Goal: Task Accomplishment & Management: Manage account settings

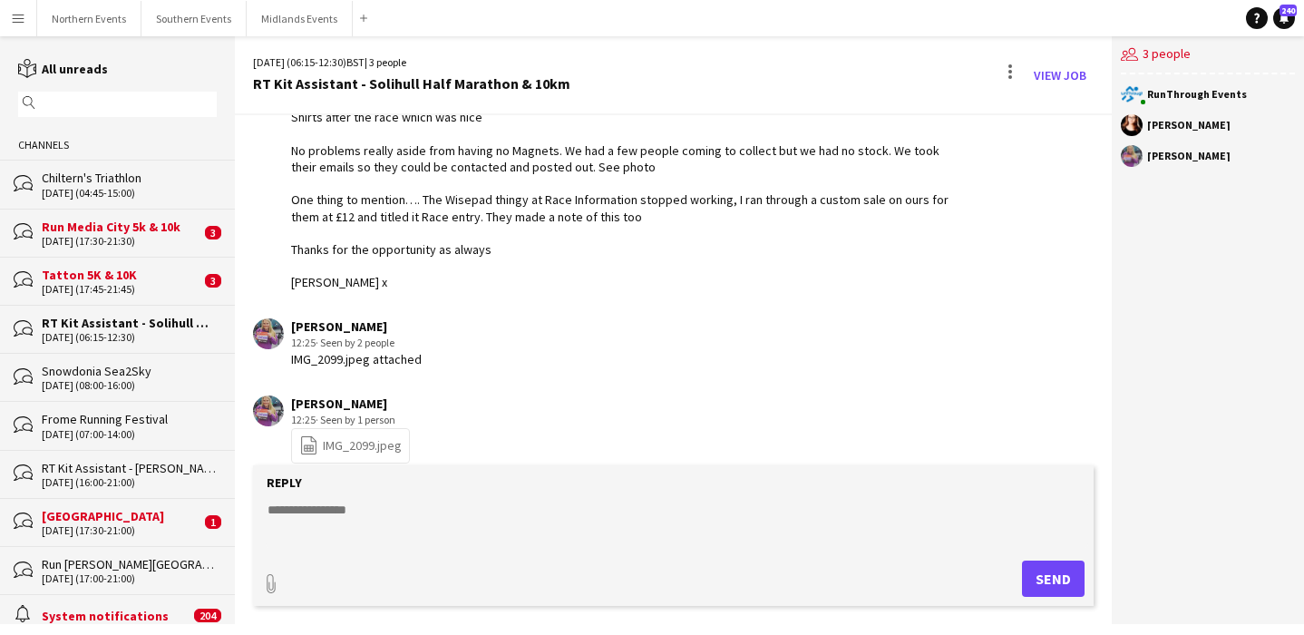
scroll to position [2119, 0]
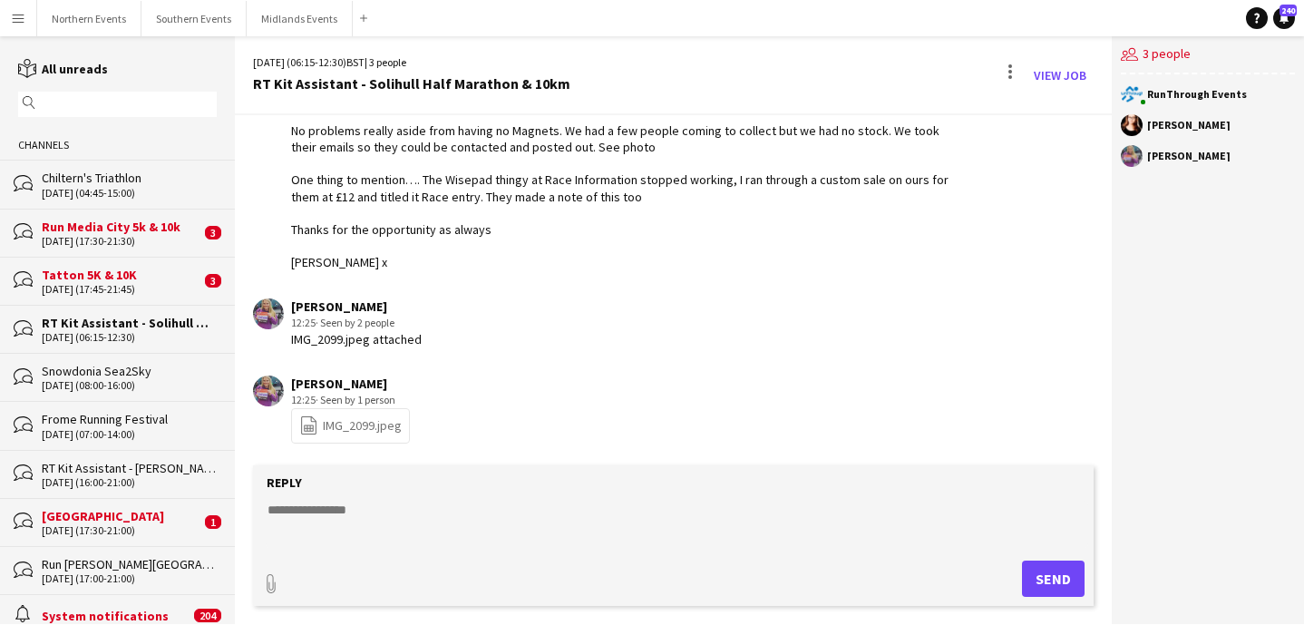
click at [357, 435] on link "file-spreadsheet IMG_2099.jpeg" at bounding box center [350, 425] width 102 height 21
click at [83, 15] on button "Northern Events Close" at bounding box center [89, 18] width 104 height 35
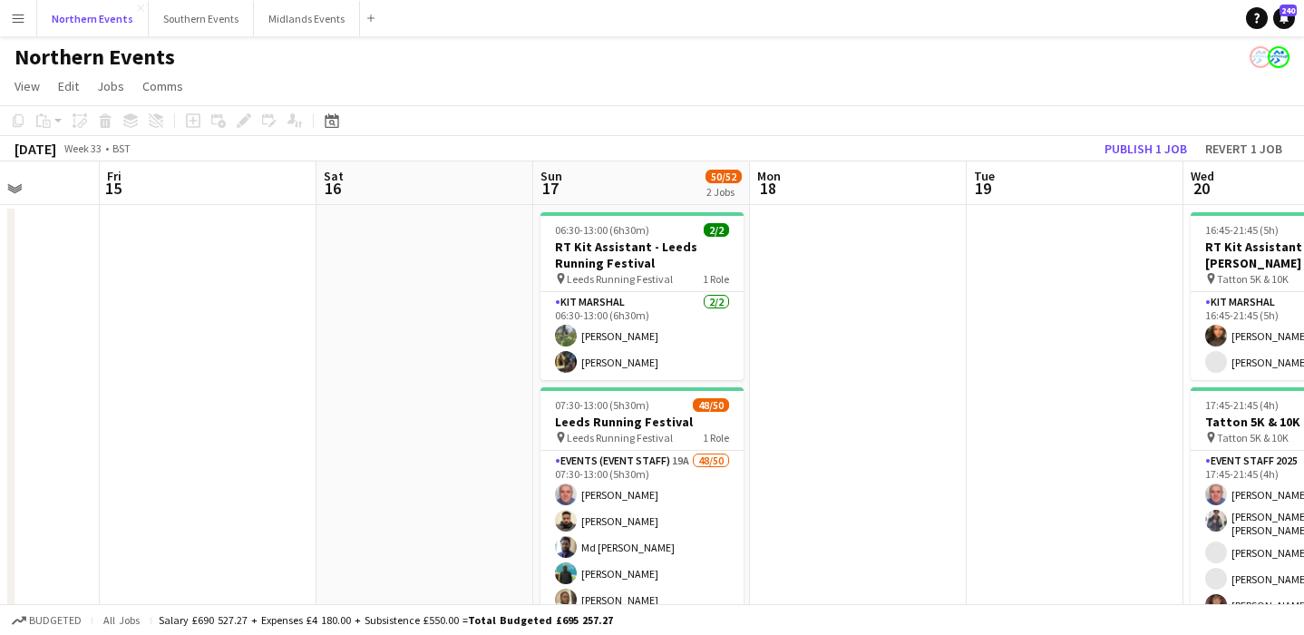
scroll to position [0, 803]
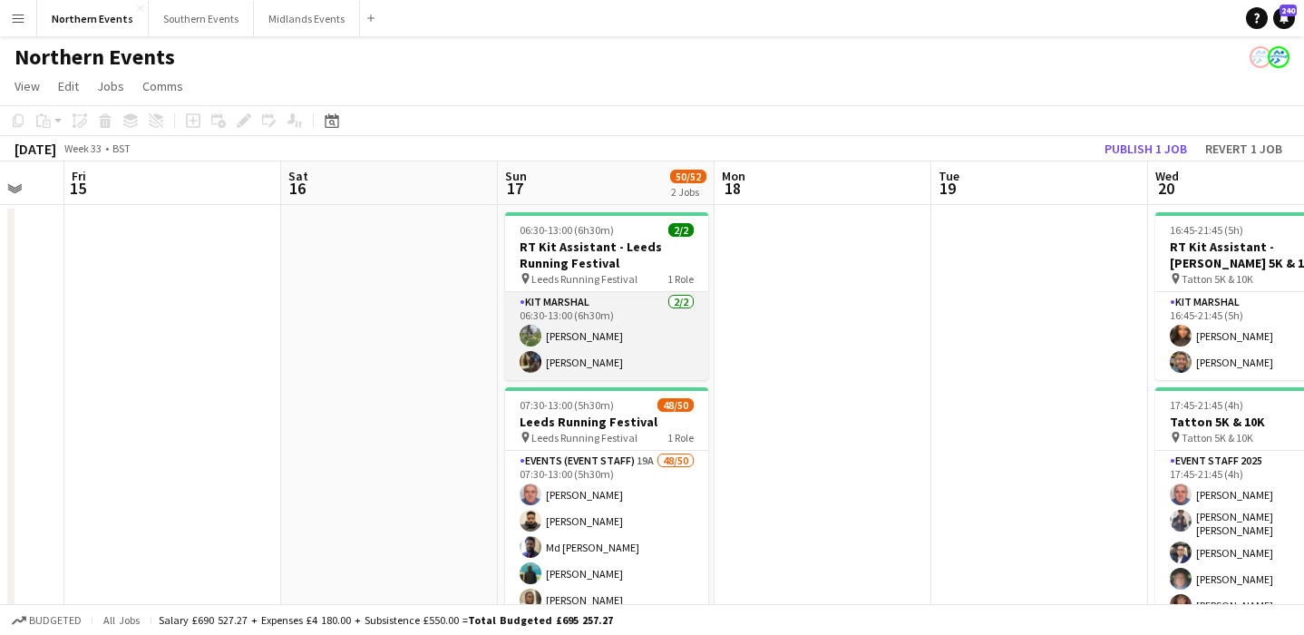
click at [649, 328] on app-card-role "Kit Marshal 2/2 06:30-13:00 (6h30m) Hina Magar Olayemi Miller" at bounding box center [606, 336] width 203 height 88
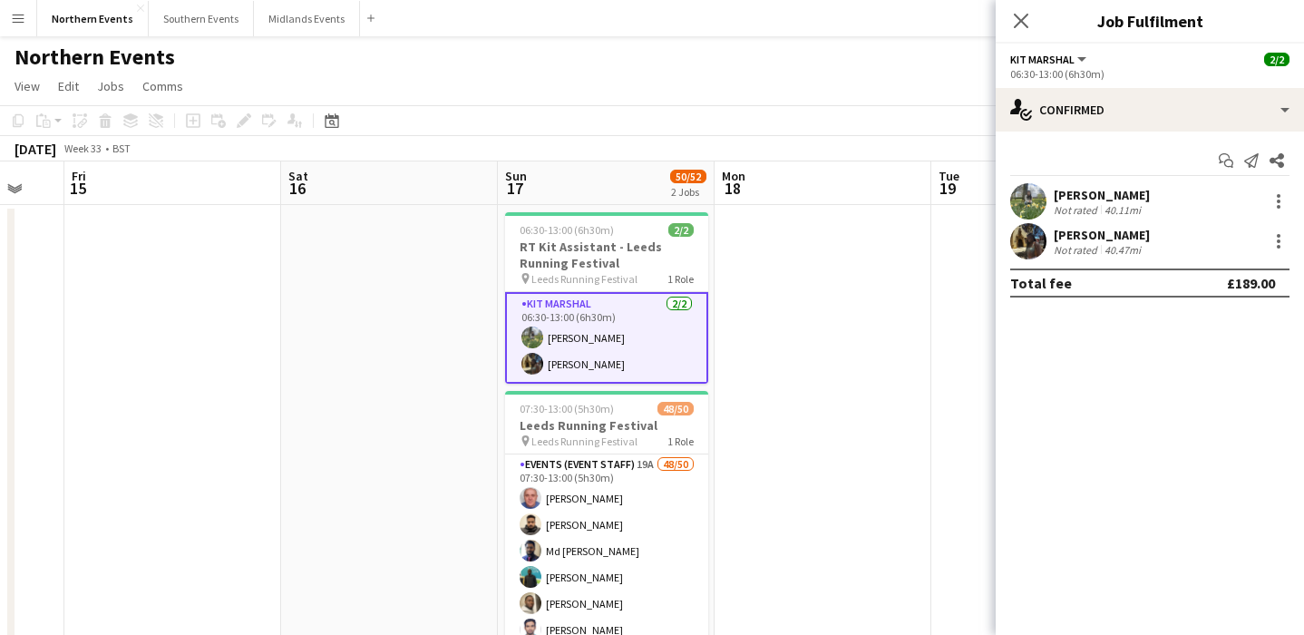
click at [808, 579] on app-date-cell at bounding box center [823, 511] width 217 height 612
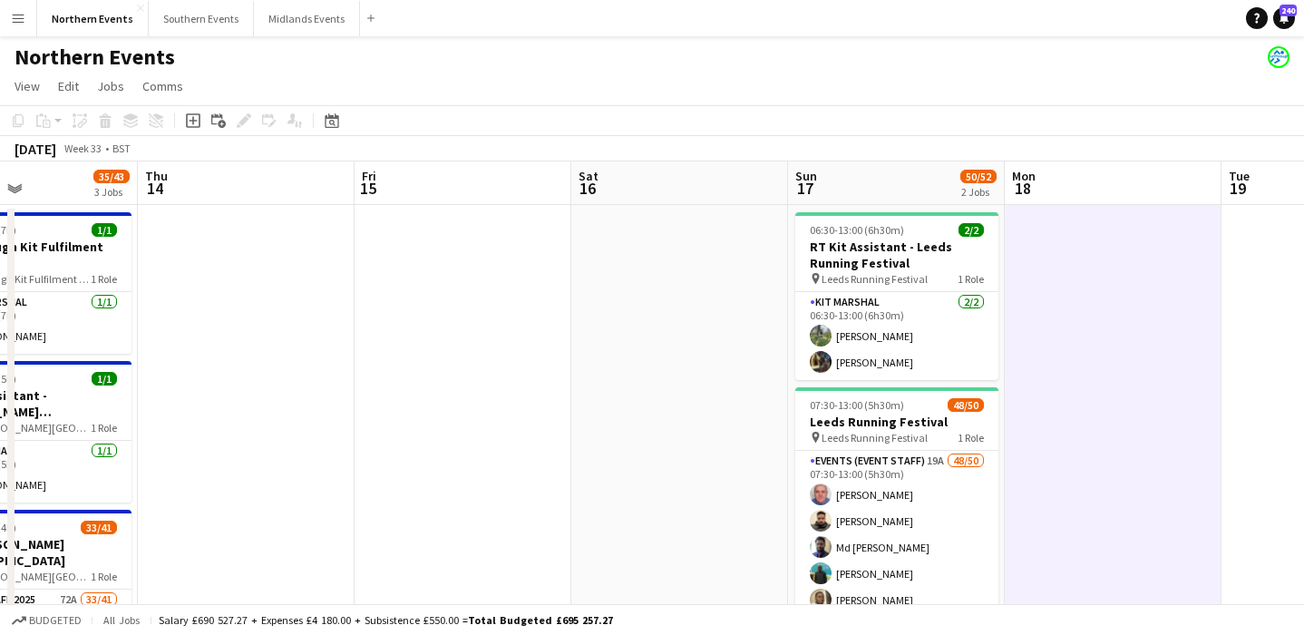
scroll to position [0, 528]
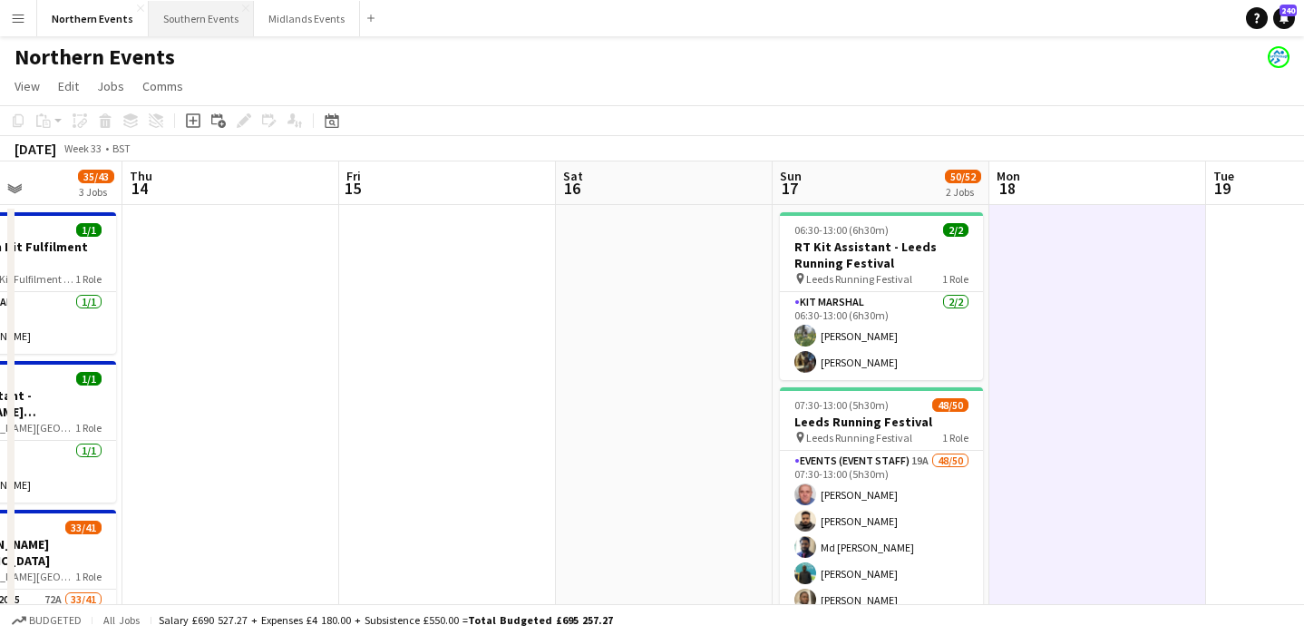
click at [194, 17] on button "Southern Events Close" at bounding box center [201, 18] width 105 height 35
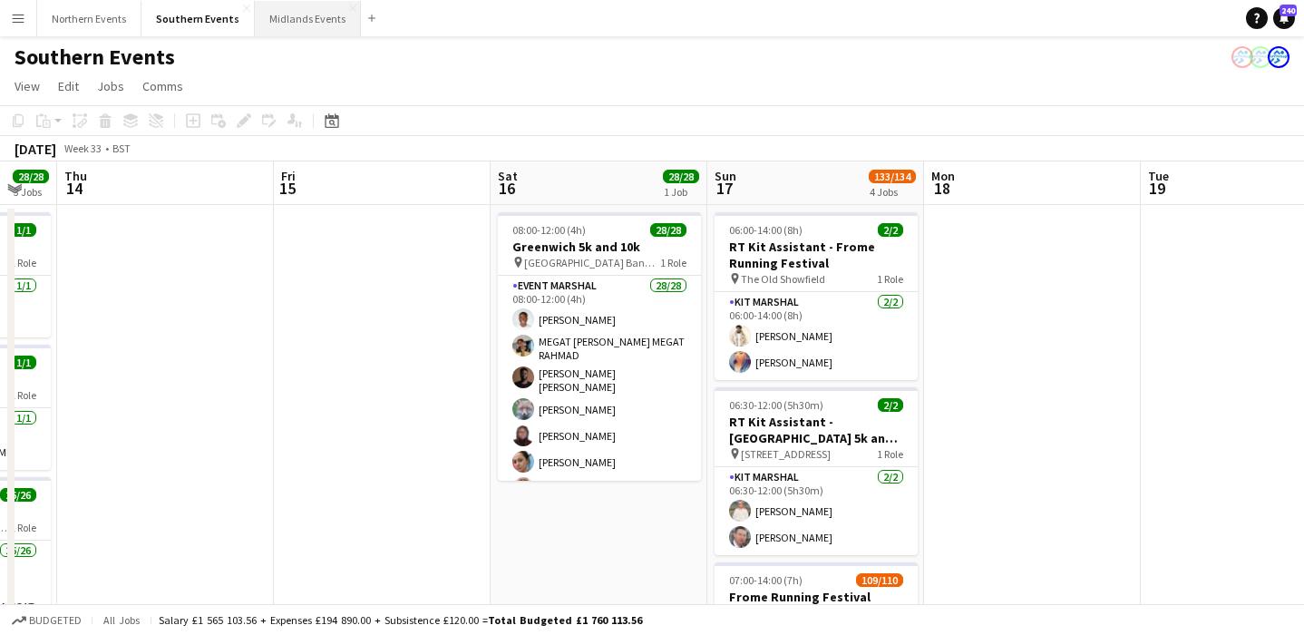
click at [299, 6] on button "Midlands Events Close" at bounding box center [308, 18] width 106 height 35
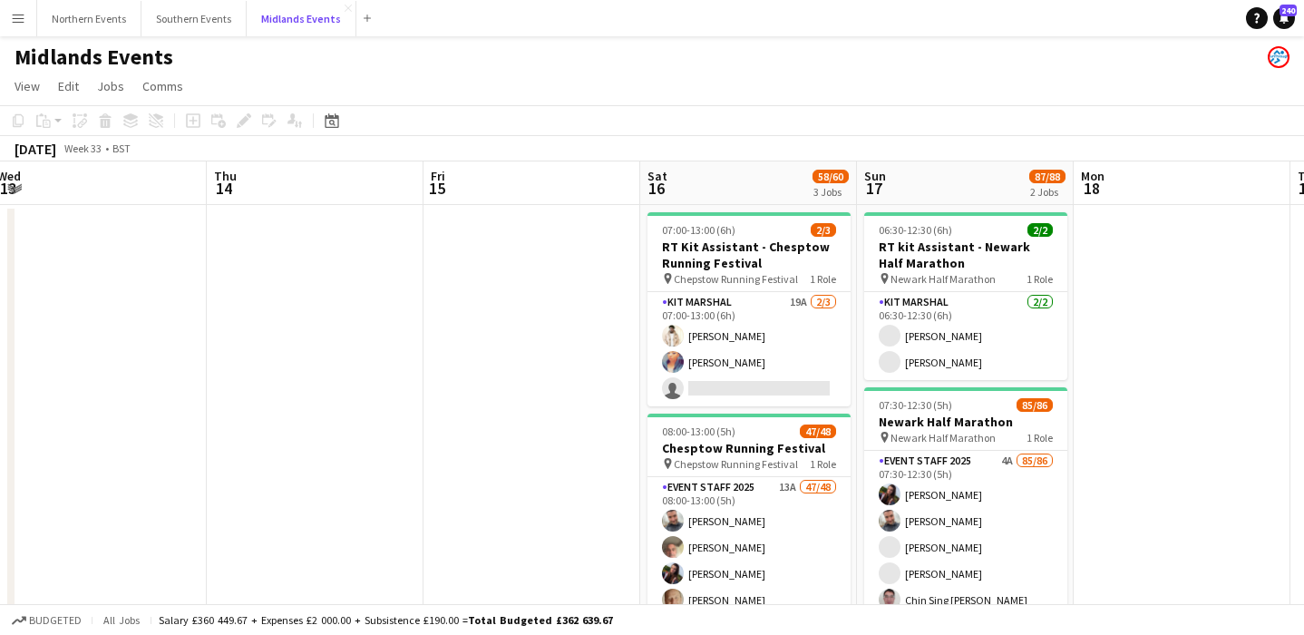
scroll to position [0, 606]
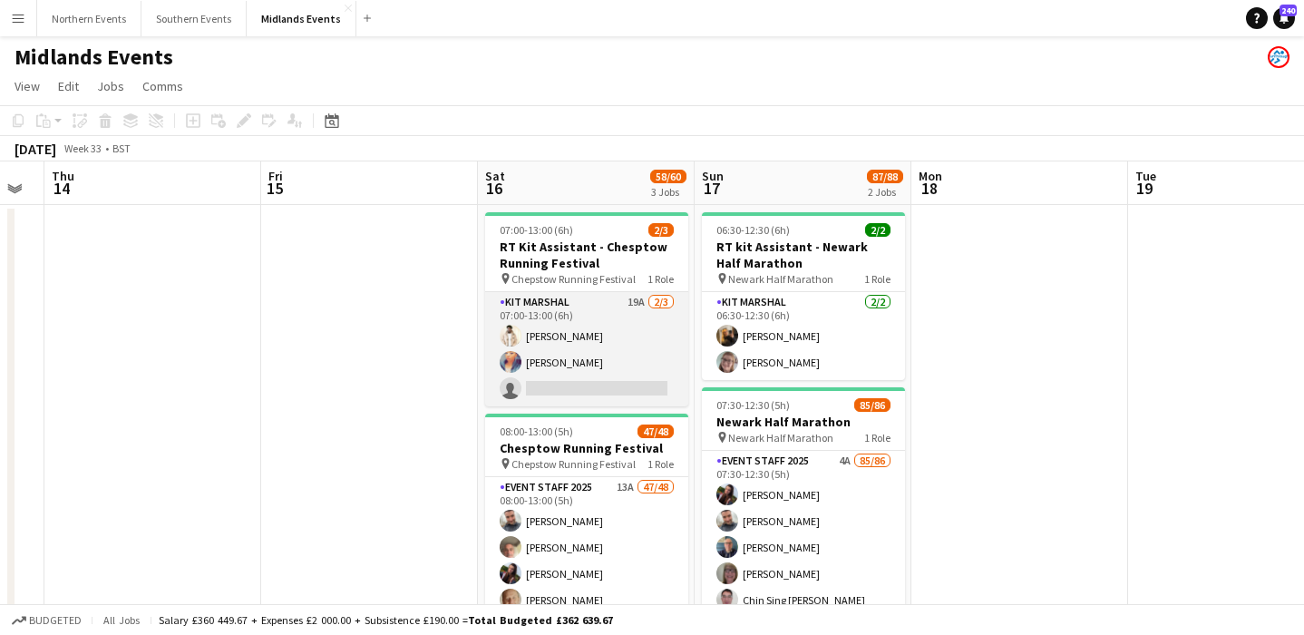
click at [662, 352] on app-card-role "Kit Marshal 19A 2/3 07:00-13:00 (6h) Jaydon Young Chimere Bell single-neutral-a…" at bounding box center [586, 349] width 203 height 114
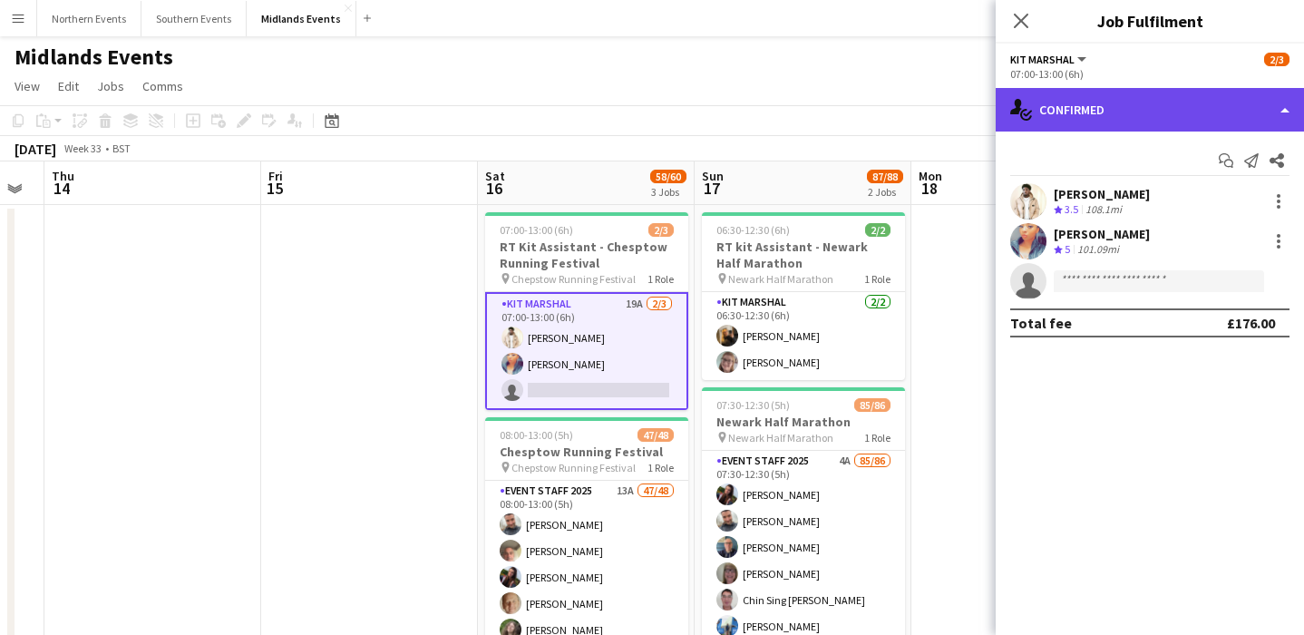
click at [1195, 112] on div "single-neutral-actions-check-2 Confirmed" at bounding box center [1150, 110] width 308 height 44
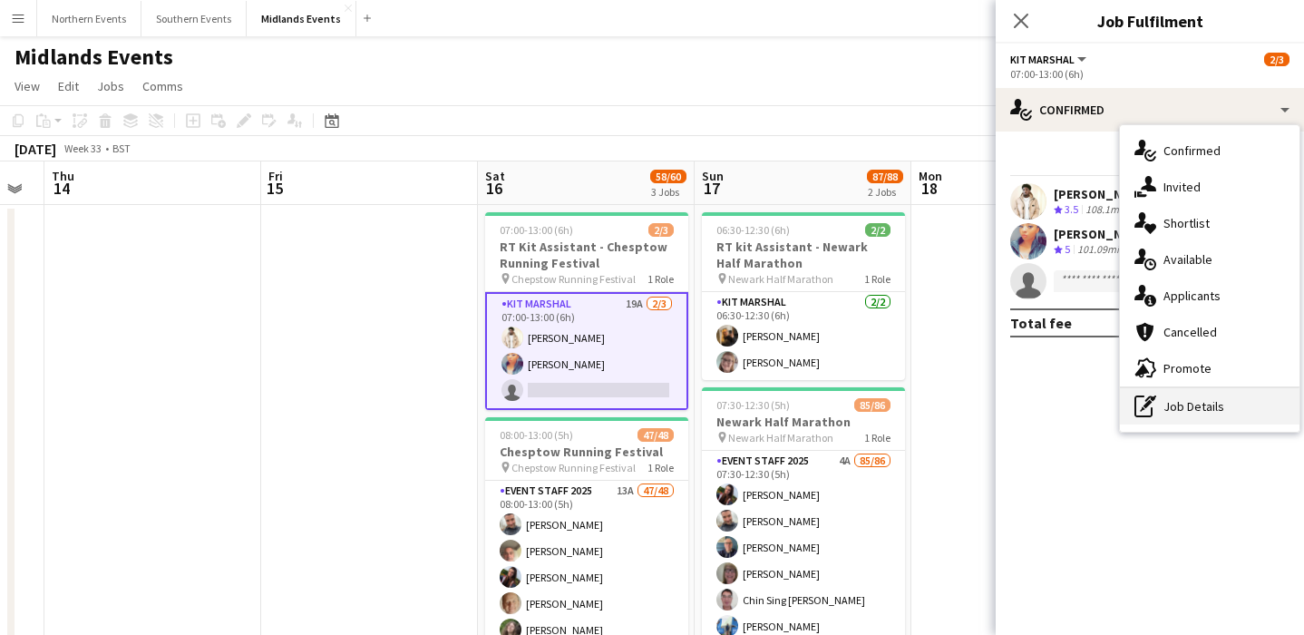
click at [1193, 404] on div "pen-write Job Details" at bounding box center [1210, 406] width 180 height 36
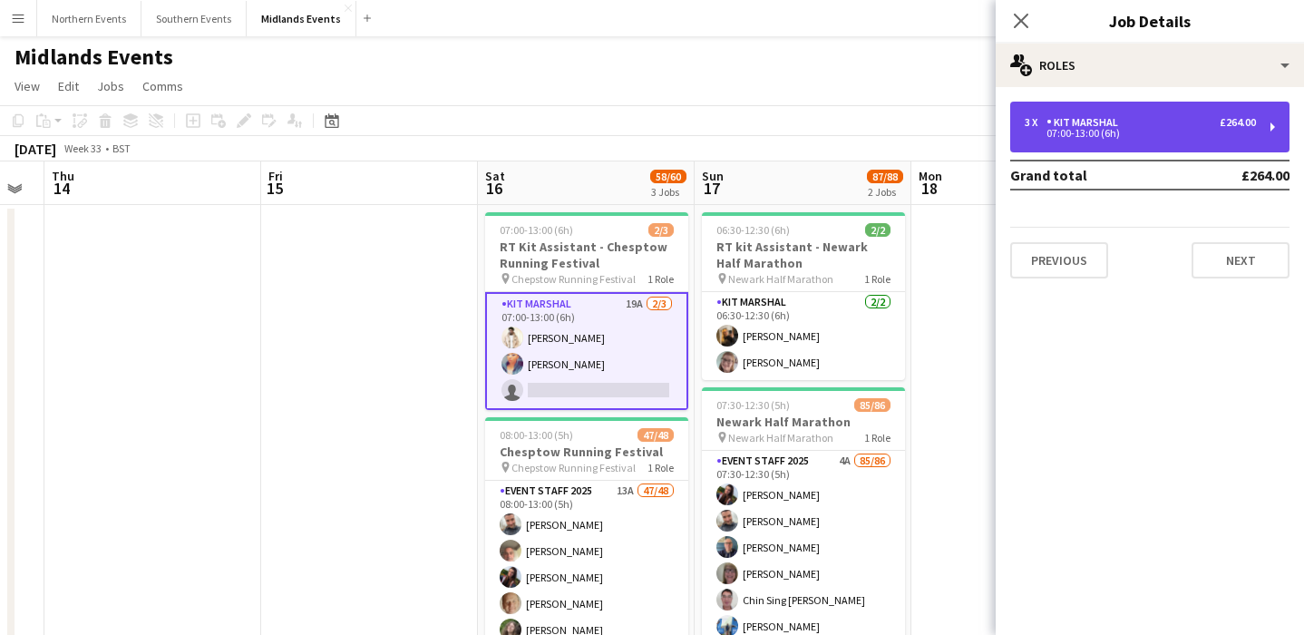
click at [1071, 141] on div "3 x Kit Marshal £264.00 07:00-13:00 (6h)" at bounding box center [1149, 127] width 279 height 51
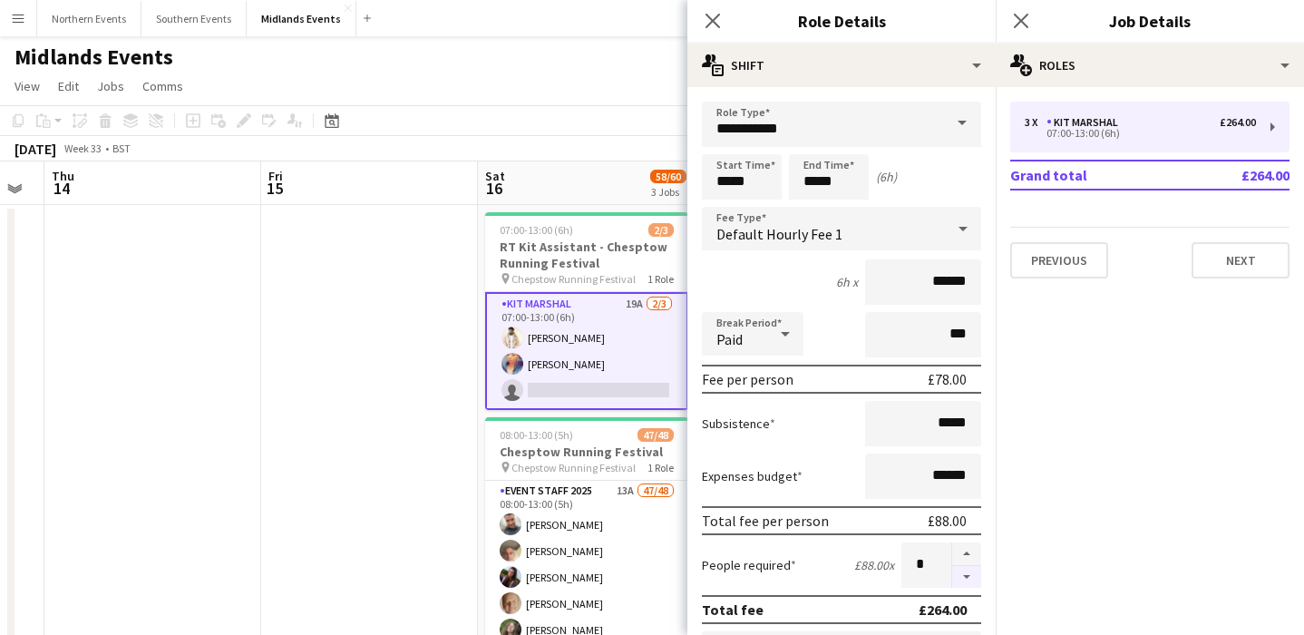
click at [961, 580] on button "button" at bounding box center [966, 577] width 29 height 23
type input "*"
click at [396, 498] on app-date-cell at bounding box center [369, 600] width 217 height 791
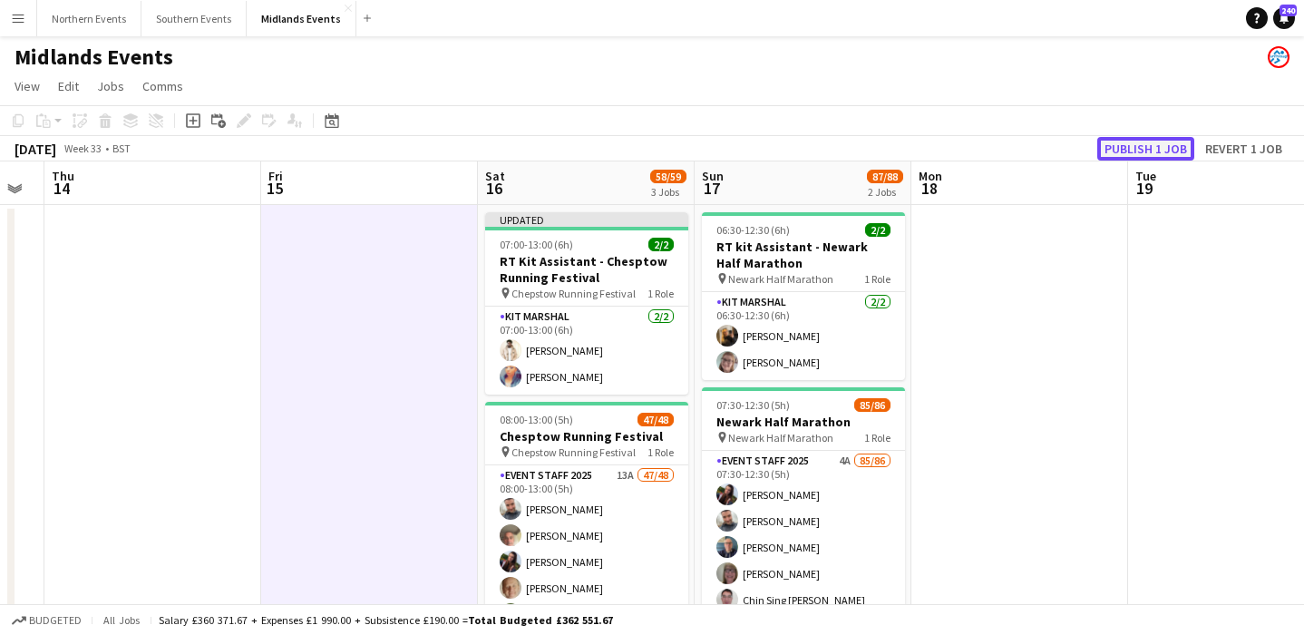
click at [1118, 150] on button "Publish 1 job" at bounding box center [1145, 149] width 97 height 24
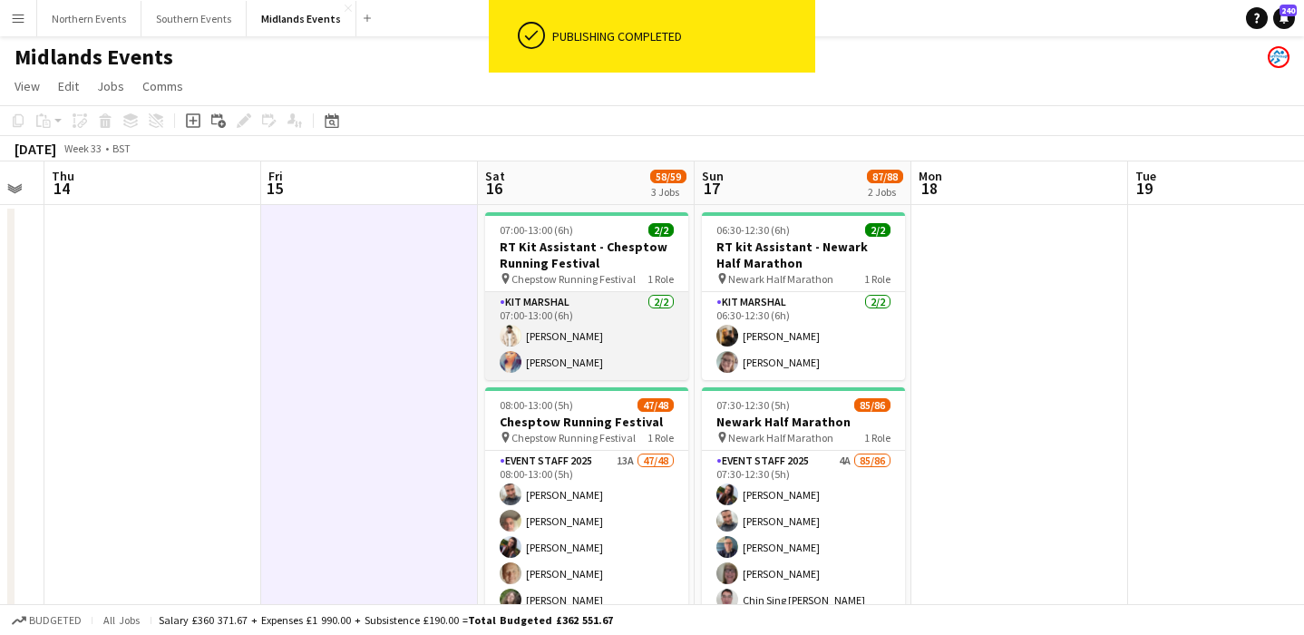
click at [635, 357] on app-card-role "Kit Marshal 2/2 07:00-13:00 (6h) Jaydon Young Chimere Bell" at bounding box center [586, 336] width 203 height 88
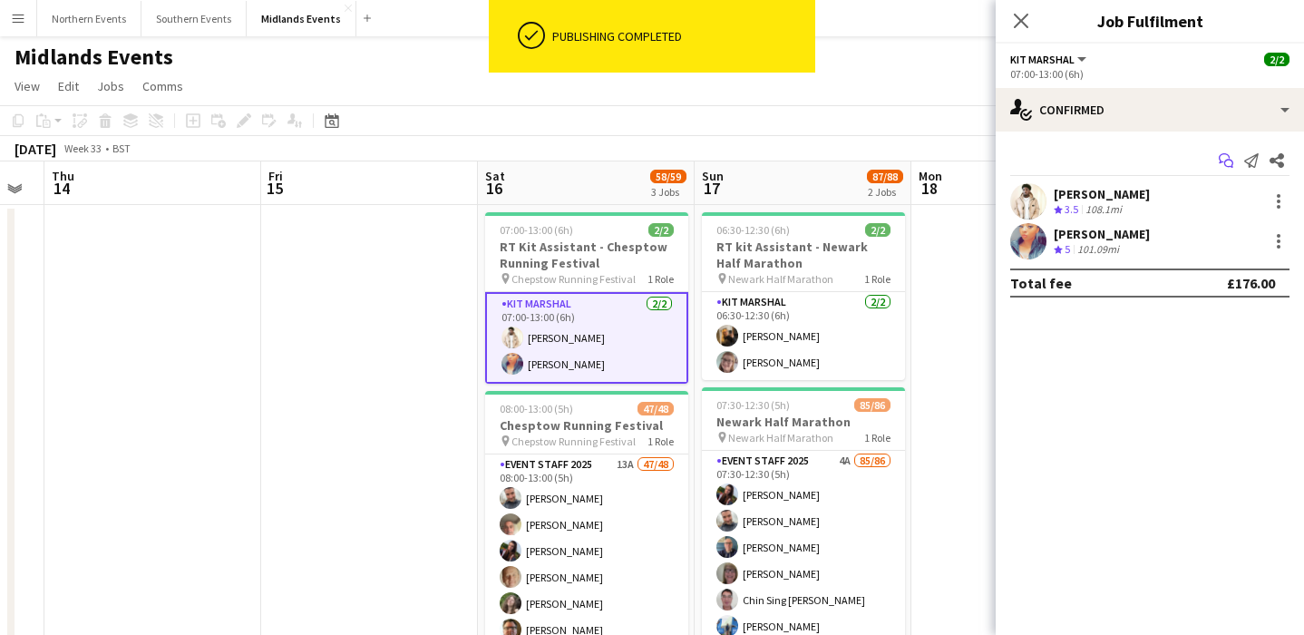
click at [1225, 161] on icon at bounding box center [1228, 164] width 9 height 9
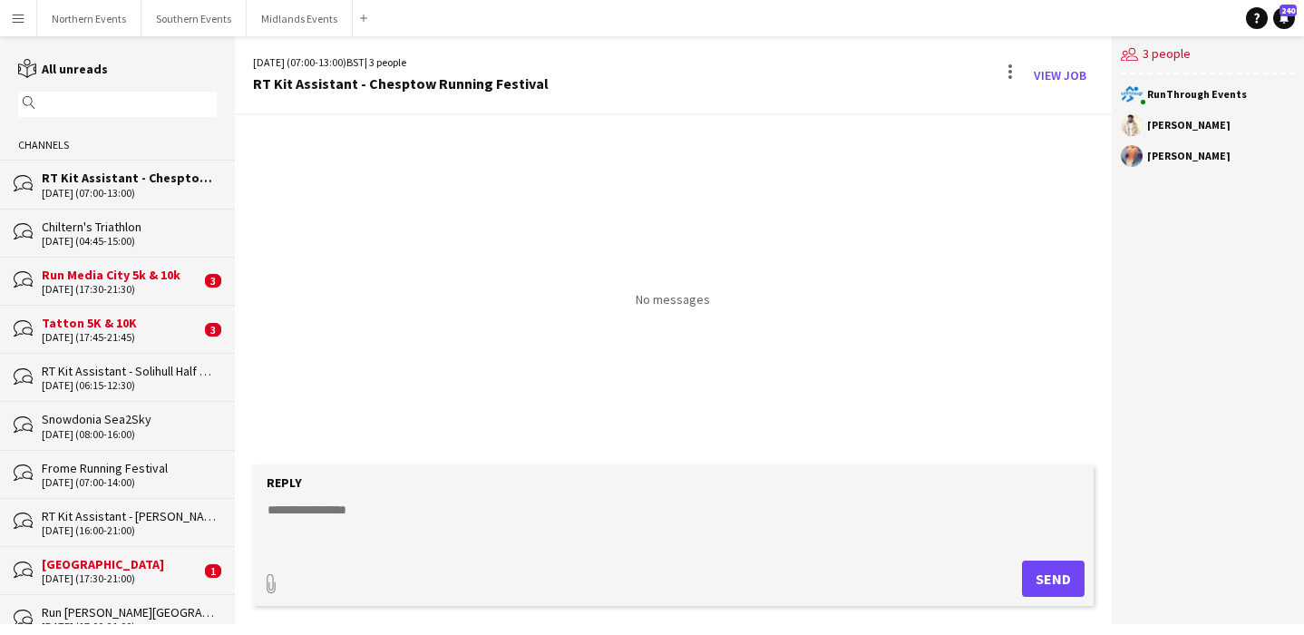
click at [135, 104] on input "text" at bounding box center [126, 104] width 172 height 16
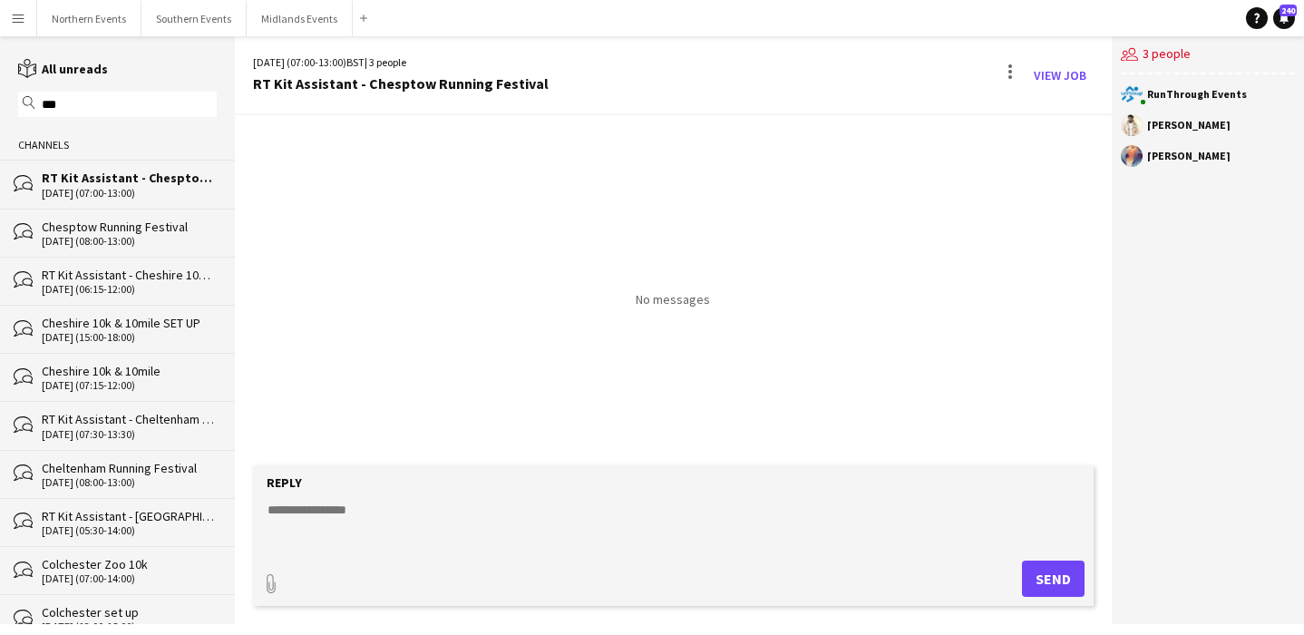
type input "***"
click at [151, 222] on div "Chesptow Running Festival" at bounding box center [129, 227] width 175 height 16
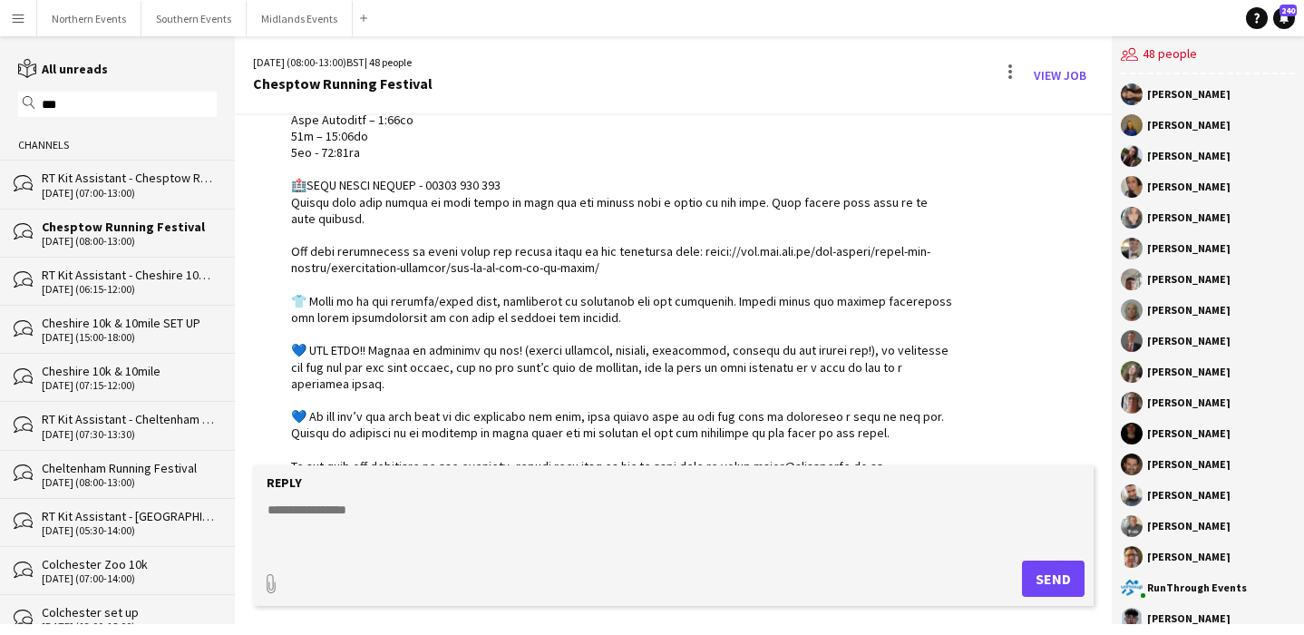
scroll to position [1163, 0]
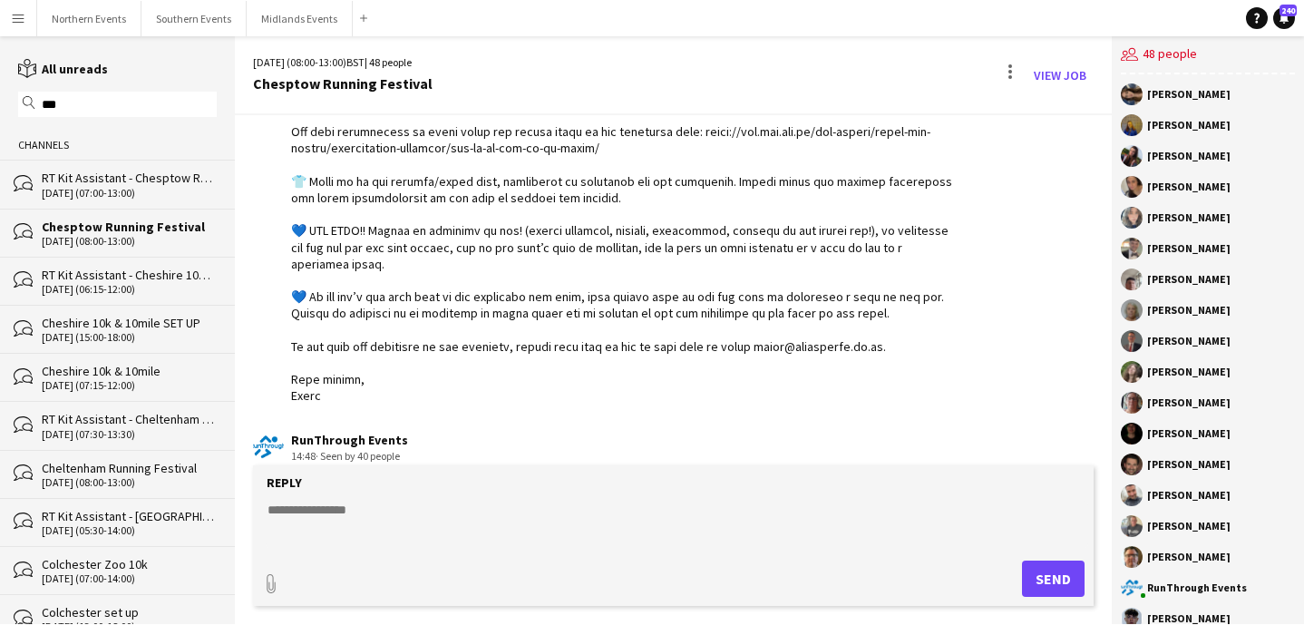
drag, startPoint x: 291, startPoint y: 219, endPoint x: 416, endPoint y: 406, distance: 224.9
copy div "Hi everyone, Thank you for signing up to work at Chepstow Running Festival on S…"
click at [160, 179] on div "RT Kit Assistant - Chesptow Running Festival" at bounding box center [129, 178] width 175 height 16
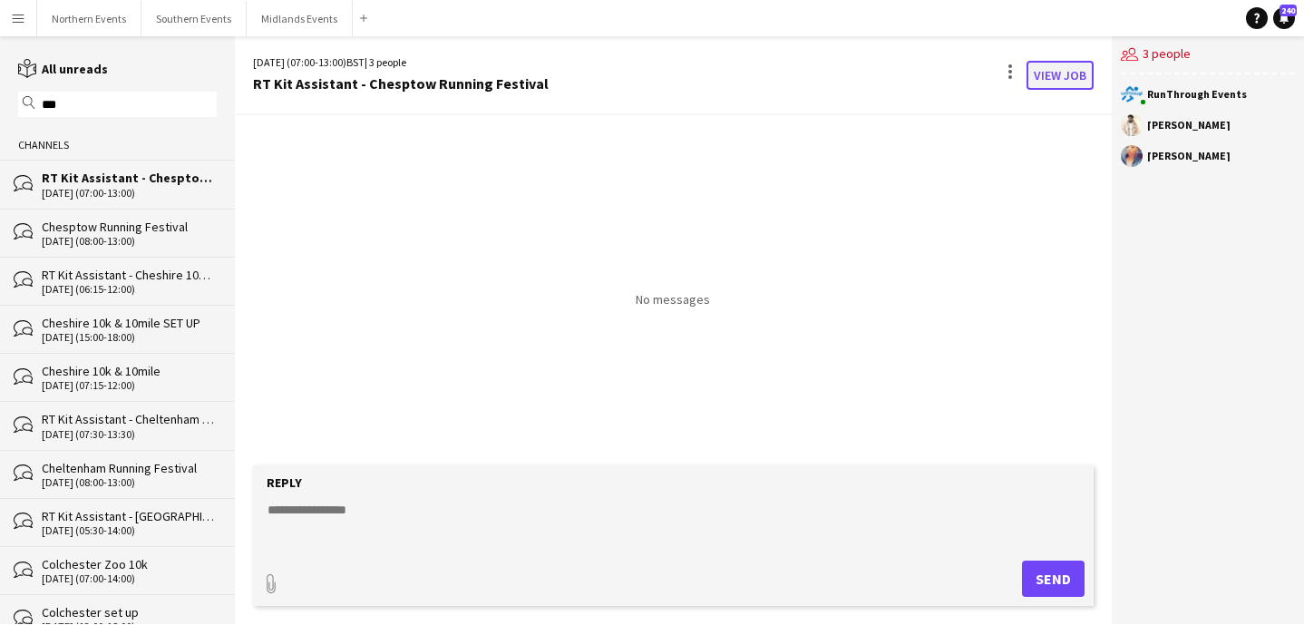
click at [1052, 76] on link "View Job" at bounding box center [1060, 75] width 67 height 29
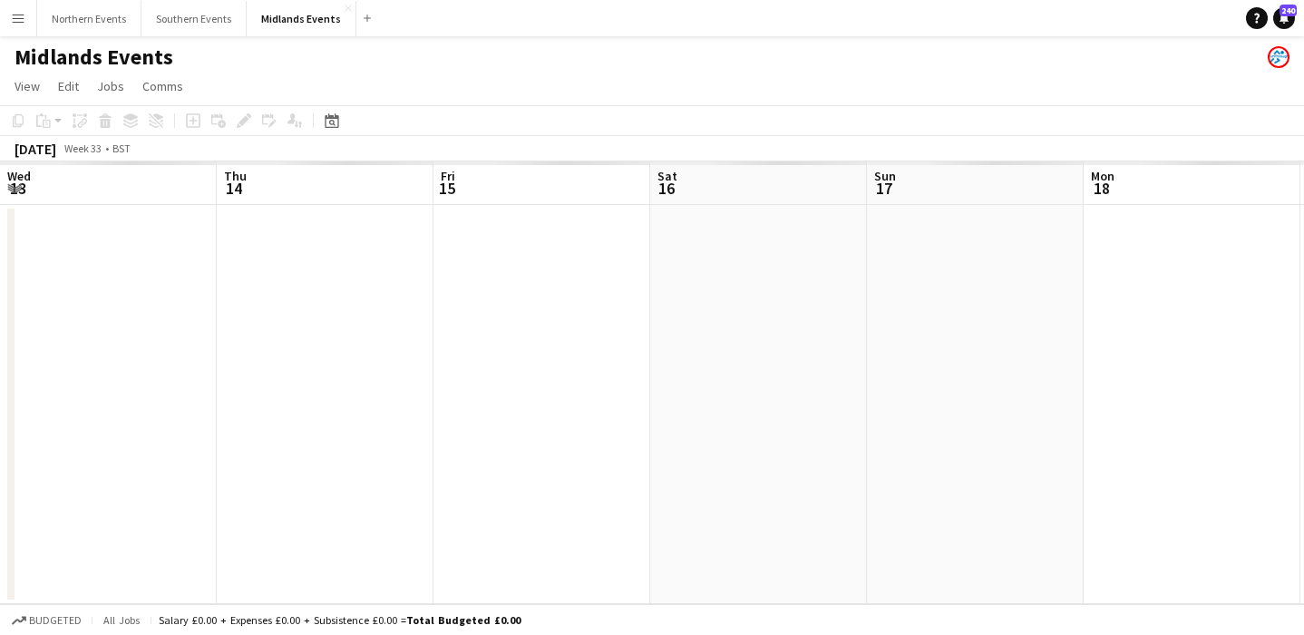
scroll to position [0, 624]
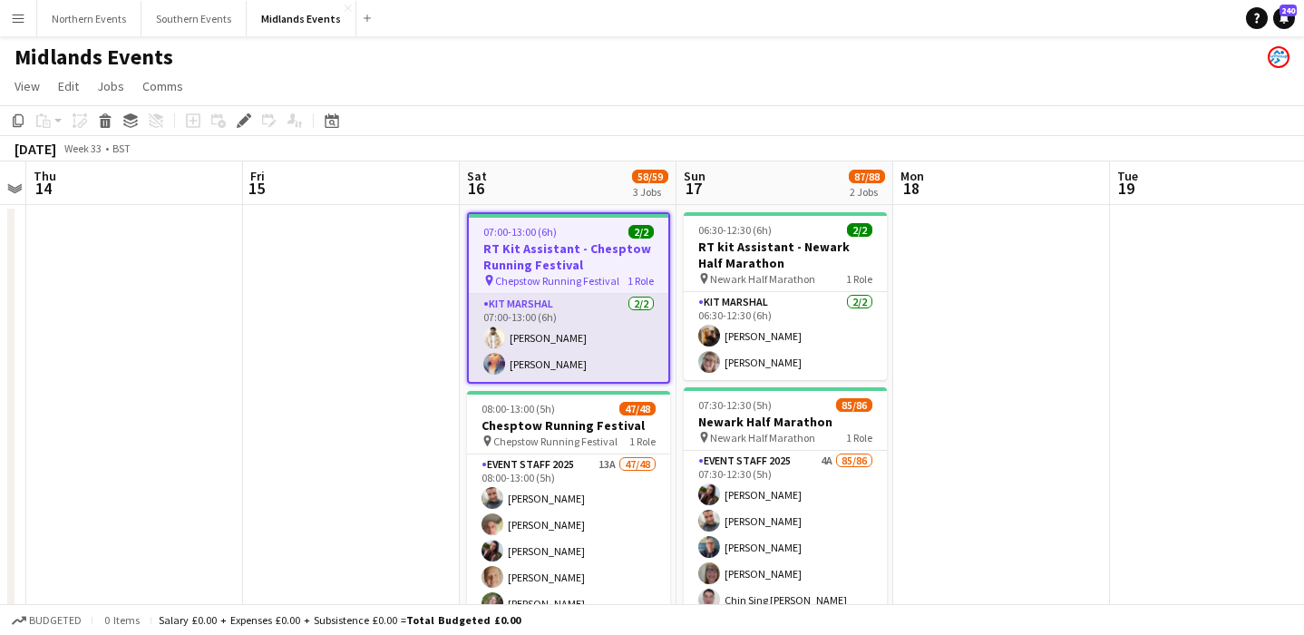
click at [531, 325] on app-card-role "Kit Marshal 2/2 07:00-13:00 (6h) Jaydon Young Chimere Bell" at bounding box center [569, 338] width 200 height 88
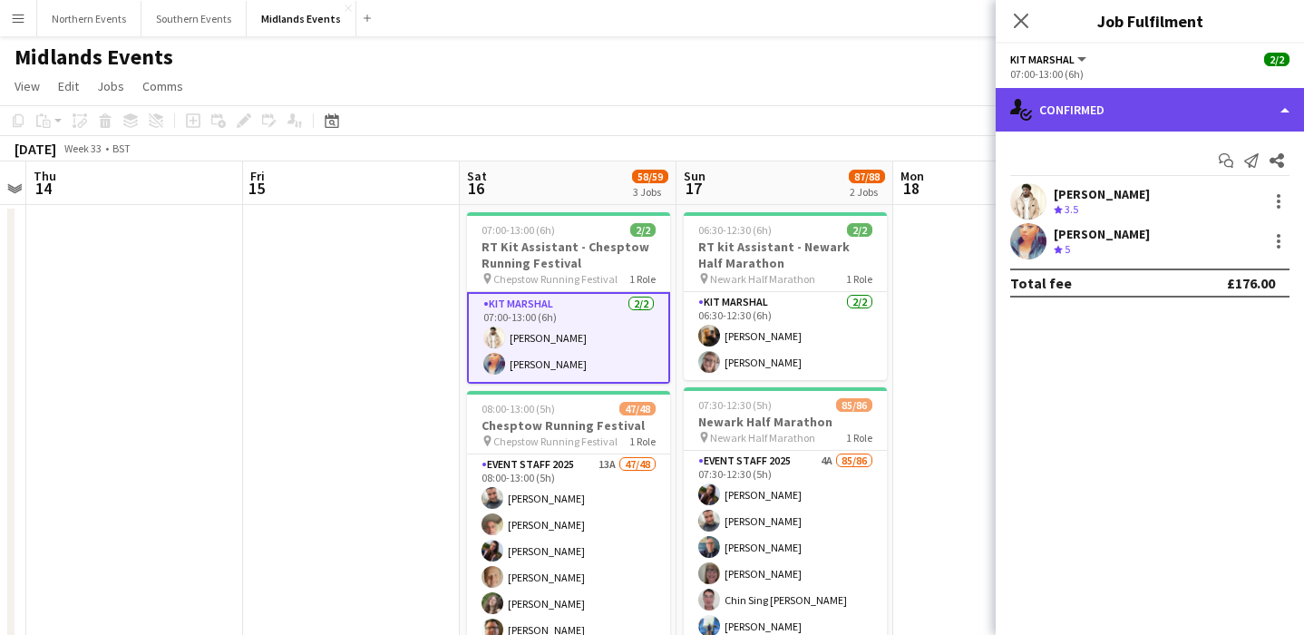
click at [1193, 117] on div "single-neutral-actions-check-2 Confirmed" at bounding box center [1150, 110] width 308 height 44
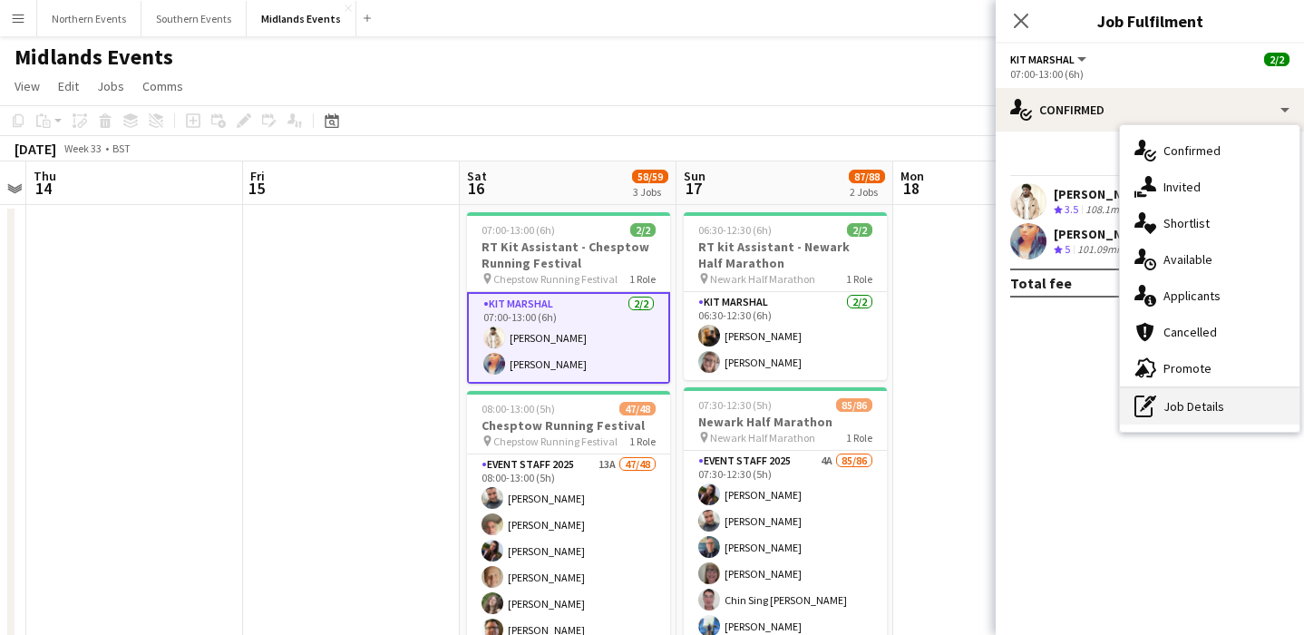
click at [1184, 421] on div "pen-write Job Details" at bounding box center [1210, 406] width 180 height 36
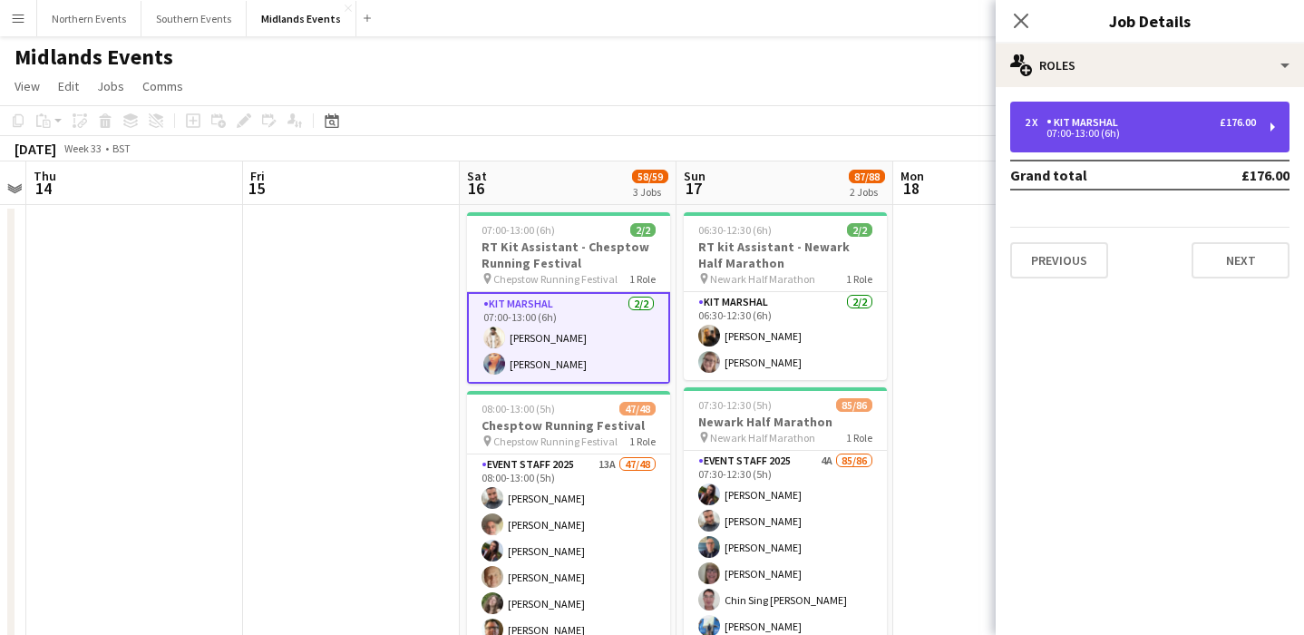
click at [1082, 143] on div "2 x Kit Marshal £176.00 07:00-13:00 (6h)" at bounding box center [1149, 127] width 279 height 51
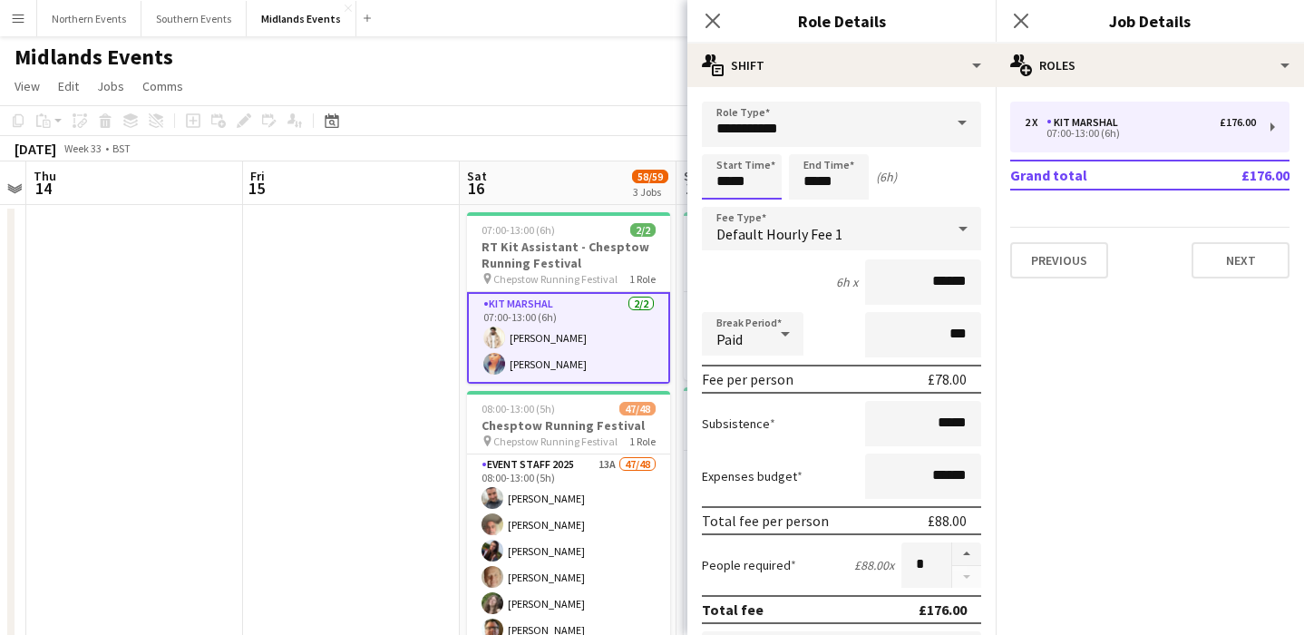
click at [726, 175] on input "*****" at bounding box center [742, 176] width 80 height 45
click at [726, 212] on div at bounding box center [724, 209] width 36 height 18
click at [761, 152] on div at bounding box center [760, 145] width 36 height 18
type input "*****"
click at [761, 152] on div at bounding box center [760, 145] width 36 height 18
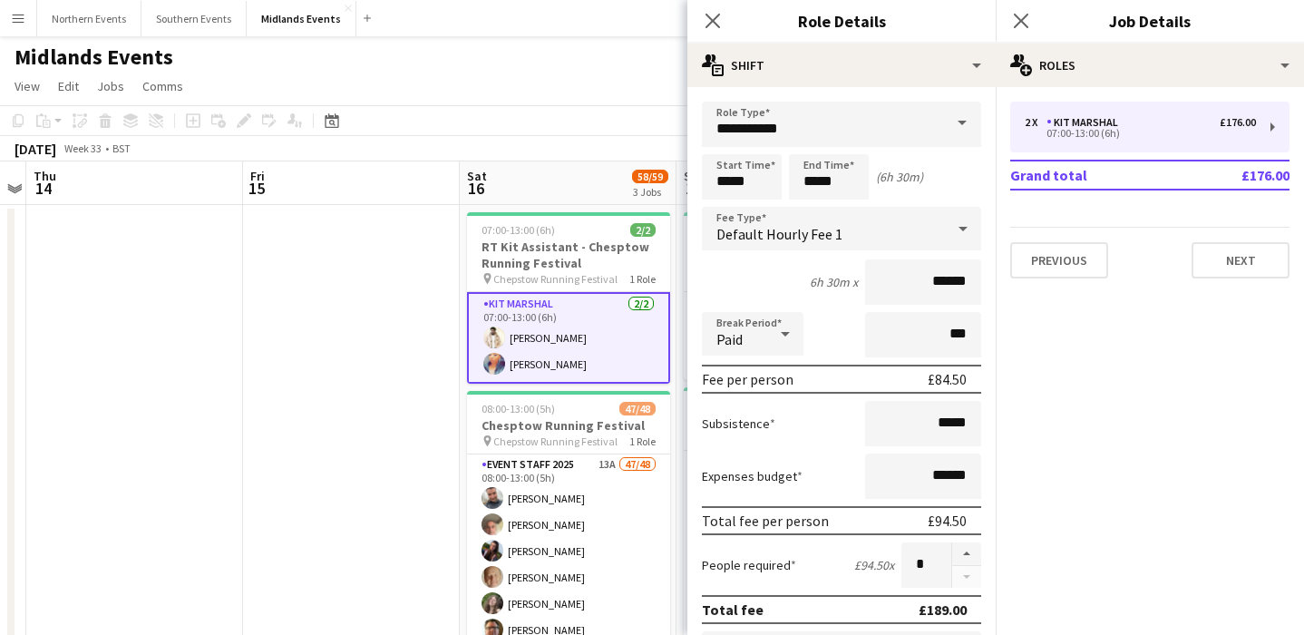
click at [941, 176] on div "Start Time ***** End Time ***** (6h 30m)" at bounding box center [841, 176] width 279 height 45
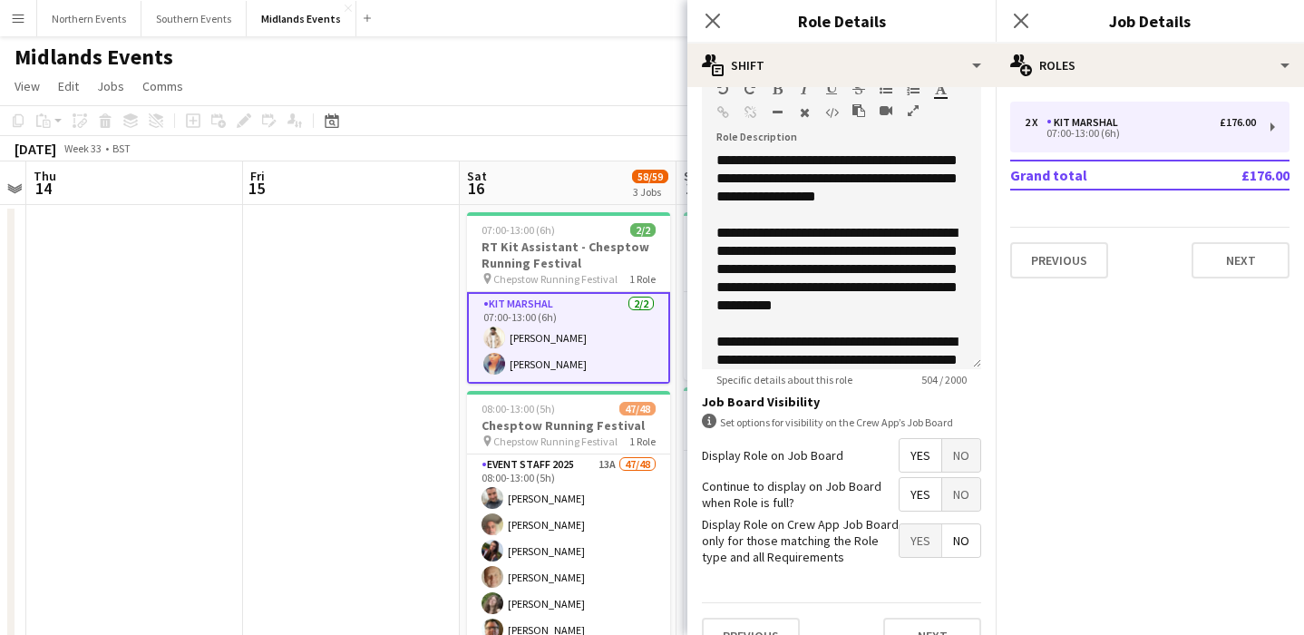
scroll to position [593, 0]
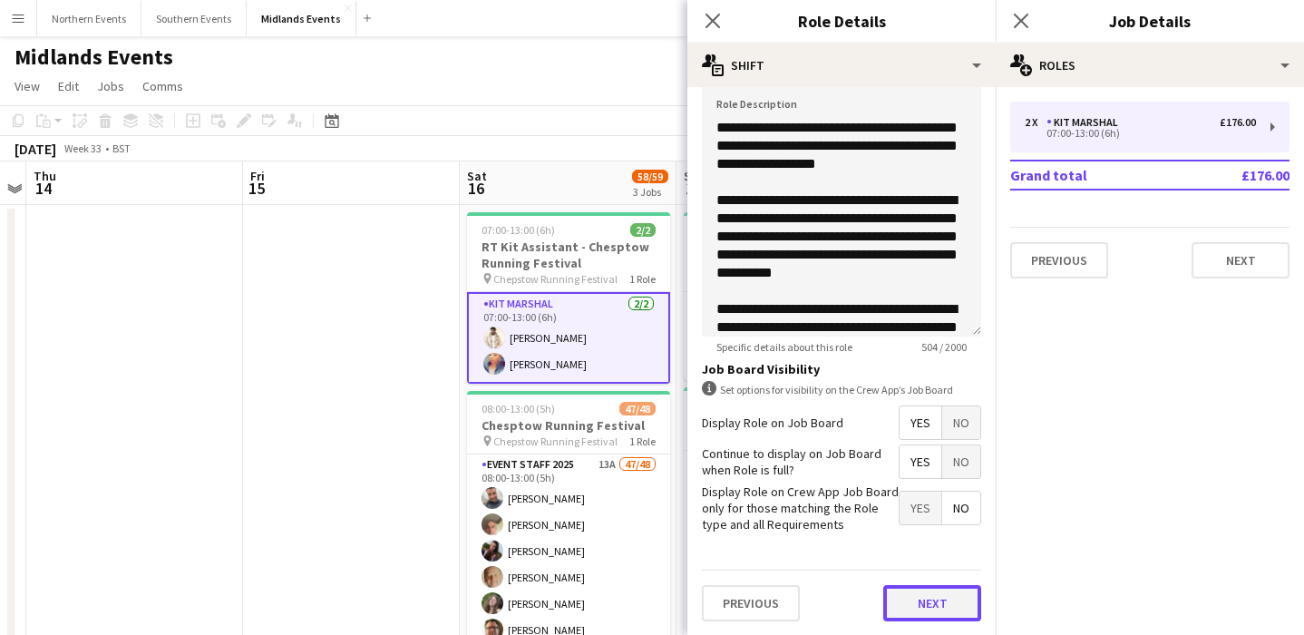
click at [926, 600] on button "Next" at bounding box center [932, 603] width 98 height 36
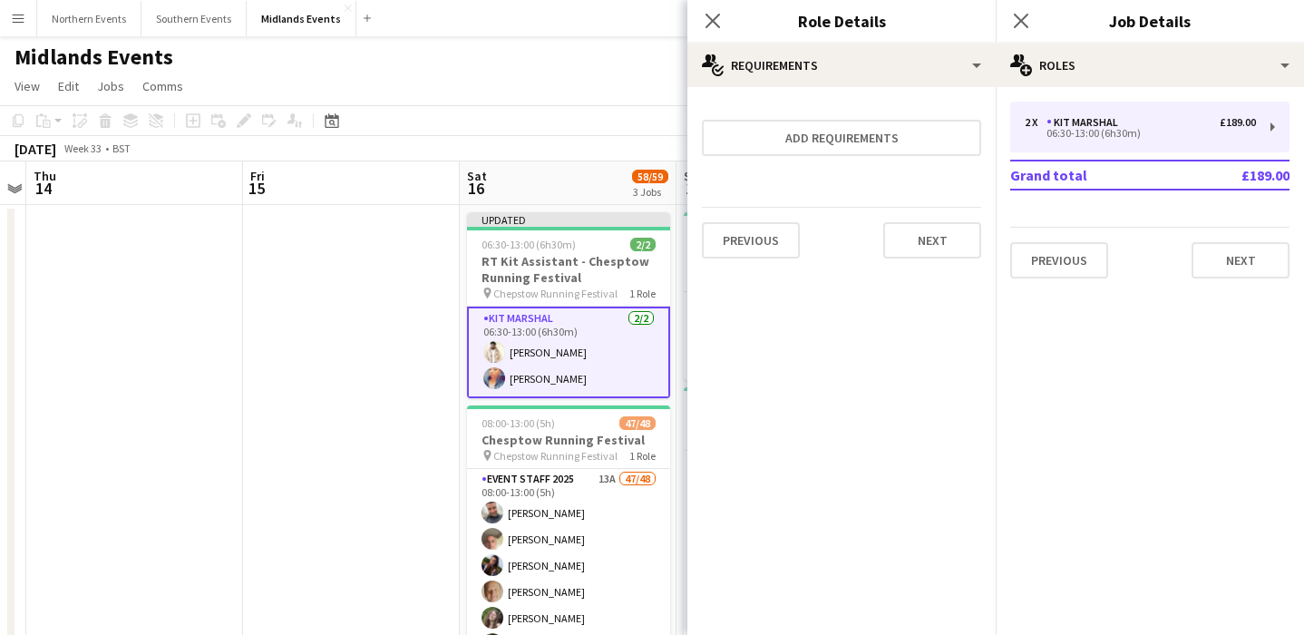
scroll to position [0, 0]
click at [399, 394] on app-date-cell at bounding box center [351, 600] width 217 height 791
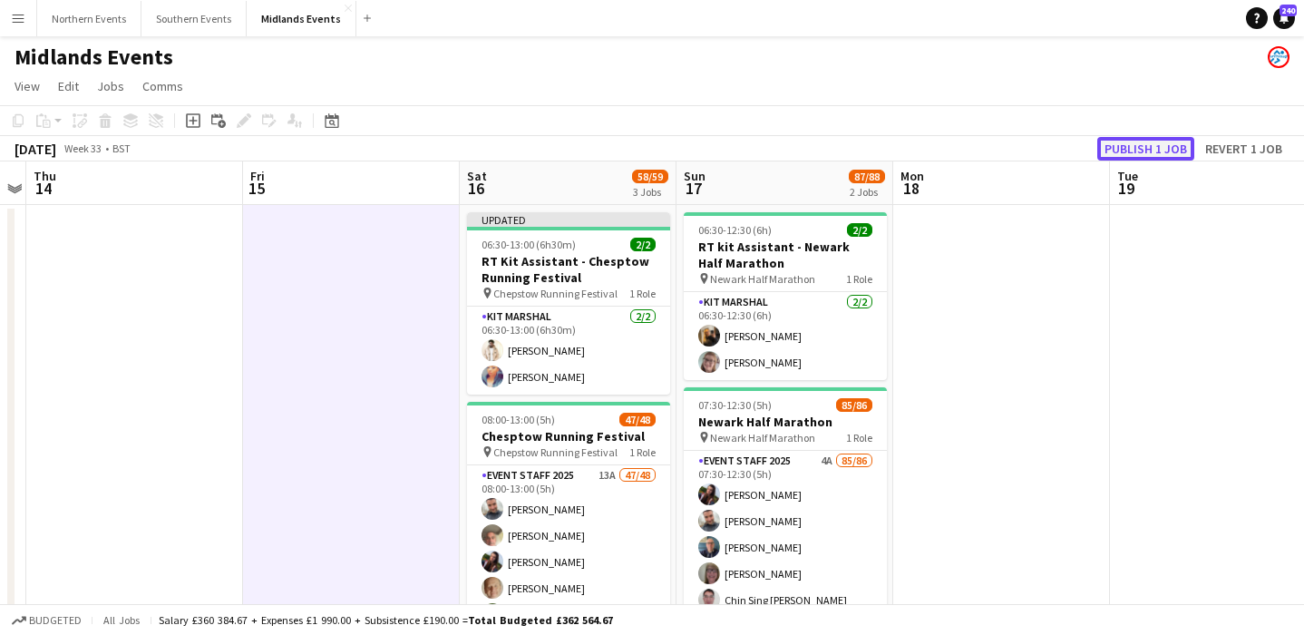
click at [1167, 146] on button "Publish 1 job" at bounding box center [1145, 149] width 97 height 24
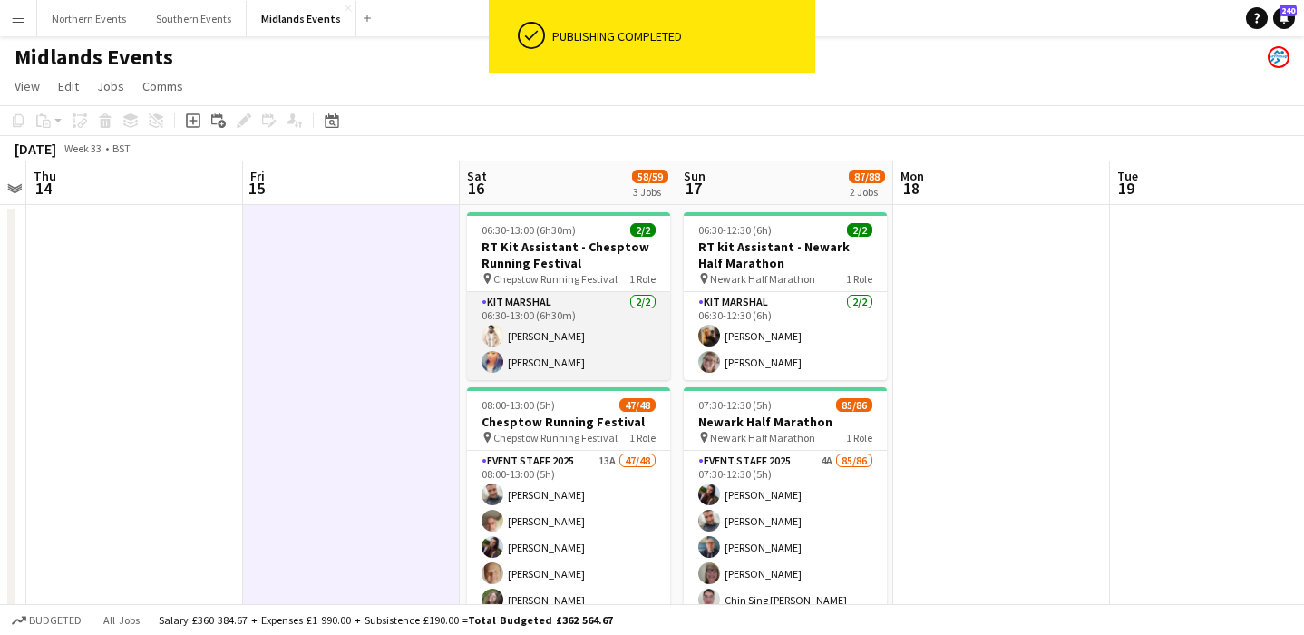
click at [573, 315] on app-card-role "Kit Marshal 2/2 06:30-13:00 (6h30m) Jaydon Young Chimere Bell" at bounding box center [568, 336] width 203 height 88
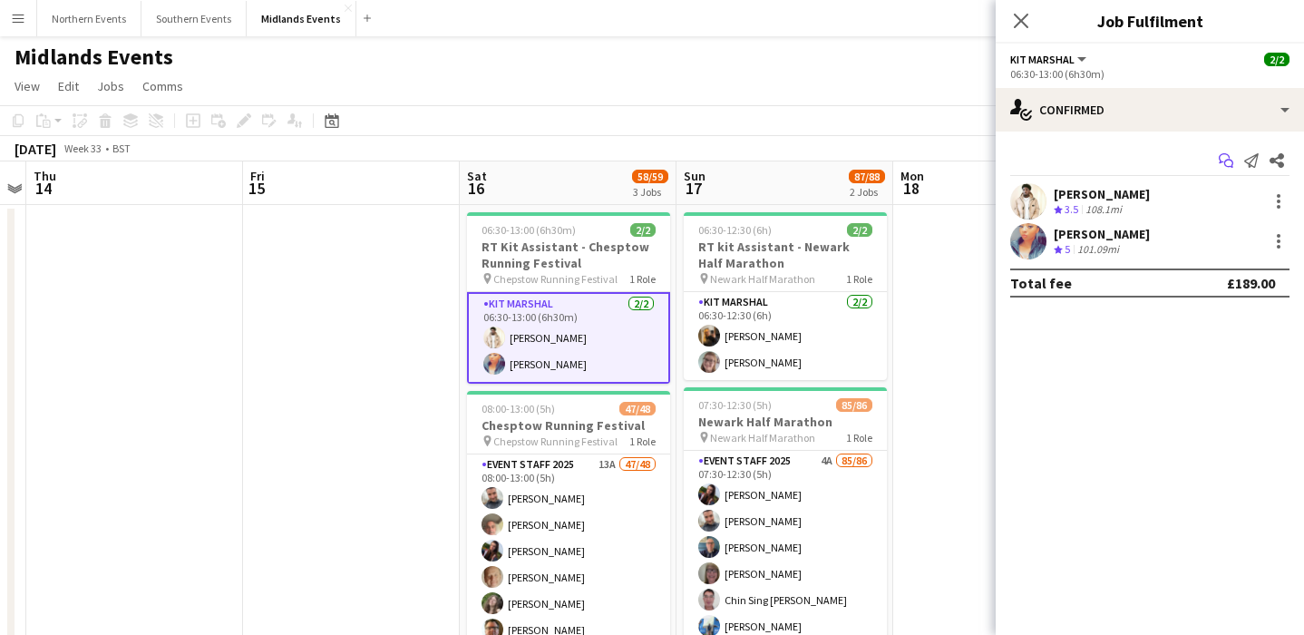
click at [1228, 157] on icon "Start chat" at bounding box center [1226, 160] width 15 height 15
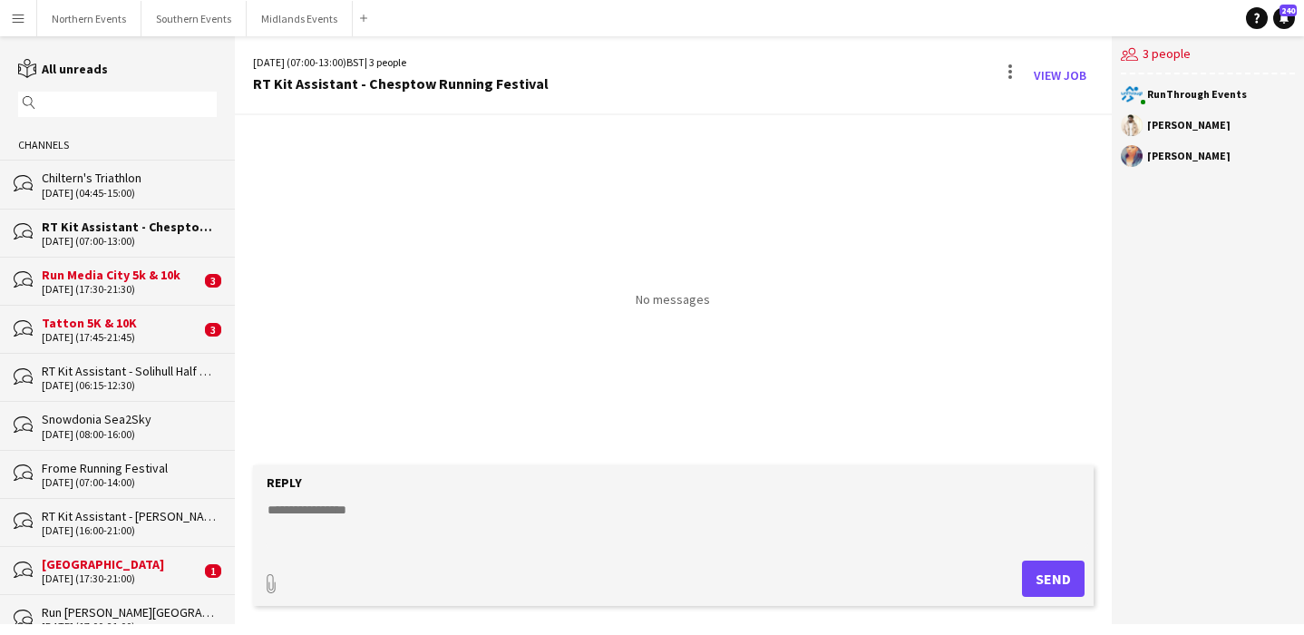
click at [407, 509] on textarea at bounding box center [677, 524] width 823 height 47
paste textarea "**********"
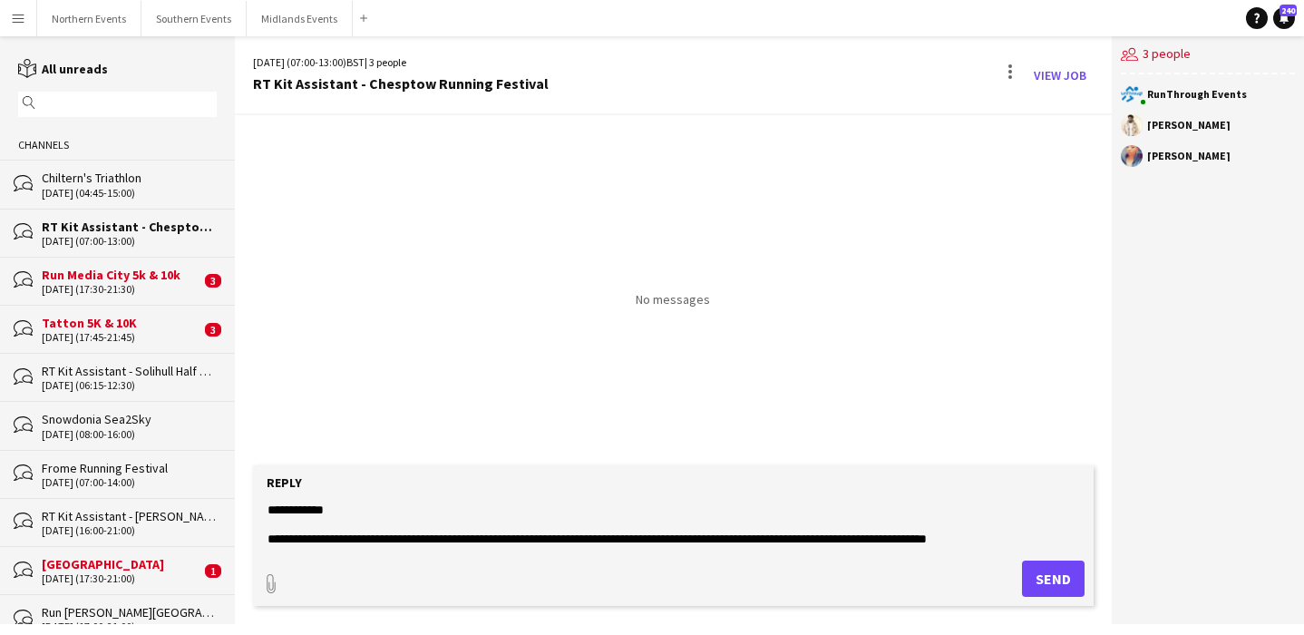
scroll to position [831, 0]
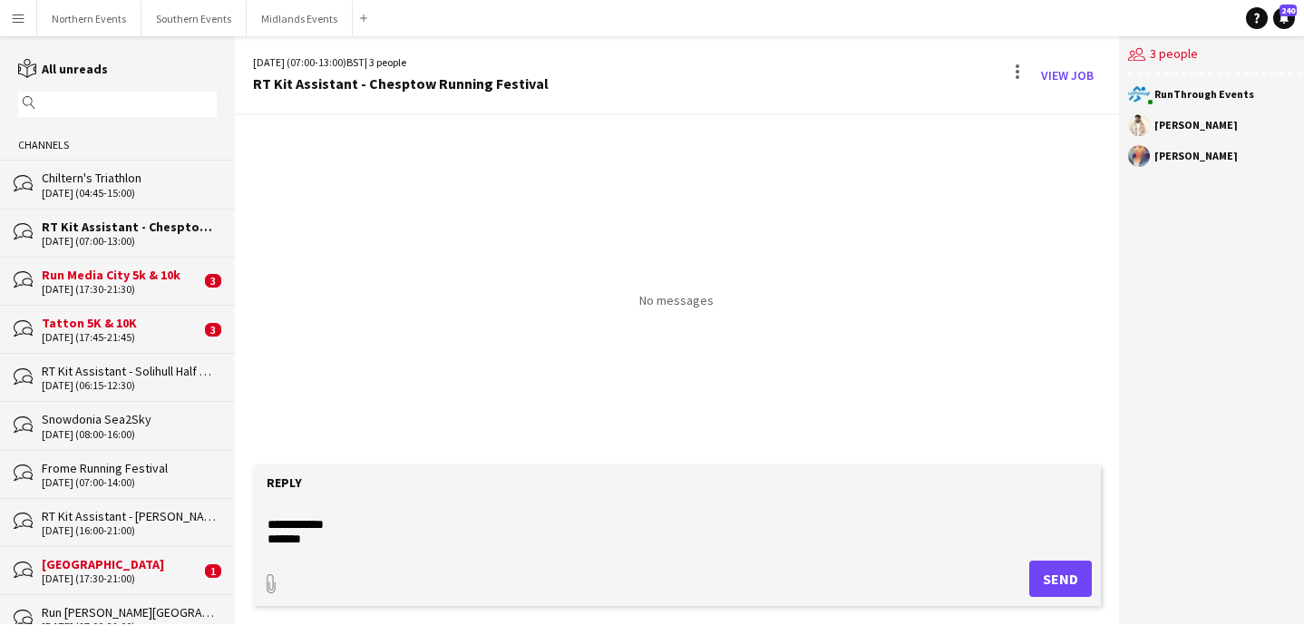
type textarea "**********"
click at [1062, 586] on button "Send" at bounding box center [1060, 578] width 63 height 36
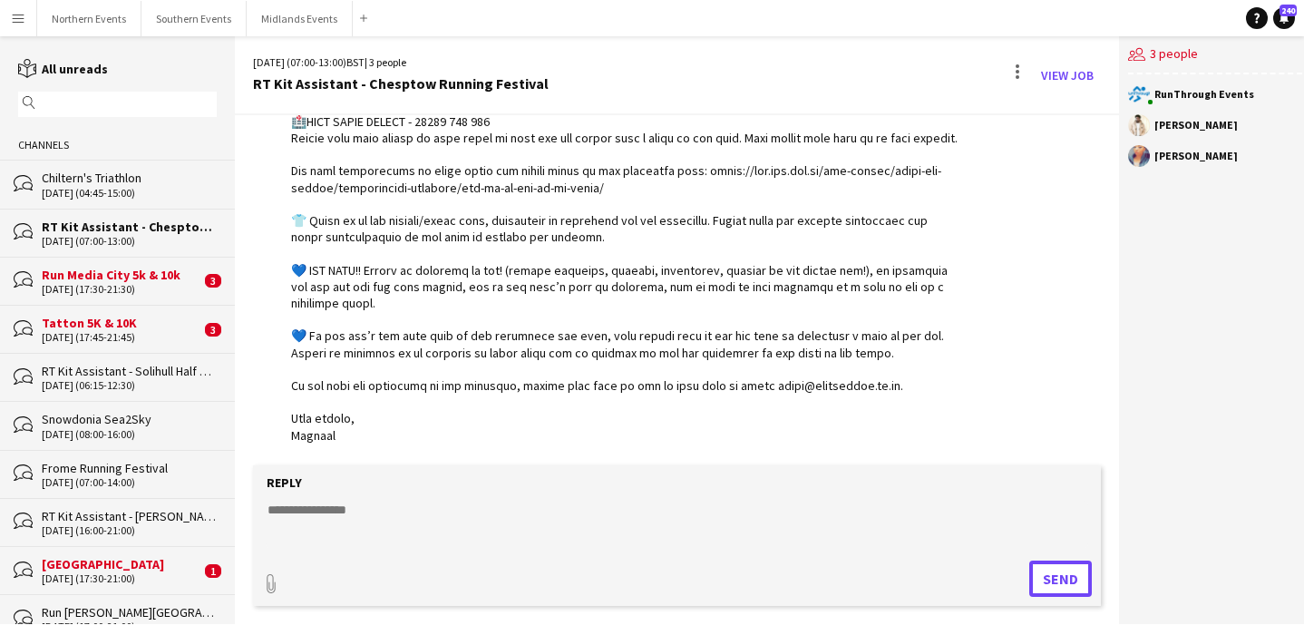
scroll to position [843, 0]
type input "**********"
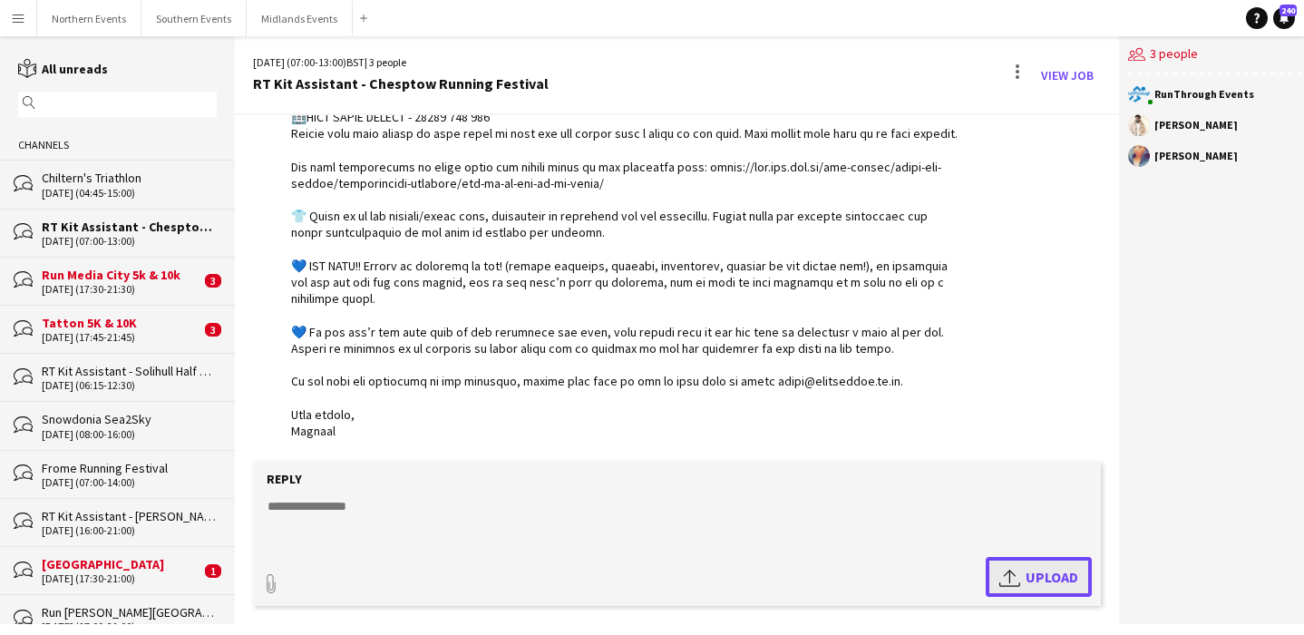
click at [1031, 567] on span "Upload Upload" at bounding box center [1038, 577] width 79 height 22
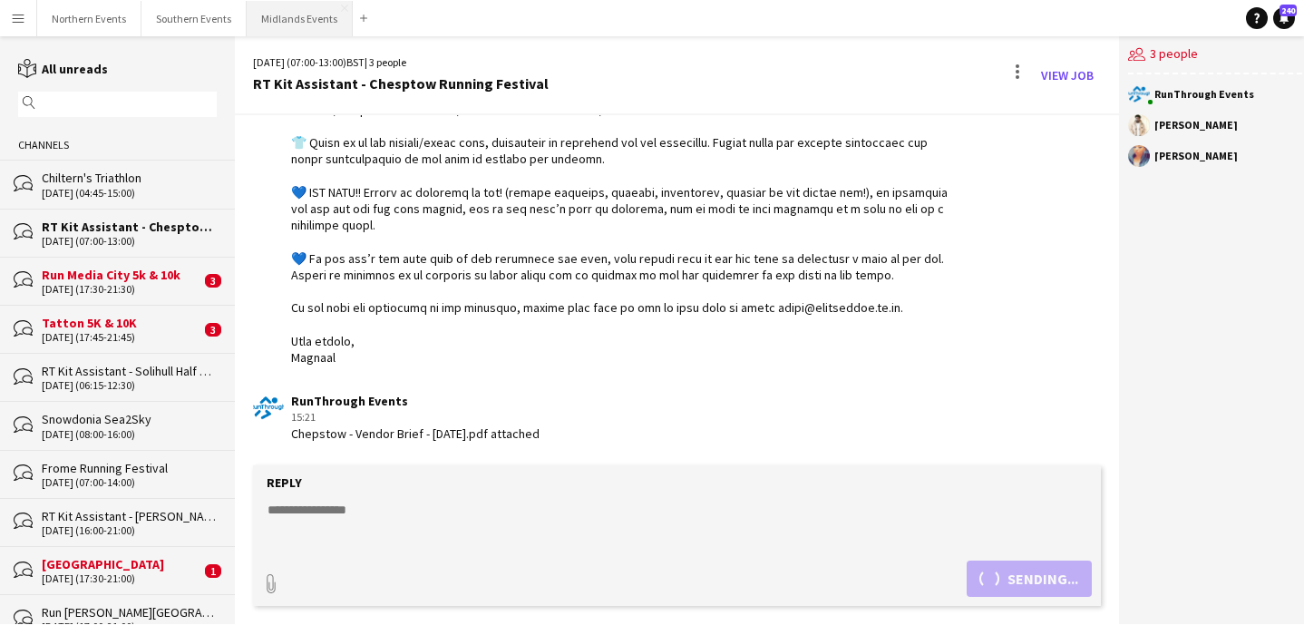
scroll to position [999, 0]
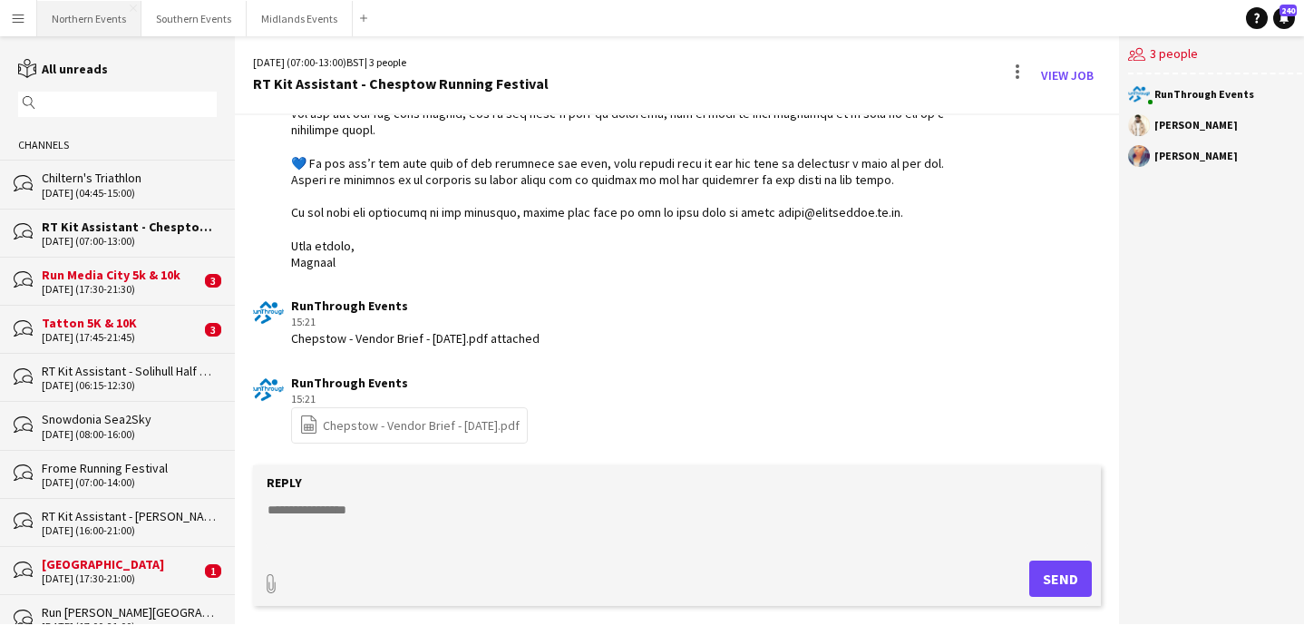
click at [80, 21] on button "Northern Events Close" at bounding box center [89, 18] width 104 height 35
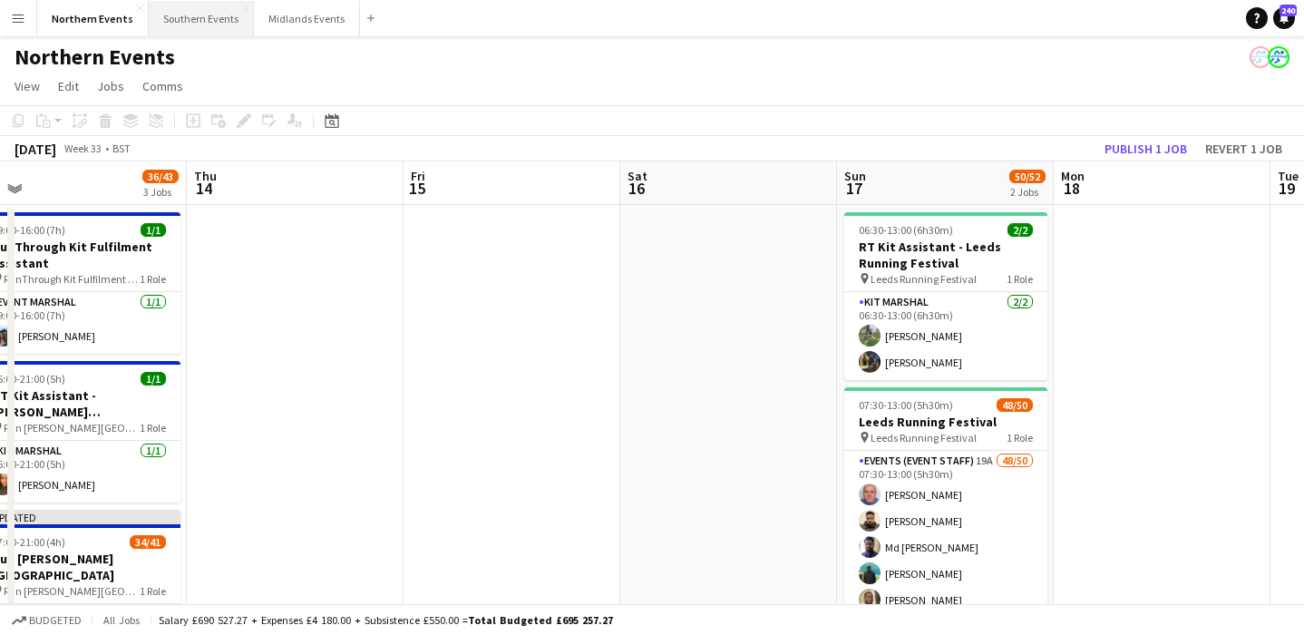
click at [186, 22] on button "Southern Events Close" at bounding box center [201, 18] width 105 height 35
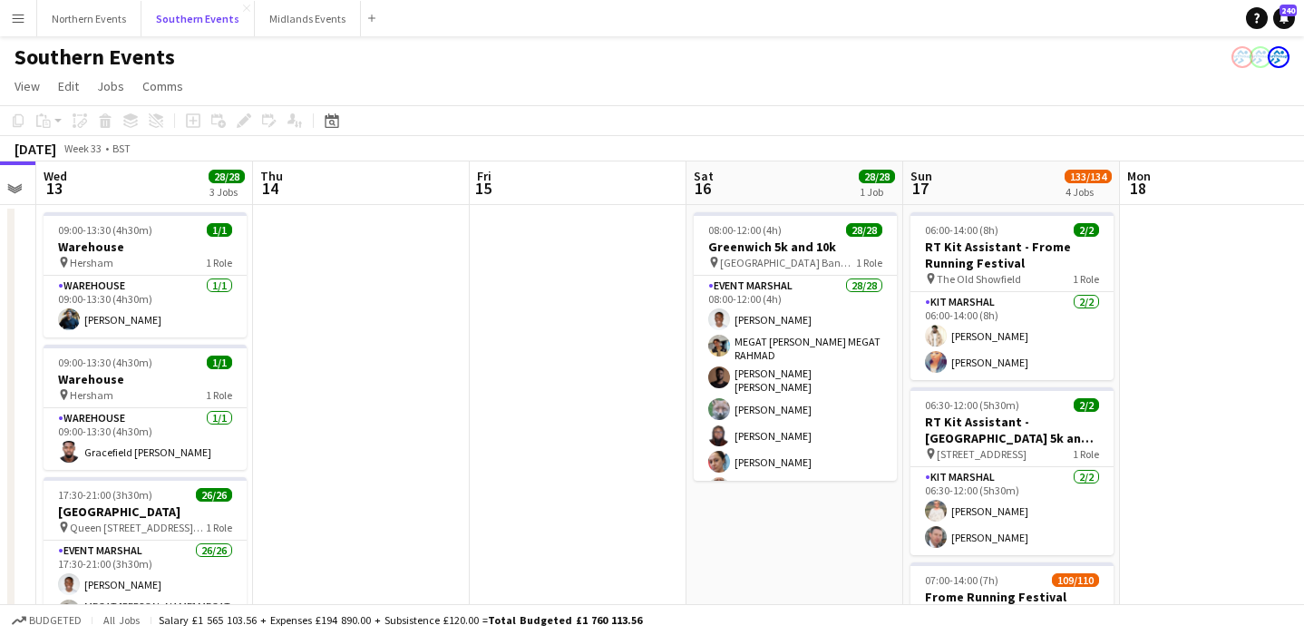
scroll to position [0, 832]
click at [292, 25] on button "Midlands Events Close" at bounding box center [308, 18] width 106 height 35
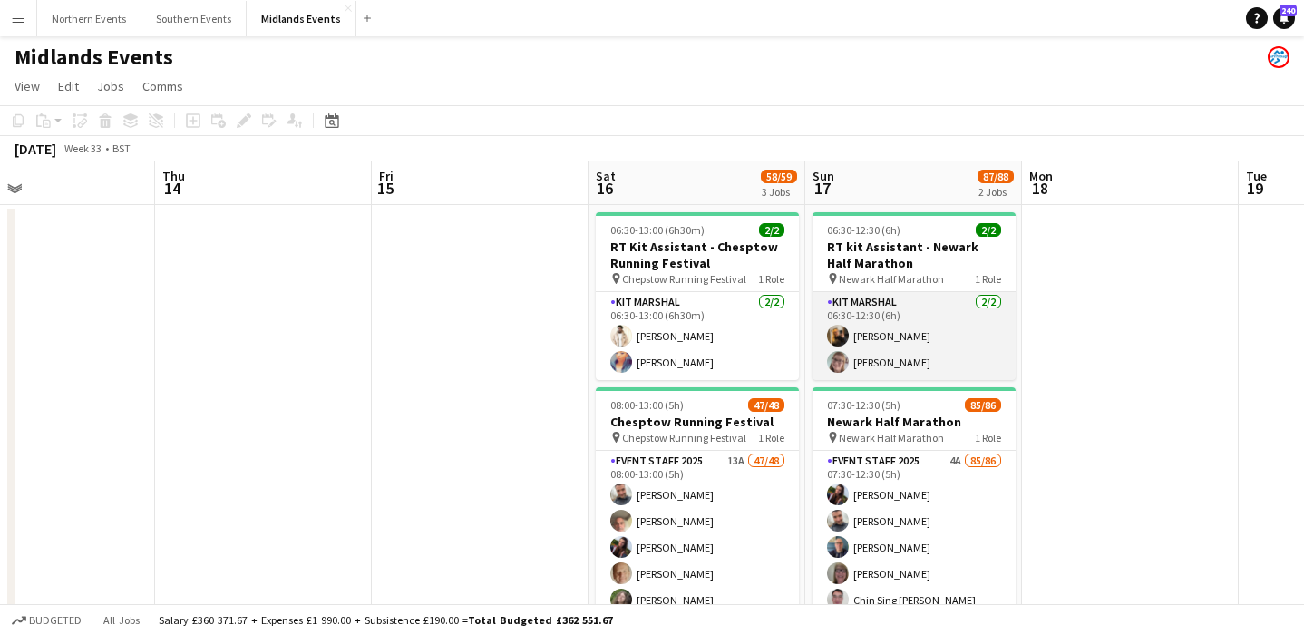
click at [958, 313] on app-card-role "Kit Marshal 2/2 06:30-12:30 (6h) Charley Andrew Susan Brumby" at bounding box center [914, 336] width 203 height 88
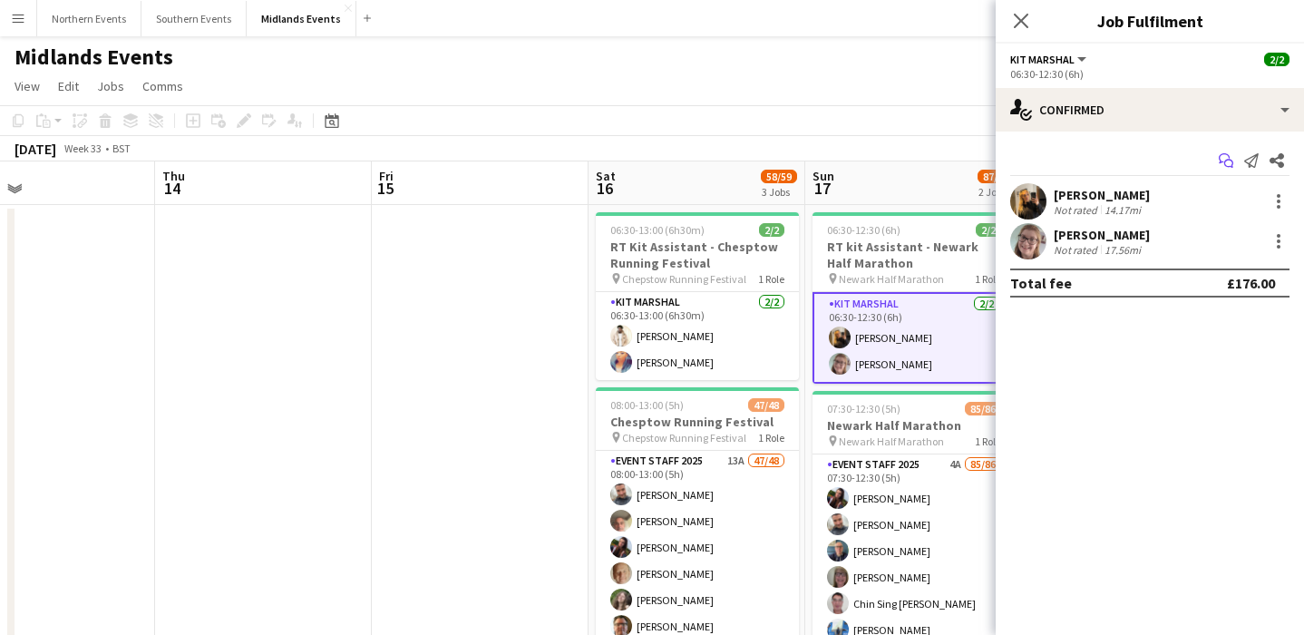
click at [1228, 161] on icon "Start chat" at bounding box center [1226, 160] width 15 height 15
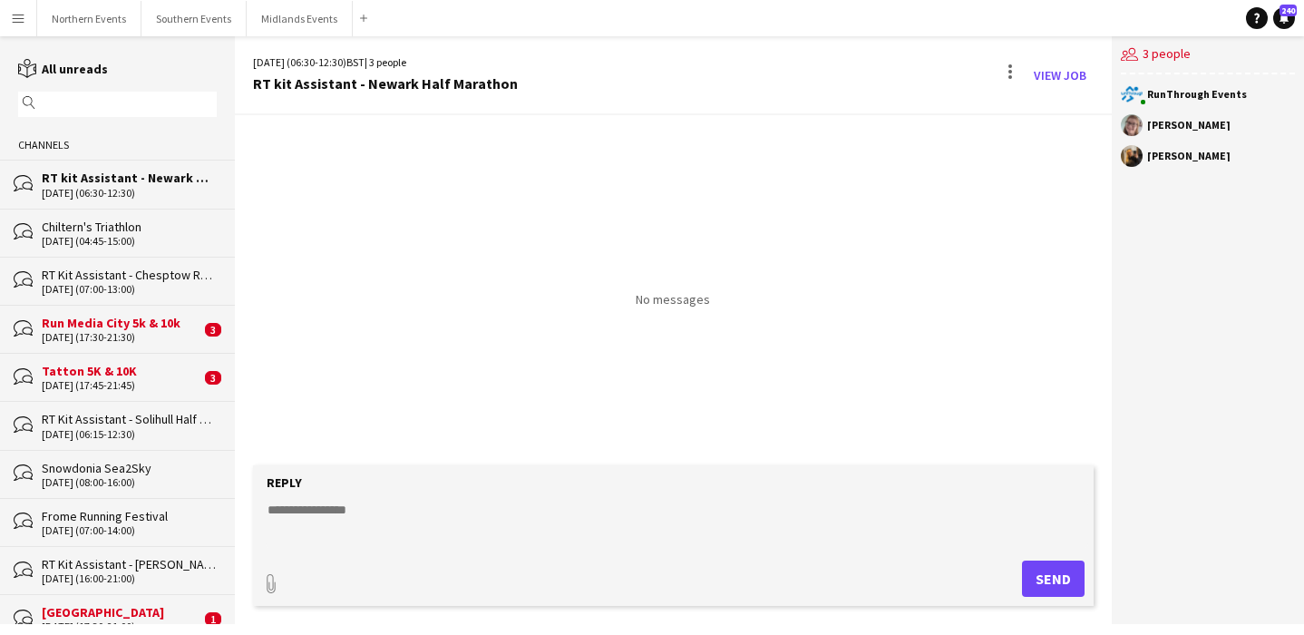
click at [126, 107] on input "text" at bounding box center [126, 104] width 172 height 16
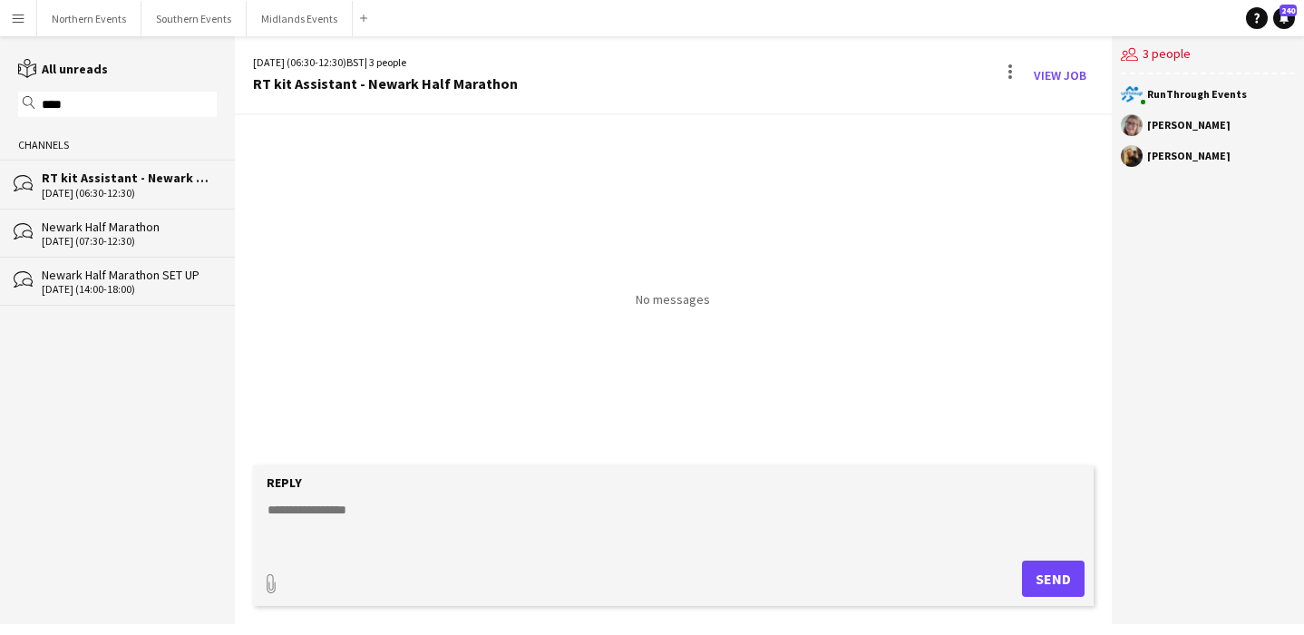
type input "****"
click at [123, 237] on div "[DATE] (07:30-12:30)" at bounding box center [129, 241] width 175 height 13
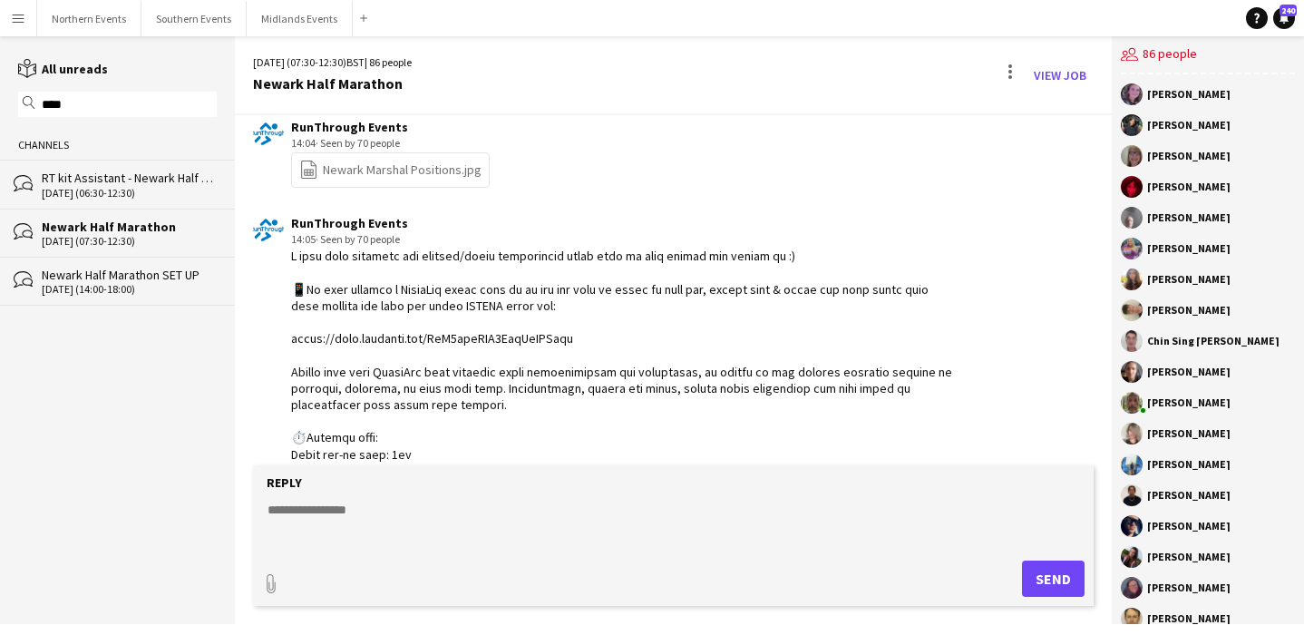
scroll to position [1734, 0]
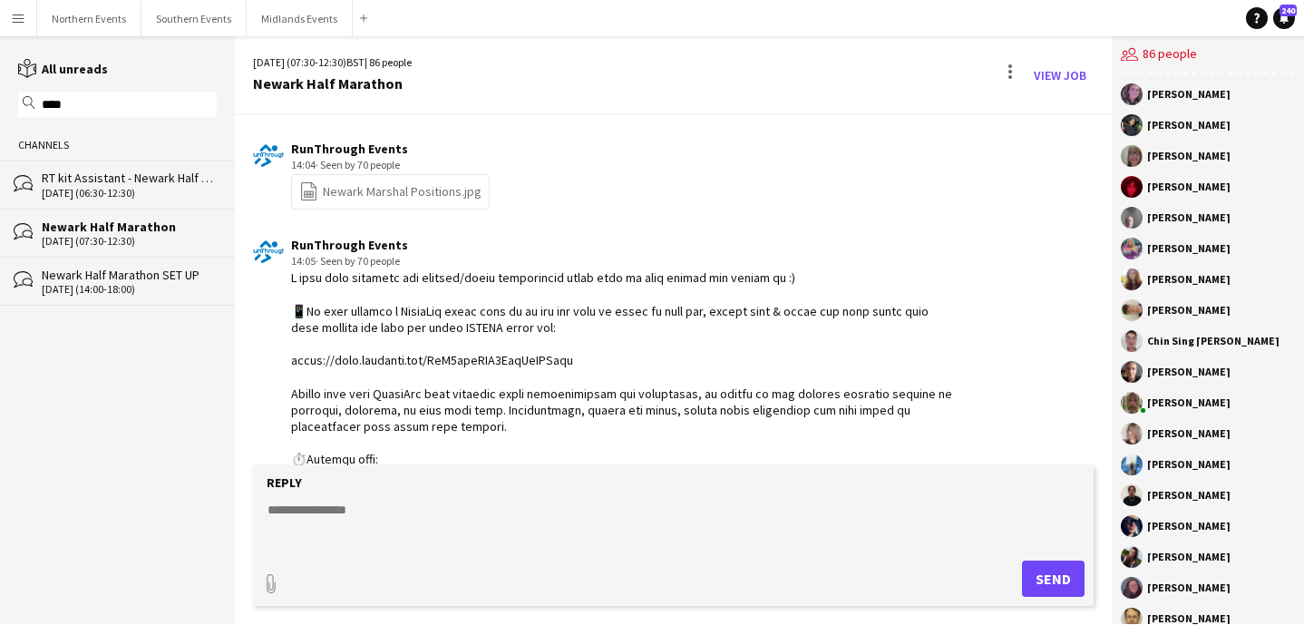
drag, startPoint x: 324, startPoint y: 292, endPoint x: 287, endPoint y: 282, distance: 37.6
copy div "I have also included all arrival/event information below just in case anyone ha…"
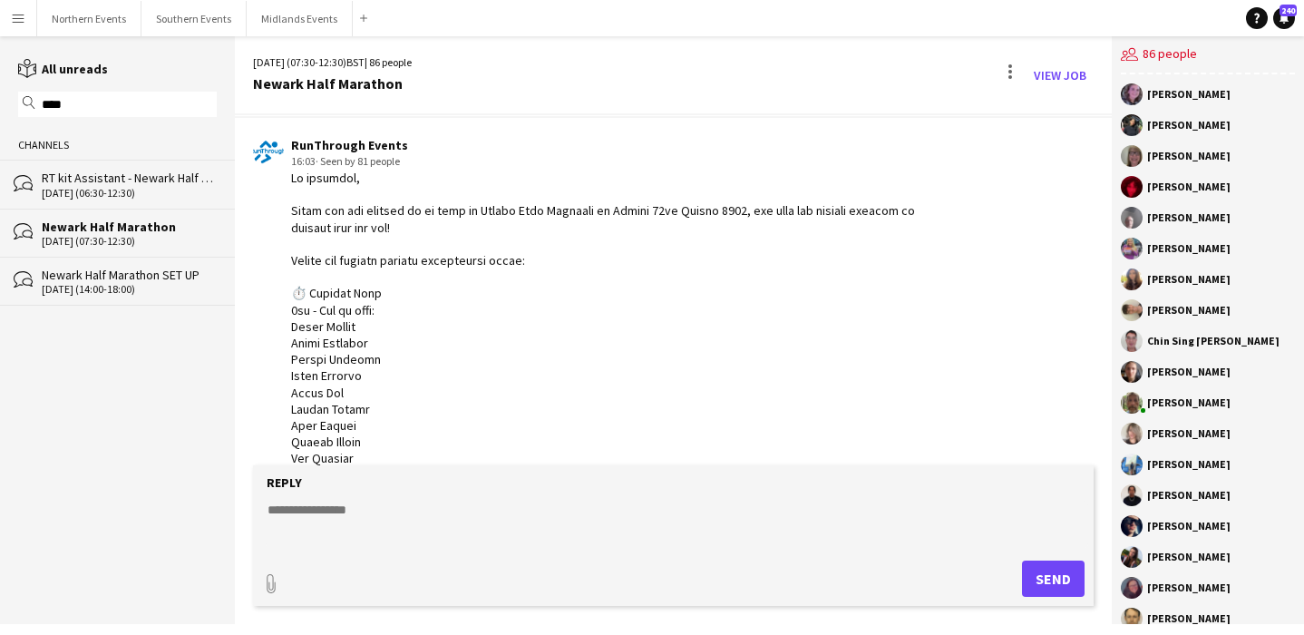
scroll to position [22, 0]
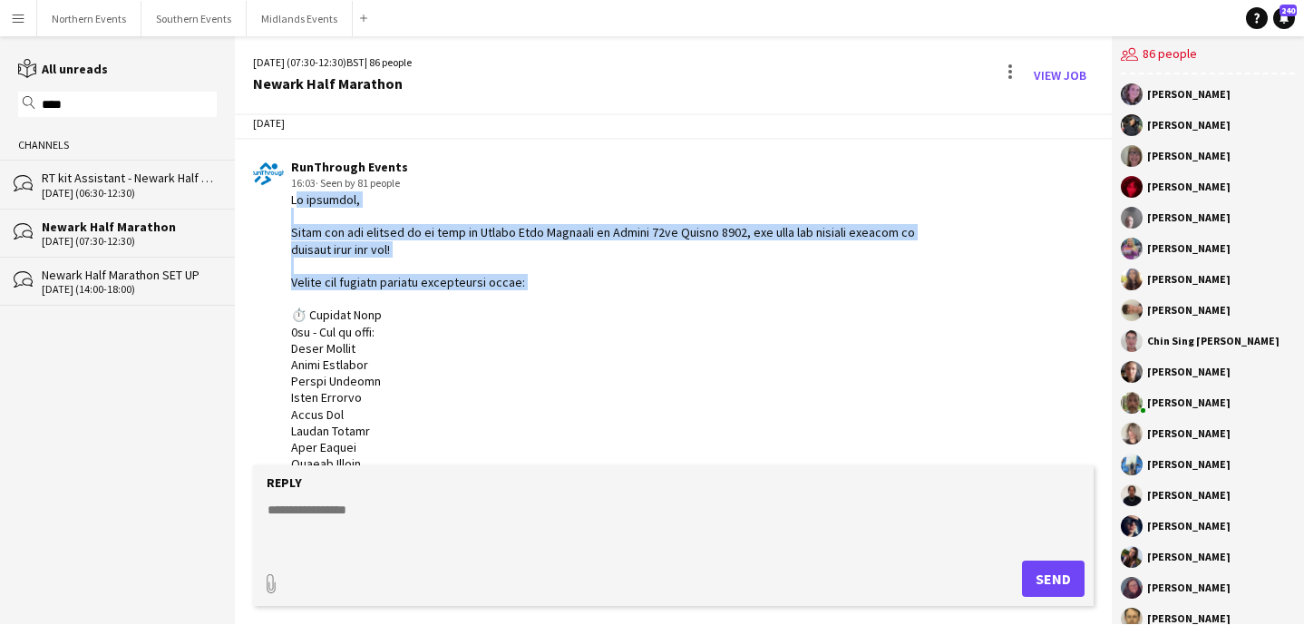
drag, startPoint x: 287, startPoint y: 194, endPoint x: 542, endPoint y: 280, distance: 269.9
copy div "Hi everyone, Thank you for signing up to work at Newark Half Marathon on Sunday…"
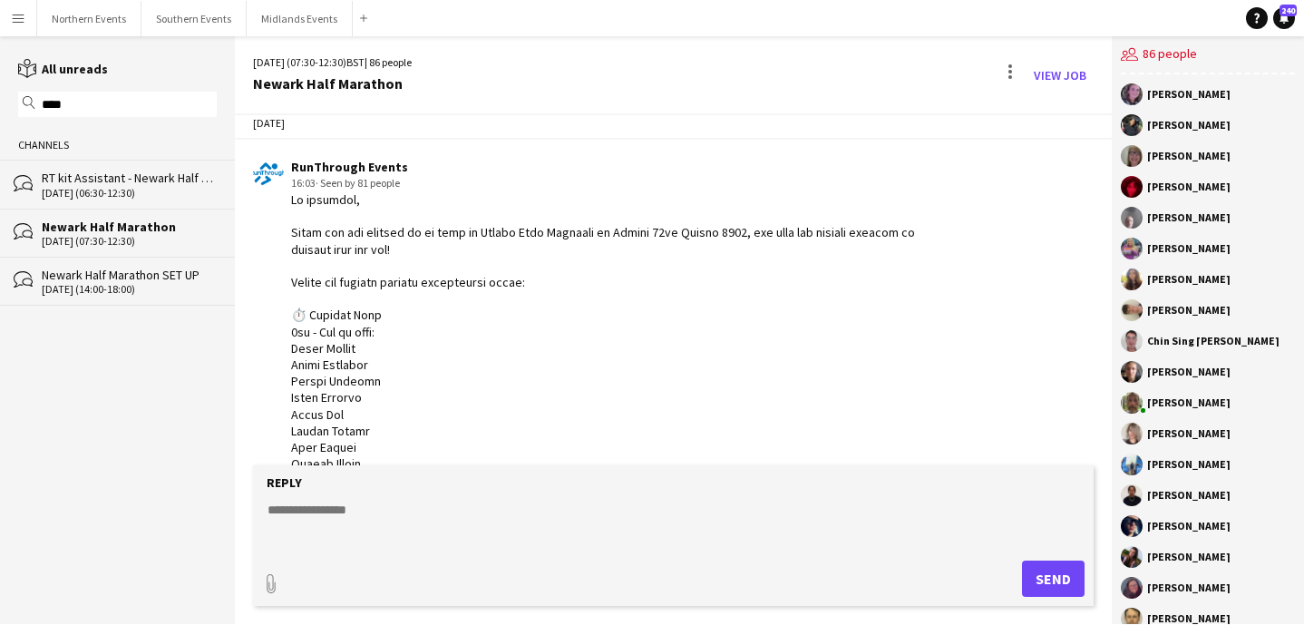
click at [149, 193] on div "[DATE] (06:30-12:30)" at bounding box center [129, 193] width 175 height 13
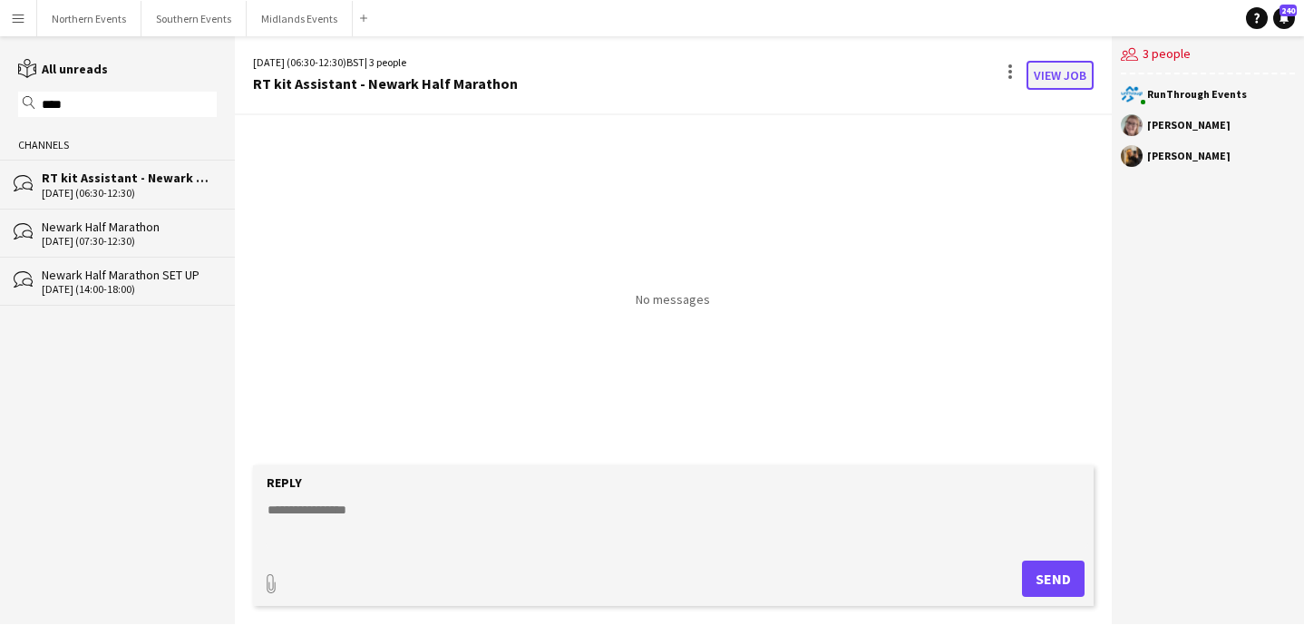
click at [1057, 80] on link "View Job" at bounding box center [1060, 75] width 67 height 29
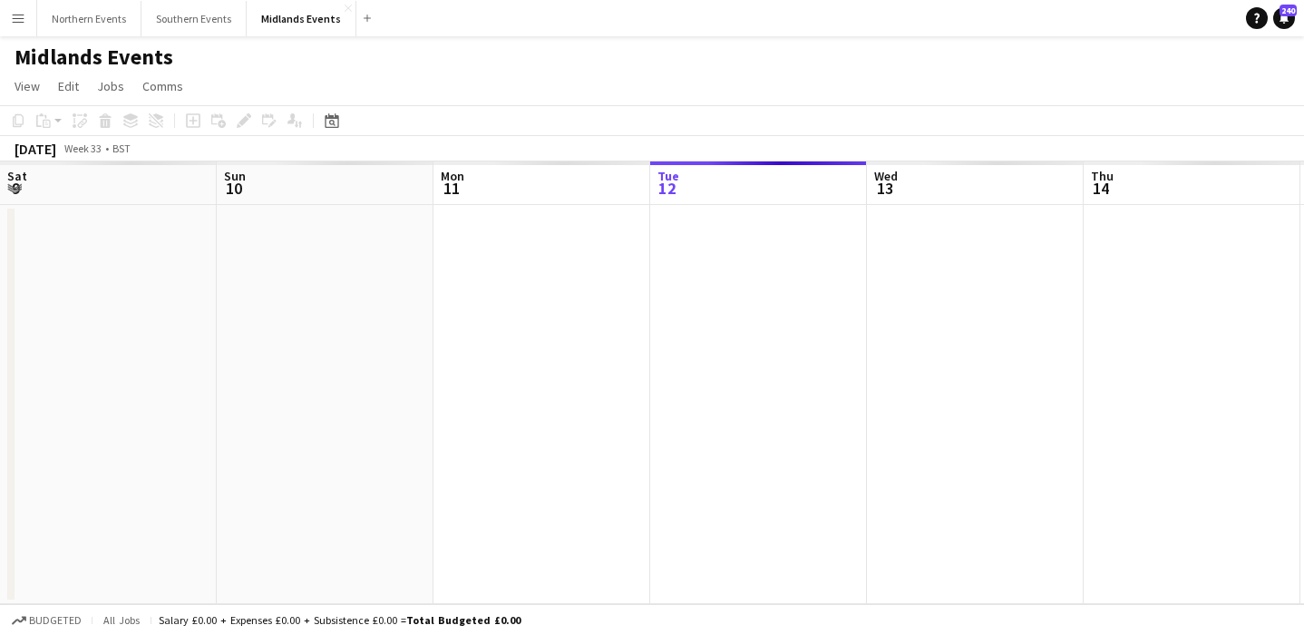
scroll to position [0, 624]
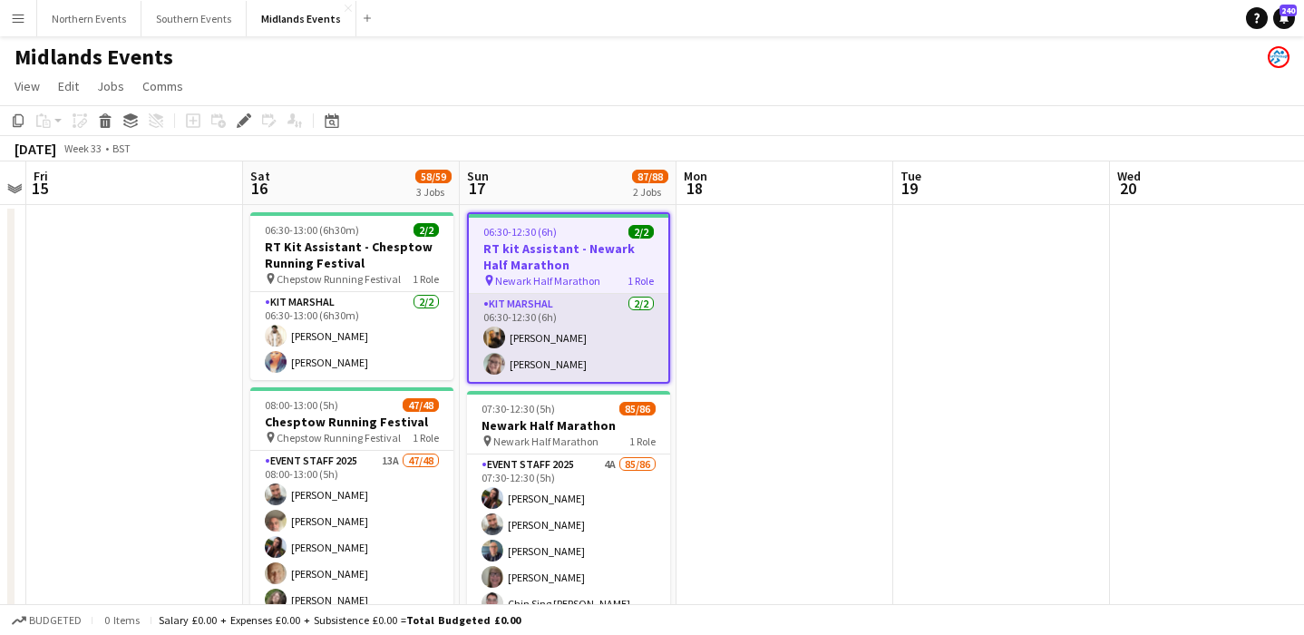
click at [589, 339] on app-card-role "Kit Marshal 2/2 06:30-12:30 (6h) Charley Andrew Susan Brumby" at bounding box center [569, 338] width 200 height 88
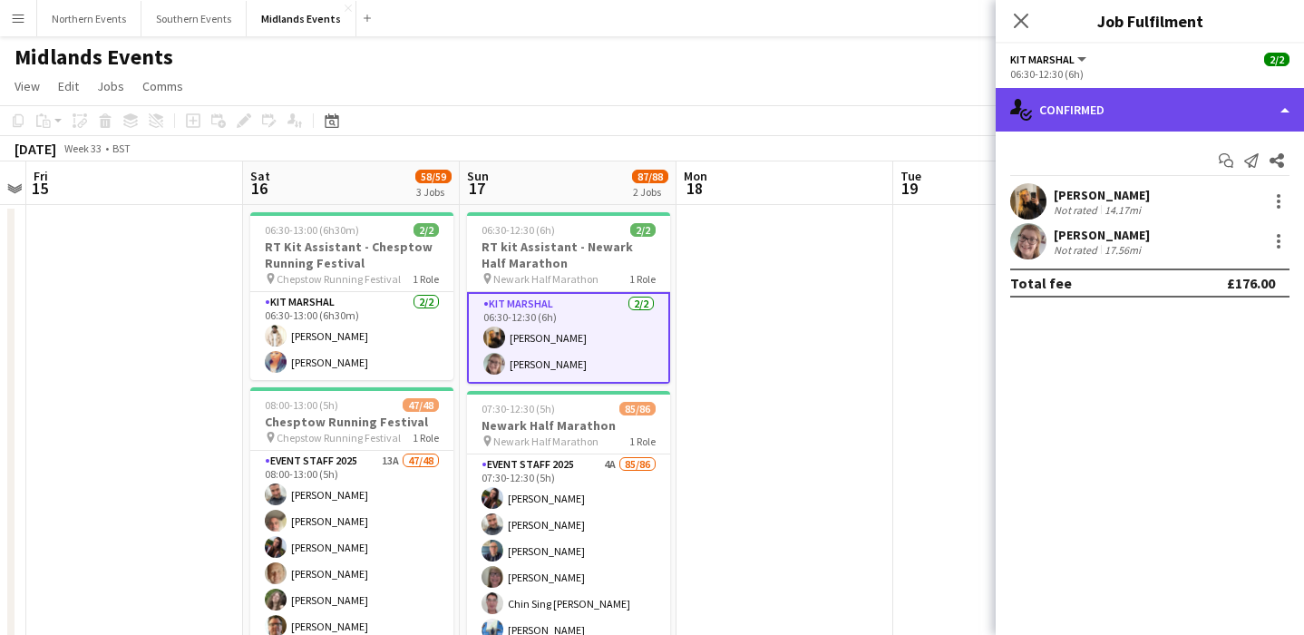
click at [1157, 119] on div "single-neutral-actions-check-2 Confirmed" at bounding box center [1150, 110] width 308 height 44
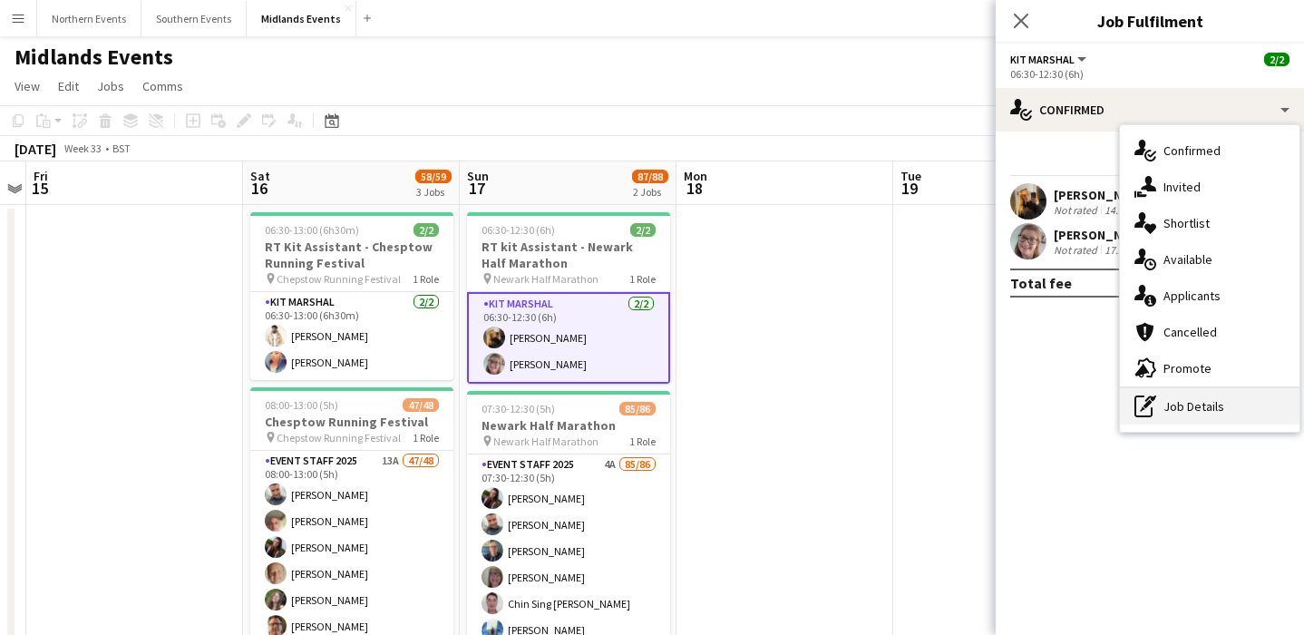
click at [1173, 399] on div "pen-write Job Details" at bounding box center [1210, 406] width 180 height 36
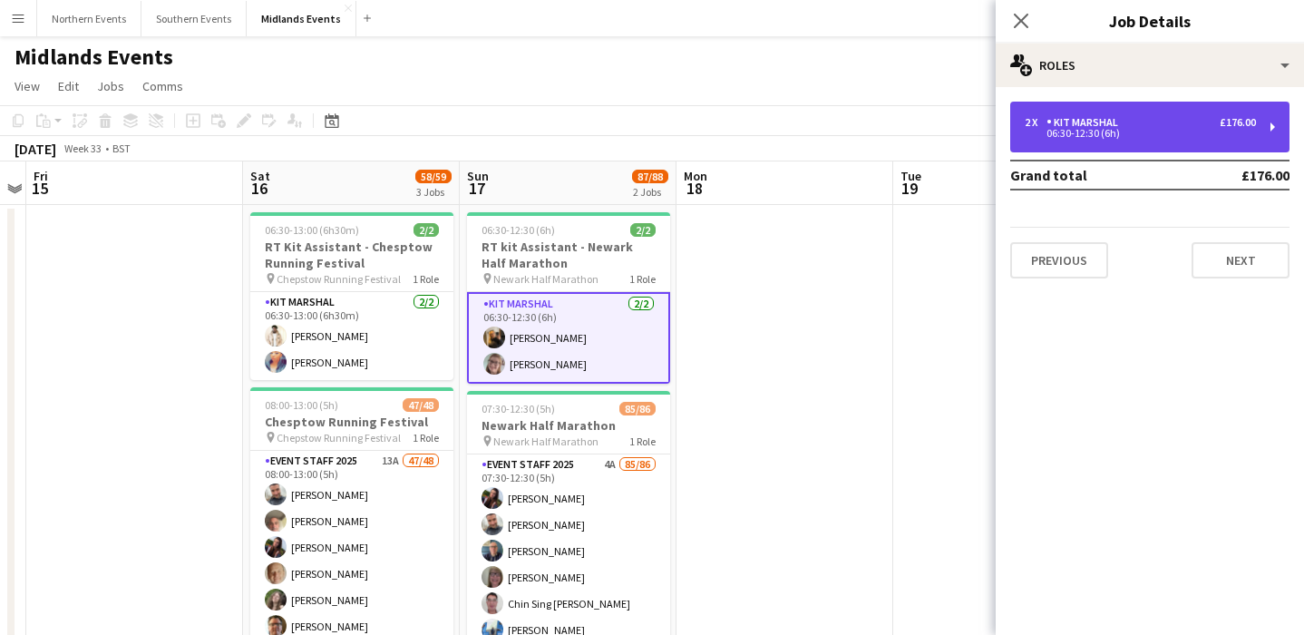
click at [1092, 120] on div "Kit Marshal" at bounding box center [1086, 122] width 79 height 13
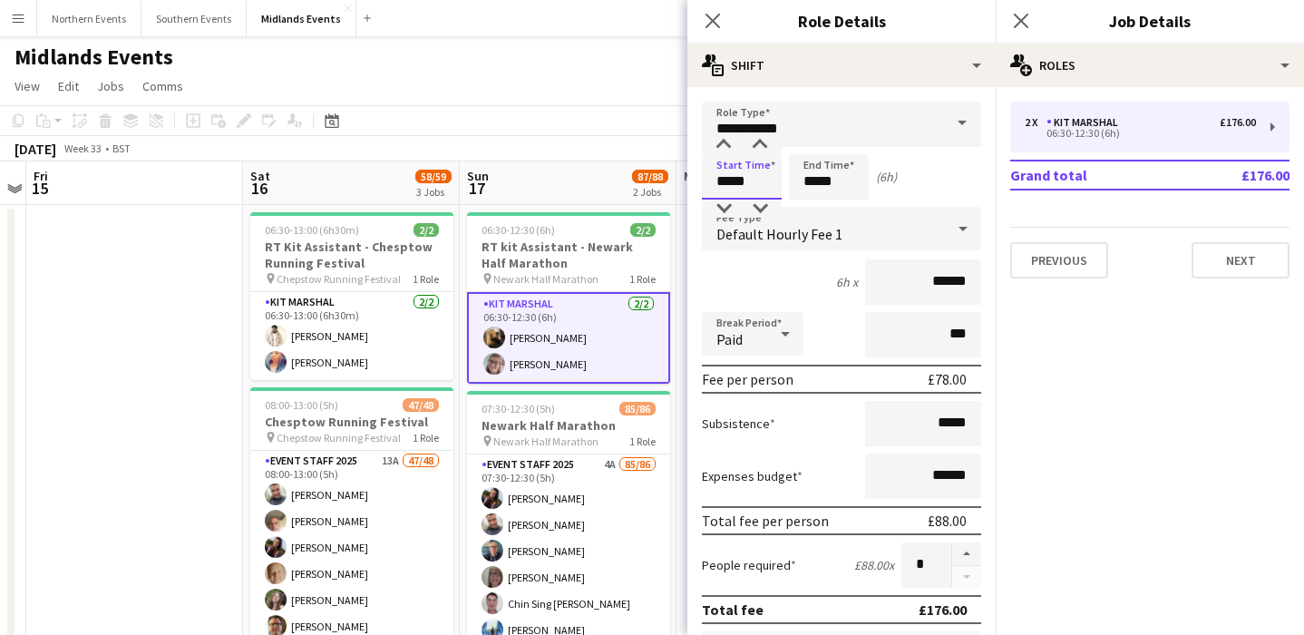
click at [757, 172] on input "*****" at bounding box center [742, 176] width 80 height 45
click at [757, 199] on input "*****" at bounding box center [742, 176] width 80 height 45
type input "*****"
click at [757, 205] on div at bounding box center [760, 209] width 36 height 18
click at [805, 297] on div "6h 15m x ******" at bounding box center [841, 281] width 279 height 45
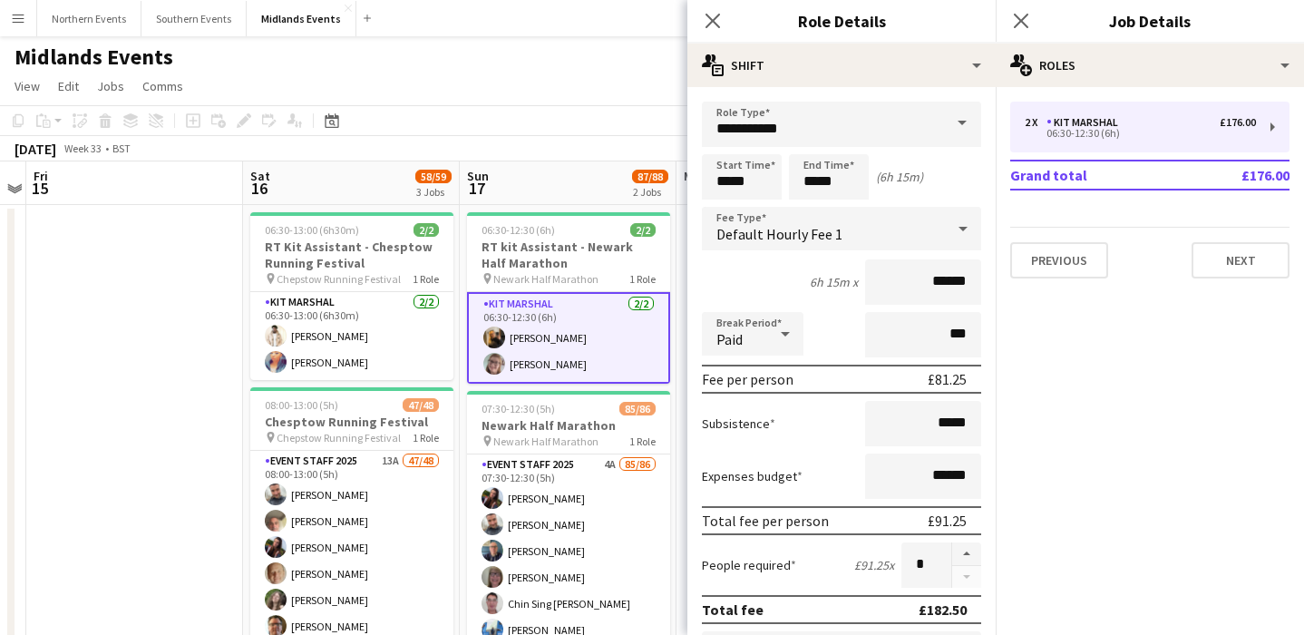
scroll to position [593, 0]
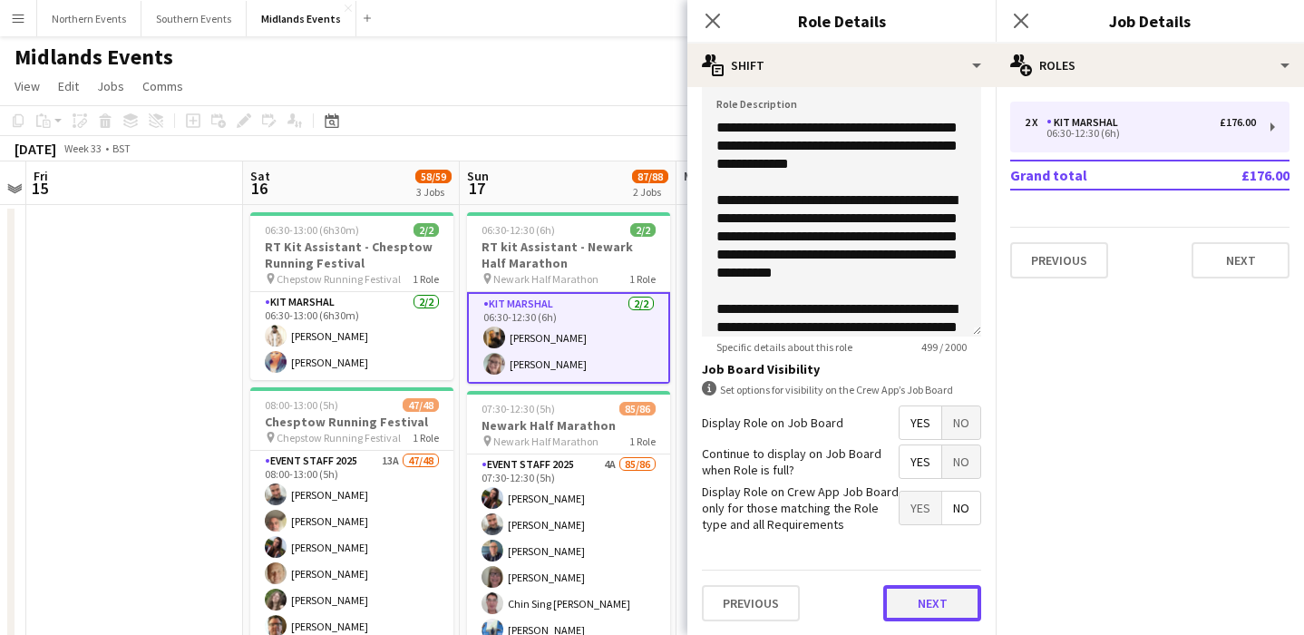
click at [951, 603] on button "Next" at bounding box center [932, 603] width 98 height 36
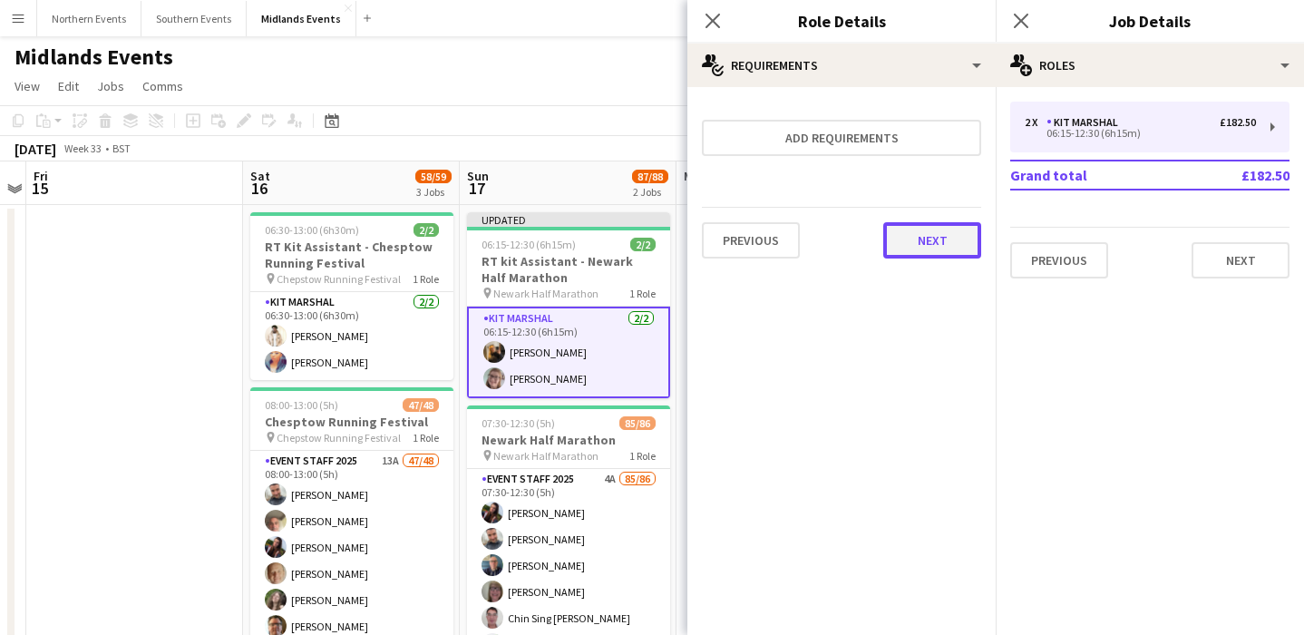
click at [943, 240] on button "Next" at bounding box center [932, 240] width 98 height 36
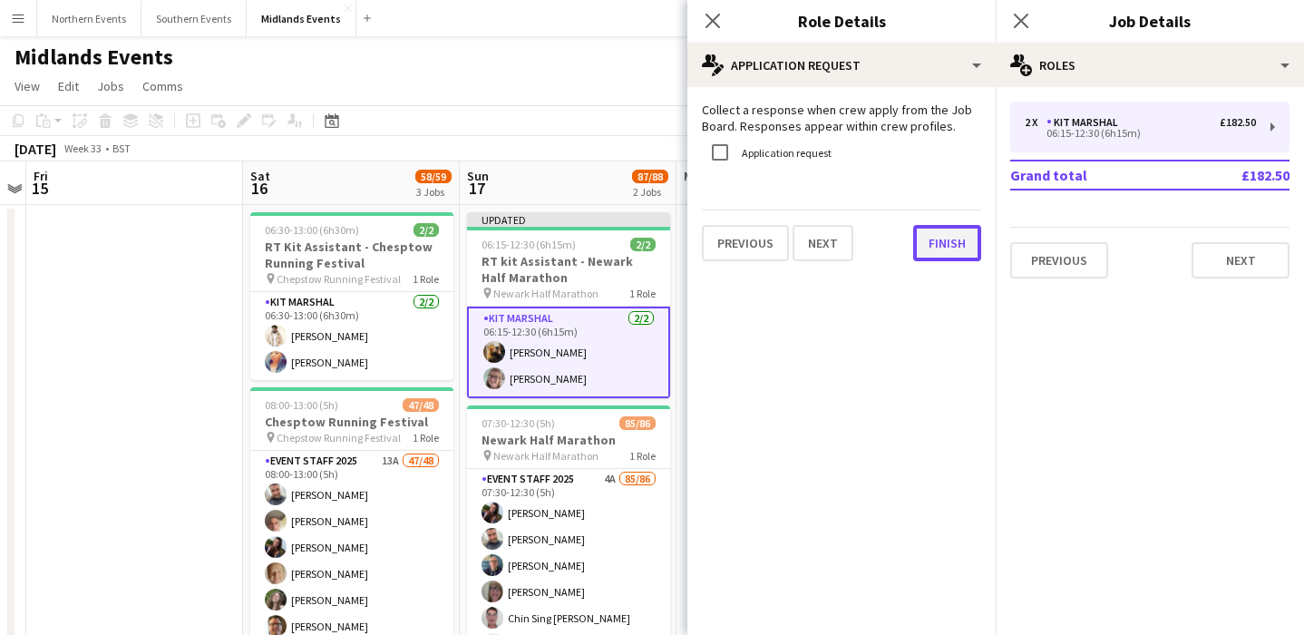
click at [945, 242] on button "Finish" at bounding box center [947, 243] width 68 height 36
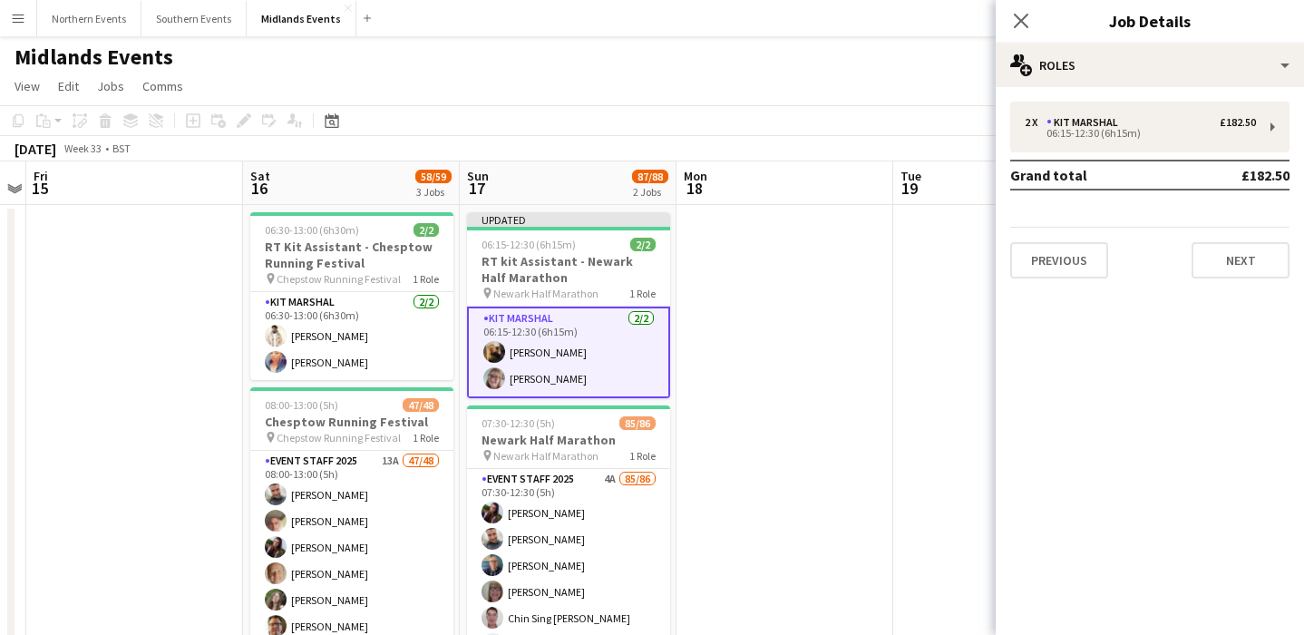
click at [915, 247] on app-date-cell at bounding box center [1001, 600] width 217 height 791
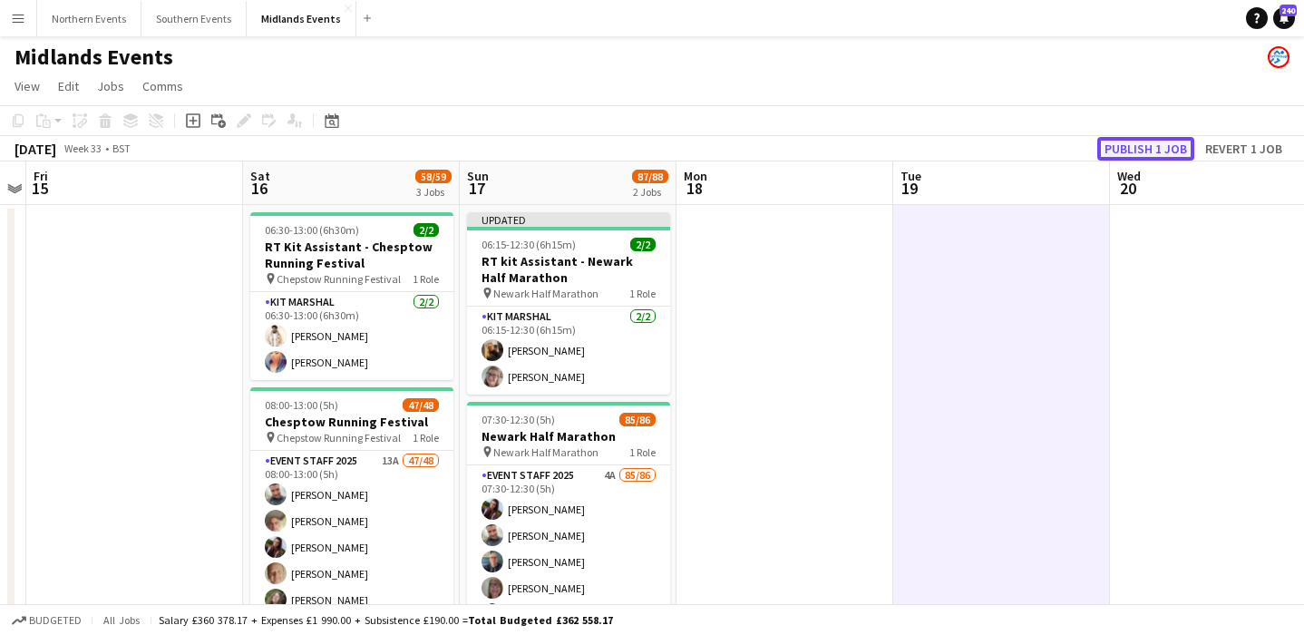
click at [1148, 147] on button "Publish 1 job" at bounding box center [1145, 149] width 97 height 24
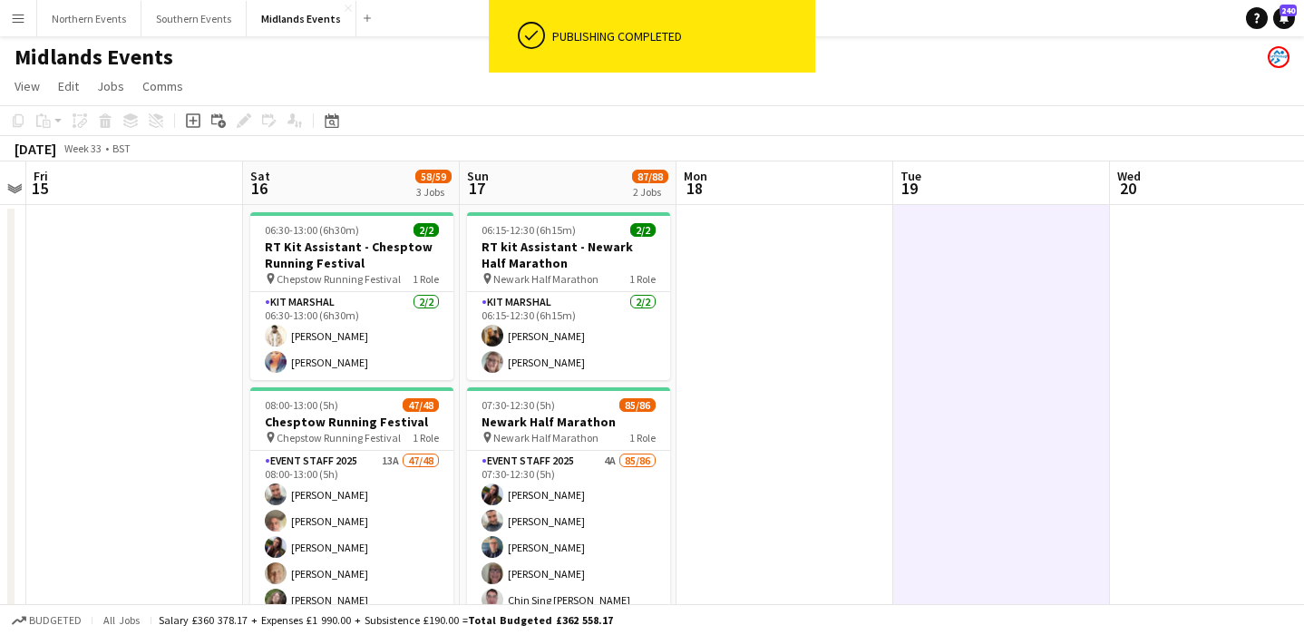
click at [597, 314] on app-card-role "Kit Marshal 2/2 06:15-12:30 (6h15m) Charley Andrew Susan Brumby" at bounding box center [568, 336] width 203 height 88
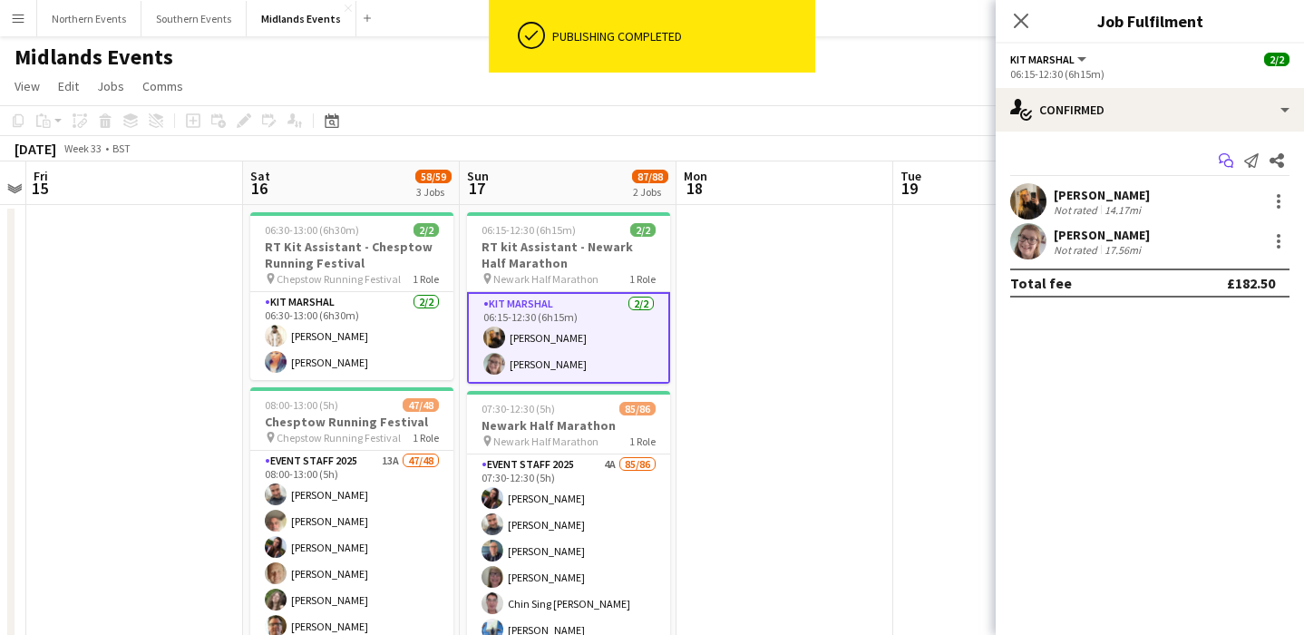
click at [1226, 163] on icon "Start chat" at bounding box center [1226, 160] width 15 height 15
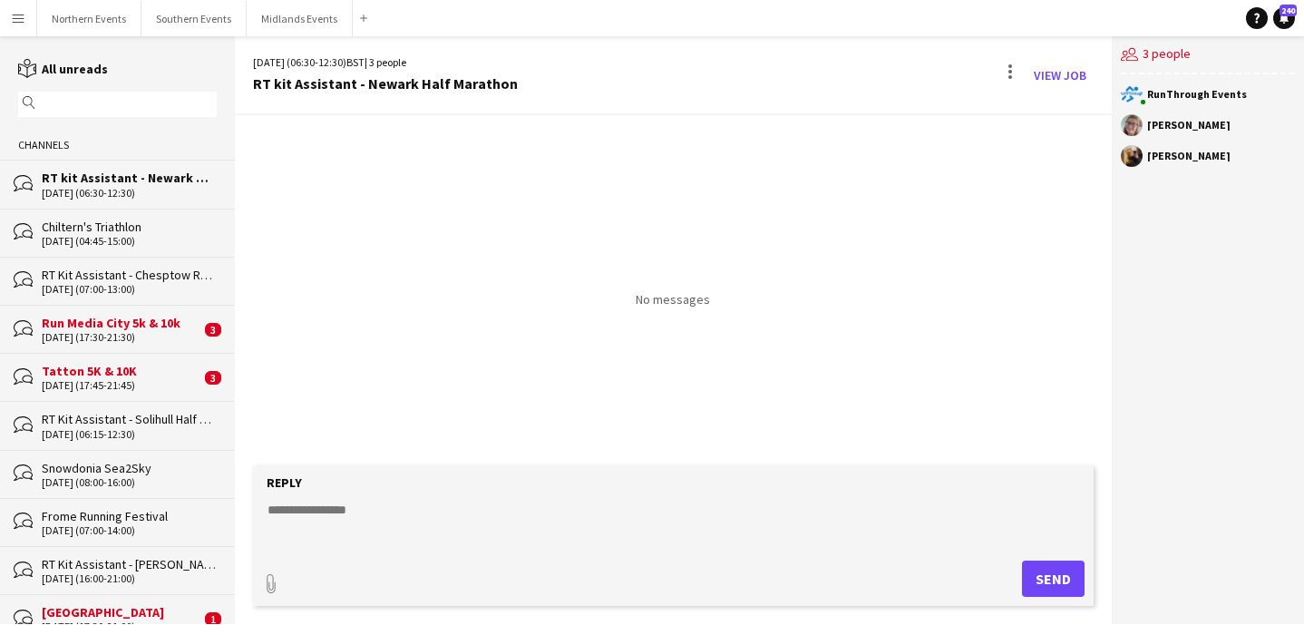
click at [139, 106] on input "text" at bounding box center [126, 104] width 172 height 16
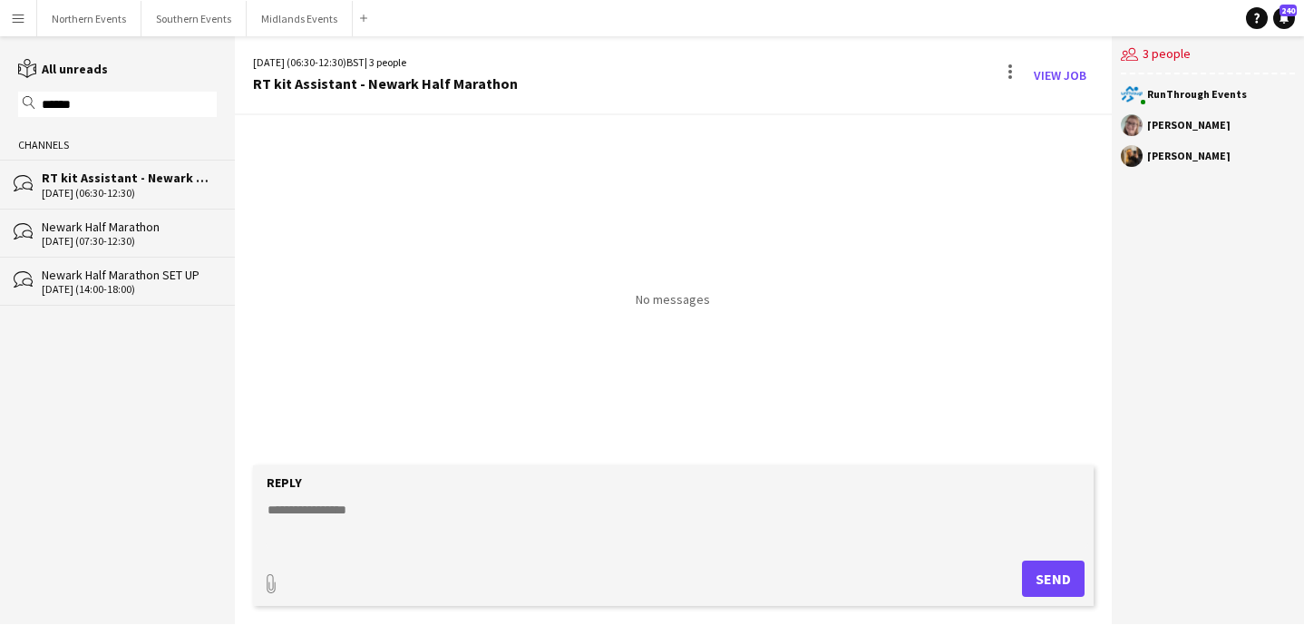
type input "******"
click at [161, 231] on div "Newark Half Marathon" at bounding box center [129, 227] width 175 height 16
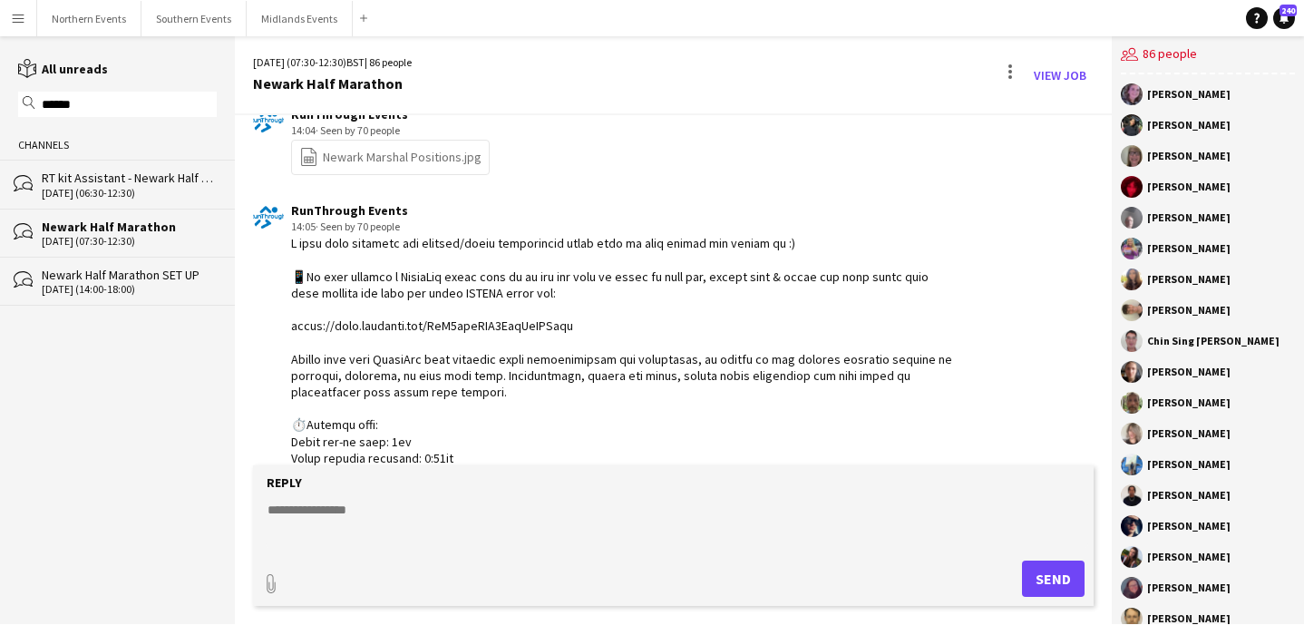
scroll to position [1684, 0]
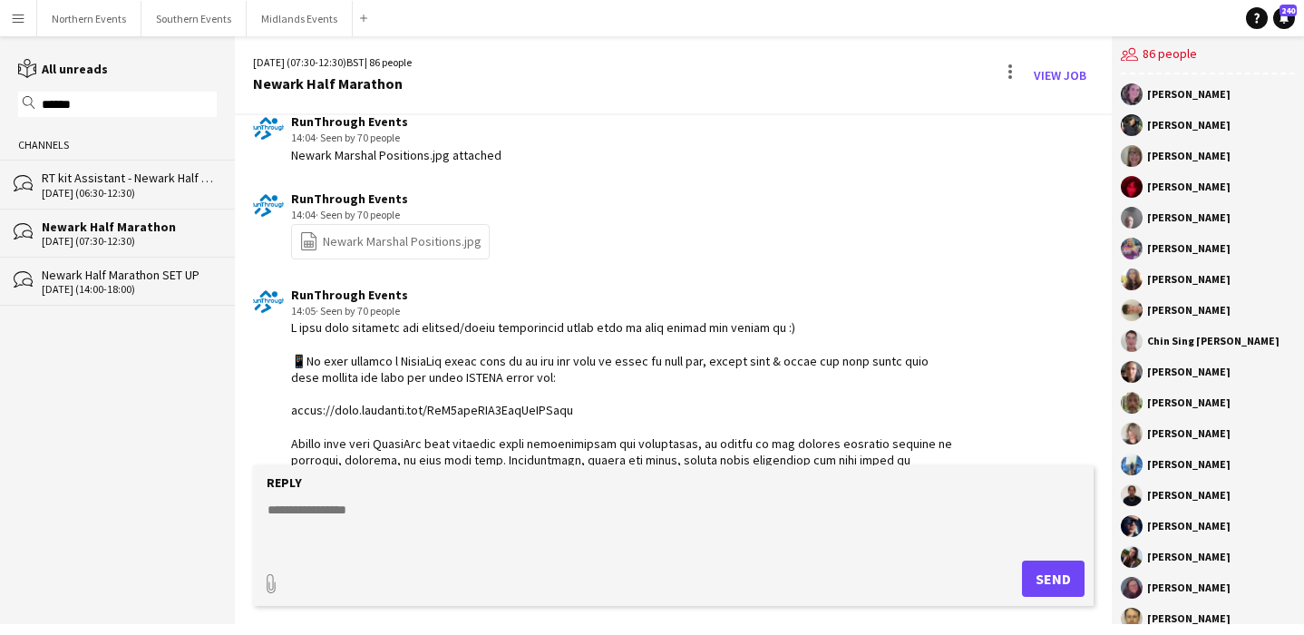
click at [139, 195] on div "[DATE] (06:30-12:30)" at bounding box center [129, 193] width 175 height 13
click at [139, 194] on div "[DATE] (06:30-12:30)" at bounding box center [129, 193] width 175 height 13
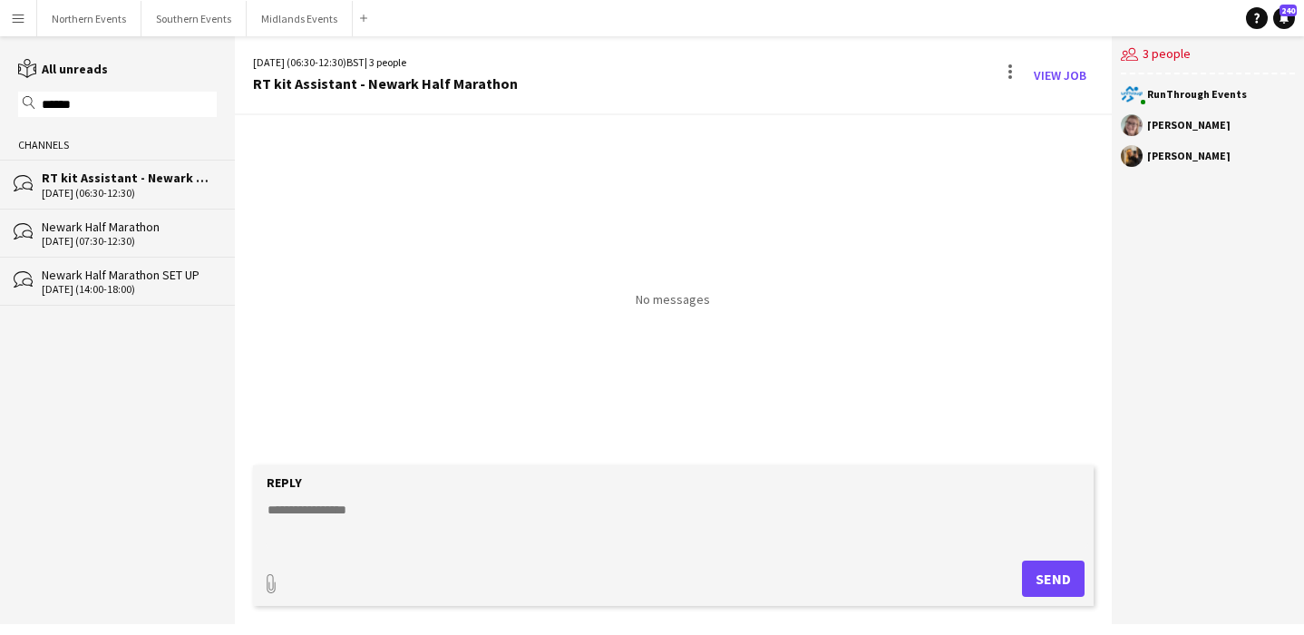
drag, startPoint x: 1235, startPoint y: 158, endPoint x: 1145, endPoint y: 124, distance: 95.9
click at [1145, 124] on div "RunThrough Events Susan Brumby Charley Andrew" at bounding box center [1208, 129] width 192 height 111
copy div "Susan Brumby Charley Andrew"
click at [430, 509] on textarea at bounding box center [677, 524] width 823 height 47
paste textarea "**********"
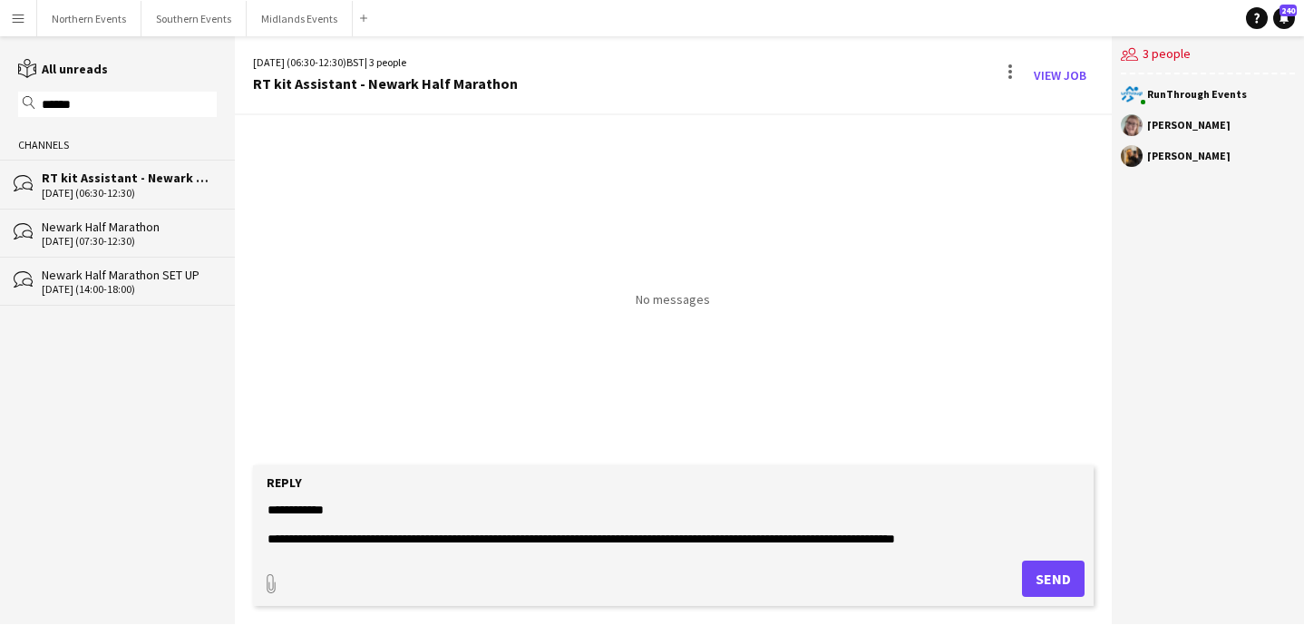
scroll to position [670, 0]
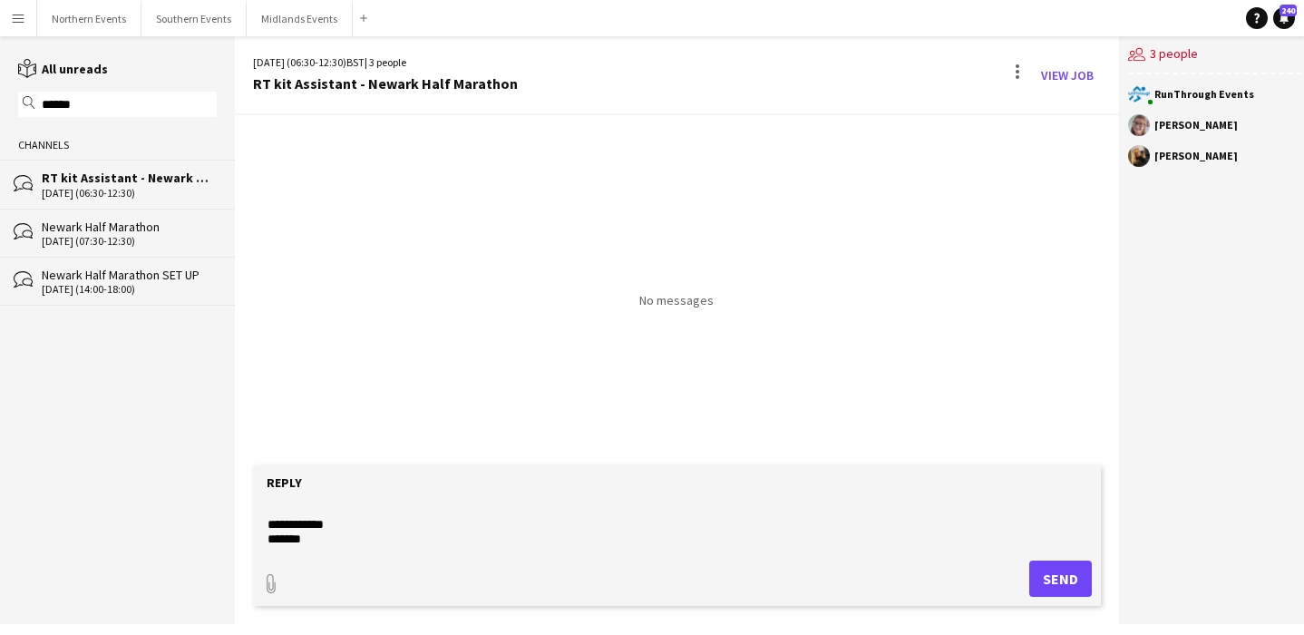
type textarea "**********"
click at [1064, 575] on button "Send" at bounding box center [1060, 578] width 63 height 36
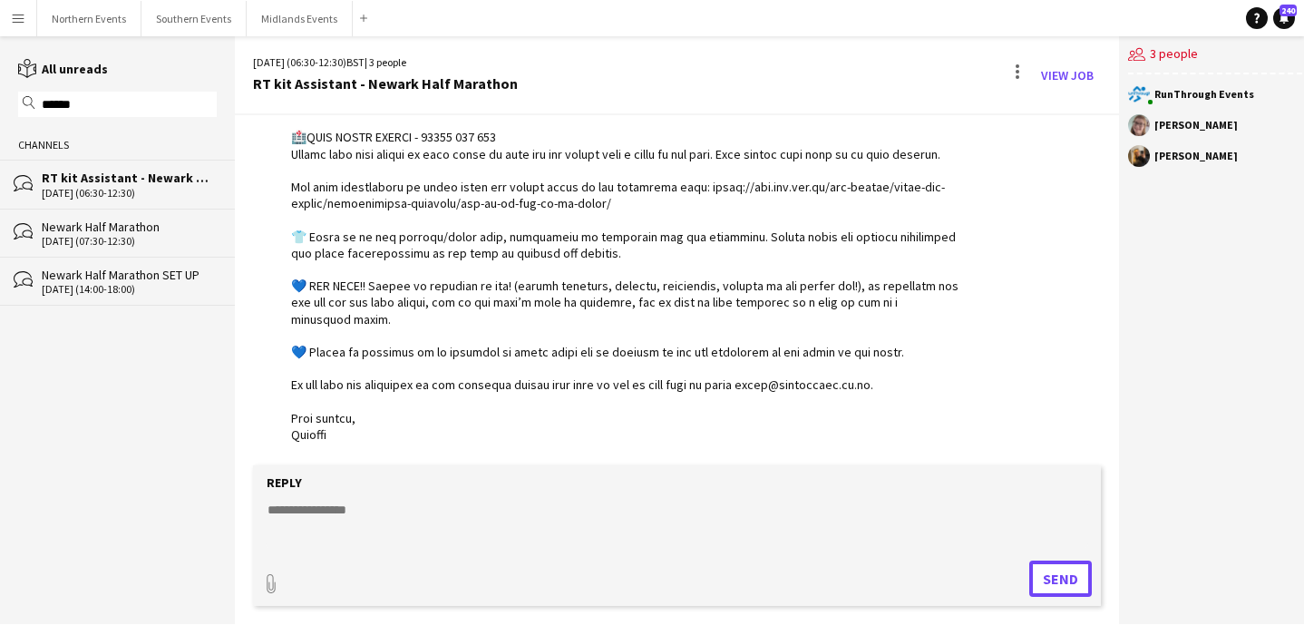
scroll to position [629, 0]
type input "**********"
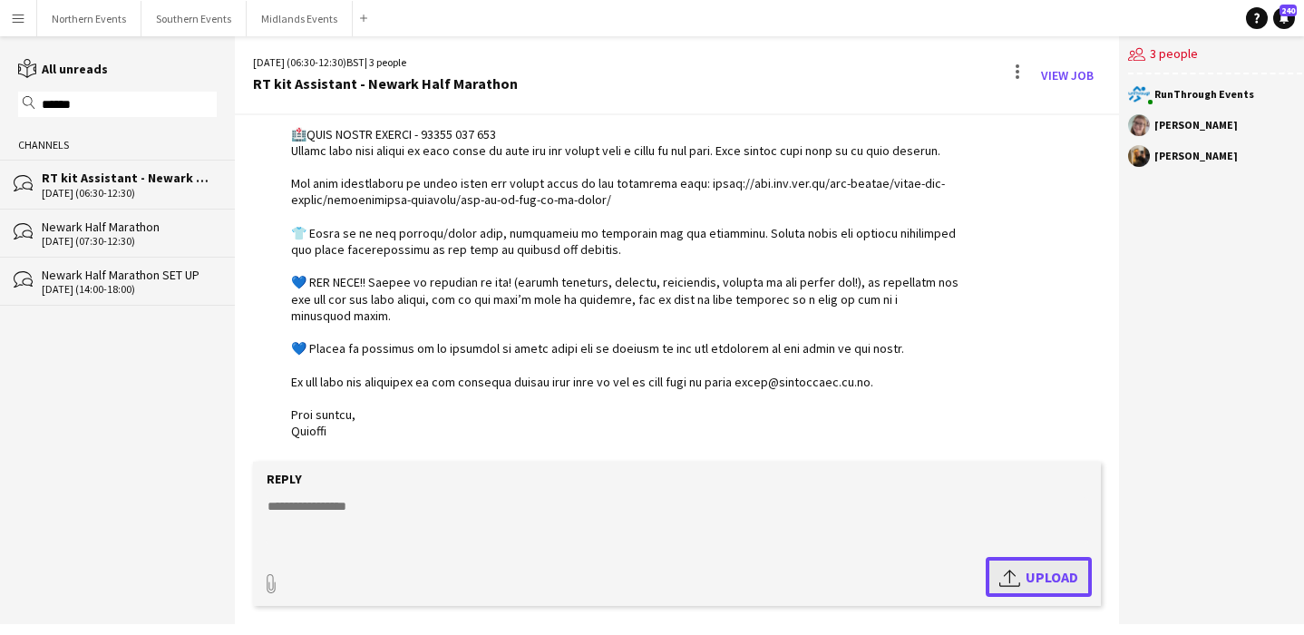
click at [1017, 581] on app-icon "Upload" at bounding box center [1012, 577] width 26 height 22
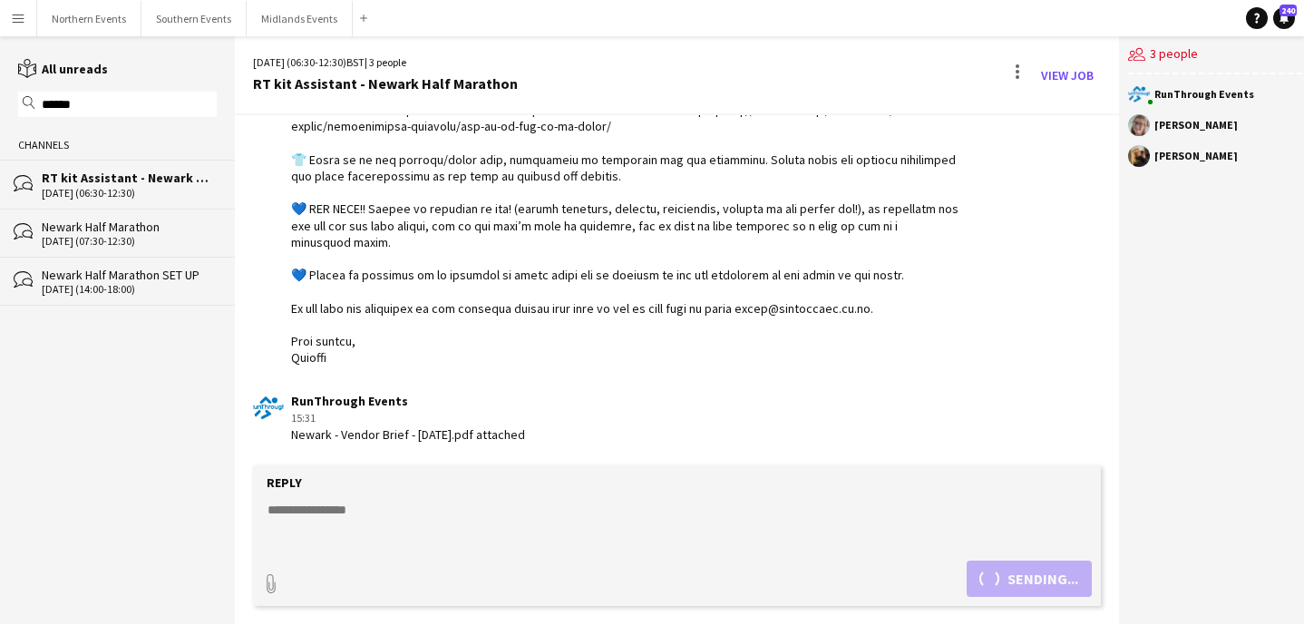
scroll to position [784, 0]
click at [477, 516] on textarea at bounding box center [677, 524] width 823 height 47
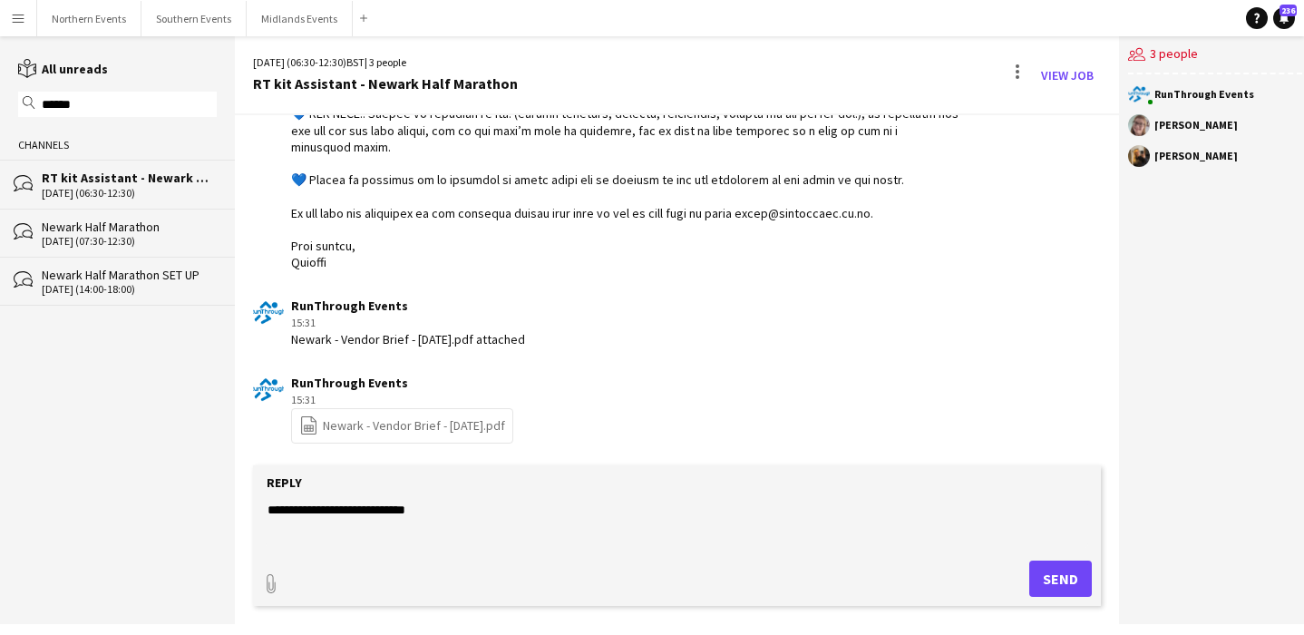
scroll to position [801, 0]
click at [852, 517] on textarea "**********" at bounding box center [677, 524] width 823 height 47
type textarea "**********"
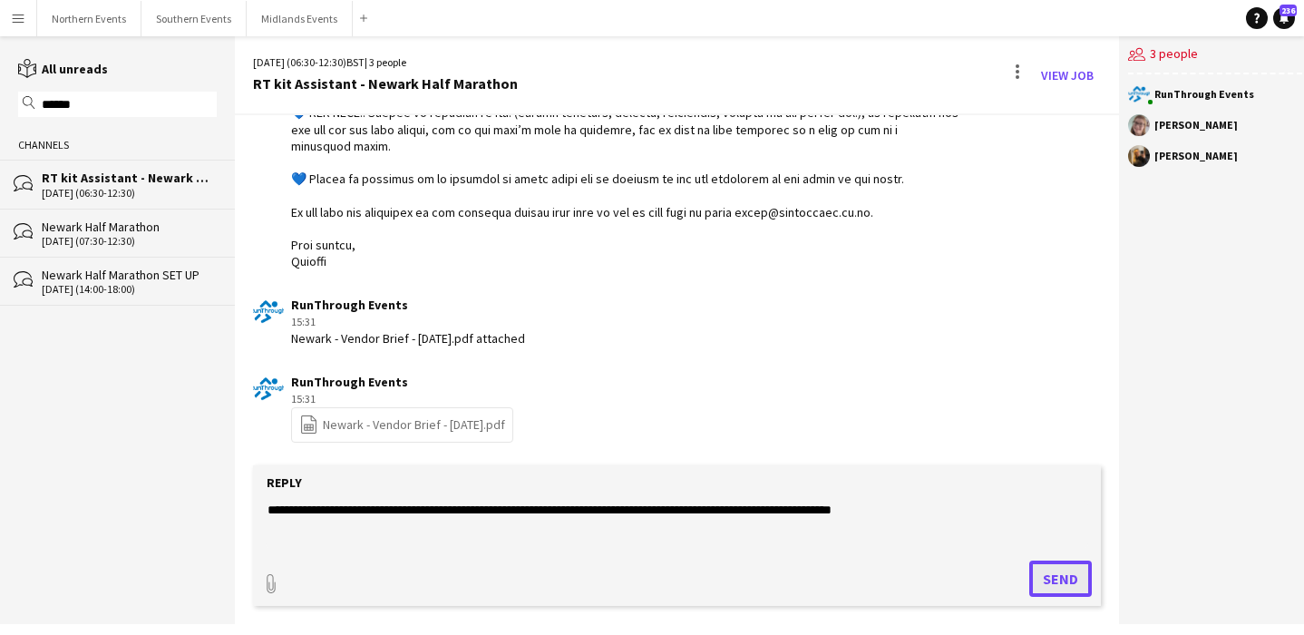
click at [1048, 583] on button "Send" at bounding box center [1060, 578] width 63 height 36
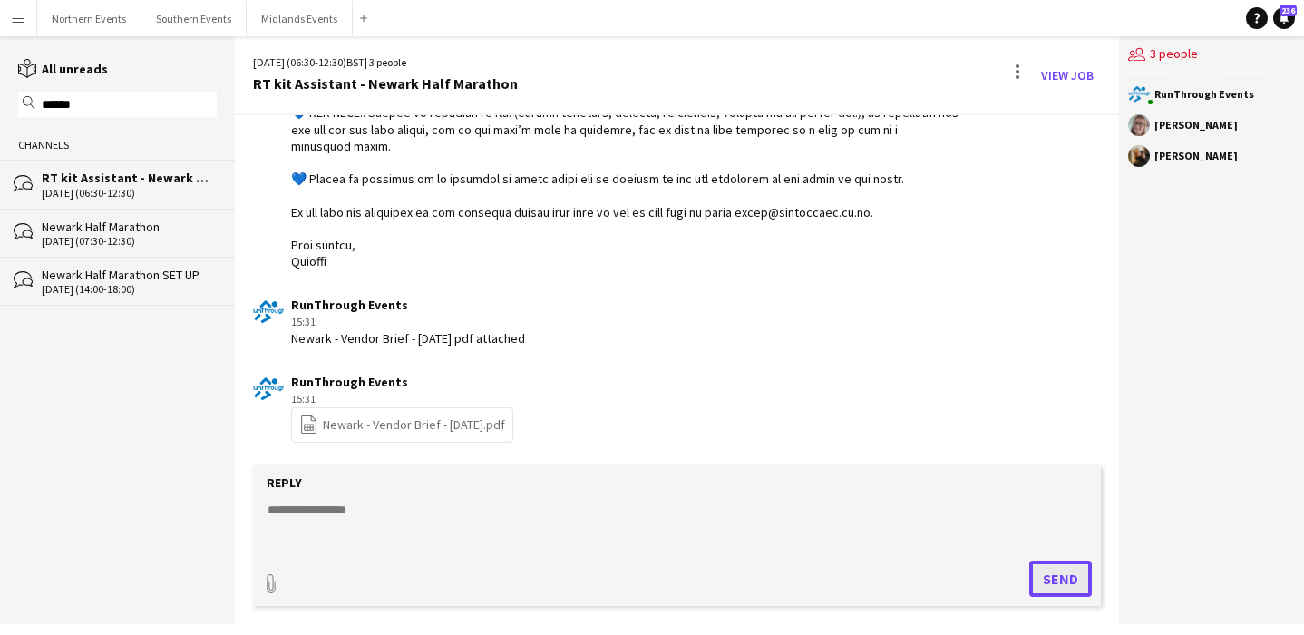
scroll to position [879, 0]
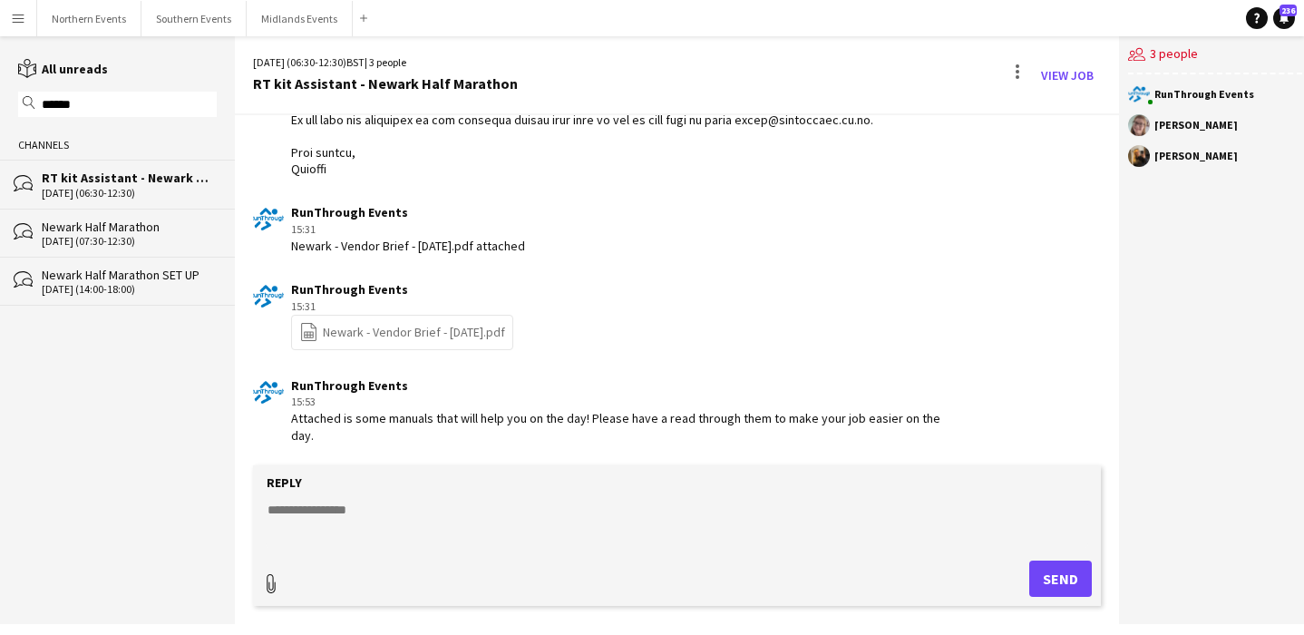
type input "**********"
click at [1040, 582] on span "Upload Upload" at bounding box center [1038, 577] width 79 height 22
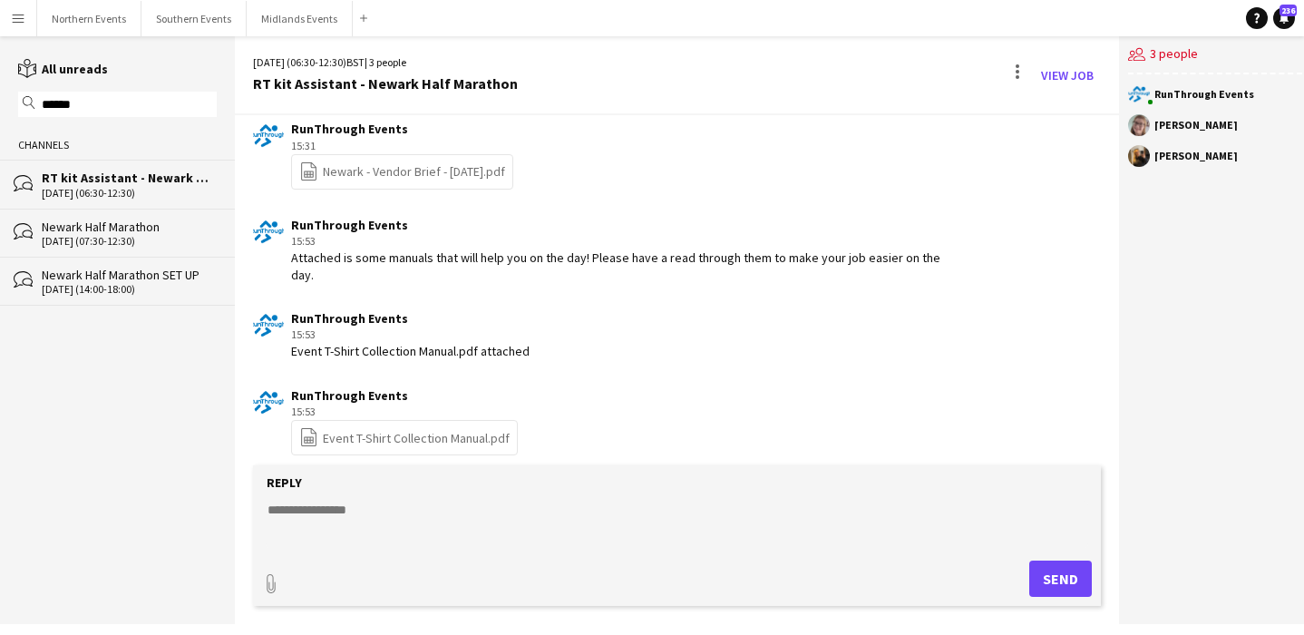
scroll to position [1051, 0]
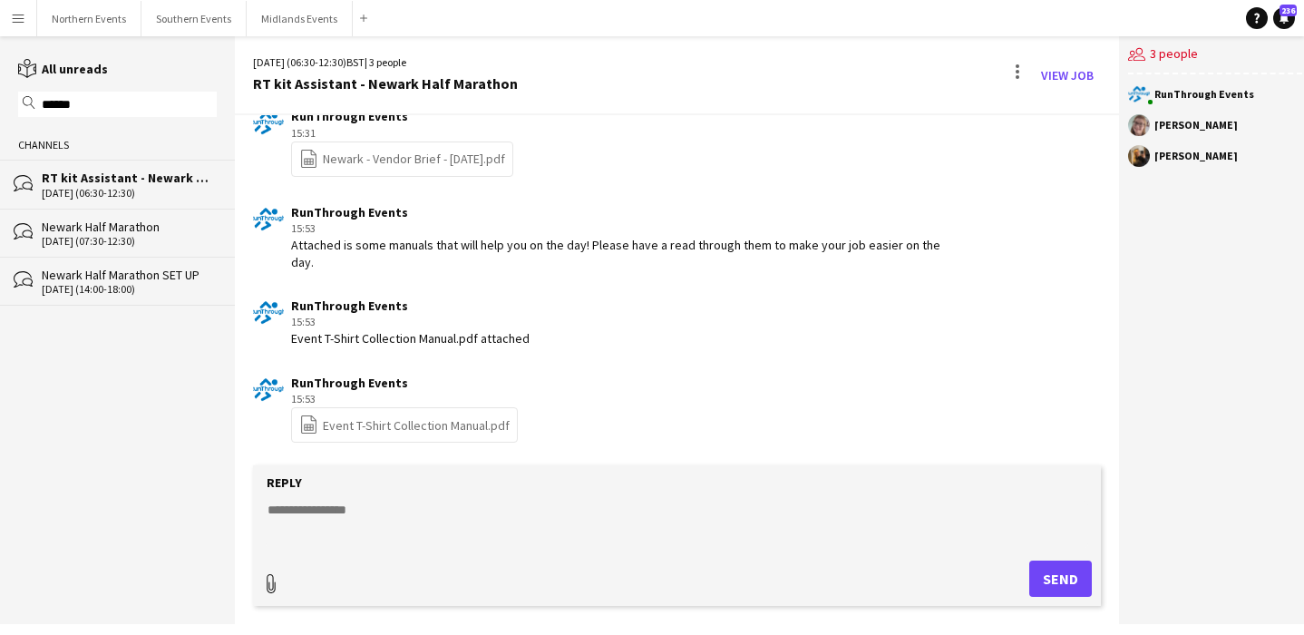
type input "**********"
click at [1054, 572] on span "Upload Upload" at bounding box center [1038, 577] width 79 height 22
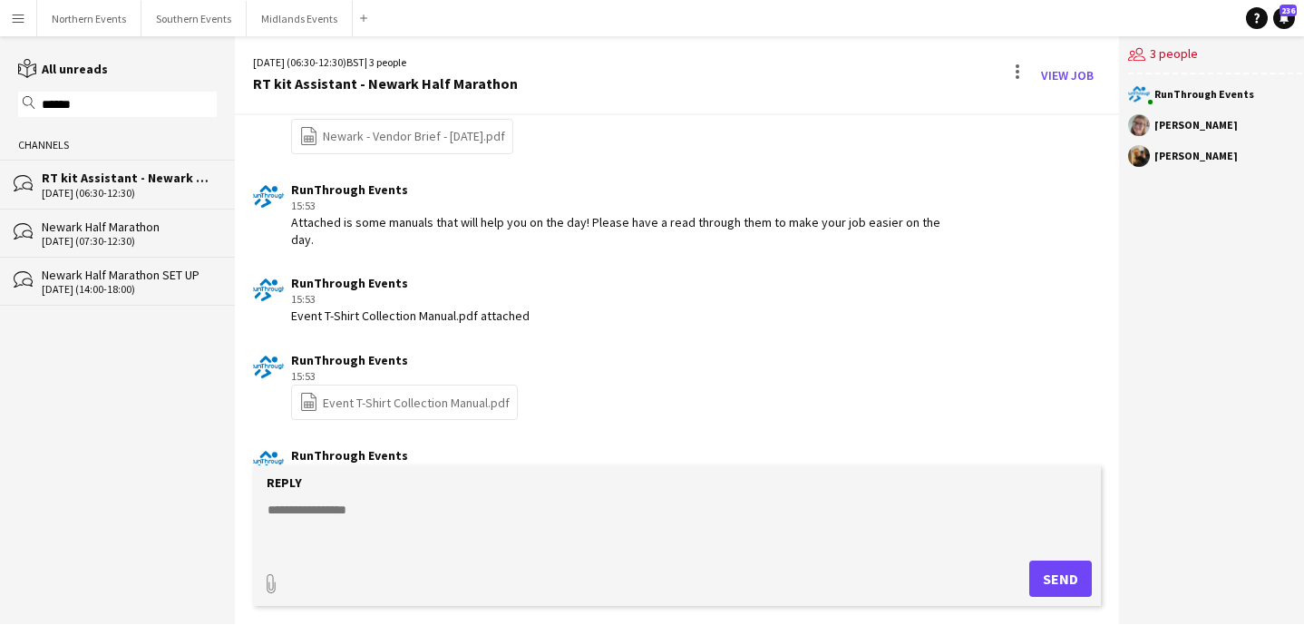
scroll to position [1224, 0]
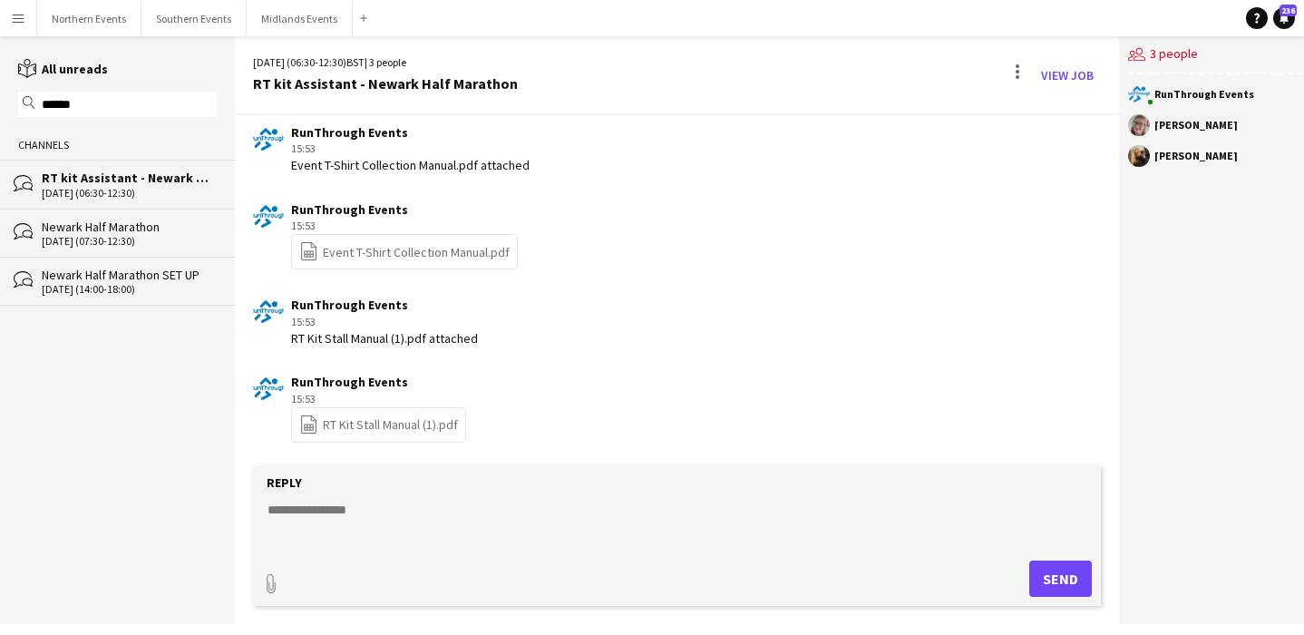
click at [541, 502] on textarea at bounding box center [677, 524] width 823 height 47
paste textarea "**********"
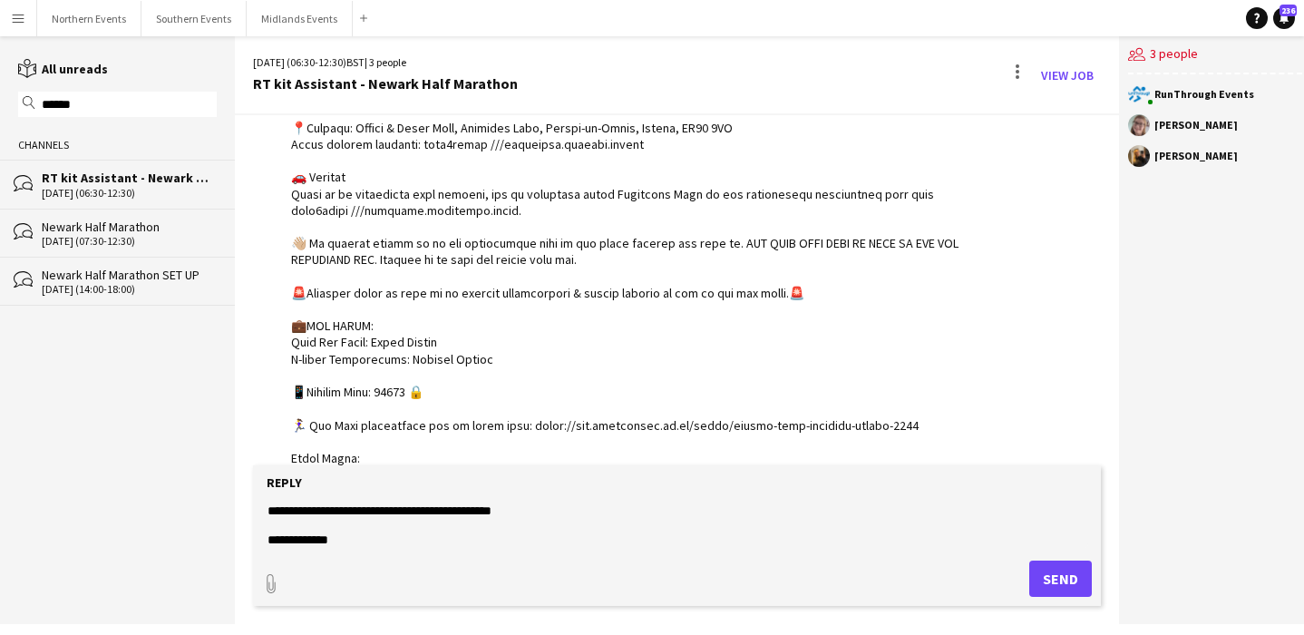
scroll to position [235, 0]
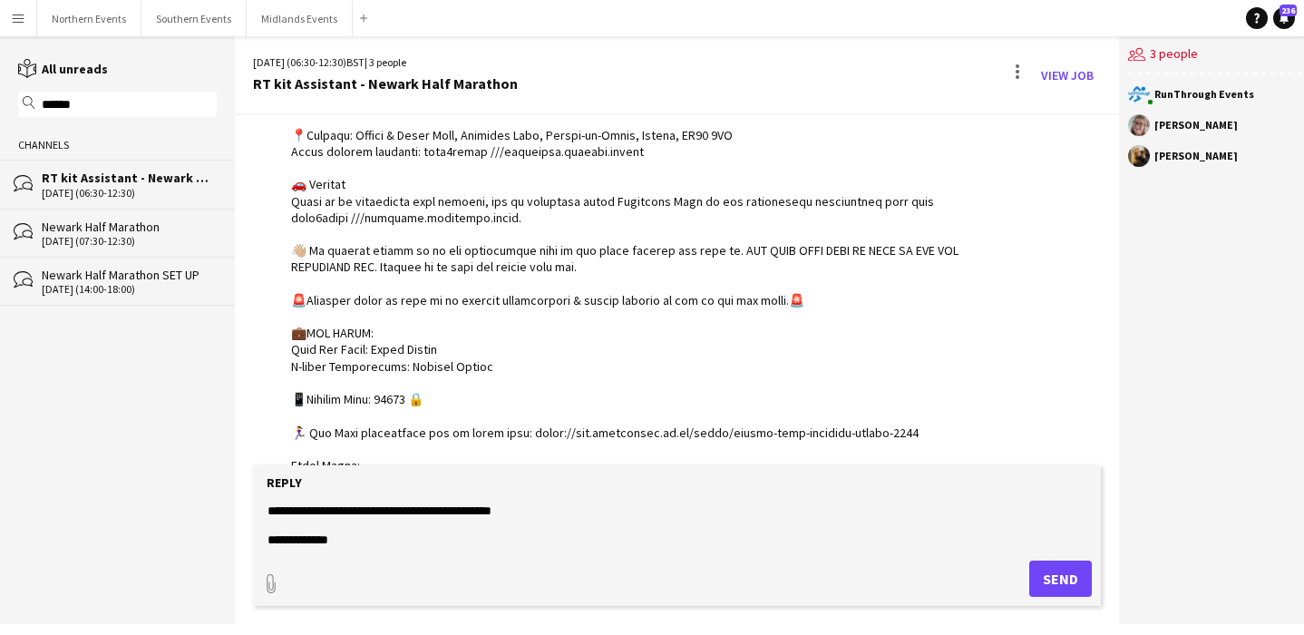
click at [400, 397] on div at bounding box center [625, 399] width 669 height 842
copy div "🏃‍♀️"
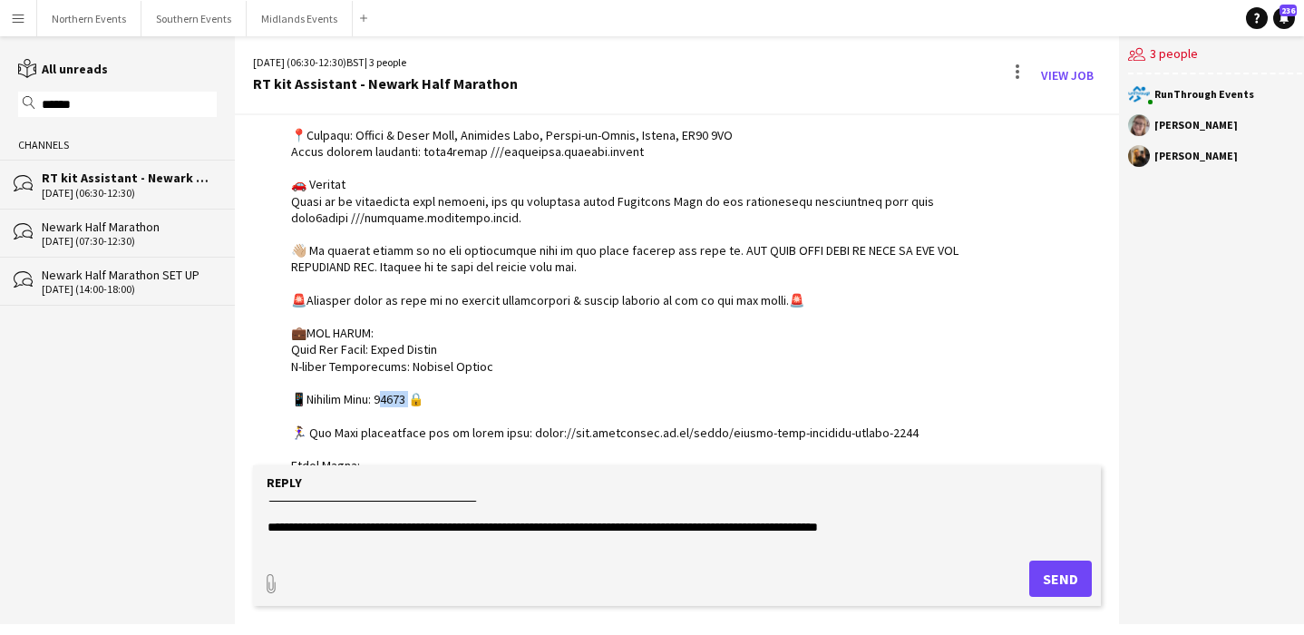
scroll to position [0, 0]
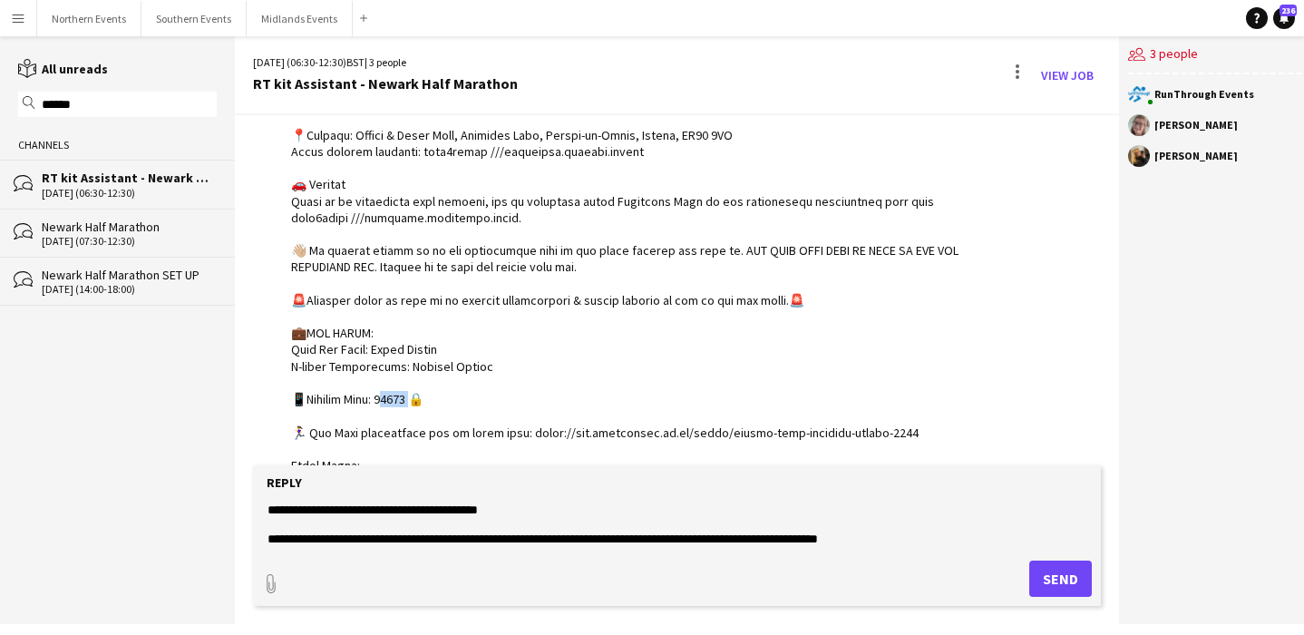
click at [492, 510] on textarea "**********" at bounding box center [677, 524] width 823 height 47
paste textarea "*"
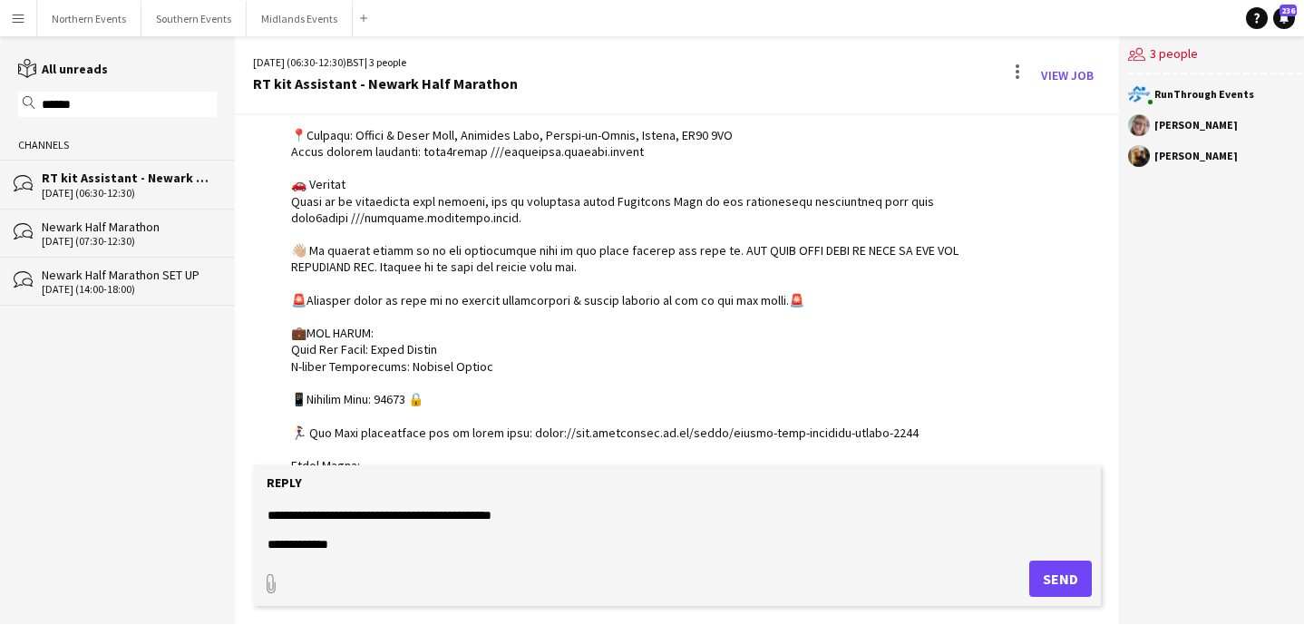
scroll to position [204, 0]
click at [507, 526] on textarea "**********" at bounding box center [677, 524] width 823 height 47
type textarea "**********"
click at [1034, 576] on button "Send" at bounding box center [1060, 578] width 63 height 36
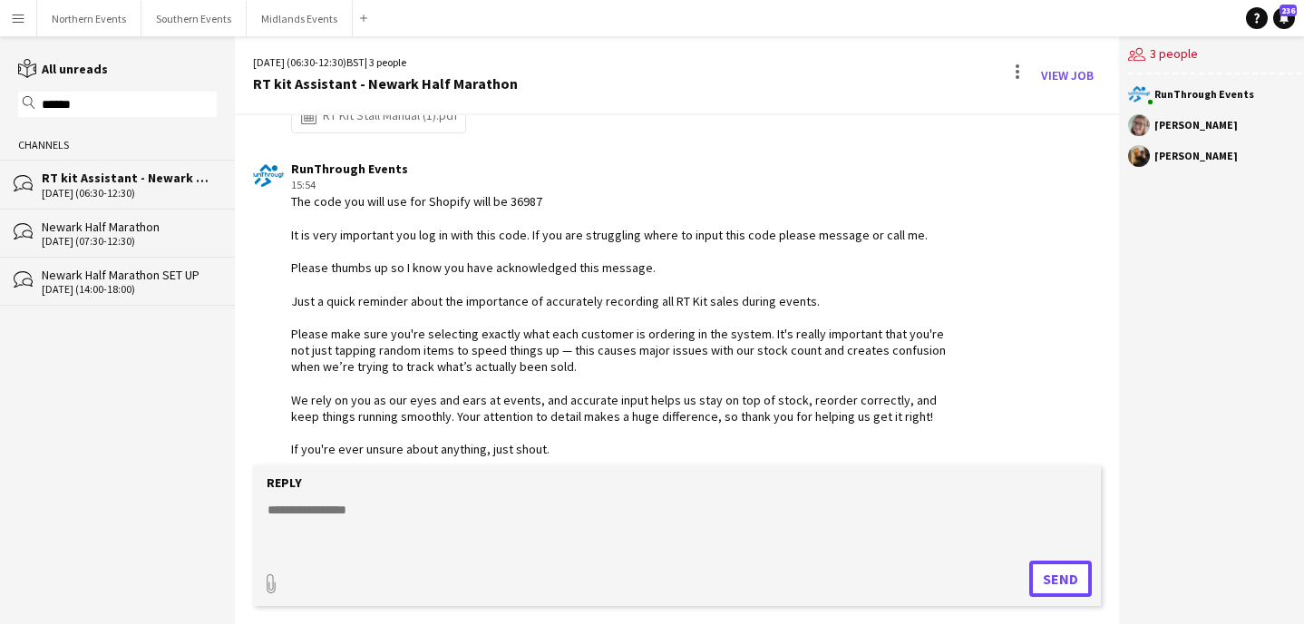
scroll to position [1582, 0]
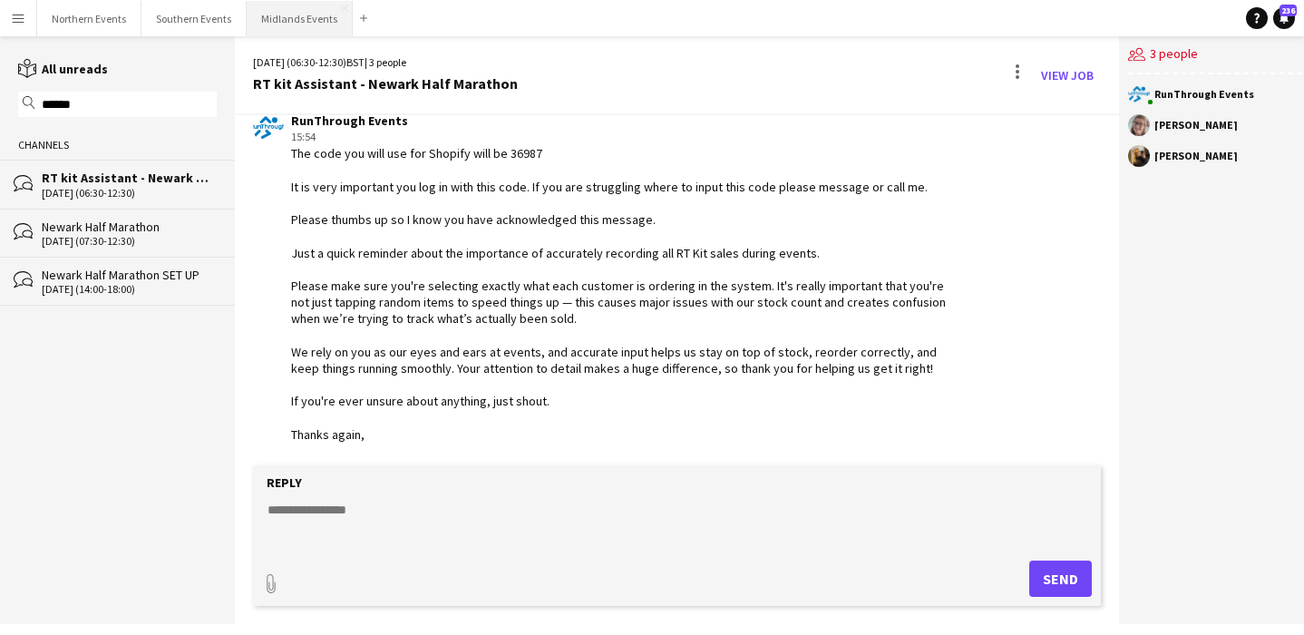
click at [295, 23] on button "Midlands Events Close" at bounding box center [300, 18] width 106 height 35
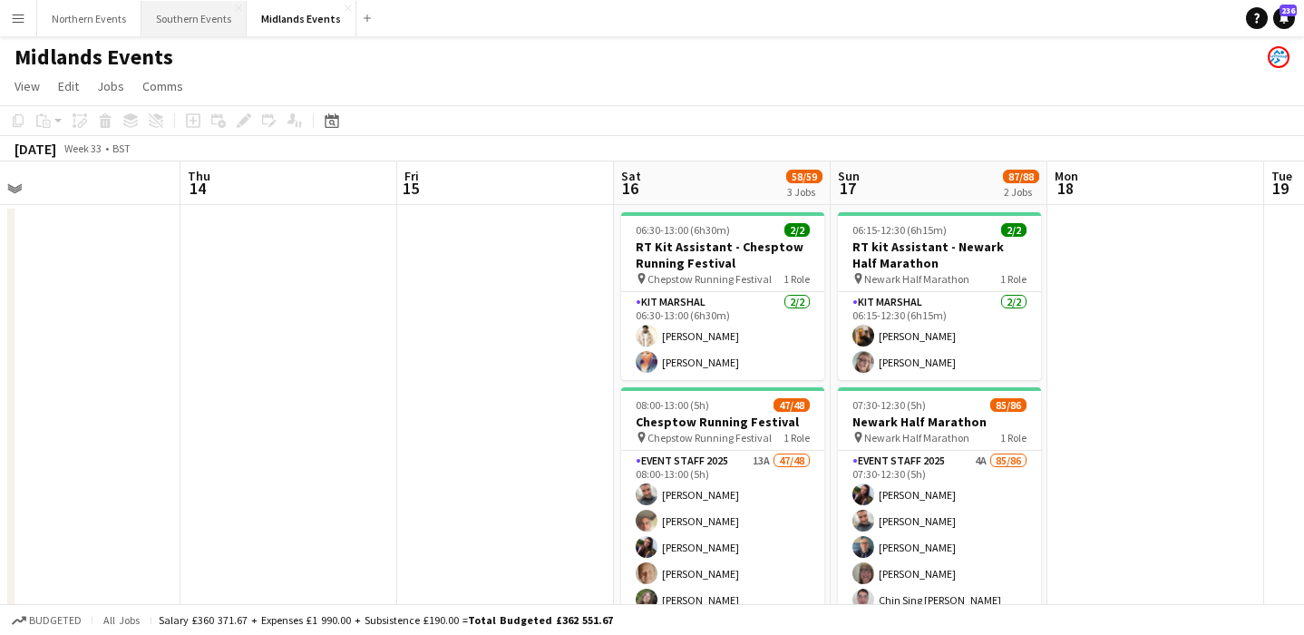
click at [185, 27] on button "Southern Events Close" at bounding box center [193, 18] width 105 height 35
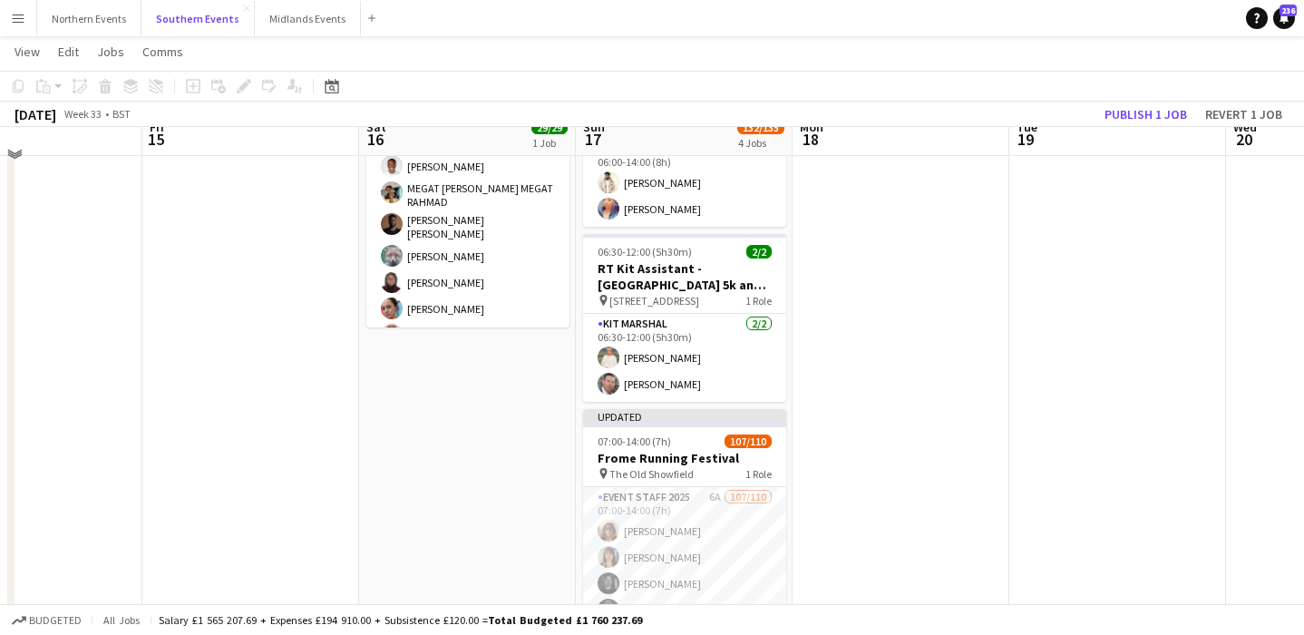
scroll to position [125, 0]
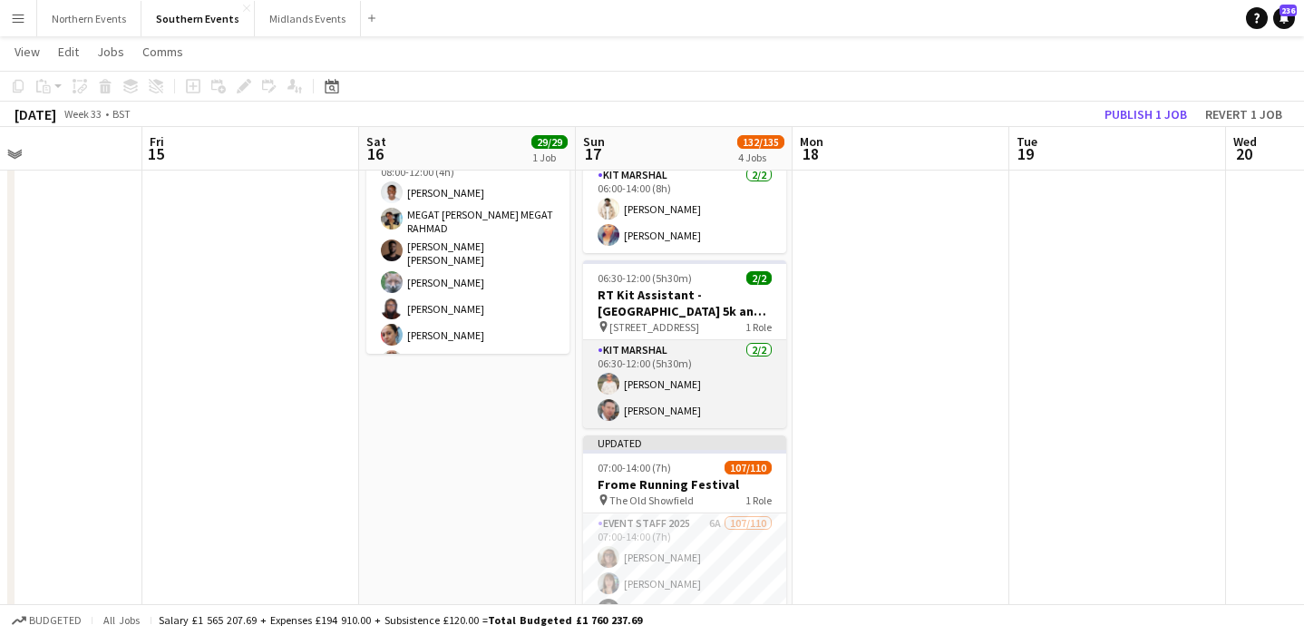
click at [718, 346] on app-card-role "Kit Marshal [DATE] 06:30-12:00 (5h30m) [PERSON_NAME] [PERSON_NAME]" at bounding box center [684, 384] width 203 height 88
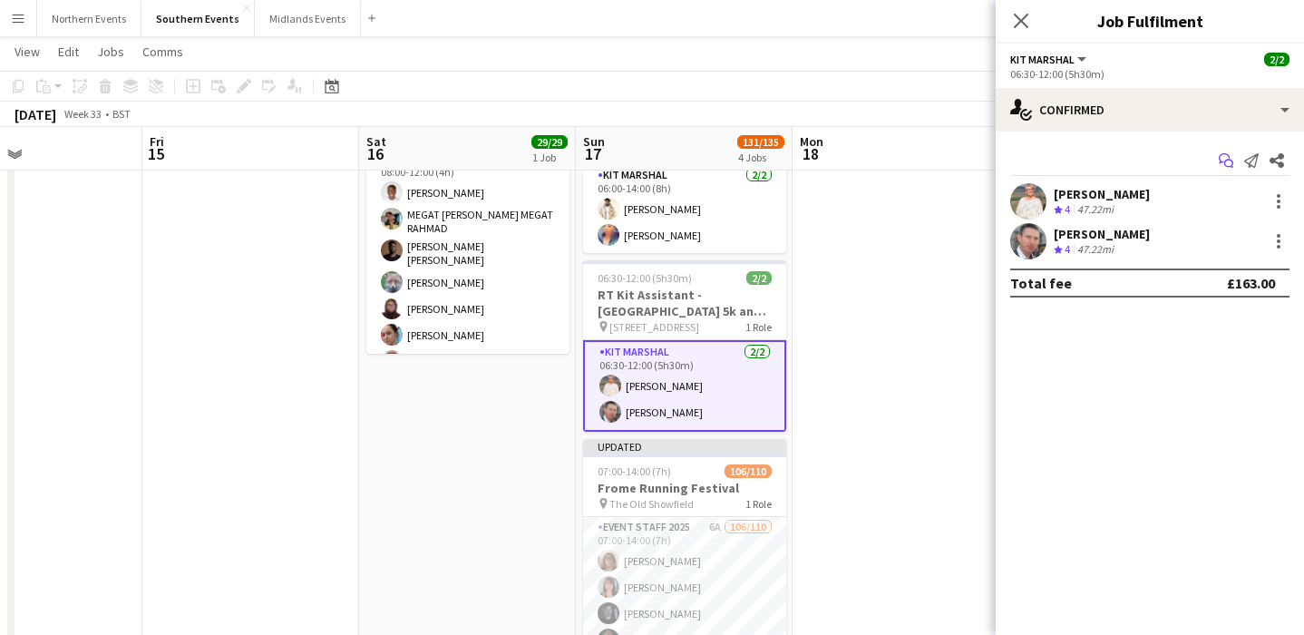
click at [1224, 167] on icon "Start chat" at bounding box center [1226, 160] width 15 height 15
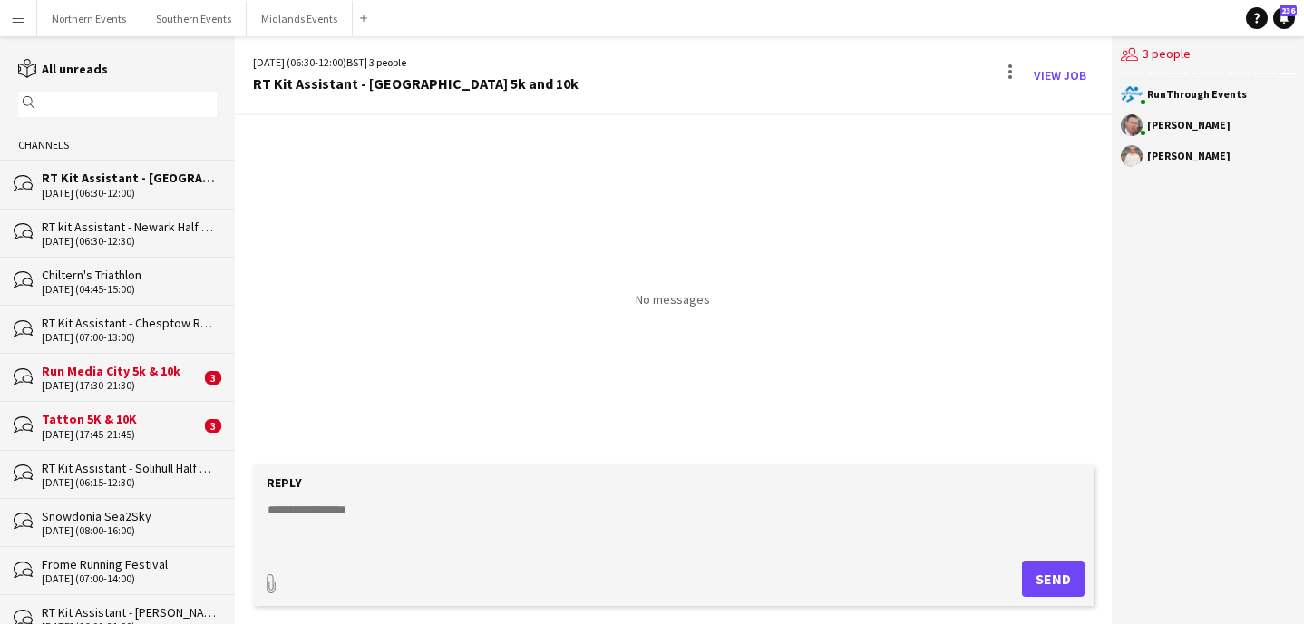
click at [110, 106] on input "text" at bounding box center [126, 104] width 172 height 16
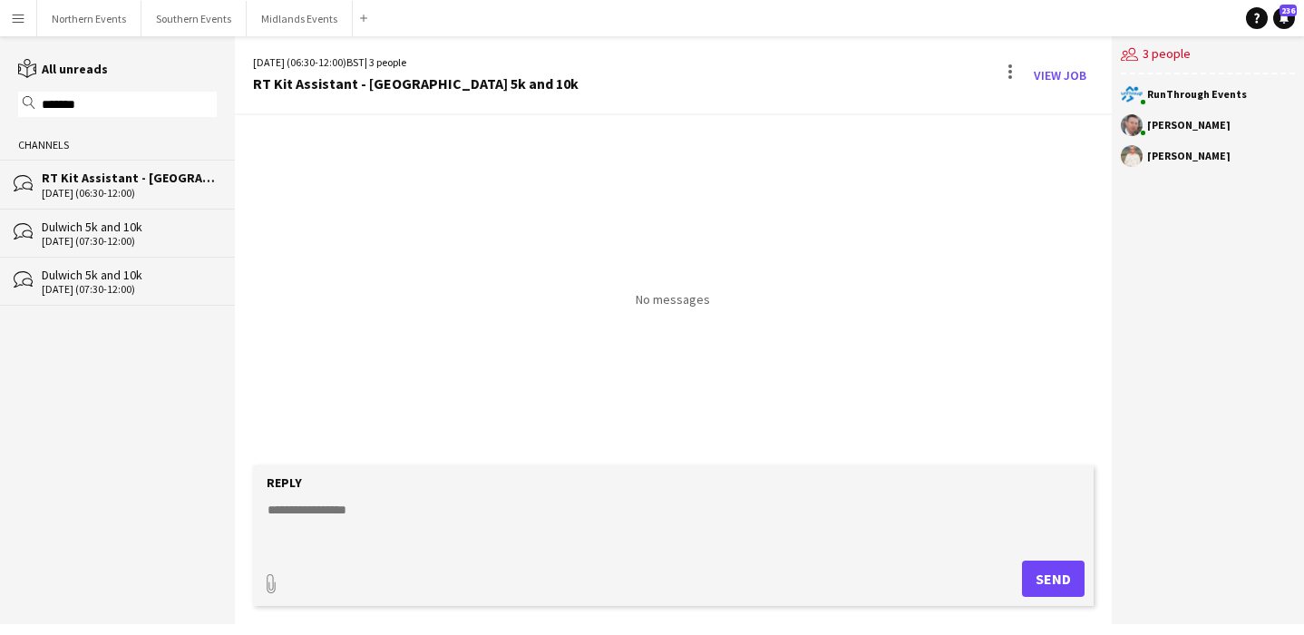
type input "*******"
click at [158, 235] on div "[DATE] (07:30-12:00)" at bounding box center [129, 241] width 175 height 13
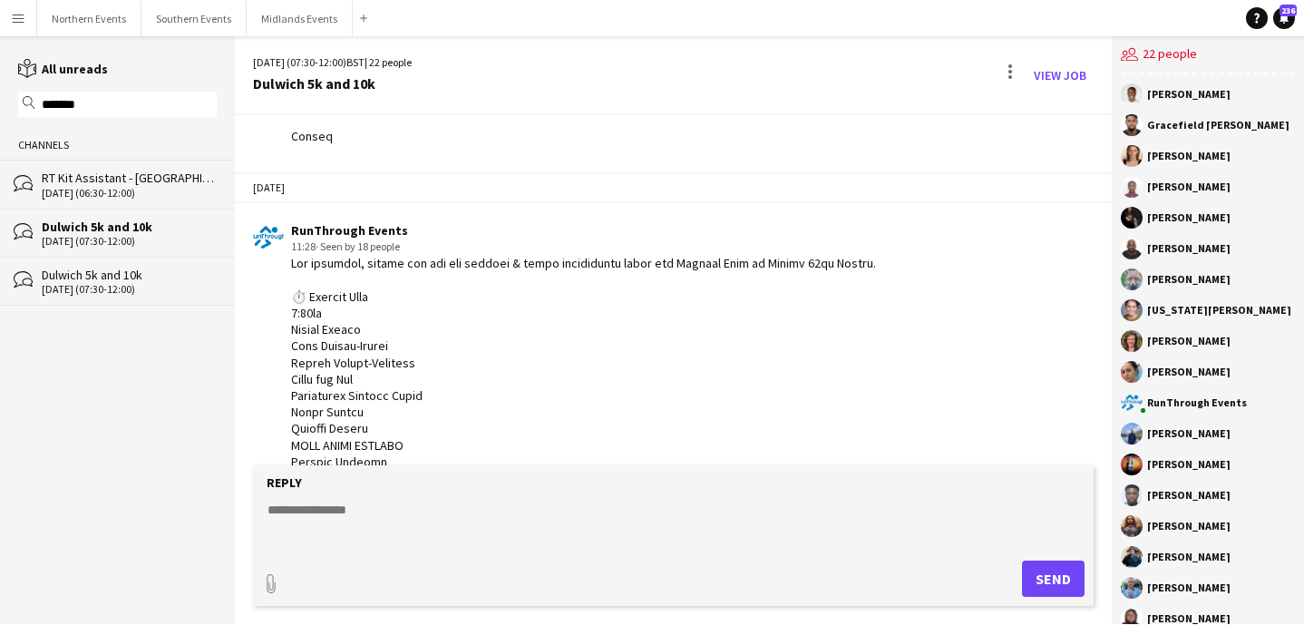
scroll to position [703, 0]
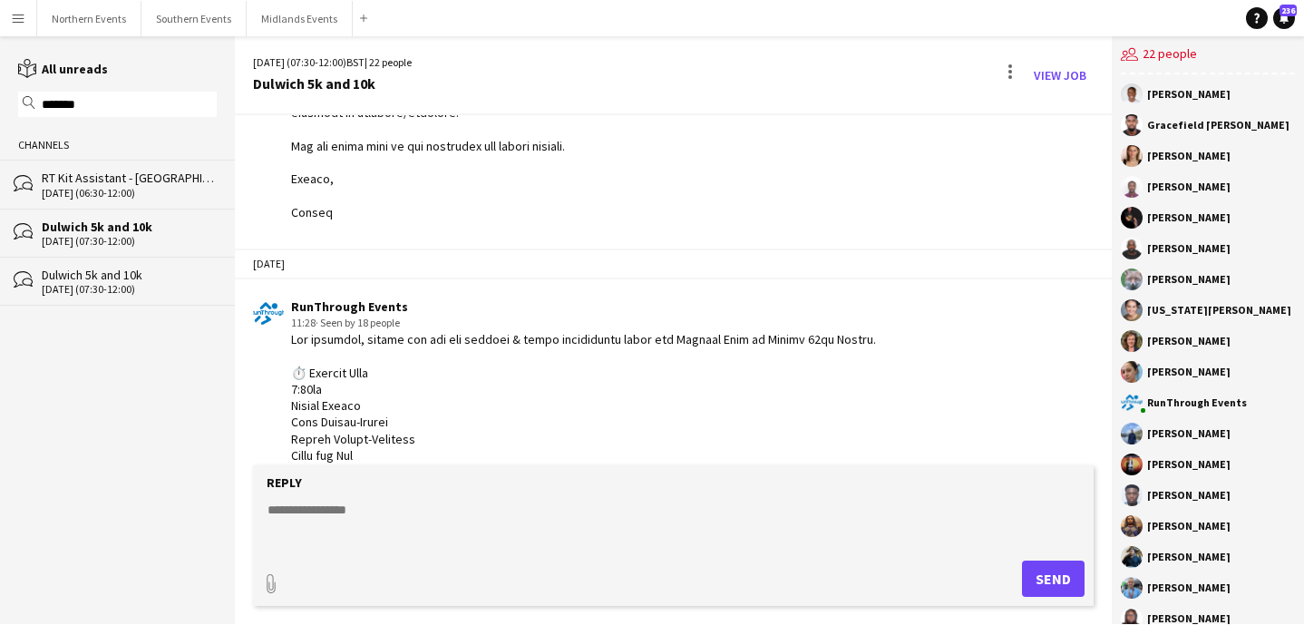
drag, startPoint x: 334, startPoint y: 321, endPoint x: 290, endPoint y: 370, distance: 65.5
copy div "Hey everyone, please see all the arrival & event information below for Dulwich …"
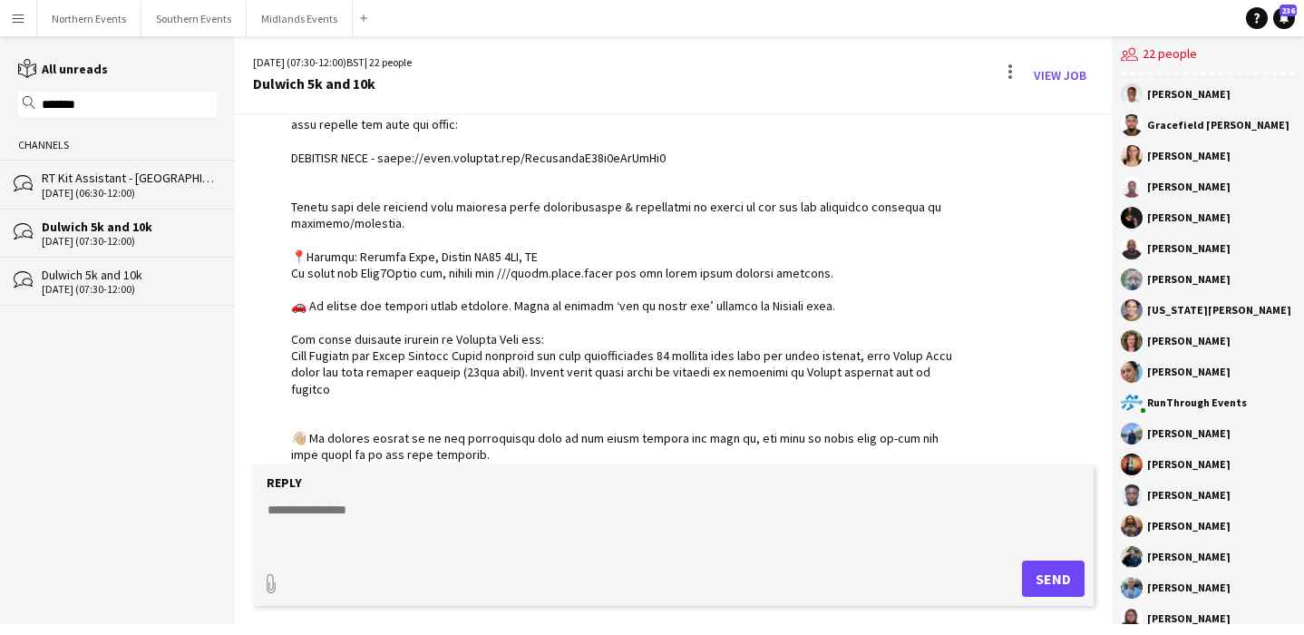
scroll to position [2182, 0]
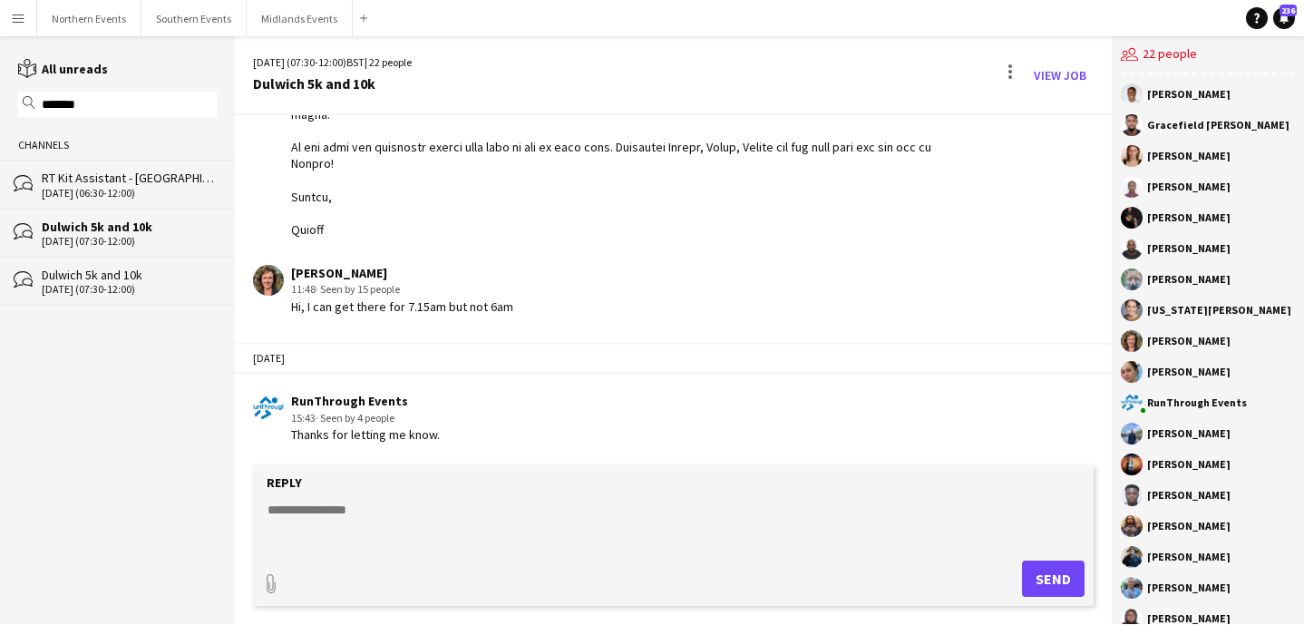
click at [447, 440] on div "RunThrough Events 15:43 · Seen by 4 people Thanks for letting me know." at bounding box center [604, 418] width 702 height 50
click at [179, 189] on div "[DATE] (06:30-12:00)" at bounding box center [129, 193] width 175 height 13
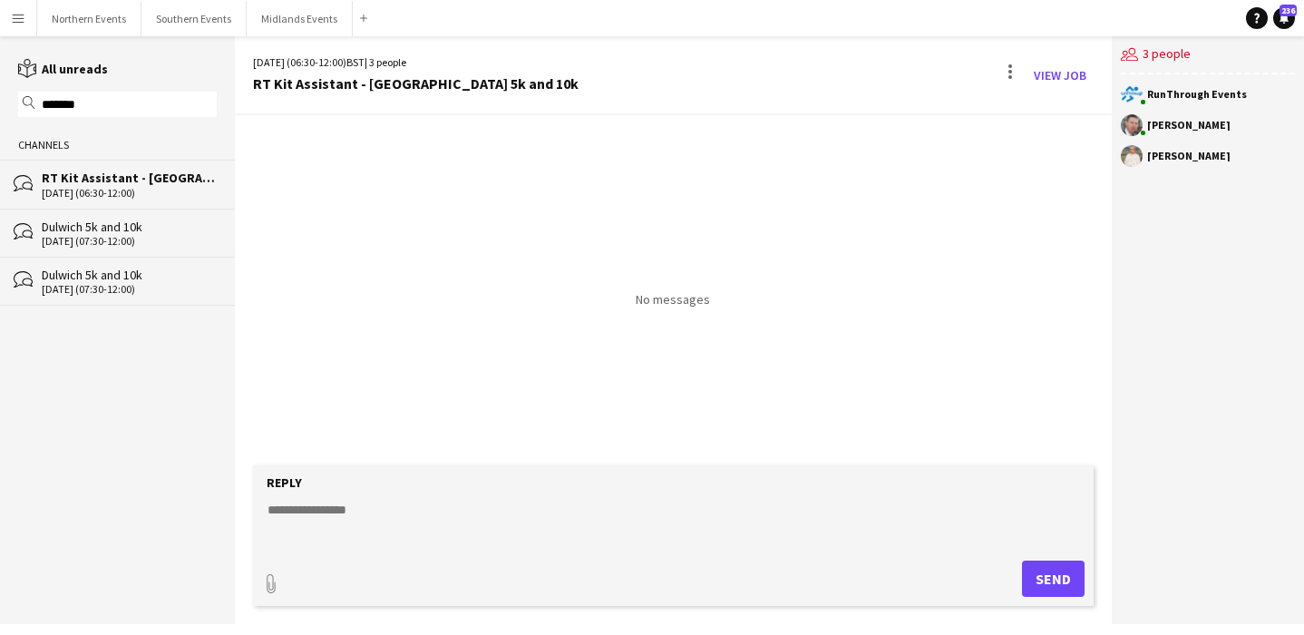
click at [339, 501] on textarea at bounding box center [677, 524] width 823 height 47
paste textarea "**********"
type textarea "**********"
click at [158, 232] on div "Dulwich 5k and 10k" at bounding box center [129, 227] width 175 height 16
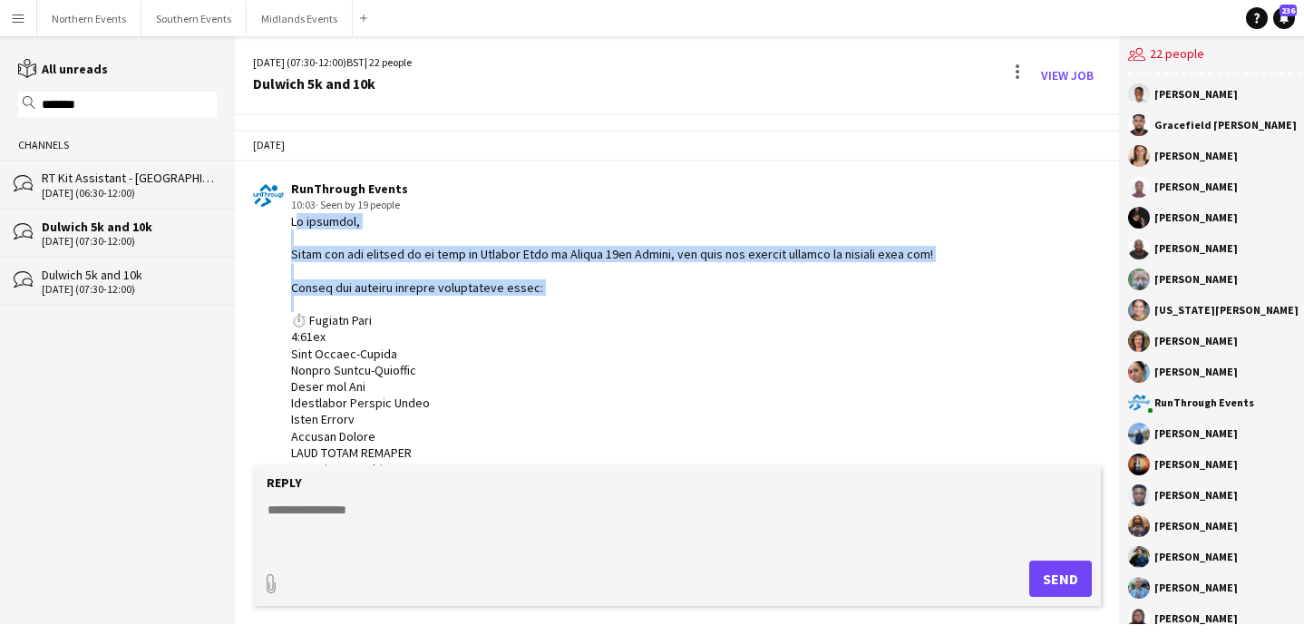
drag, startPoint x: 287, startPoint y: 221, endPoint x: 881, endPoint y: 305, distance: 599.9
click at [881, 305] on div "RunThrough Events 10:03 · Seen by 19 people" at bounding box center [606, 551] width 707 height 743
copy div "Hi everyone, Thank you for signing up to work at Dulwich Park on Sunday 17th Au…"
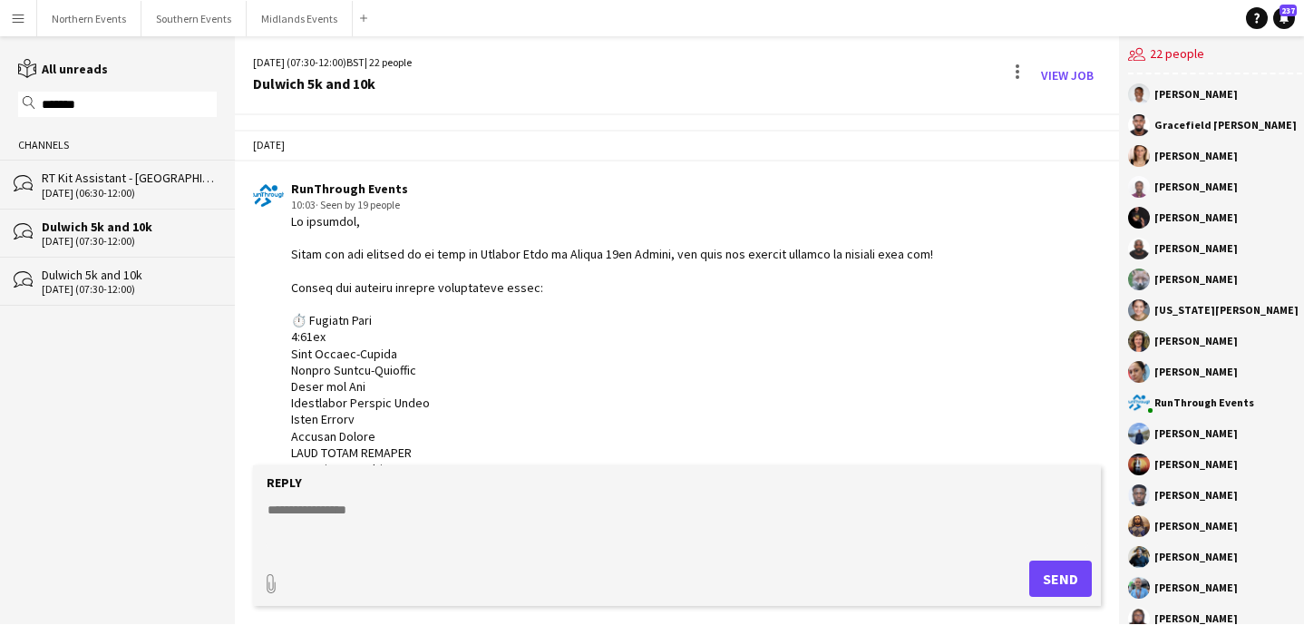
click at [168, 188] on div "[DATE] (06:30-12:00)" at bounding box center [129, 193] width 175 height 13
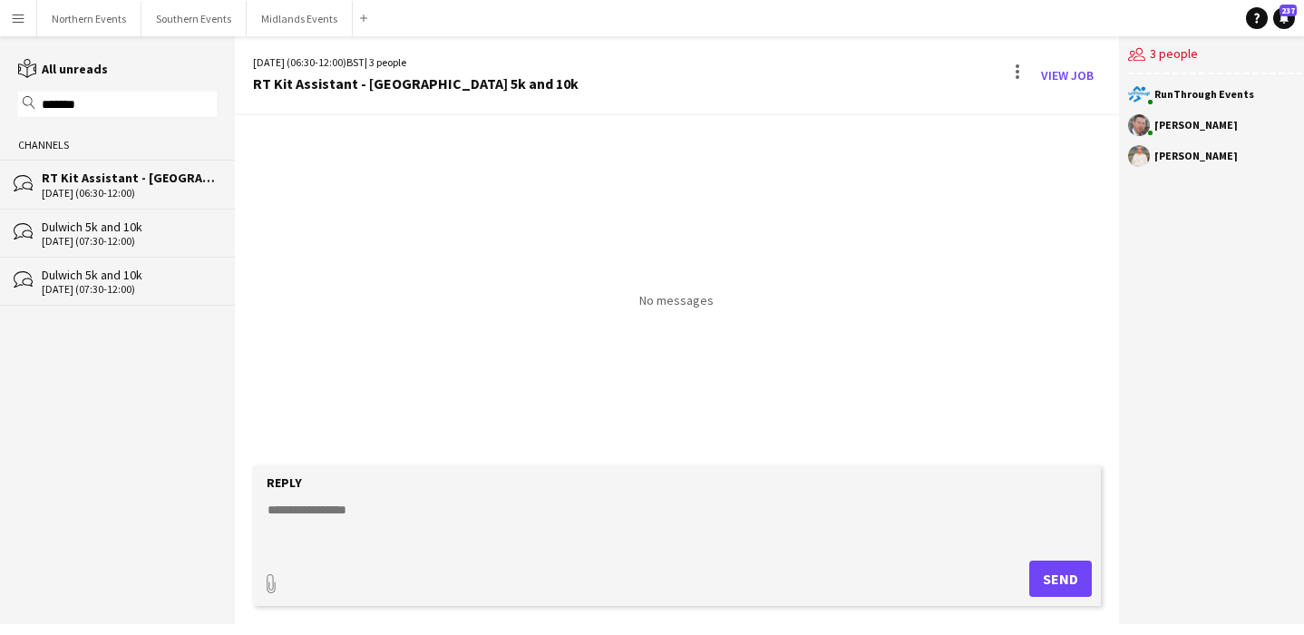
click at [358, 512] on textarea at bounding box center [677, 524] width 823 height 47
paste textarea "**********"
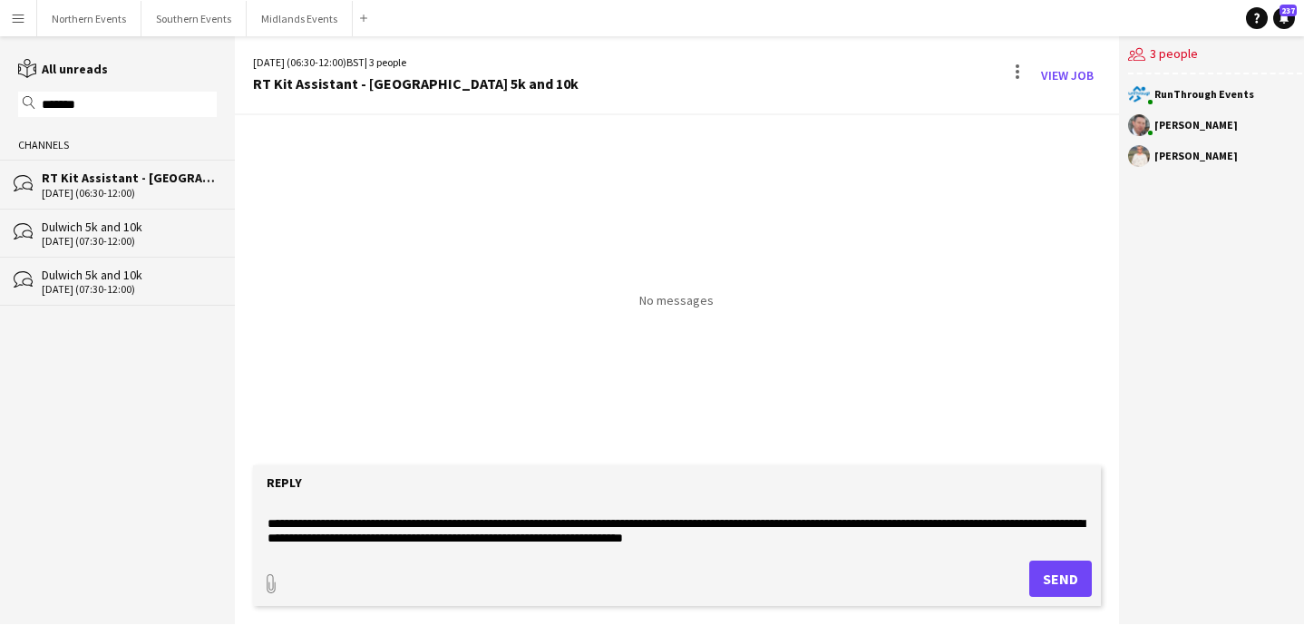
scroll to position [686, 0]
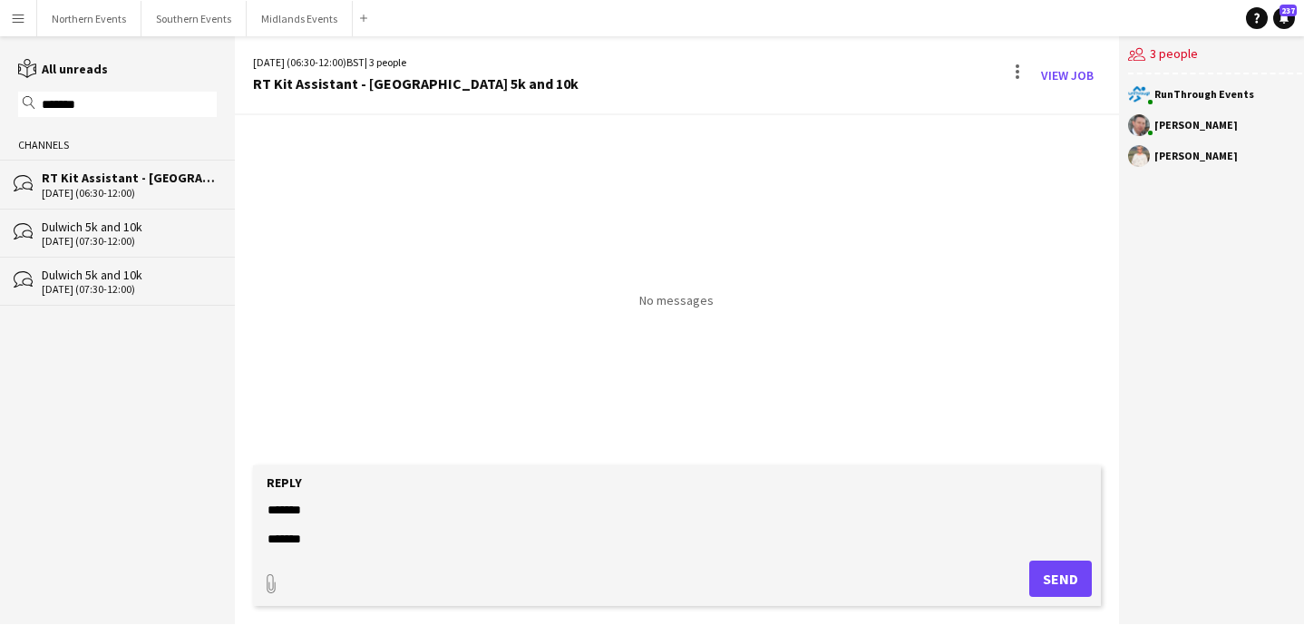
type textarea "**********"
click at [1041, 579] on button "Send" at bounding box center [1060, 578] width 63 height 36
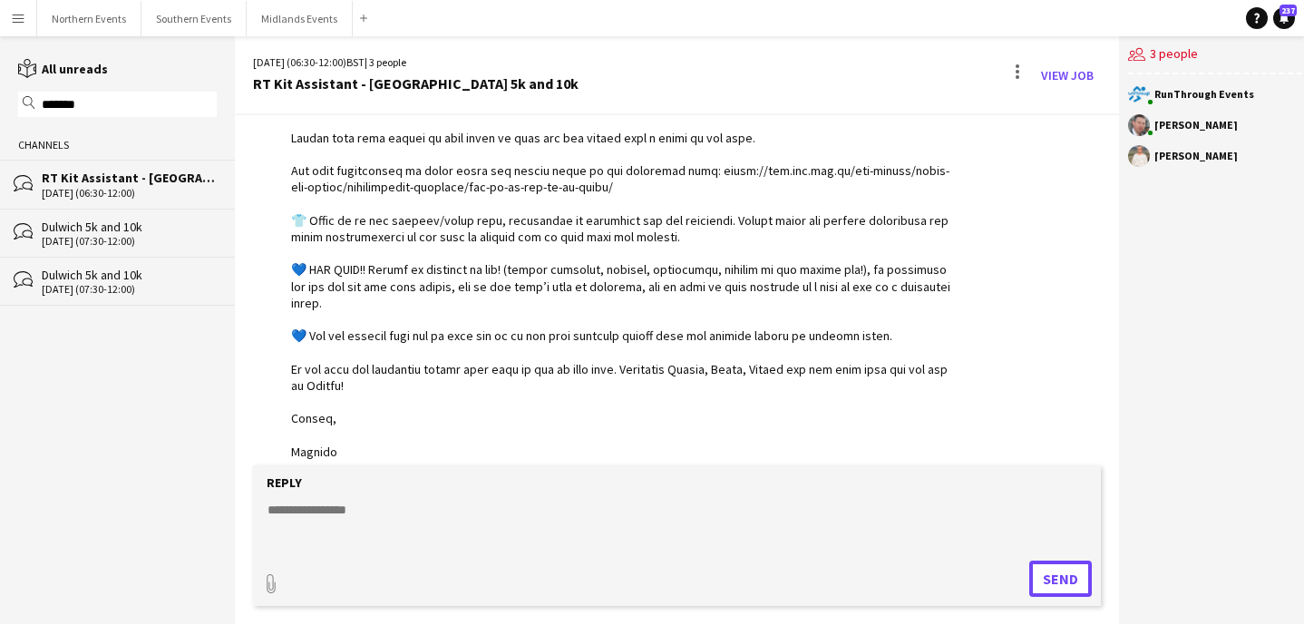
scroll to position [645, 0]
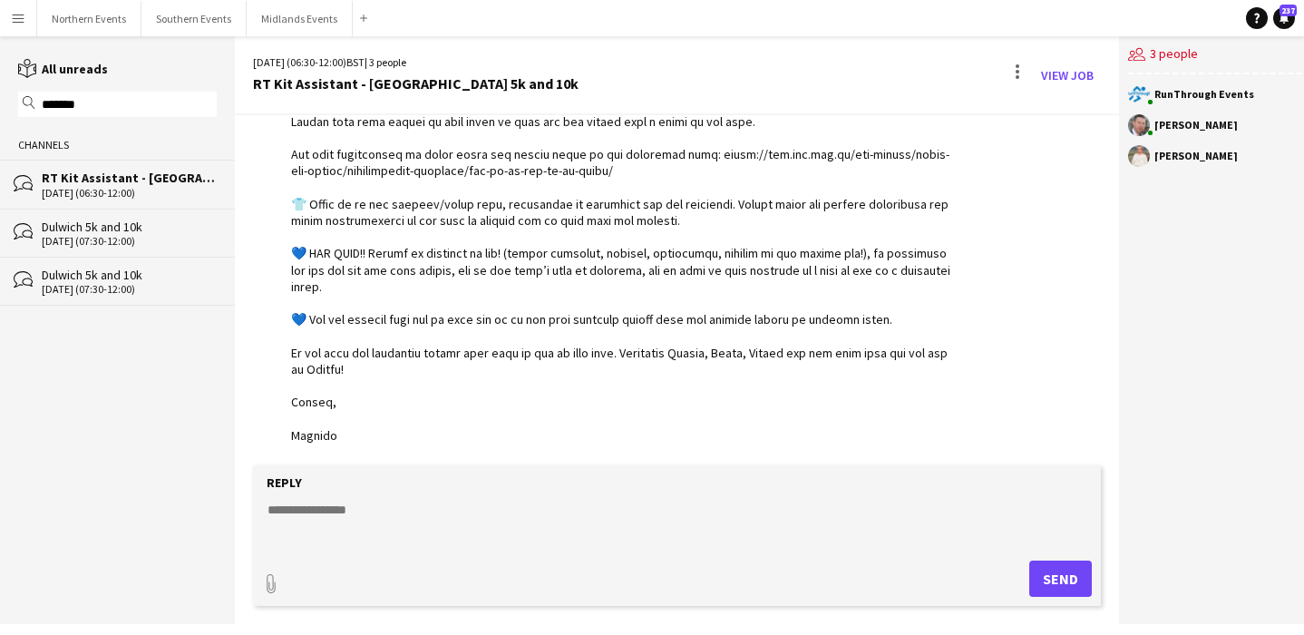
click at [536, 510] on textarea at bounding box center [677, 524] width 823 height 47
paste textarea "**********"
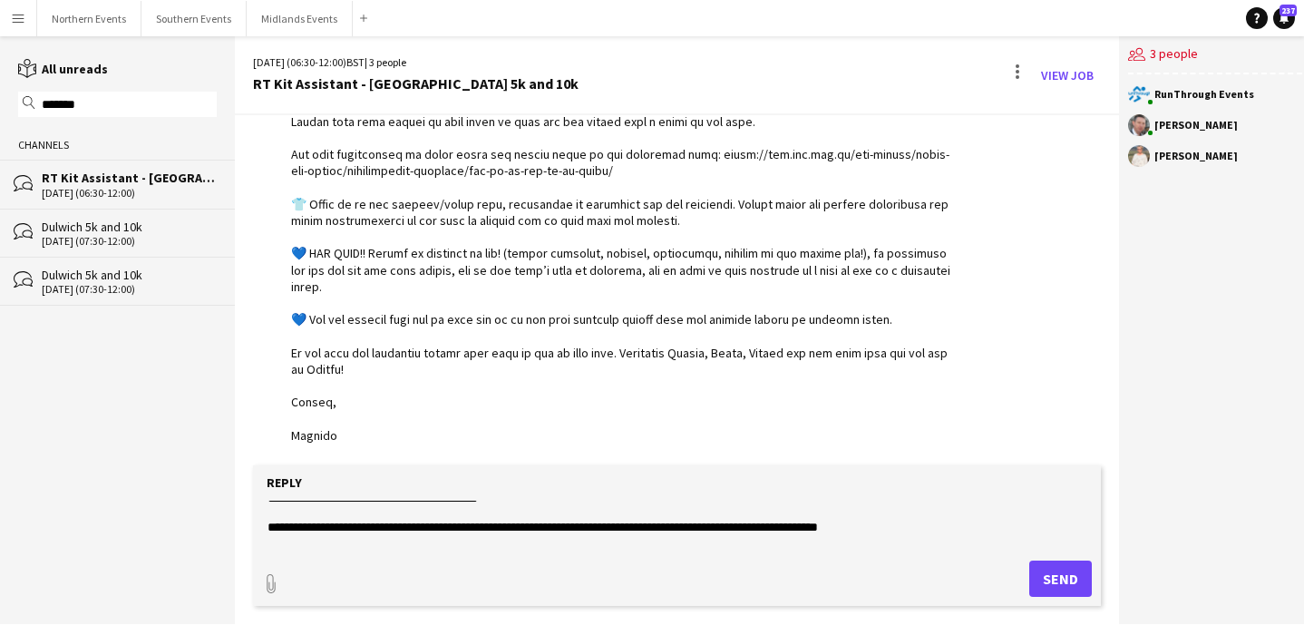
scroll to position [0, 0]
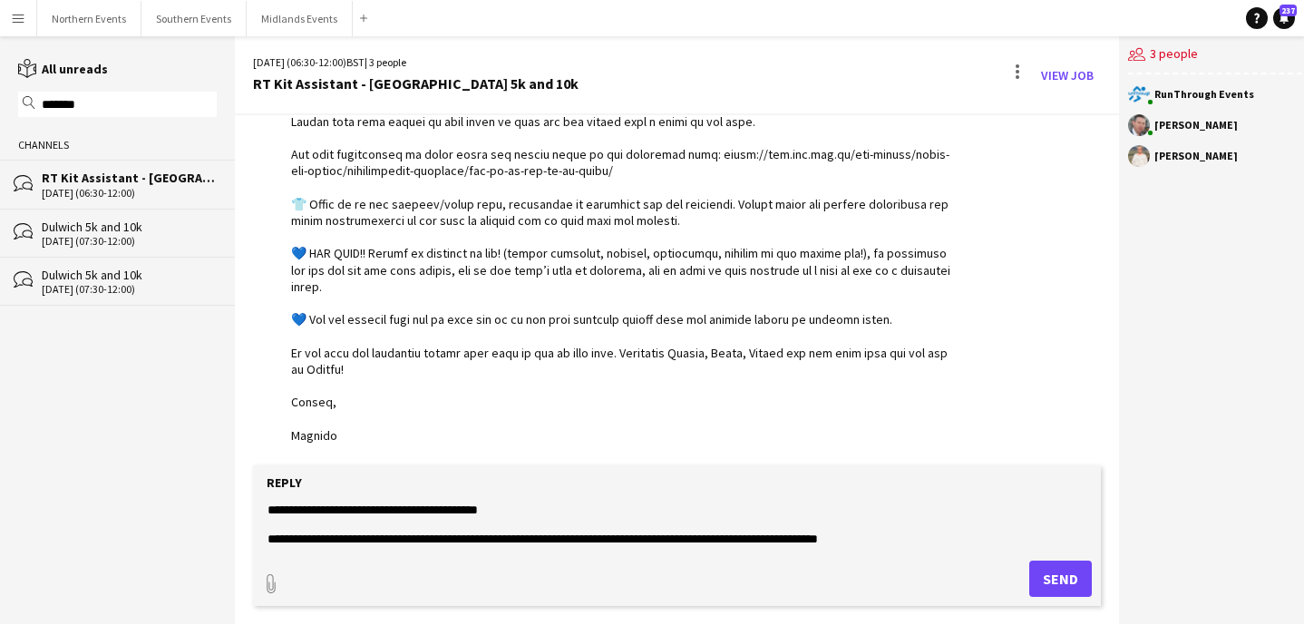
type textarea "**********"
click at [1057, 576] on button "Send" at bounding box center [1060, 578] width 63 height 36
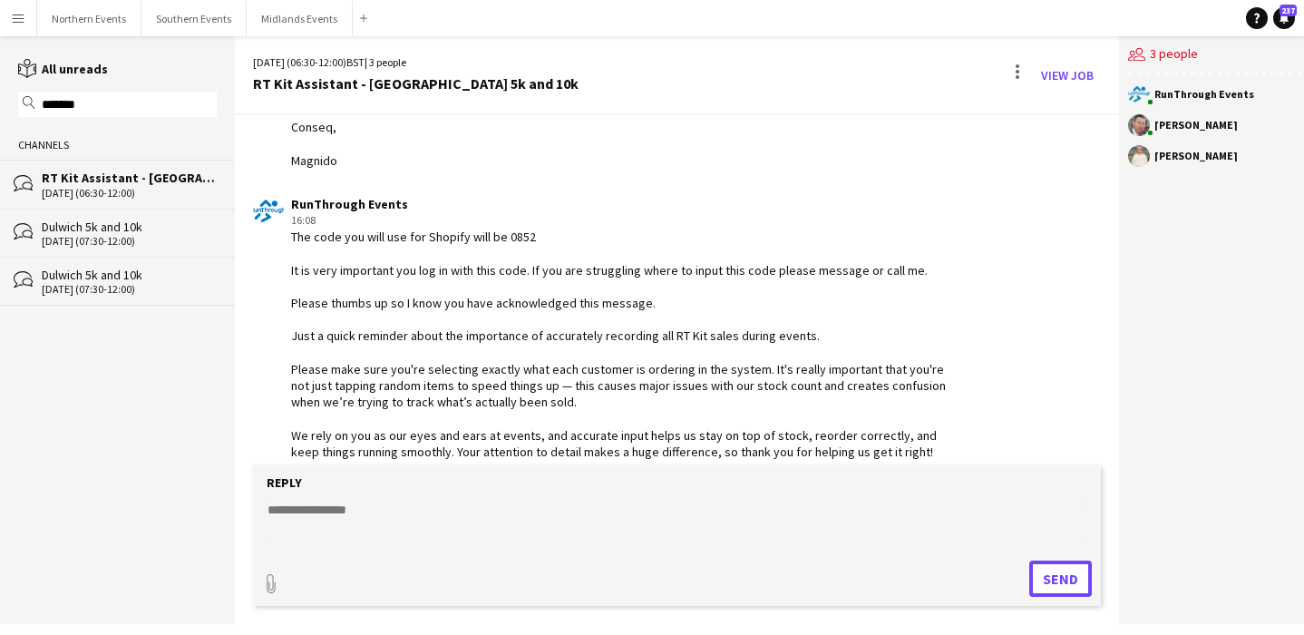
scroll to position [1002, 0]
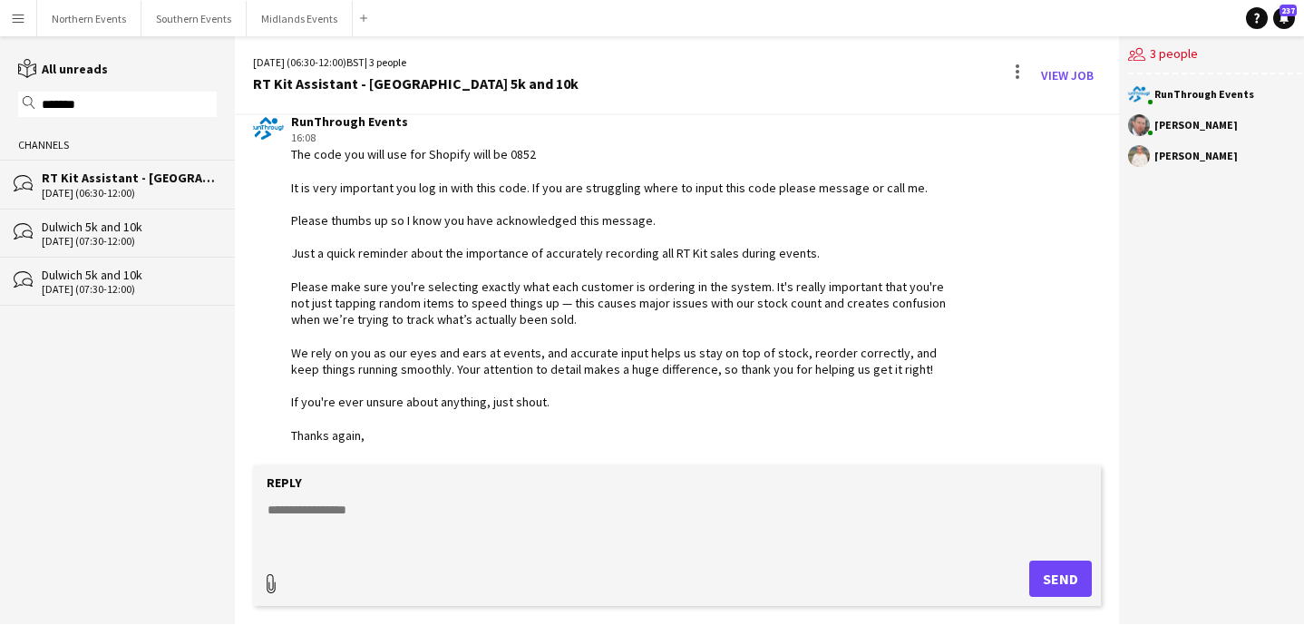
type input "**********"
click at [1018, 568] on span "Upload Upload" at bounding box center [1038, 577] width 79 height 22
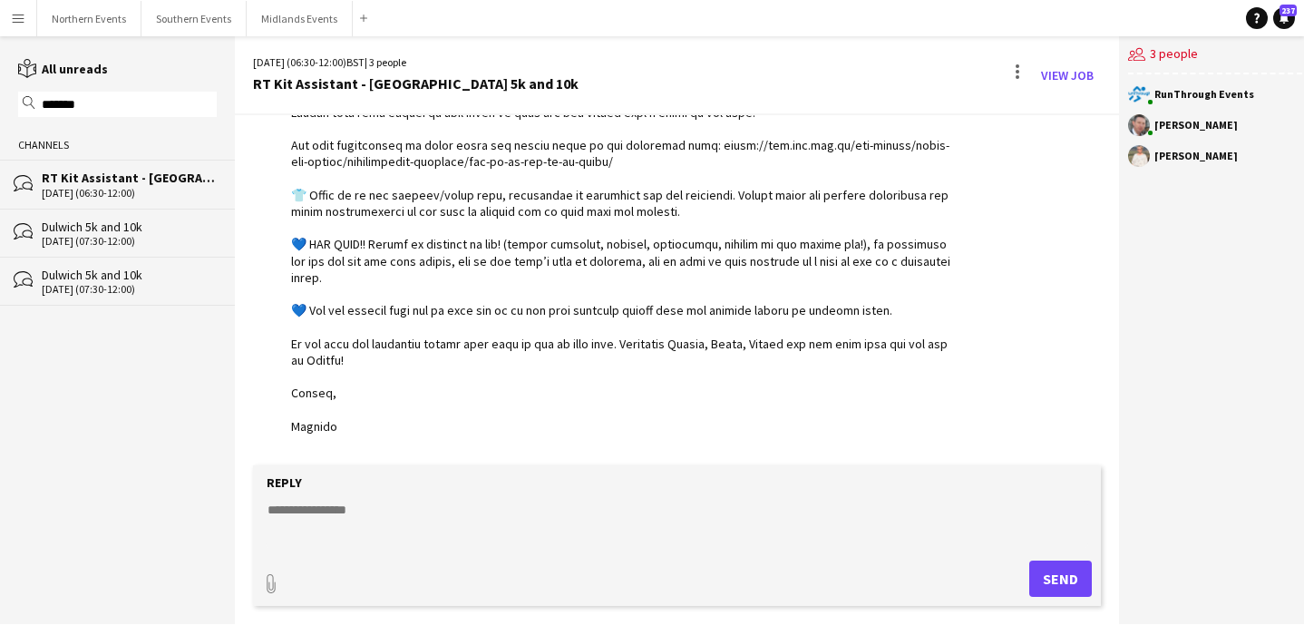
scroll to position [1175, 0]
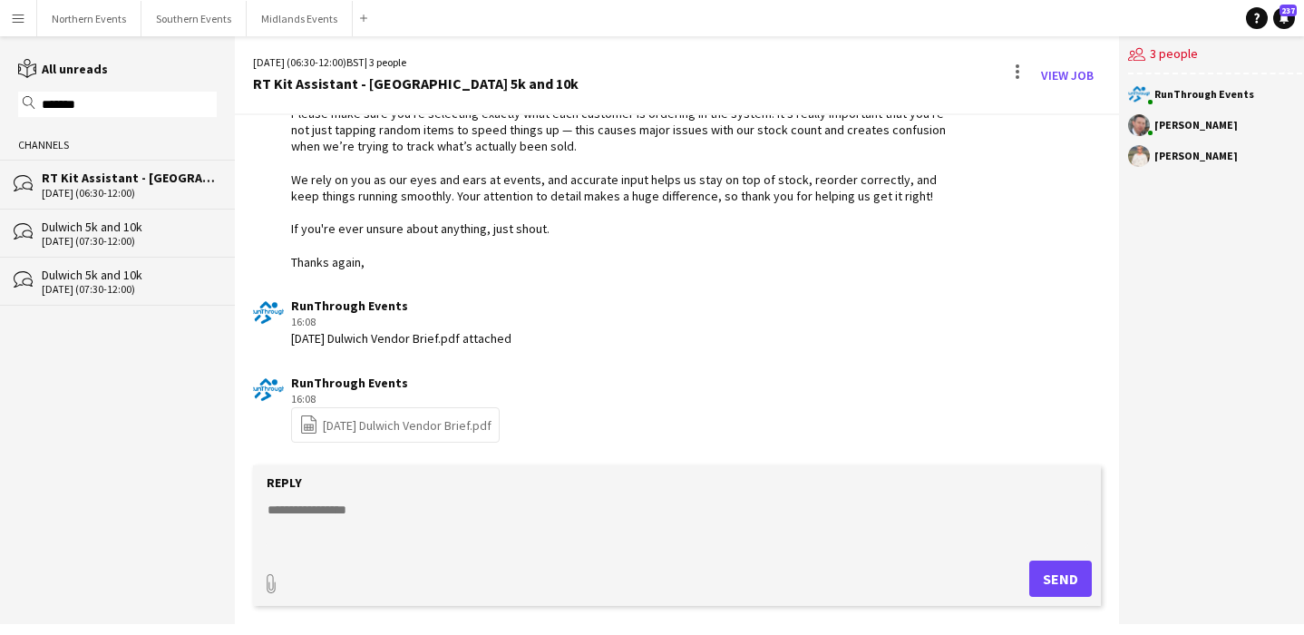
click at [370, 514] on textarea at bounding box center [677, 524] width 823 height 47
click at [331, 515] on textarea at bounding box center [677, 524] width 823 height 47
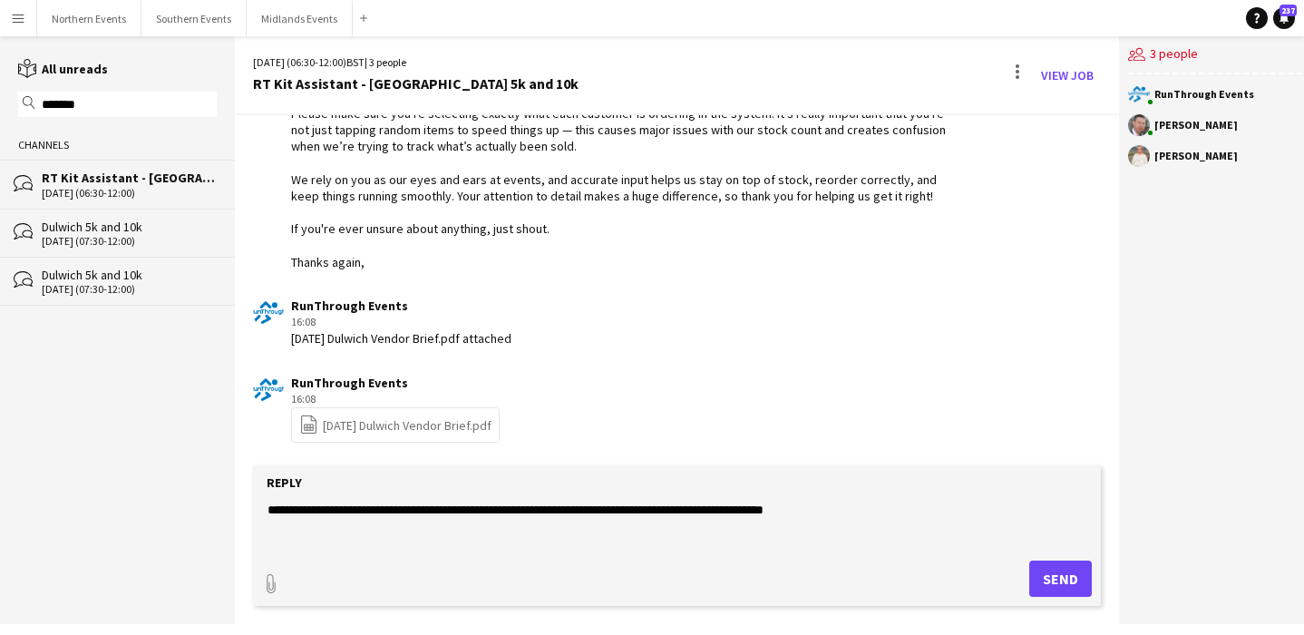
click at [865, 516] on textarea "**********" at bounding box center [677, 524] width 823 height 47
click at [339, 512] on textarea "**********" at bounding box center [677, 524] width 823 height 47
click at [859, 509] on textarea "**********" at bounding box center [677, 524] width 823 height 47
click at [754, 510] on textarea "**********" at bounding box center [677, 524] width 823 height 47
click at [999, 506] on textarea "**********" at bounding box center [677, 524] width 823 height 47
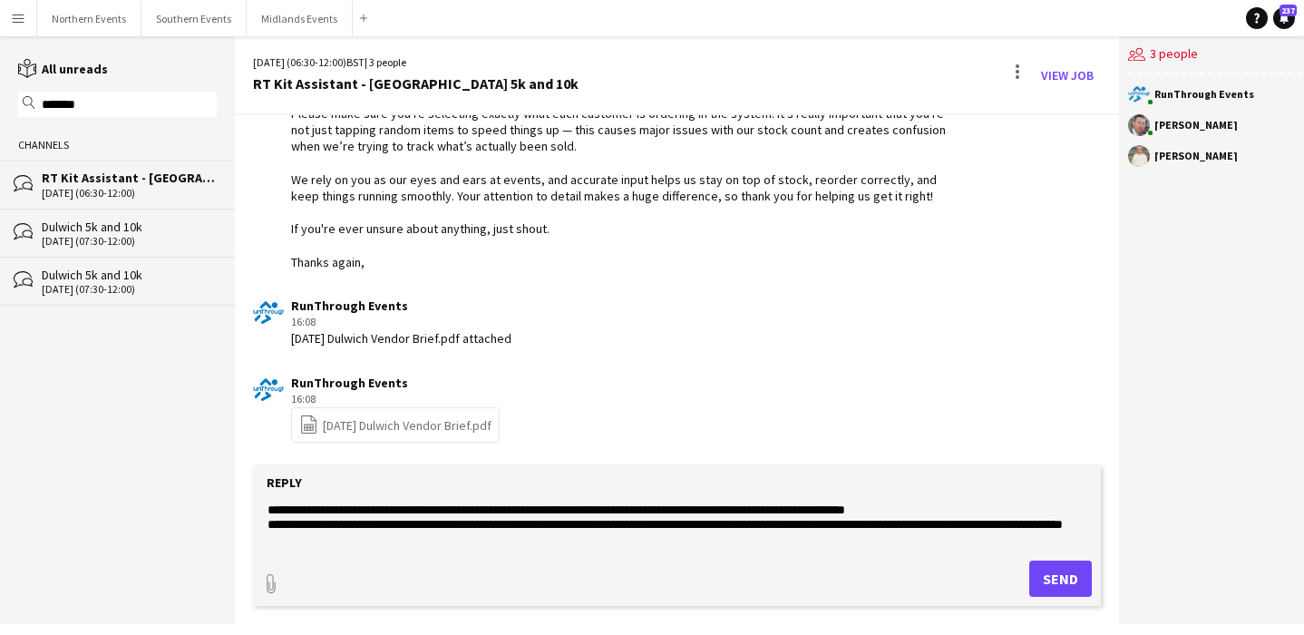
type textarea "**********"
click at [1061, 574] on button "Send" at bounding box center [1060, 578] width 63 height 36
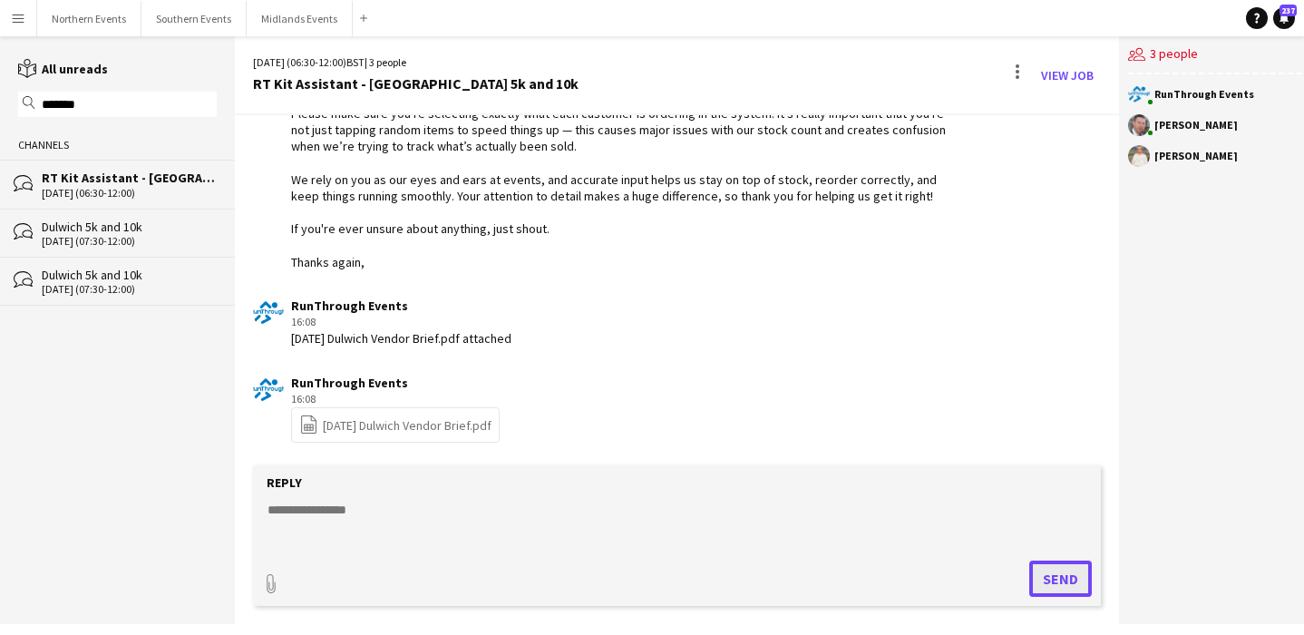
scroll to position [1269, 0]
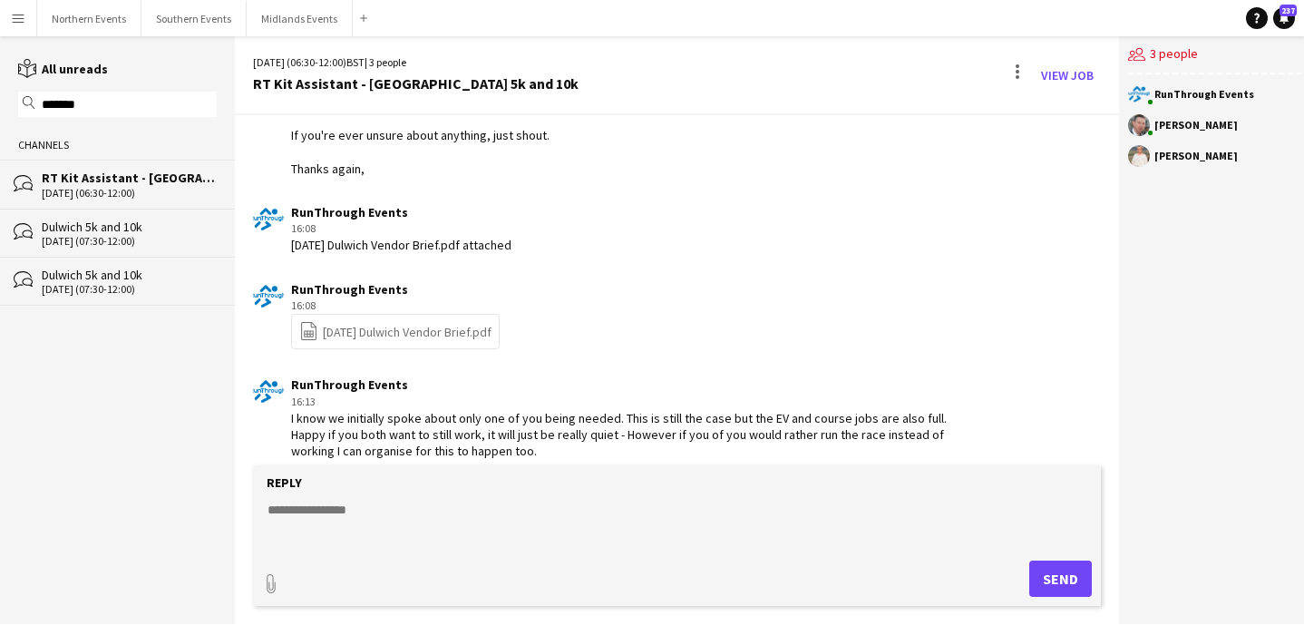
click at [122, 114] on div "magnifier *******" at bounding box center [117, 104] width 199 height 25
click at [121, 110] on input "*******" at bounding box center [126, 104] width 172 height 16
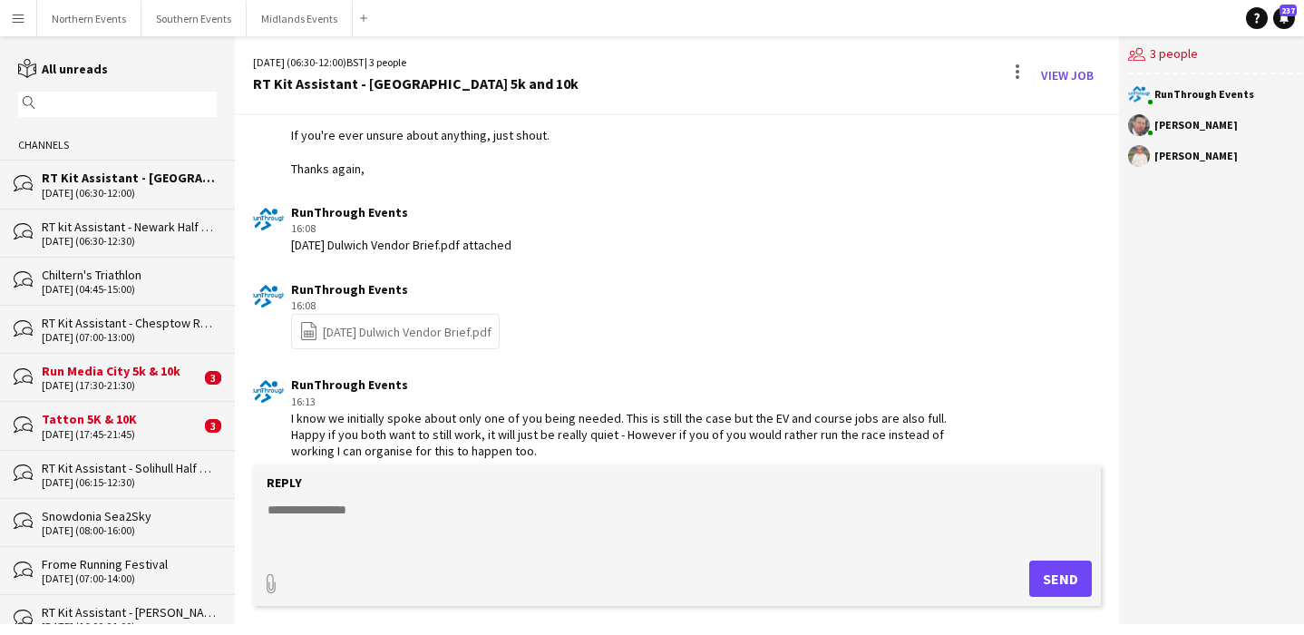
scroll to position [1285, 0]
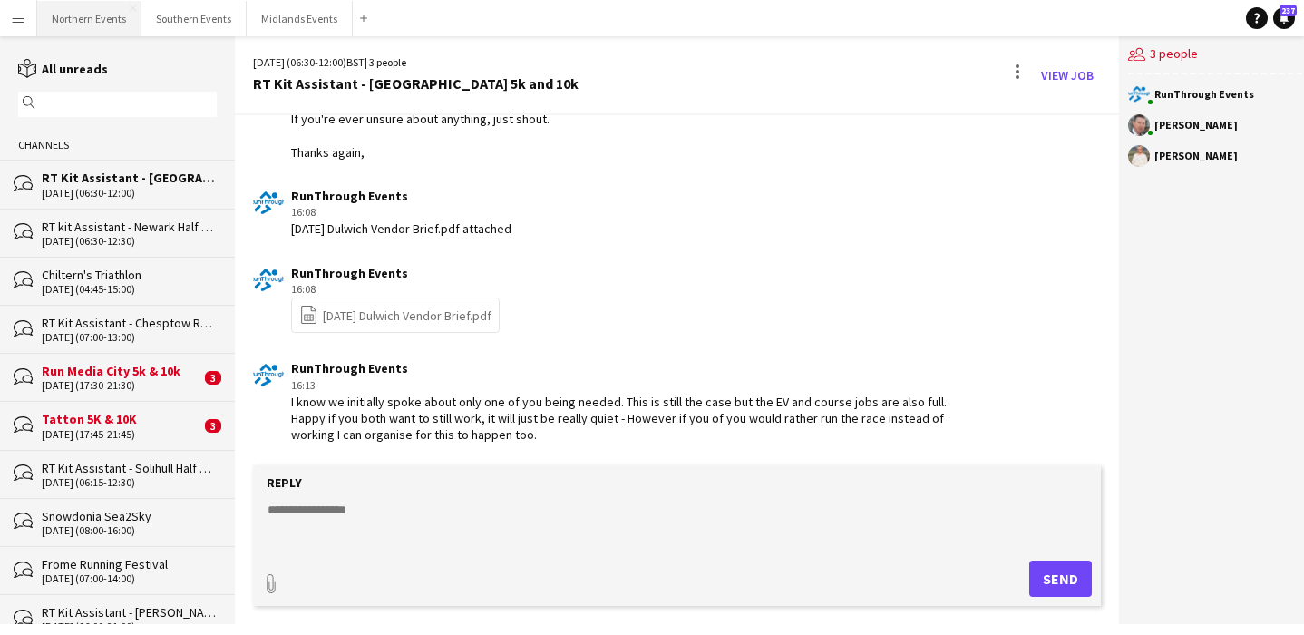
click at [76, 15] on button "Northern Events Close" at bounding box center [89, 18] width 104 height 35
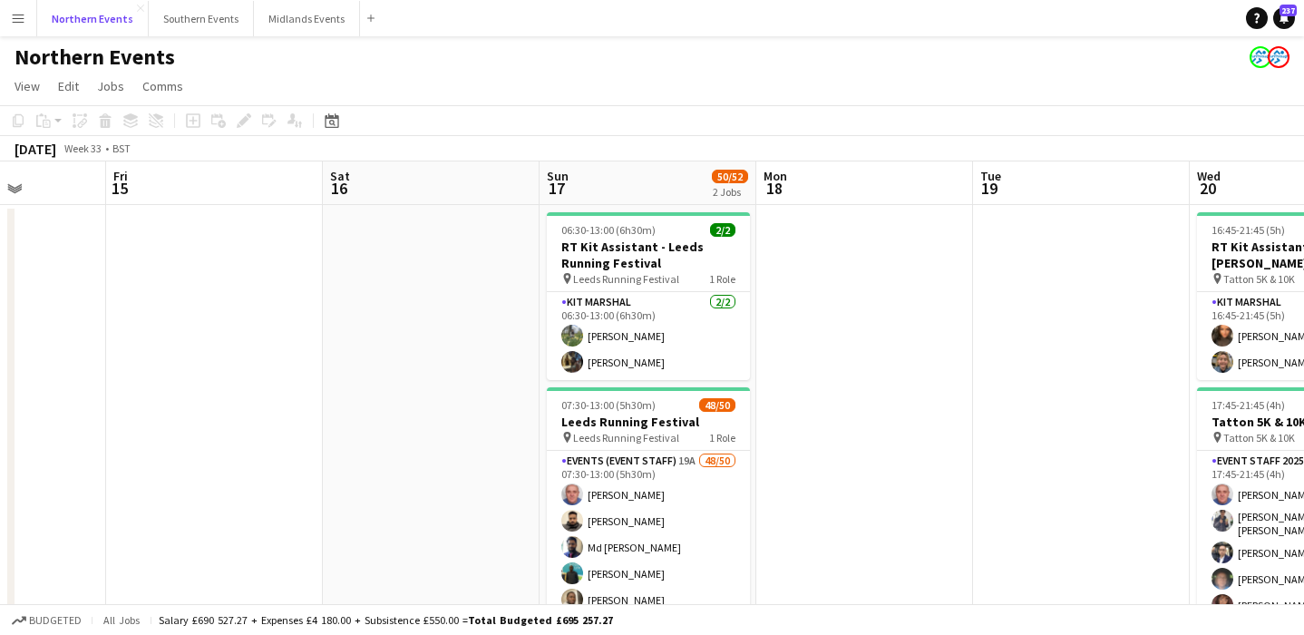
scroll to position [0, 766]
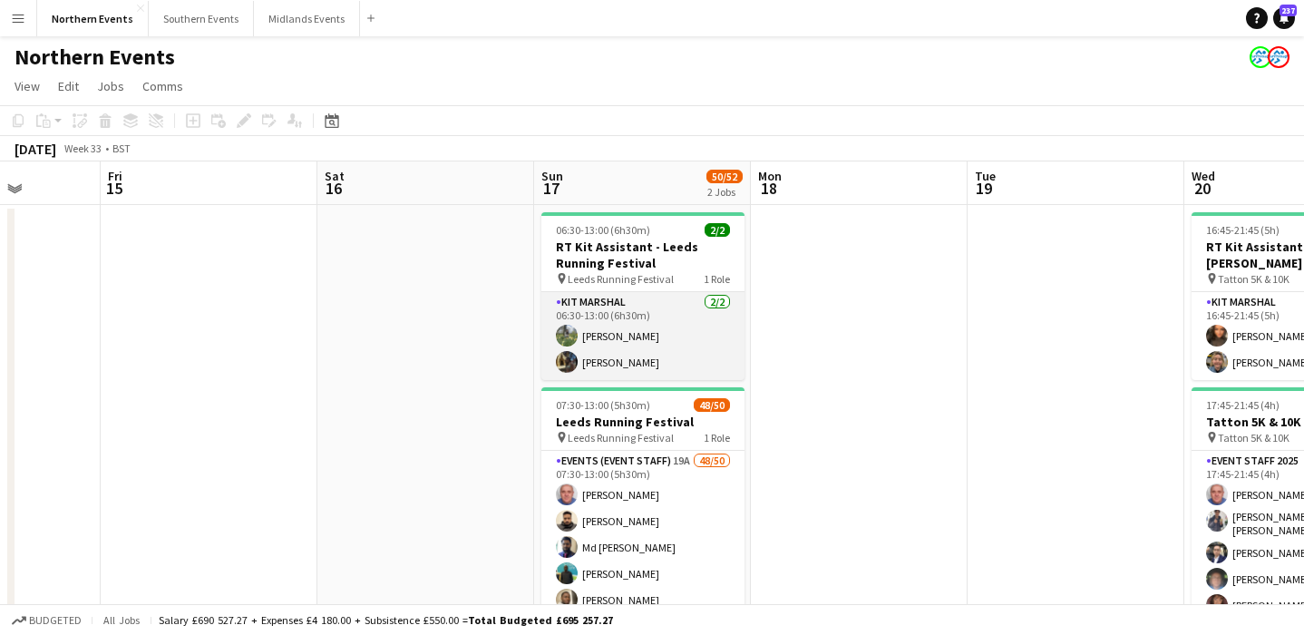
click at [682, 342] on app-card-role "Kit Marshal 2/2 06:30-13:00 (6h30m) Hina Magar Olayemi Miller" at bounding box center [642, 336] width 203 height 88
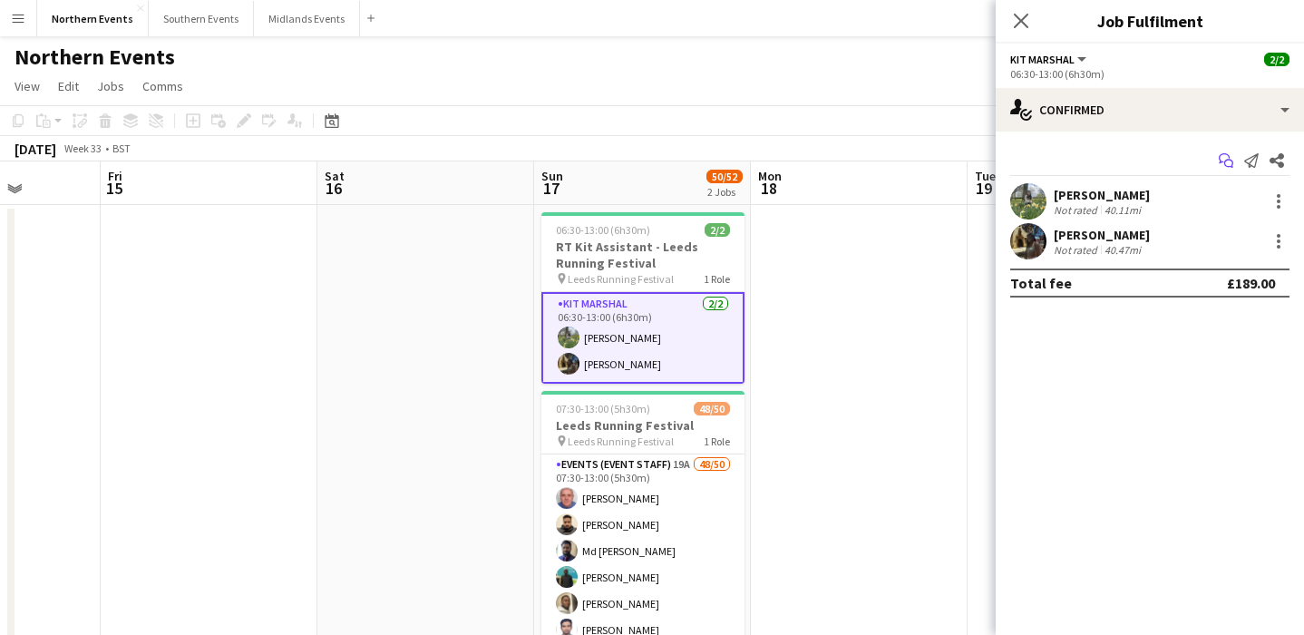
click at [1224, 163] on icon at bounding box center [1228, 164] width 9 height 9
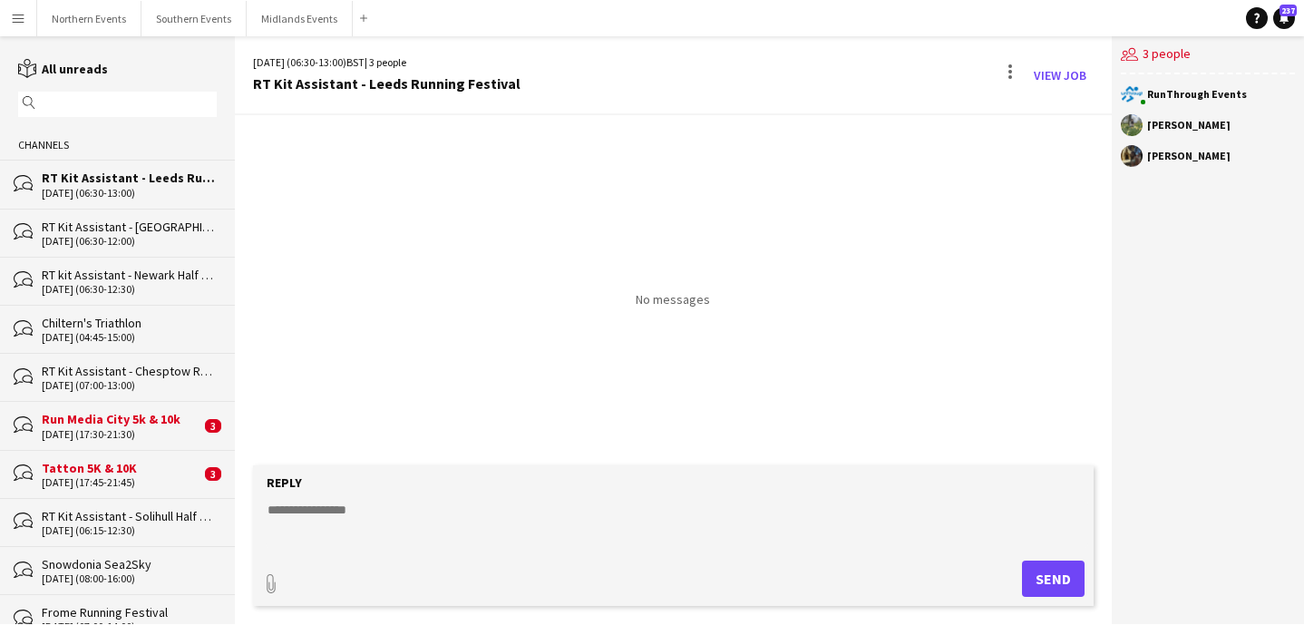
click at [143, 100] on input "text" at bounding box center [126, 104] width 172 height 16
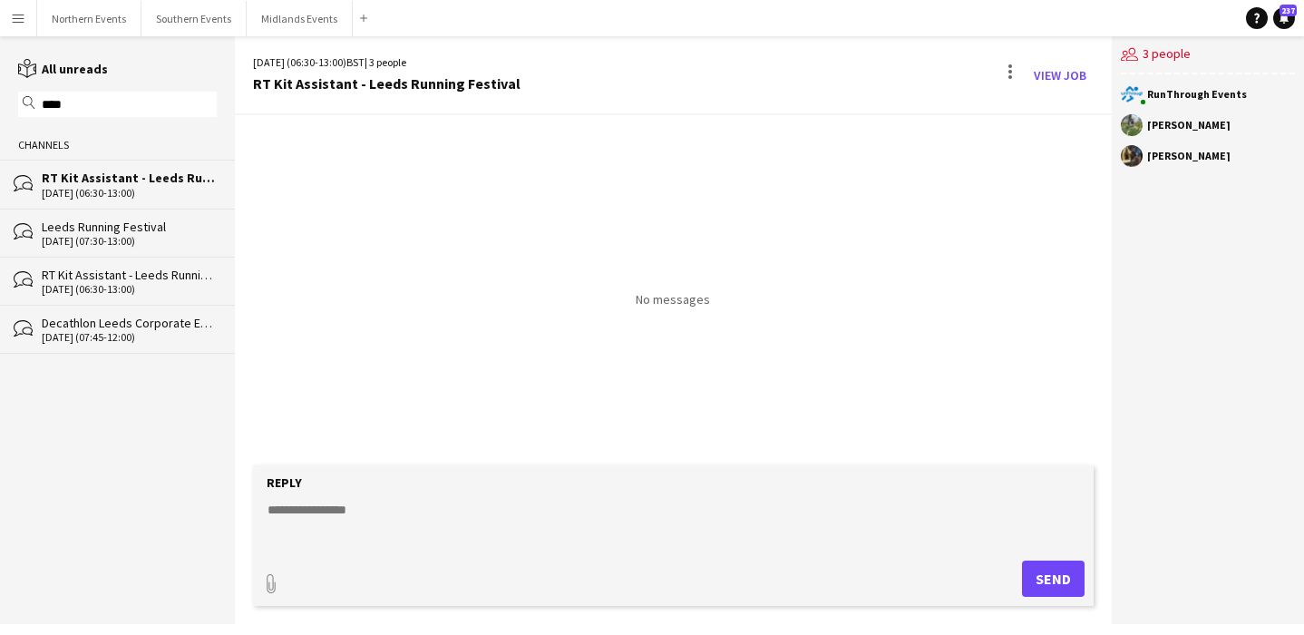
type input "****"
click at [142, 239] on div "[DATE] (07:30-13:00)" at bounding box center [129, 241] width 175 height 13
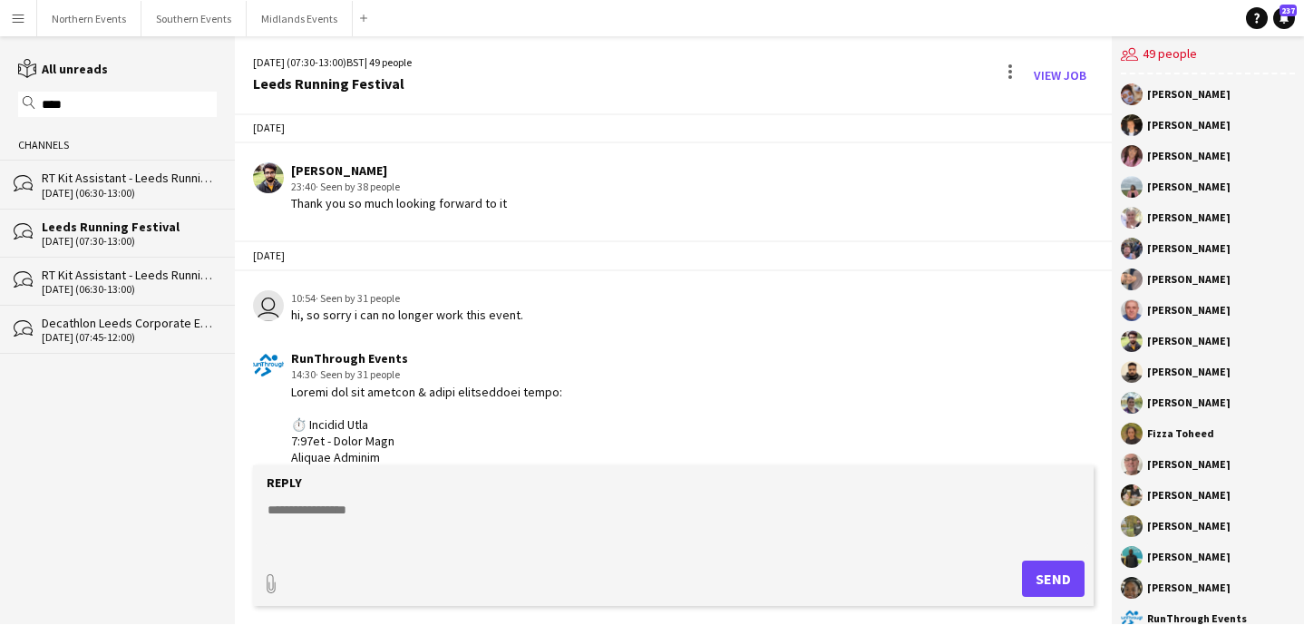
scroll to position [1086, 0]
drag, startPoint x: 333, startPoint y: 430, endPoint x: 290, endPoint y: 404, distance: 49.6
copy div "Please see all arrival & event information below: ⏱️ Arrival Time 5:30am - Earl…"
click at [109, 190] on div "[DATE] (06:30-13:00)" at bounding box center [129, 193] width 175 height 13
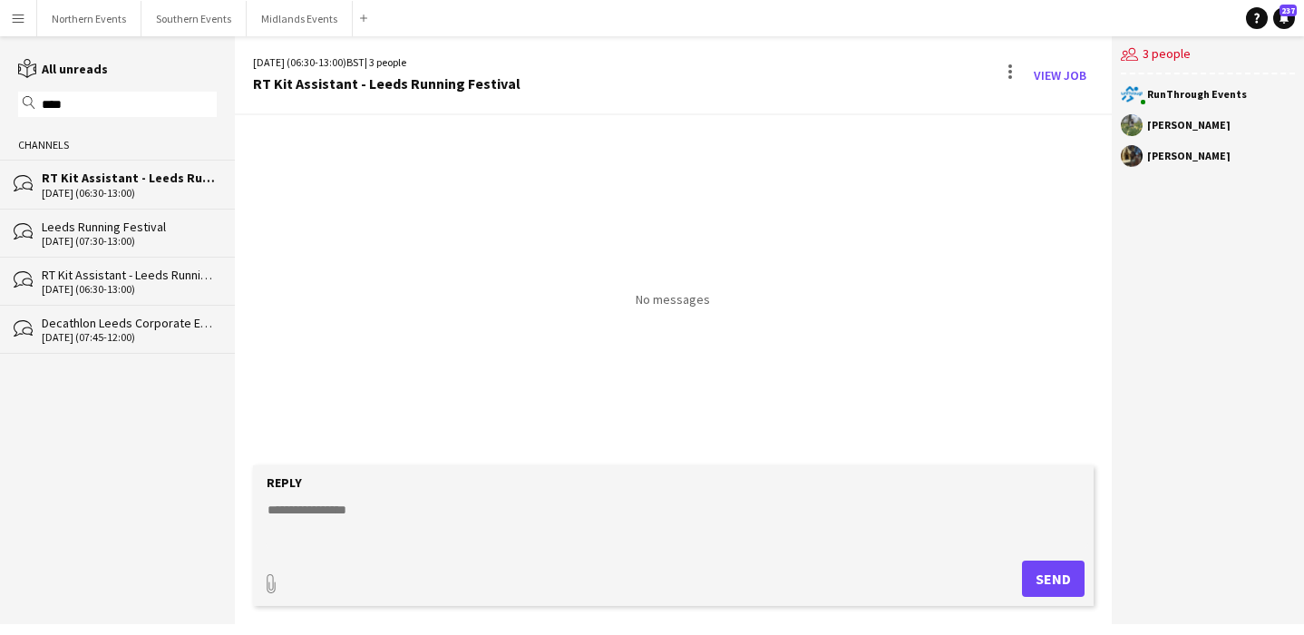
click at [117, 228] on div "Leeds Running Festival" at bounding box center [129, 227] width 175 height 16
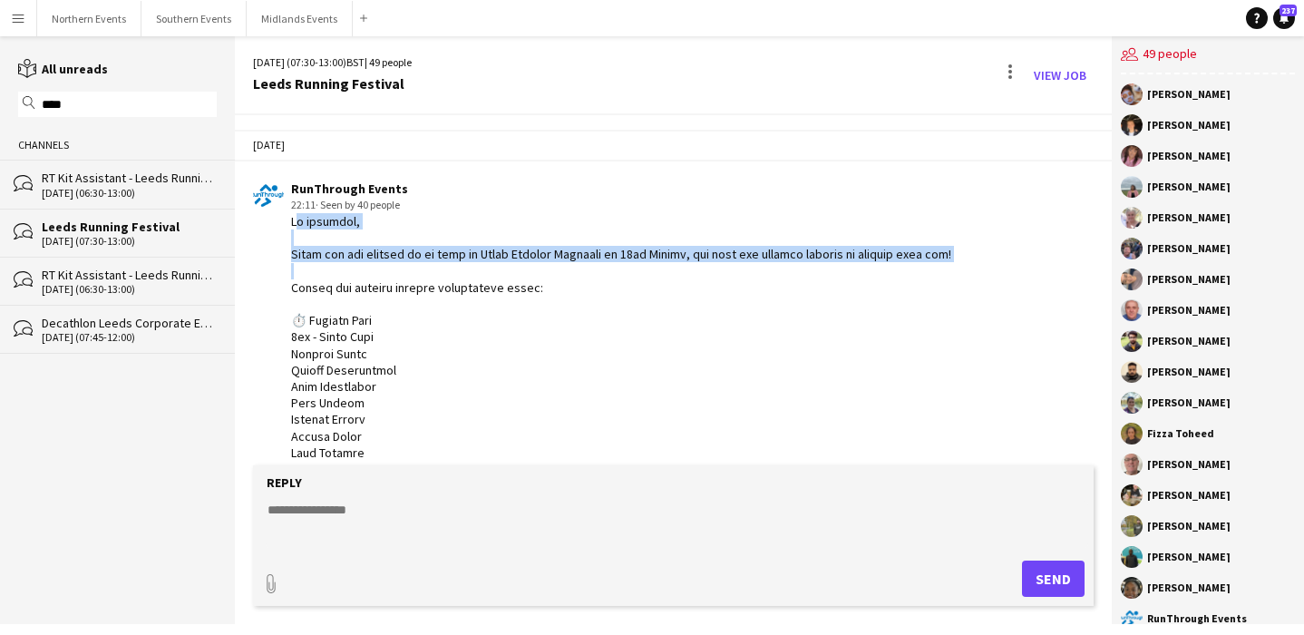
drag, startPoint x: 291, startPoint y: 221, endPoint x: 324, endPoint y: 287, distance: 73.8
copy div "Hi everyone, Thank you for signing up to work at Leeds Running Festival on 17th…"
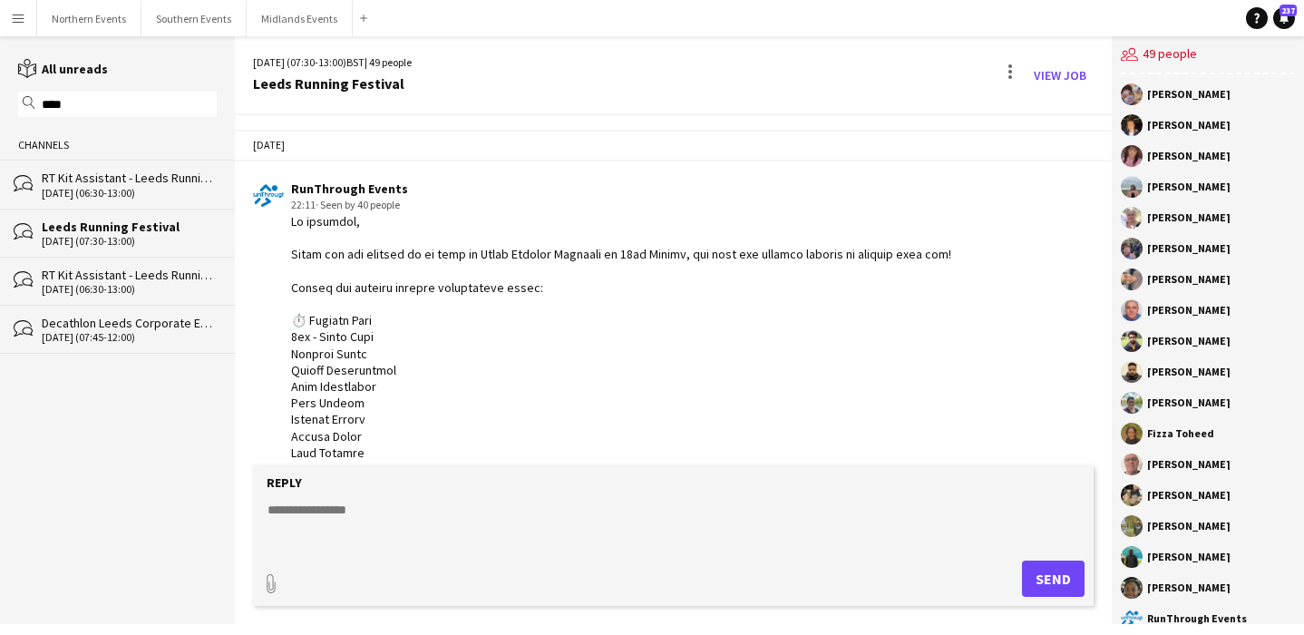
click at [161, 184] on div "RT Kit Assistant - Leeds Running Festival" at bounding box center [129, 178] width 175 height 16
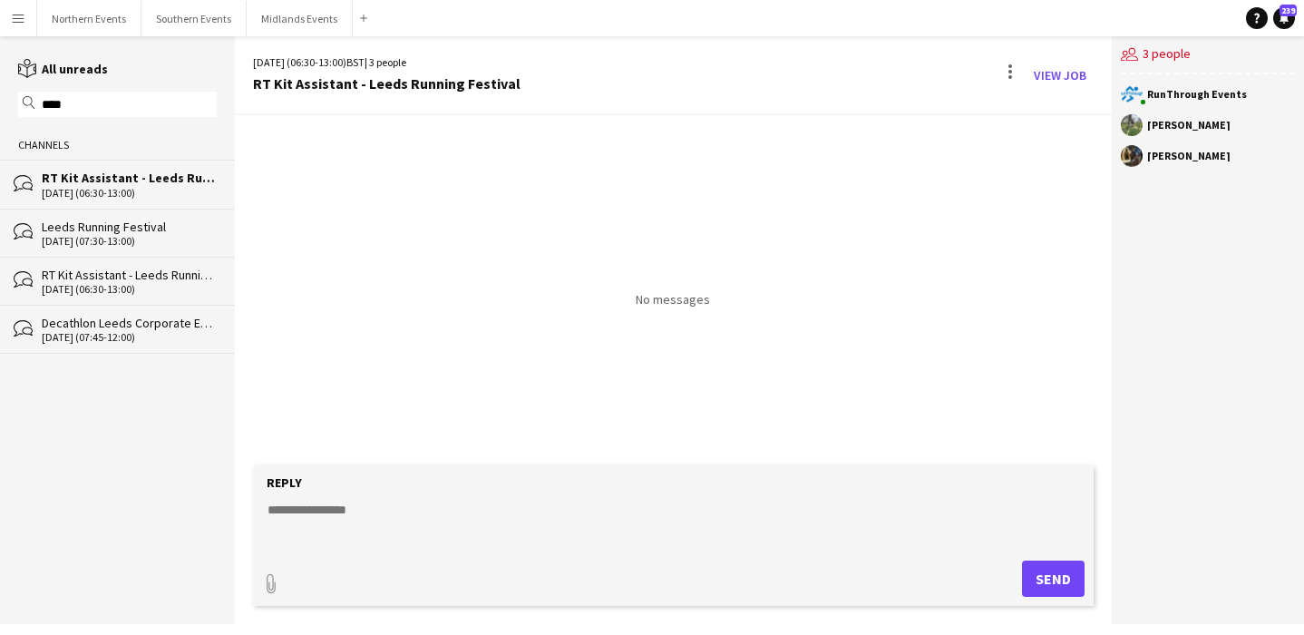
click at [381, 514] on textarea at bounding box center [677, 524] width 823 height 47
paste textarea "**********"
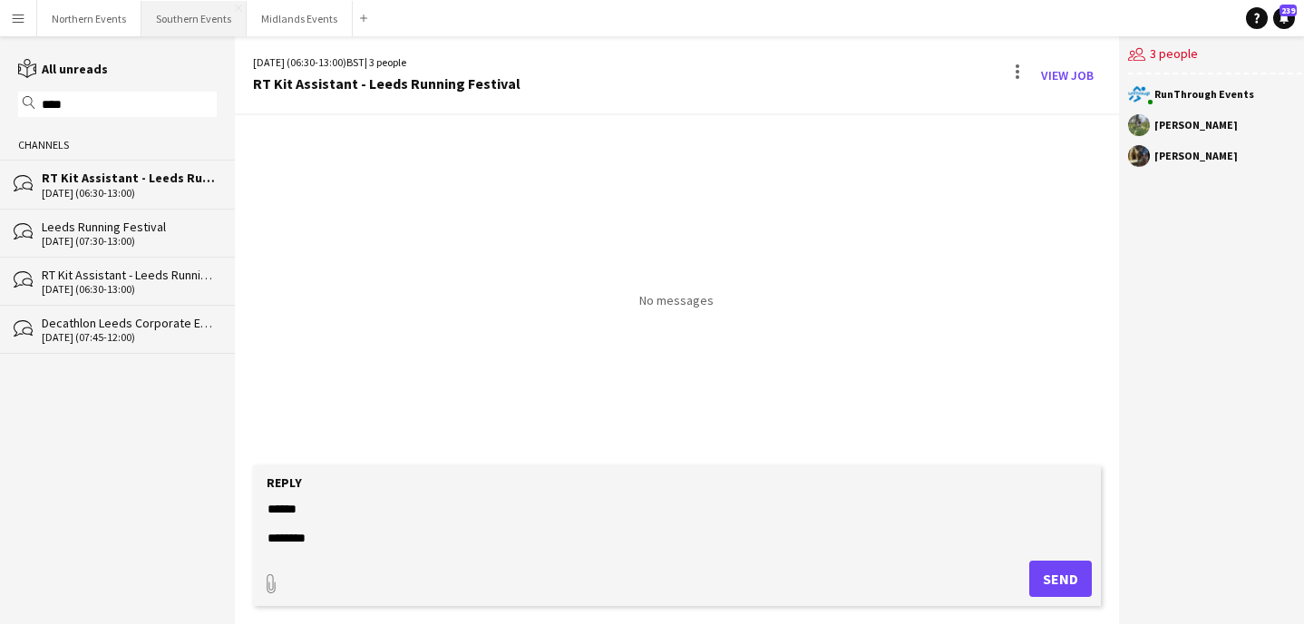
type textarea "**********"
click at [1053, 576] on button "Send" at bounding box center [1060, 578] width 63 height 36
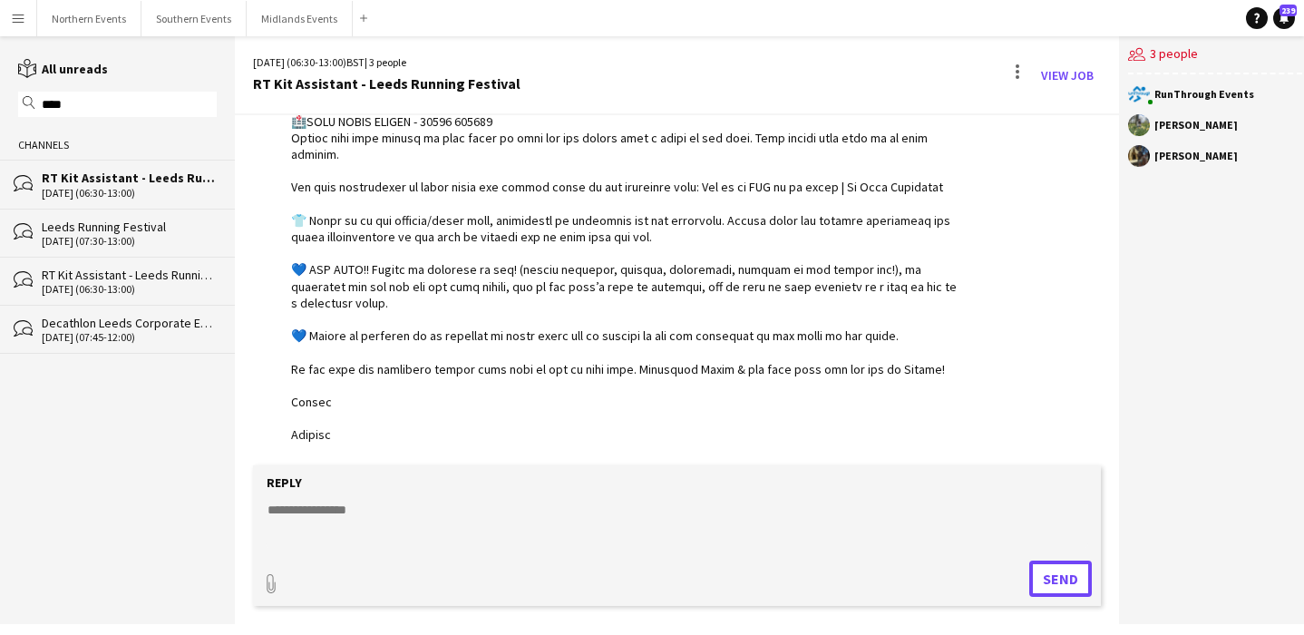
scroll to position [562, 0]
click at [1067, 77] on link "View Job" at bounding box center [1067, 75] width 67 height 29
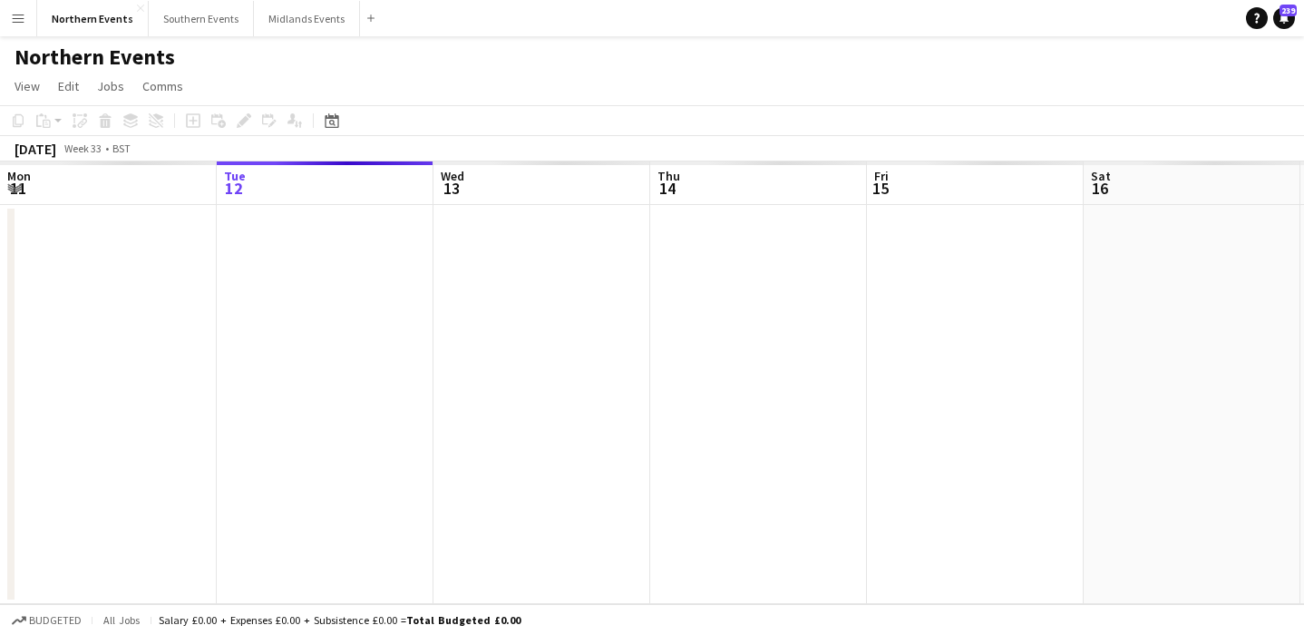
scroll to position [0, 624]
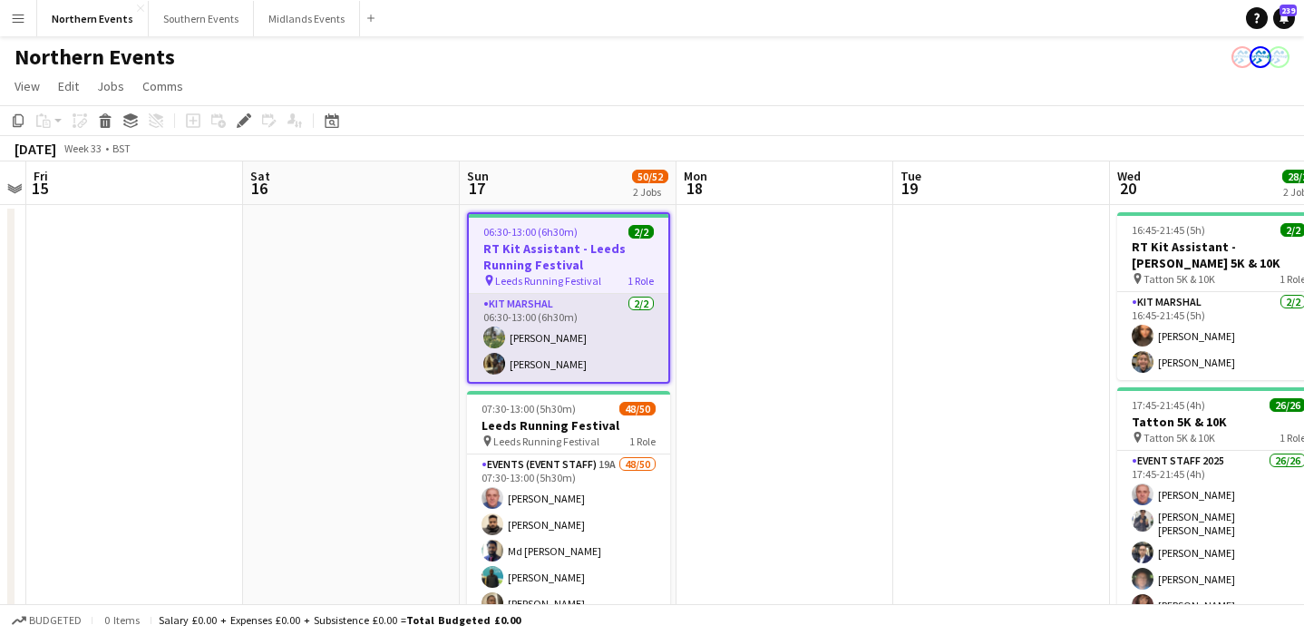
click at [626, 342] on app-card-role "Kit Marshal 2/2 06:30-13:00 (6h30m) Hina Magar Olayemi Miller" at bounding box center [569, 338] width 200 height 88
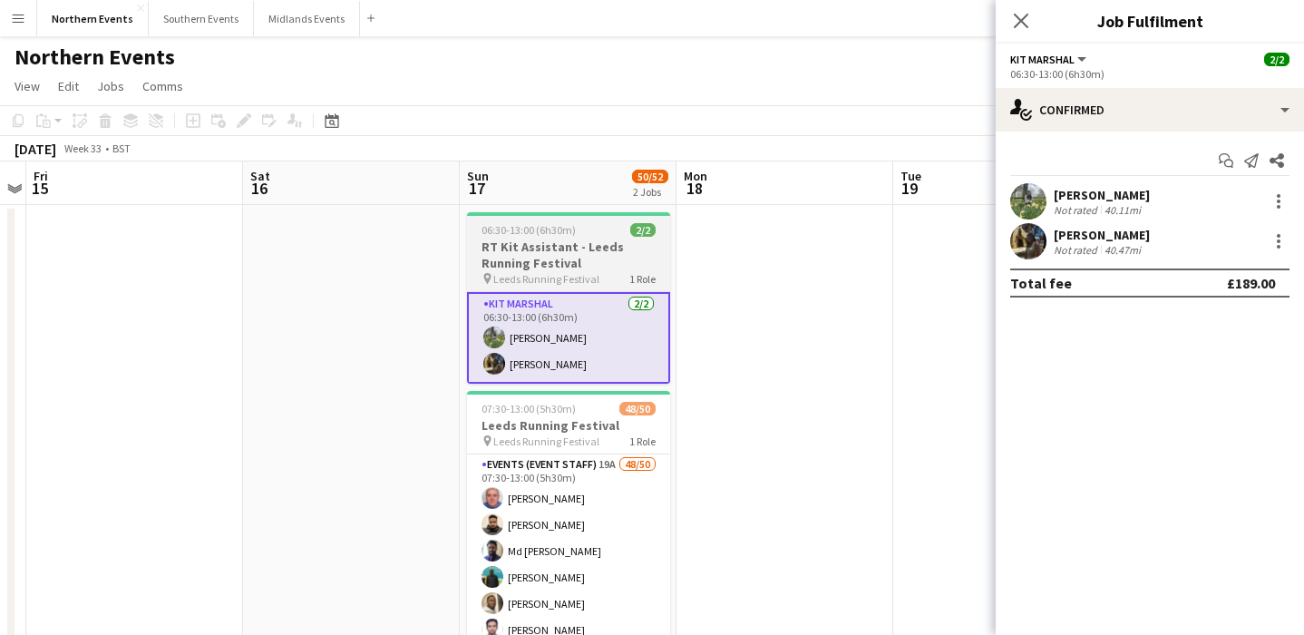
click at [605, 271] on div "pin Leeds Running Festival 1 Role" at bounding box center [568, 278] width 203 height 15
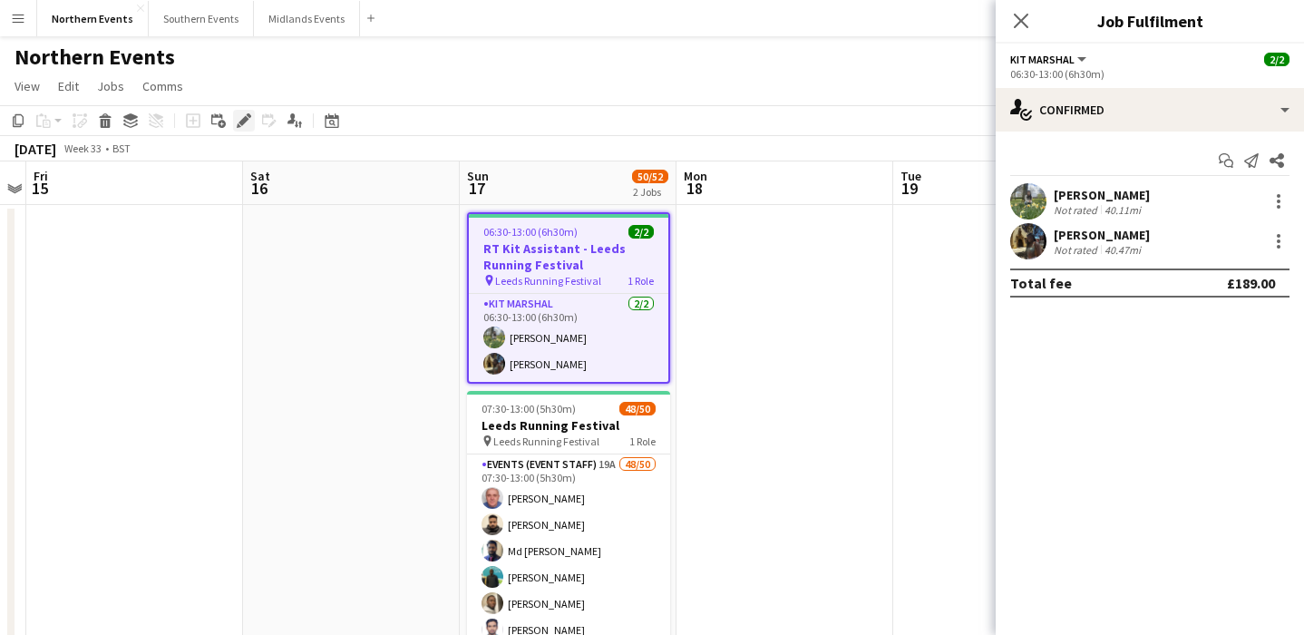
click at [247, 116] on icon "Edit" at bounding box center [244, 120] width 15 height 15
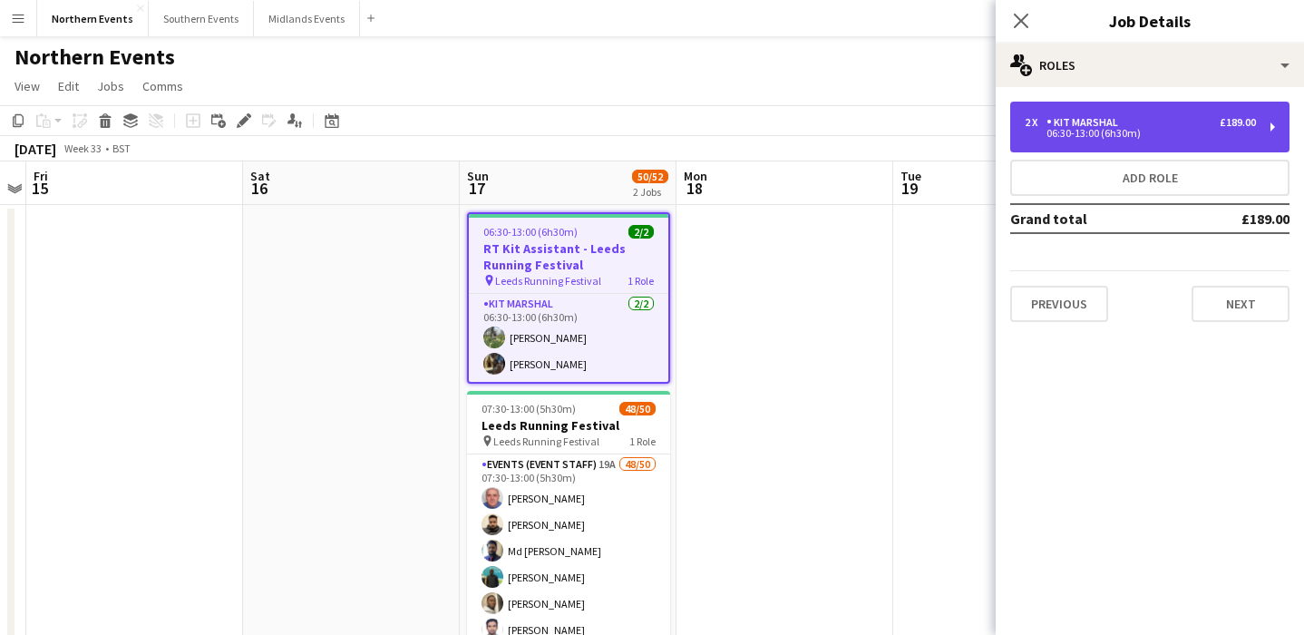
click at [1182, 120] on div "2 x Kit Marshal £189.00" at bounding box center [1140, 122] width 231 height 13
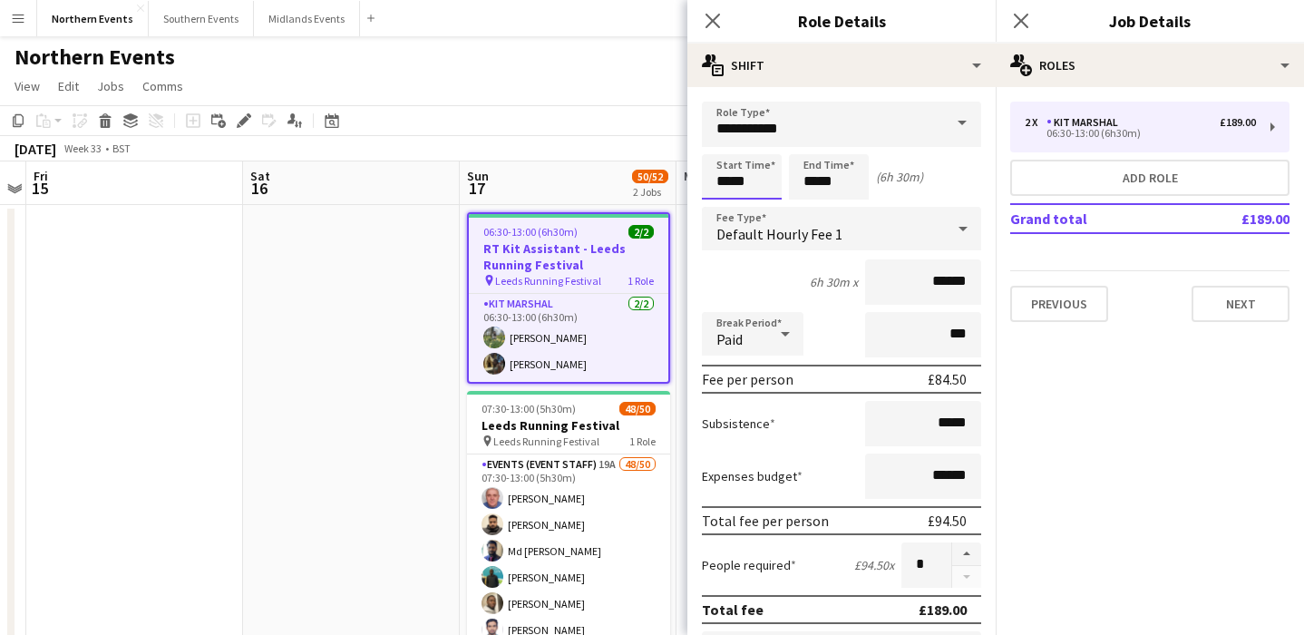
click at [756, 183] on input "*****" at bounding box center [742, 176] width 80 height 45
type input "*****"
click at [765, 207] on div at bounding box center [760, 209] width 36 height 18
click at [949, 183] on div "Start Time ***** End Time ***** (6h 45m)" at bounding box center [841, 176] width 279 height 45
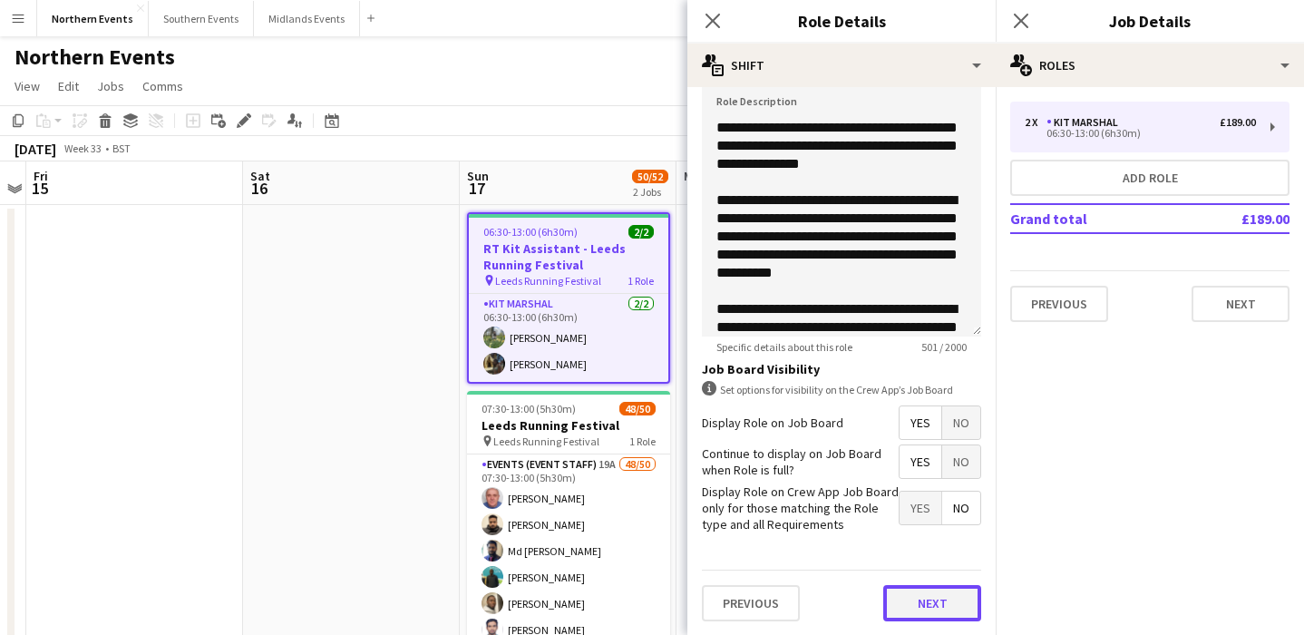
click at [923, 588] on button "Next" at bounding box center [932, 603] width 98 height 36
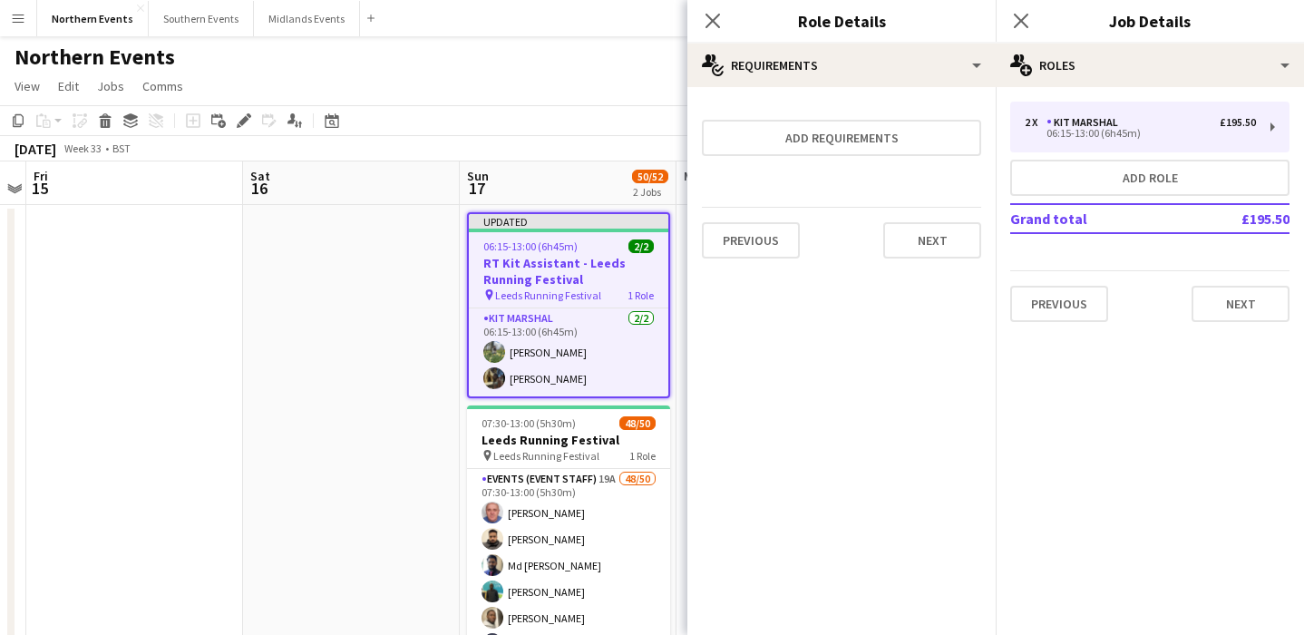
scroll to position [0, 0]
click at [948, 220] on div "Previous Next" at bounding box center [841, 240] width 279 height 66
click at [954, 239] on button "Next" at bounding box center [932, 240] width 98 height 36
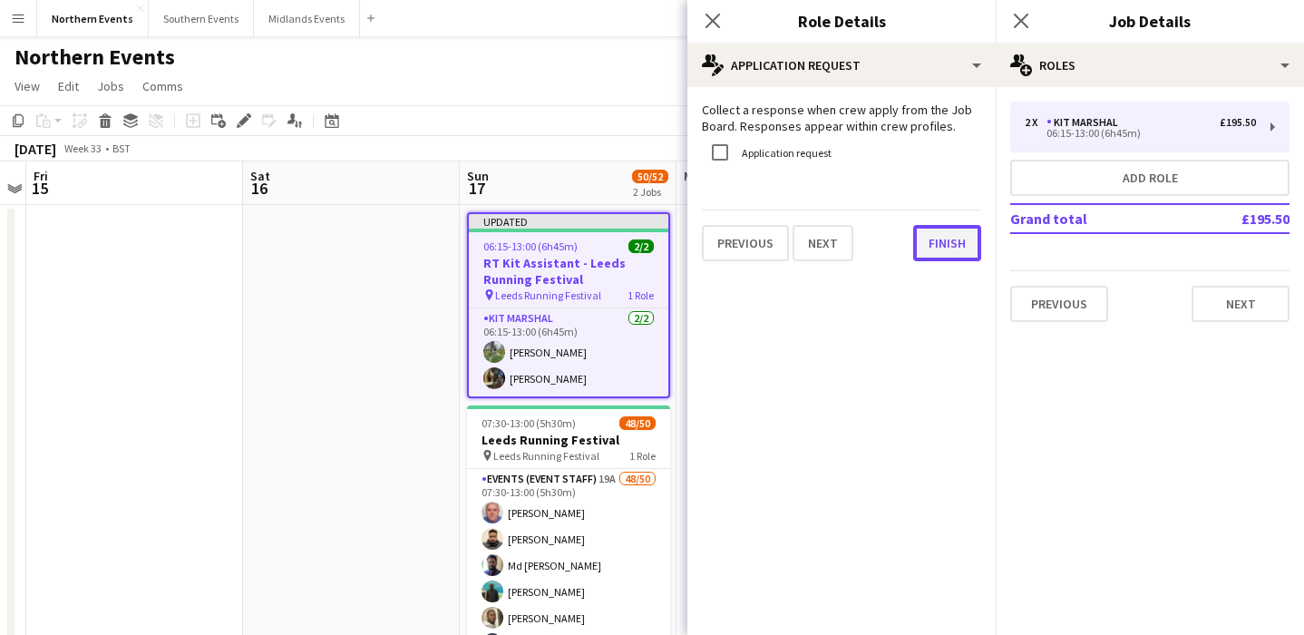
click at [962, 240] on button "Finish" at bounding box center [947, 243] width 68 height 36
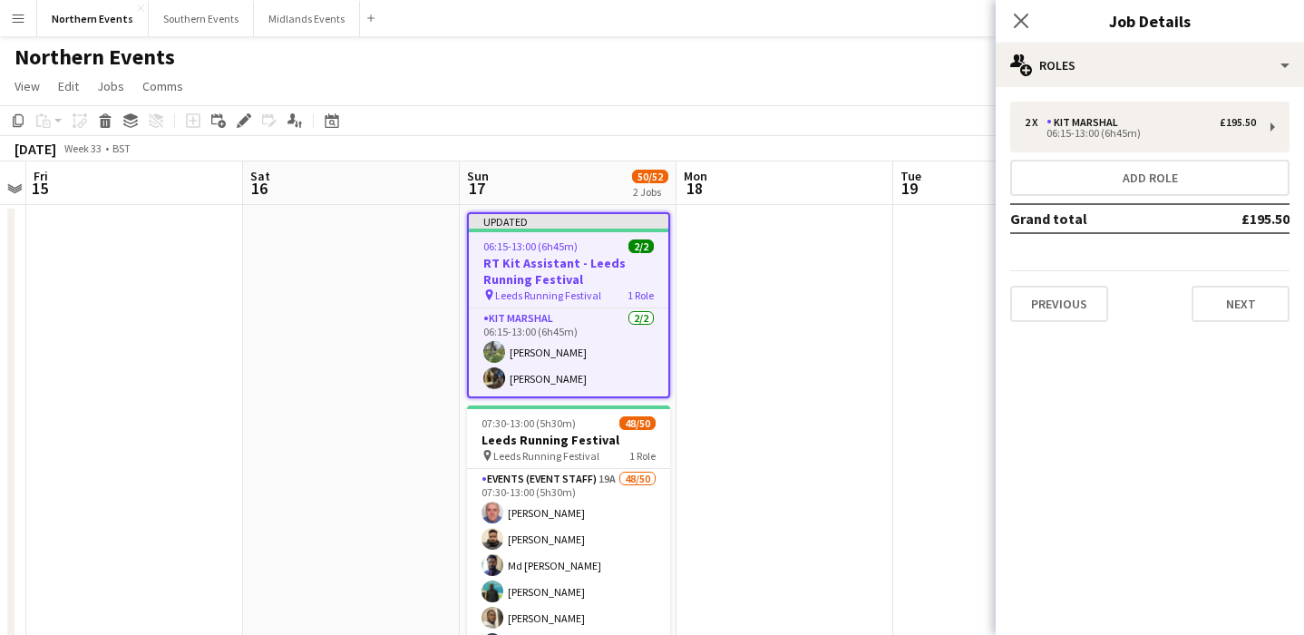
click at [821, 307] on app-date-cell at bounding box center [785, 511] width 217 height 612
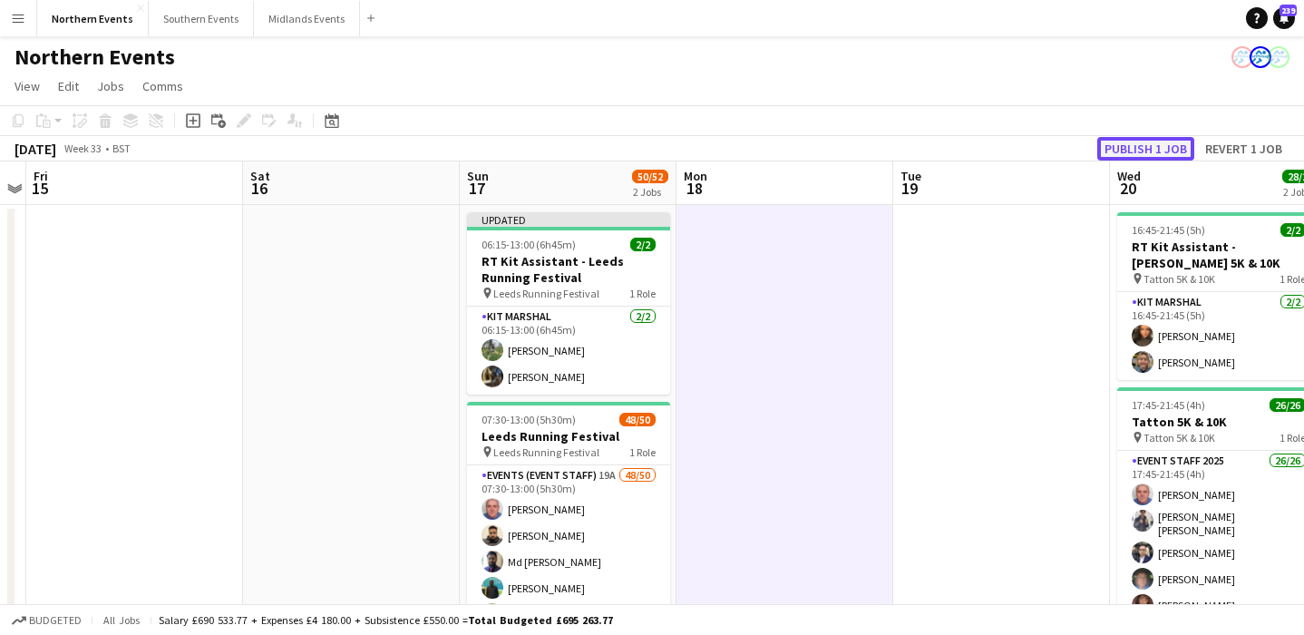
click at [1169, 152] on button "Publish 1 job" at bounding box center [1145, 149] width 97 height 24
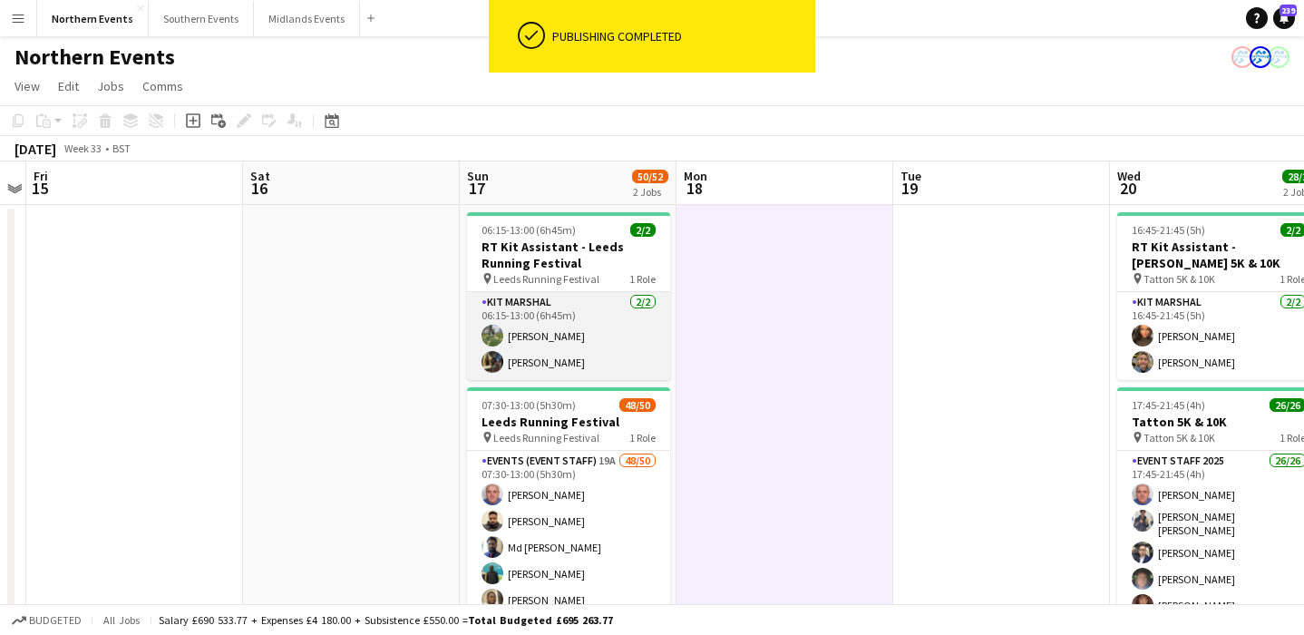
click at [512, 345] on app-card-role "Kit Marshal 2/2 06:15-13:00 (6h45m) Hina Magar Olayemi Miller" at bounding box center [568, 336] width 203 height 88
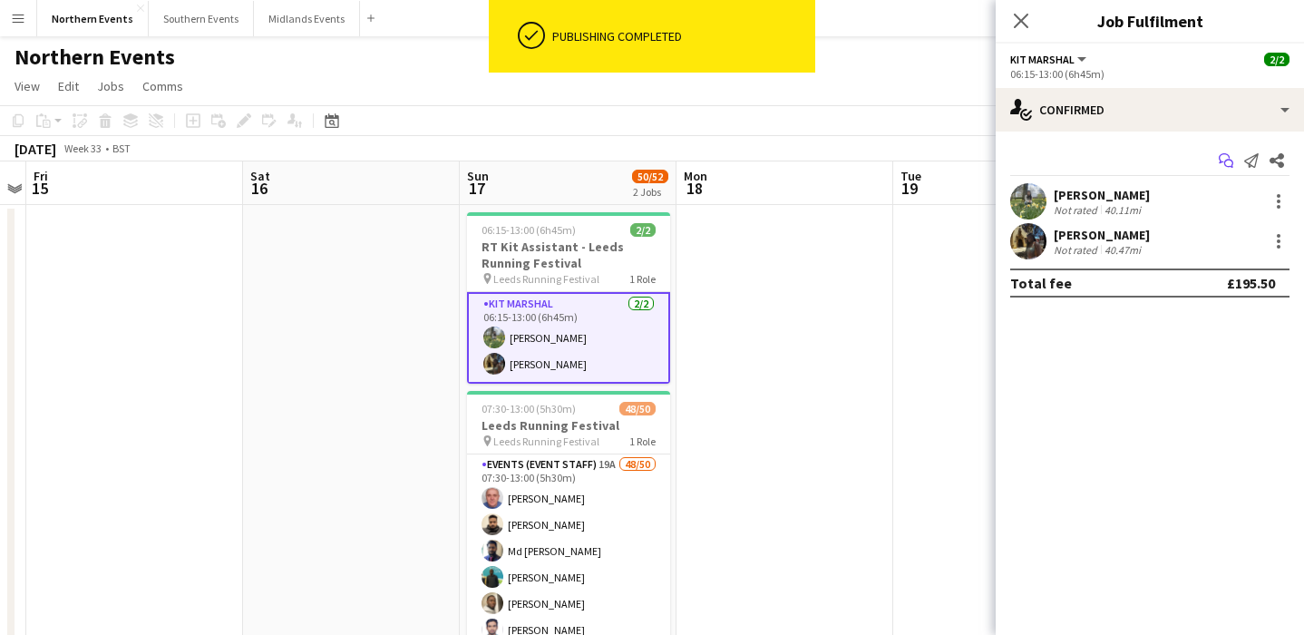
click at [1228, 160] on icon at bounding box center [1228, 164] width 9 height 9
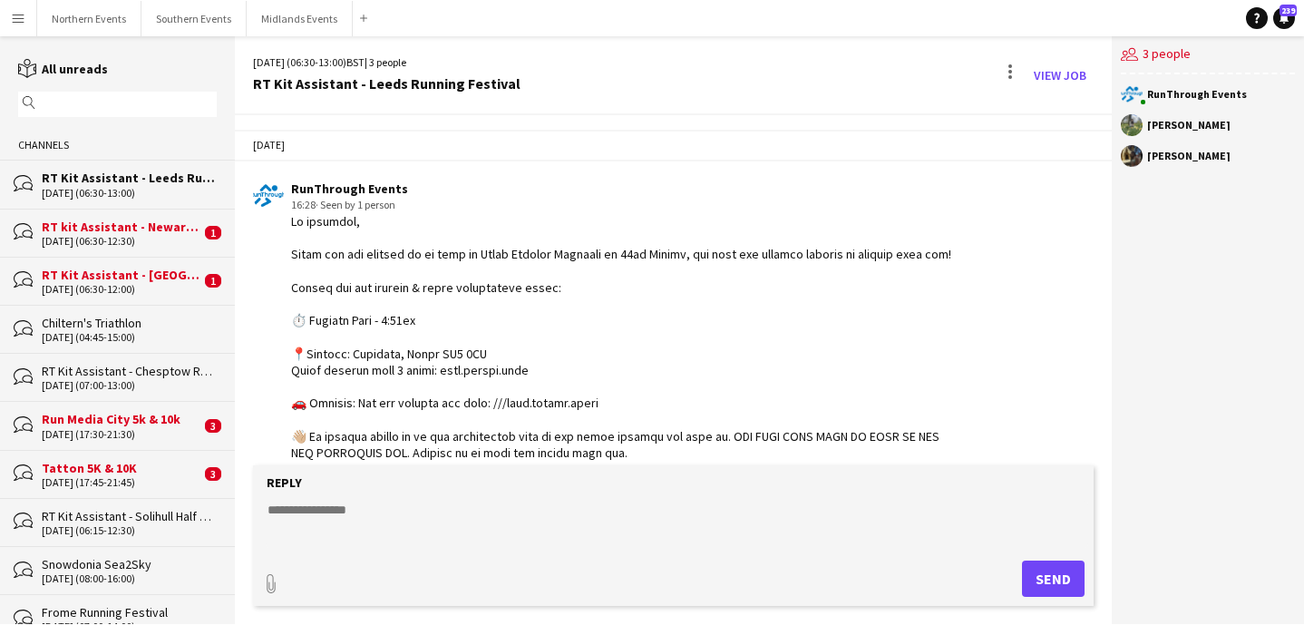
scroll to position [562, 0]
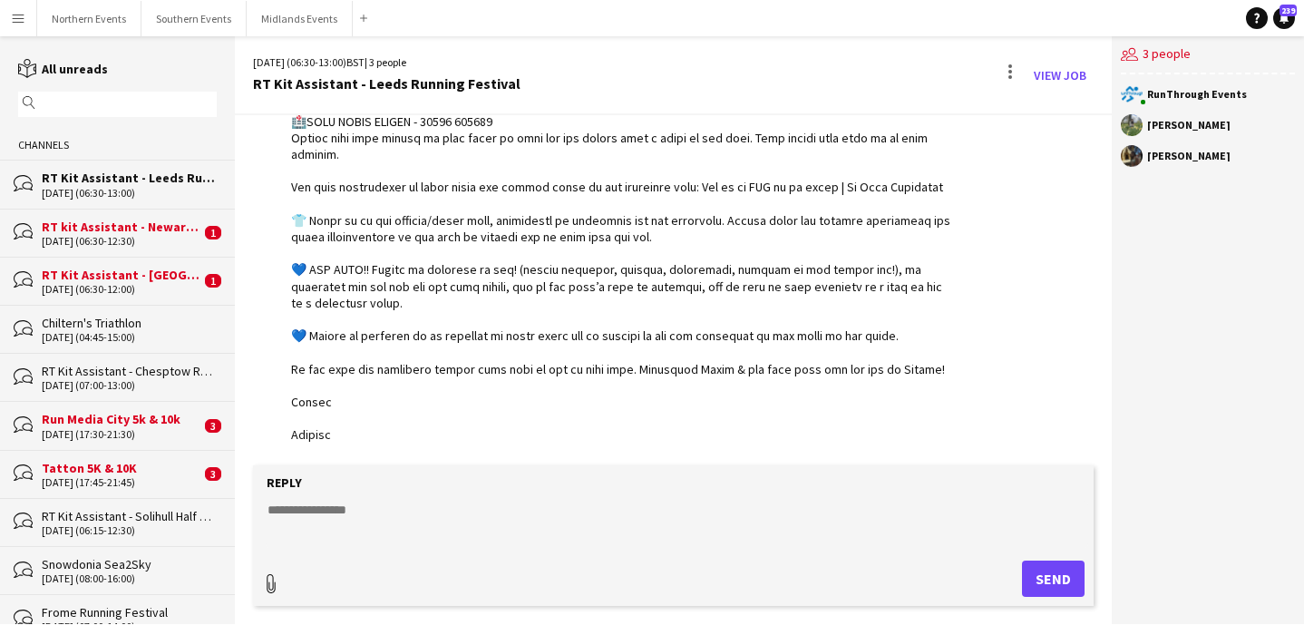
type input "**********"
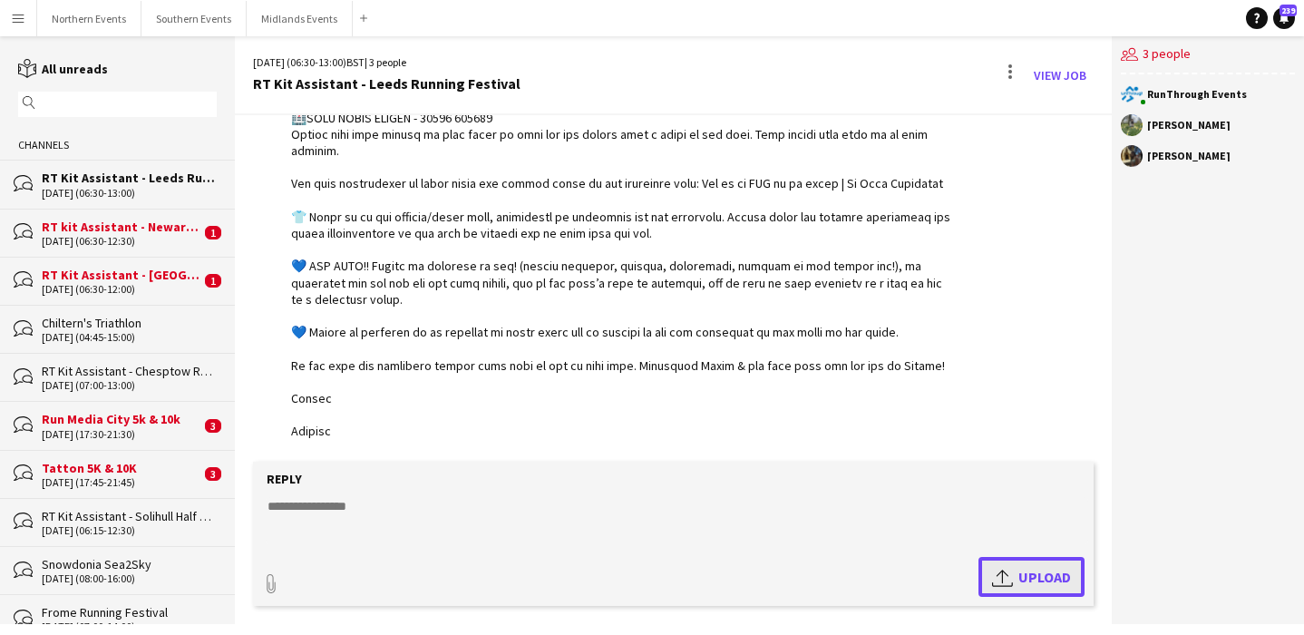
click at [1016, 565] on button "Upload Upload" at bounding box center [1032, 577] width 106 height 40
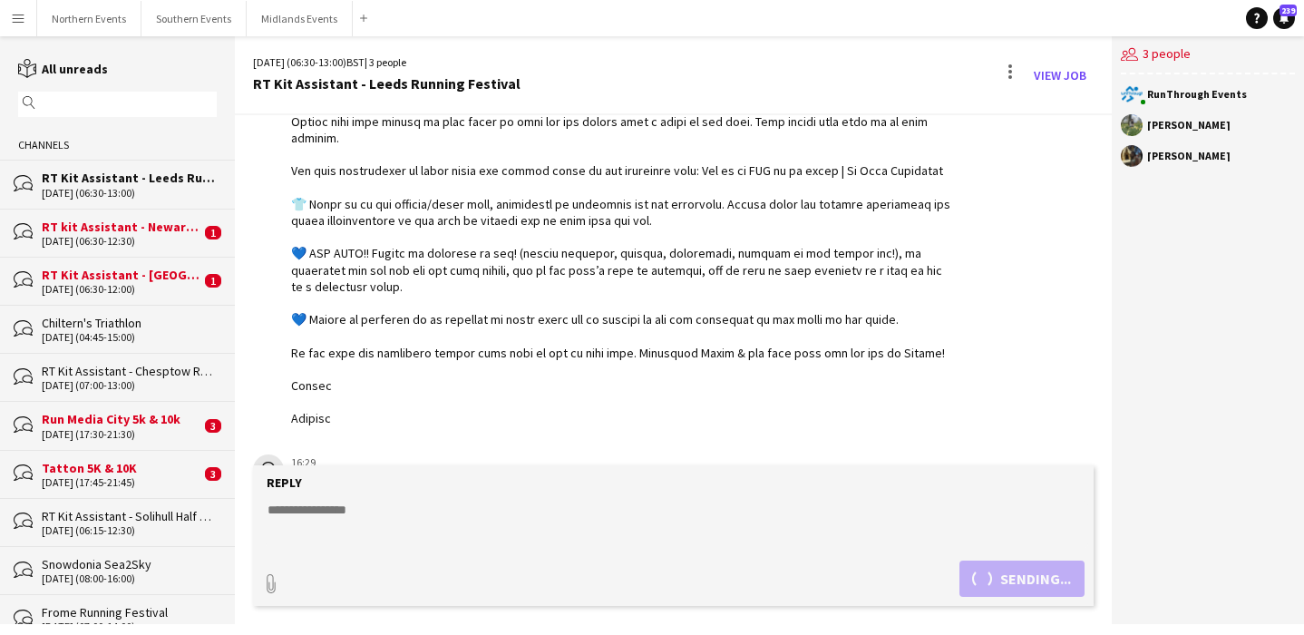
scroll to position [639, 0]
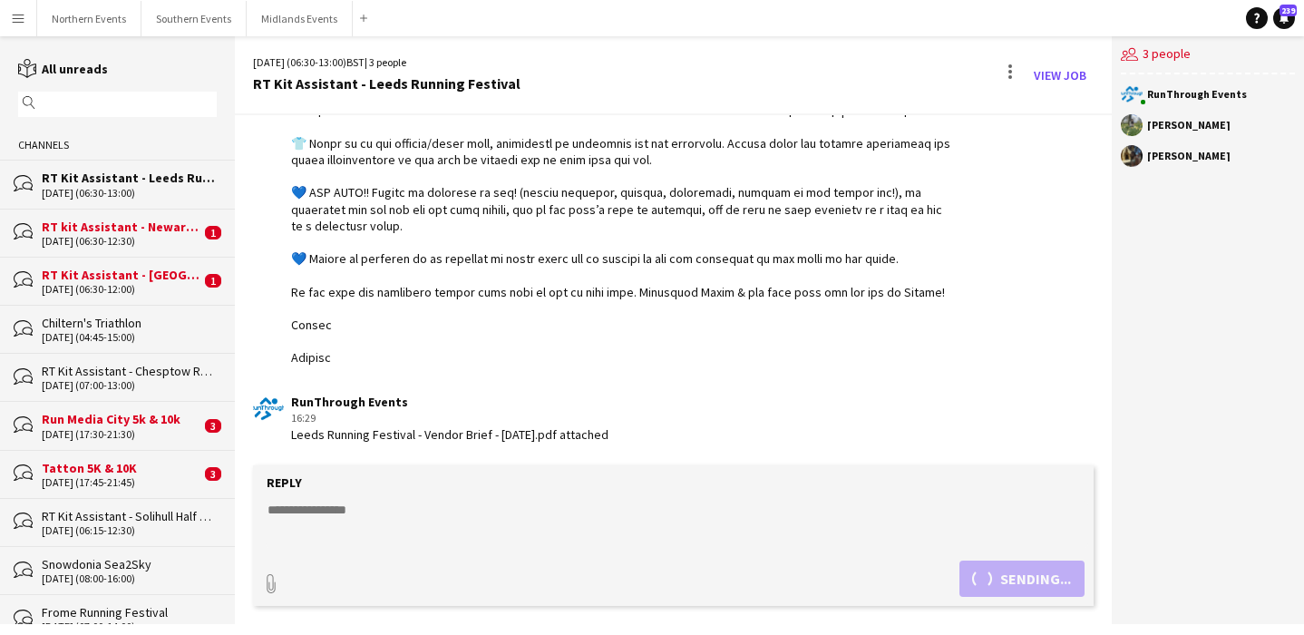
click at [442, 512] on textarea at bounding box center [677, 524] width 823 height 47
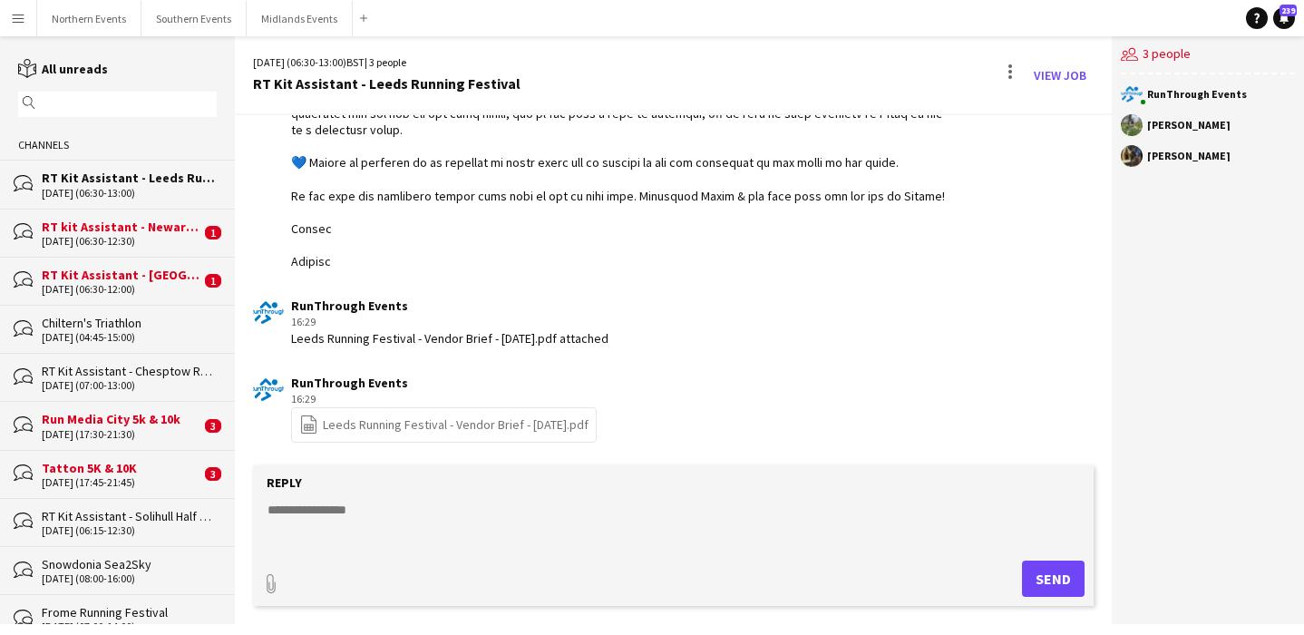
click at [162, 229] on div "RT kit Assistant - Newark Half Marathon" at bounding box center [121, 227] width 159 height 16
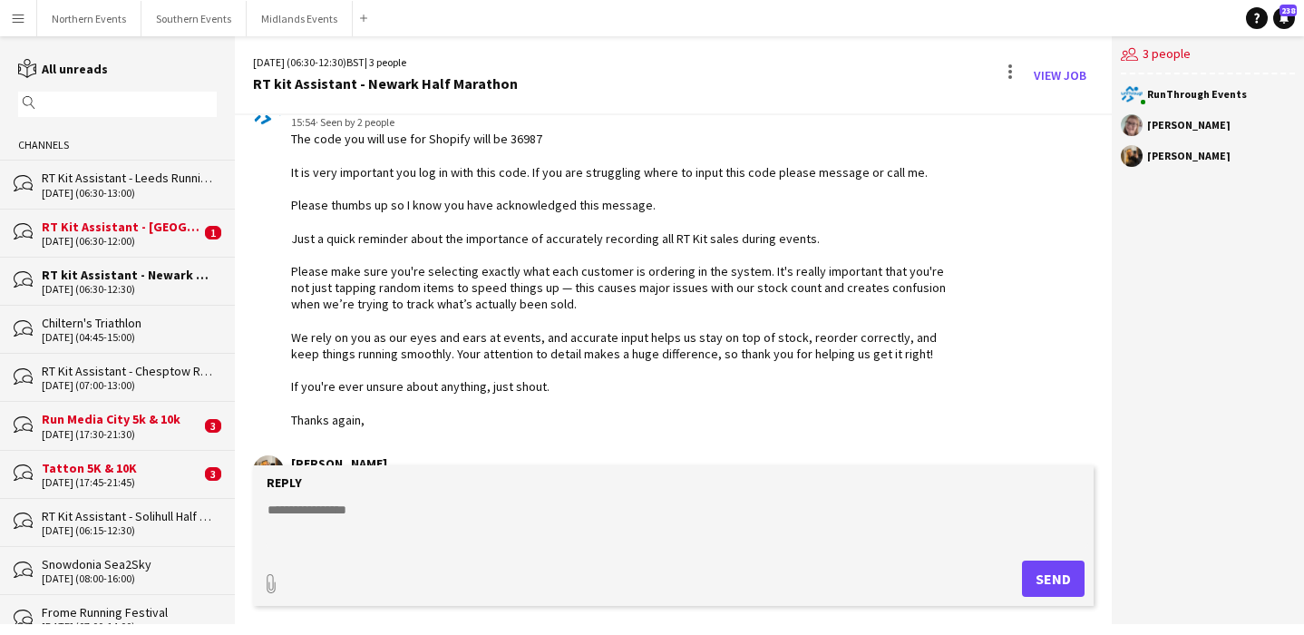
scroll to position [1594, 0]
drag, startPoint x: 295, startPoint y: 145, endPoint x: 398, endPoint y: 431, distance: 303.8
click at [398, 431] on app-chat-message "RunThrough Events 15:54 · Seen by 2 people The code you will use for Shopify wi…" at bounding box center [673, 265] width 877 height 348
copy div "he code you will use for Shopify will be 36987 It is very important you log in …"
click at [177, 221] on div "RT Kit Assistant - [GEOGRAPHIC_DATA] 5k and 10k" at bounding box center [121, 227] width 159 height 16
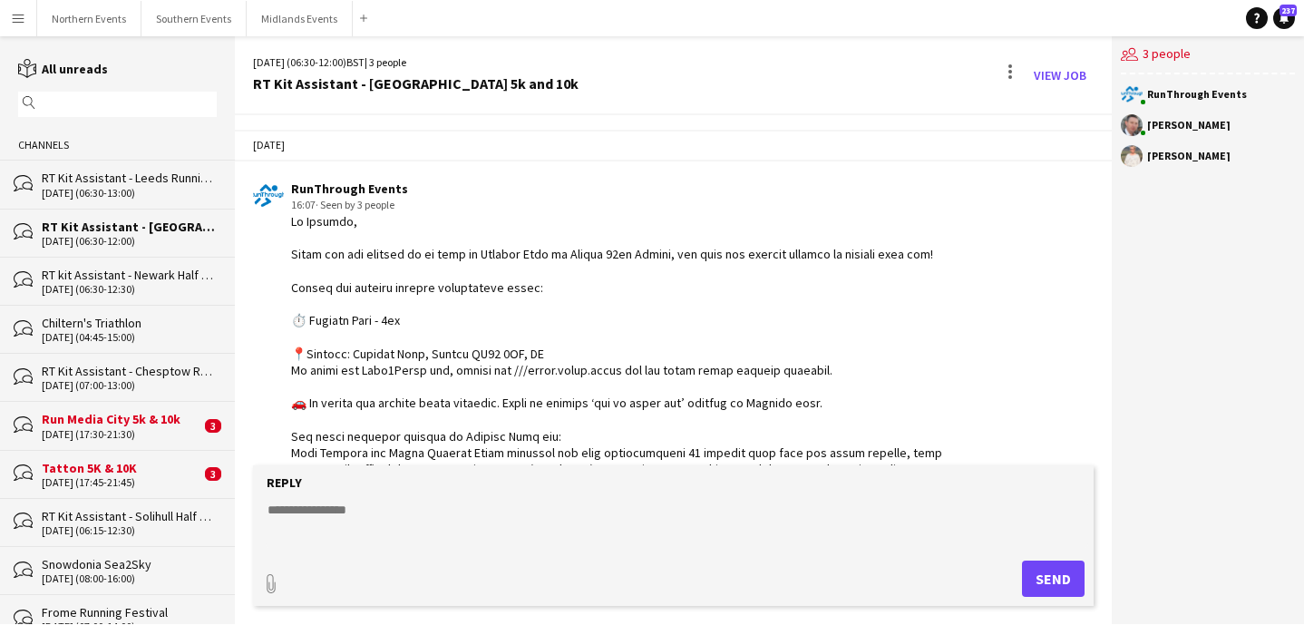
scroll to position [1379, 0]
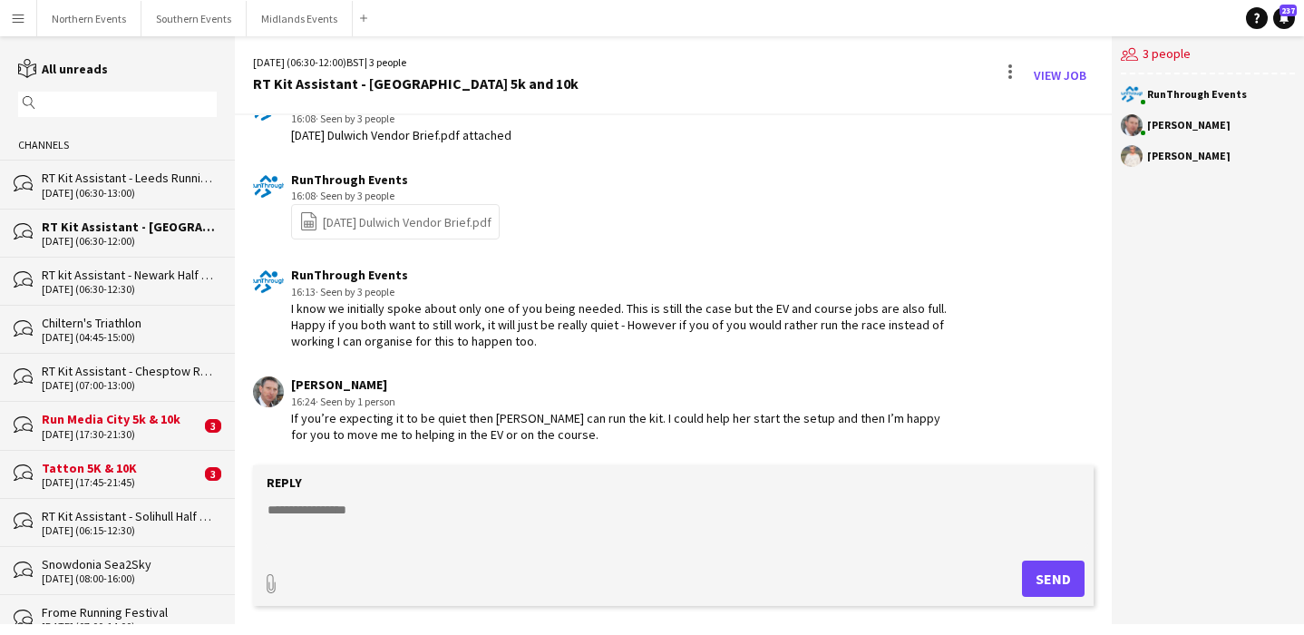
click at [169, 175] on div "RT Kit Assistant - Leeds Running Festival" at bounding box center [129, 178] width 175 height 16
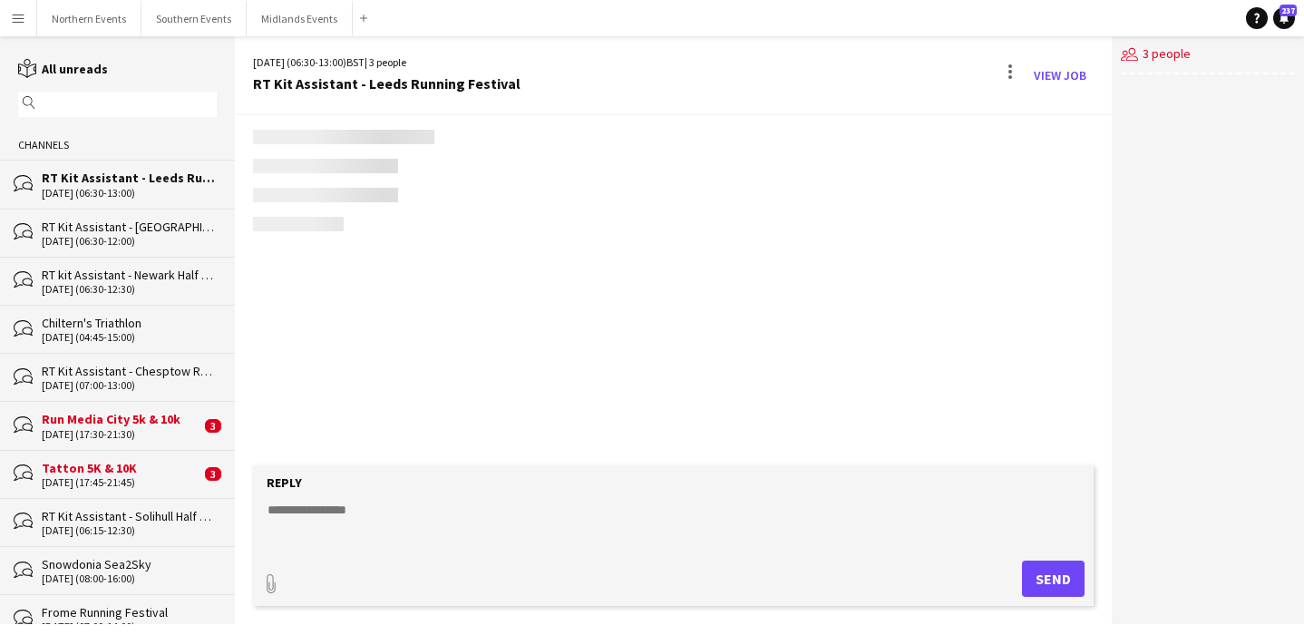
scroll to position [736, 0]
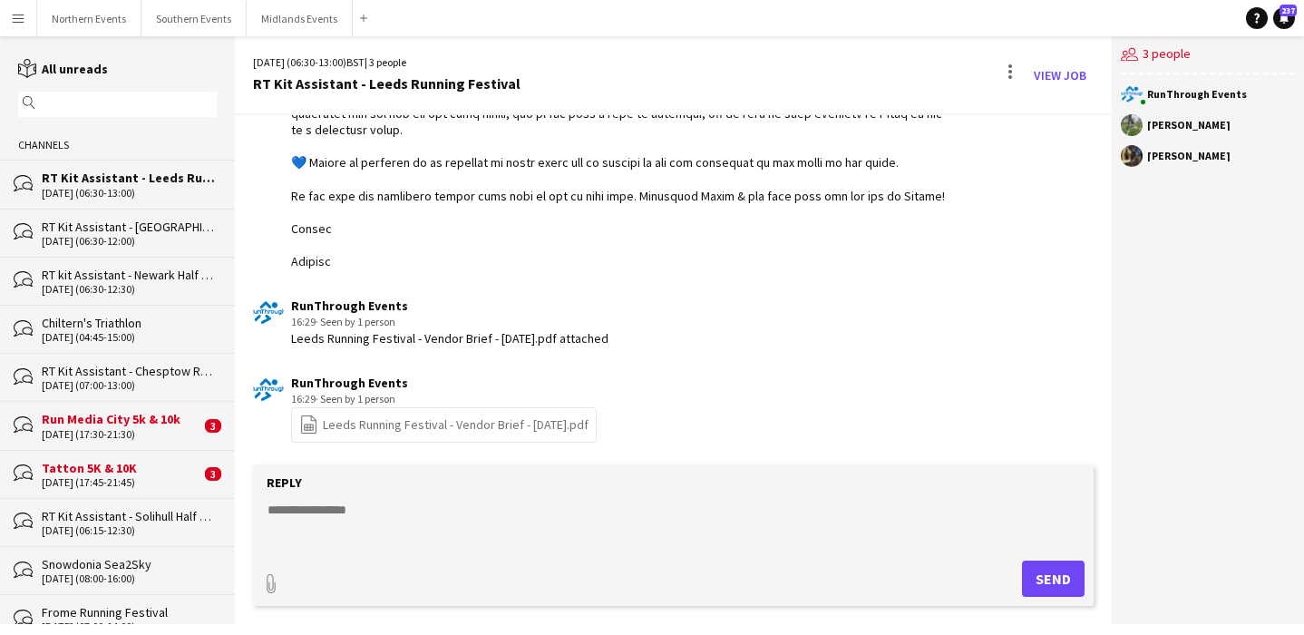
click at [382, 513] on textarea at bounding box center [677, 524] width 823 height 47
paste textarea "**********"
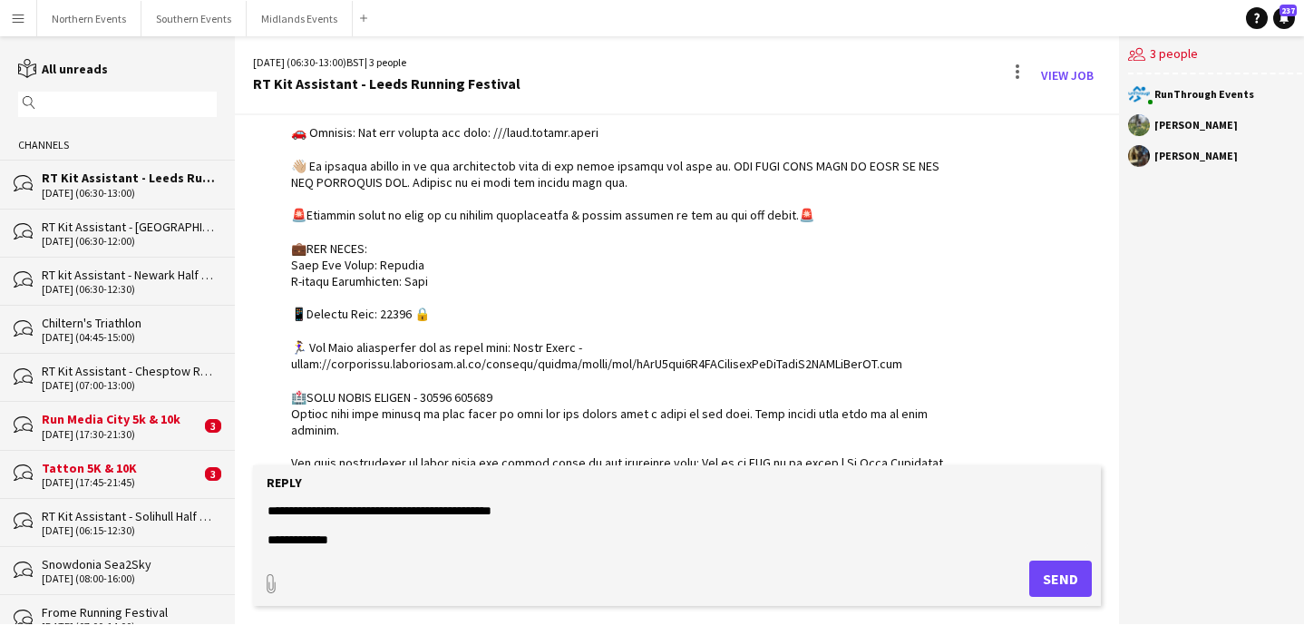
scroll to position [233, 0]
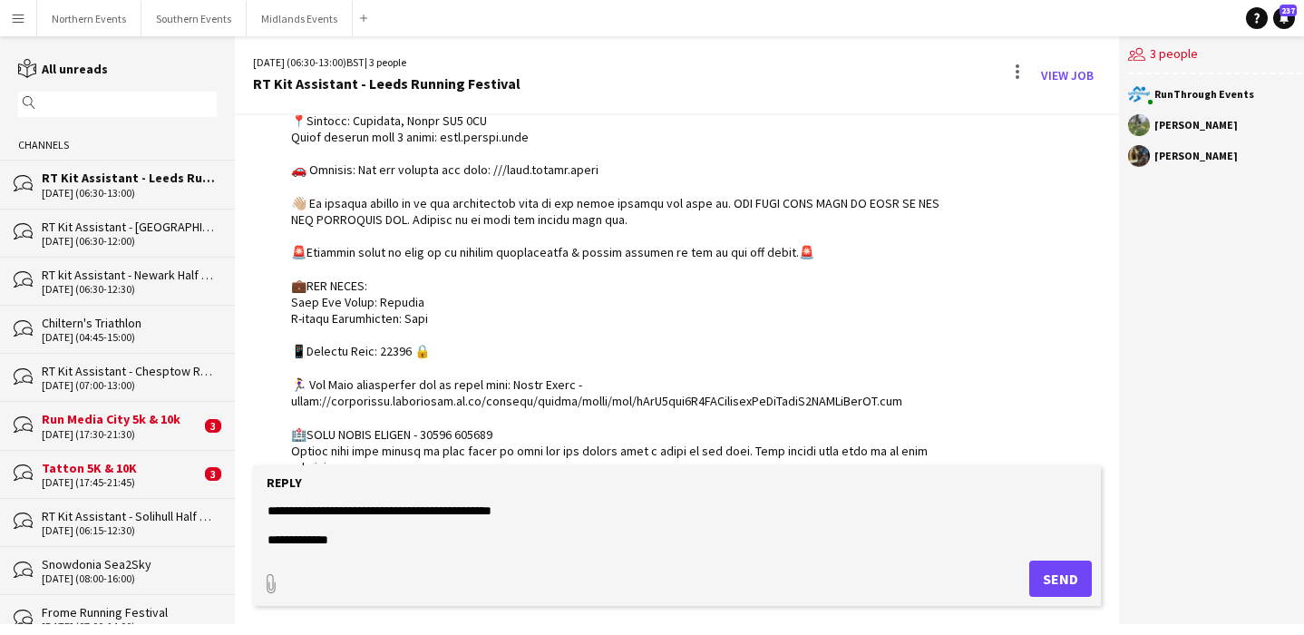
click at [393, 365] on div at bounding box center [625, 368] width 669 height 776
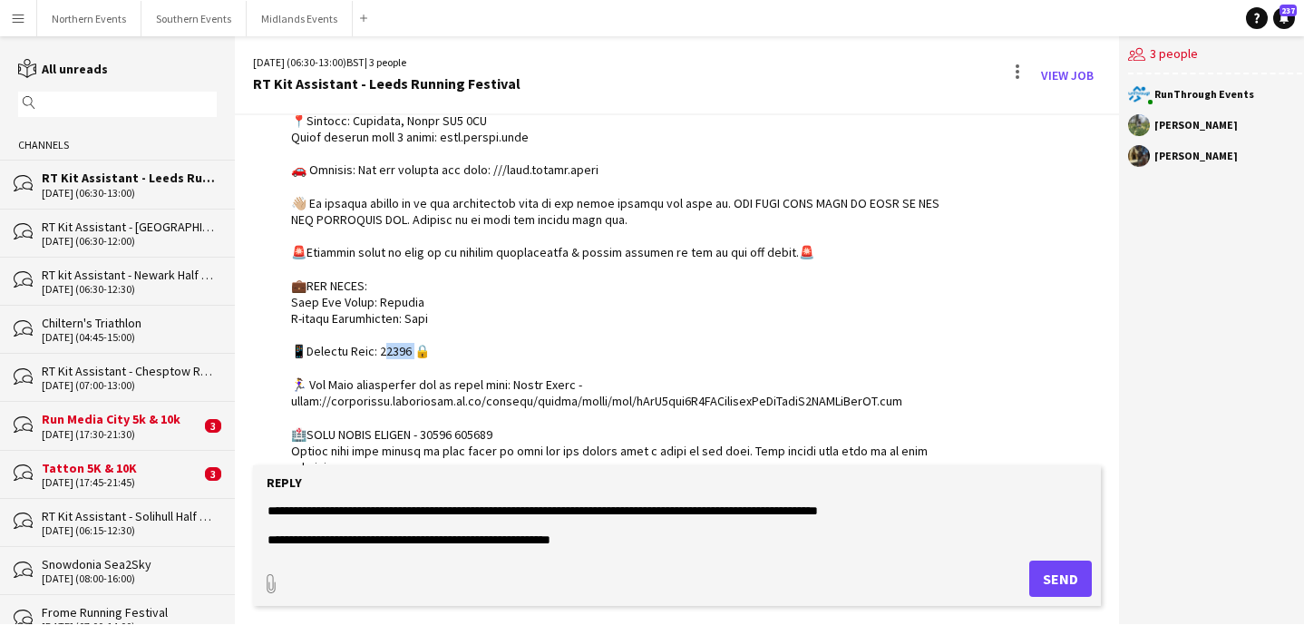
scroll to position [0, 0]
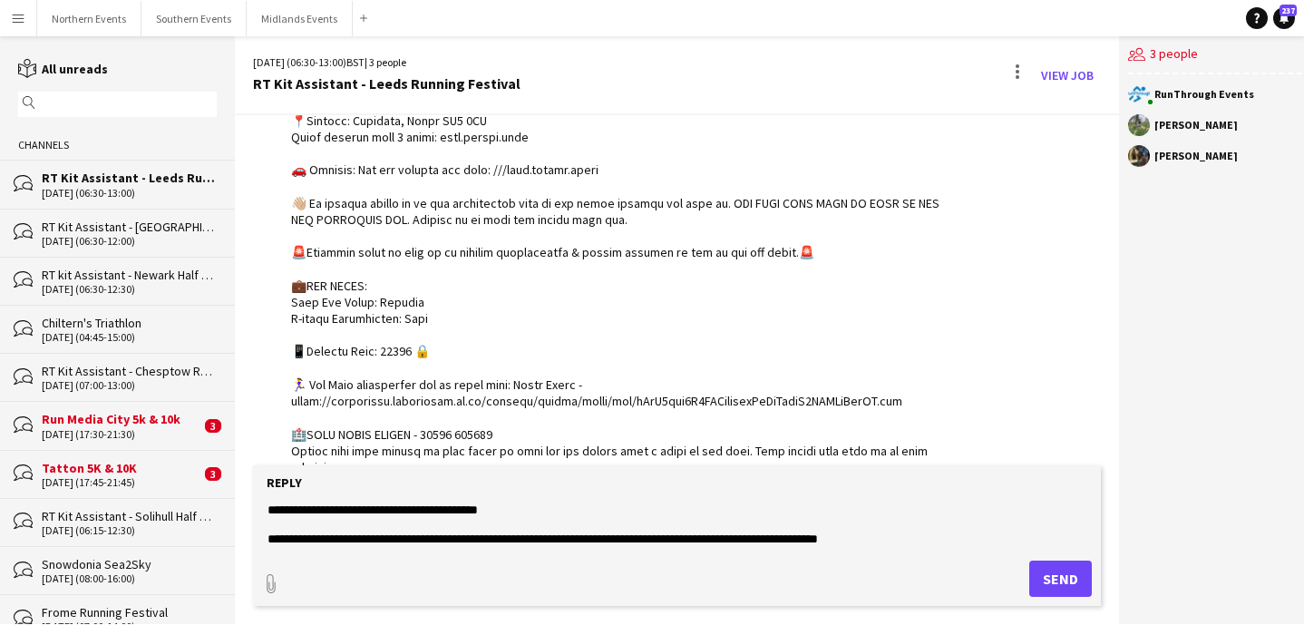
click at [492, 510] on textarea "**********" at bounding box center [677, 524] width 823 height 47
paste textarea
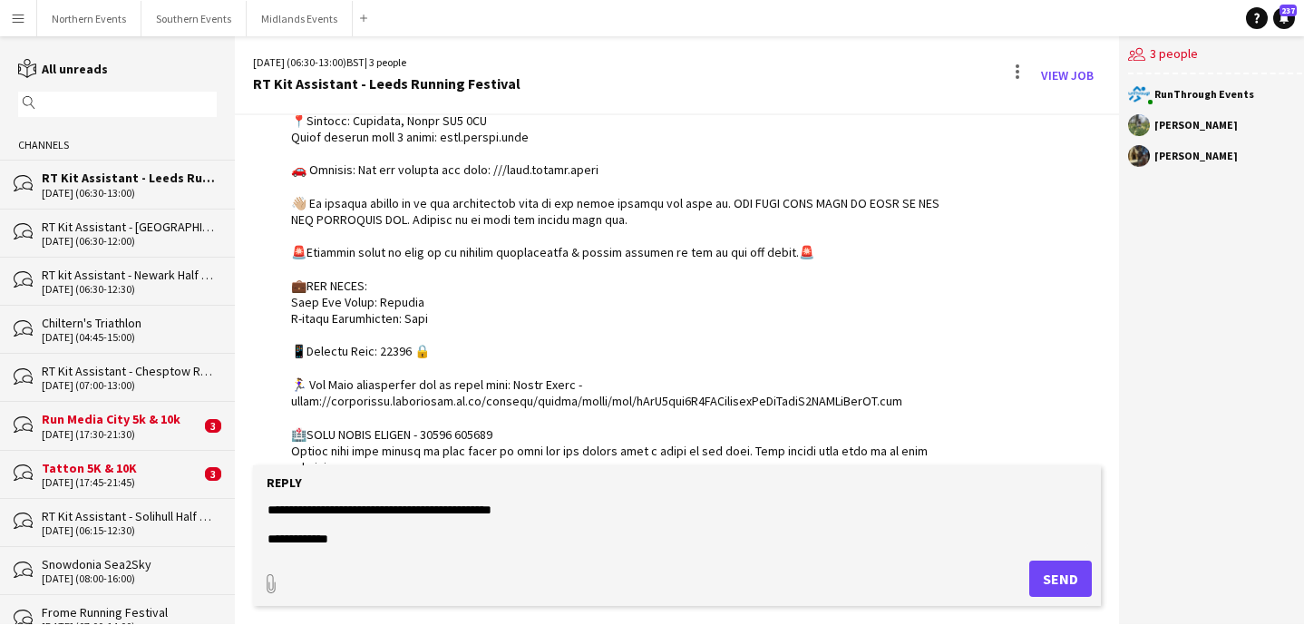
click at [706, 534] on textarea "**********" at bounding box center [677, 524] width 823 height 47
type textarea "**********"
click at [1051, 574] on button "Send" at bounding box center [1060, 578] width 63 height 36
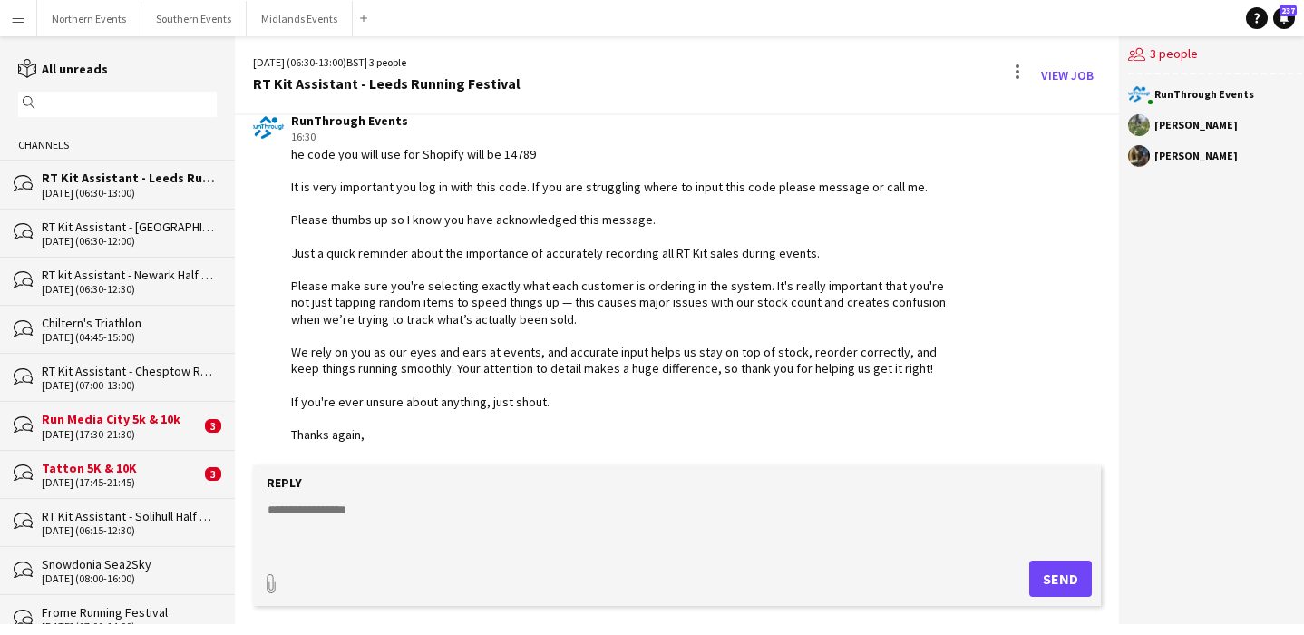
click at [161, 229] on div "RT Kit Assistant - [GEOGRAPHIC_DATA] 5k and 10k" at bounding box center [129, 227] width 175 height 16
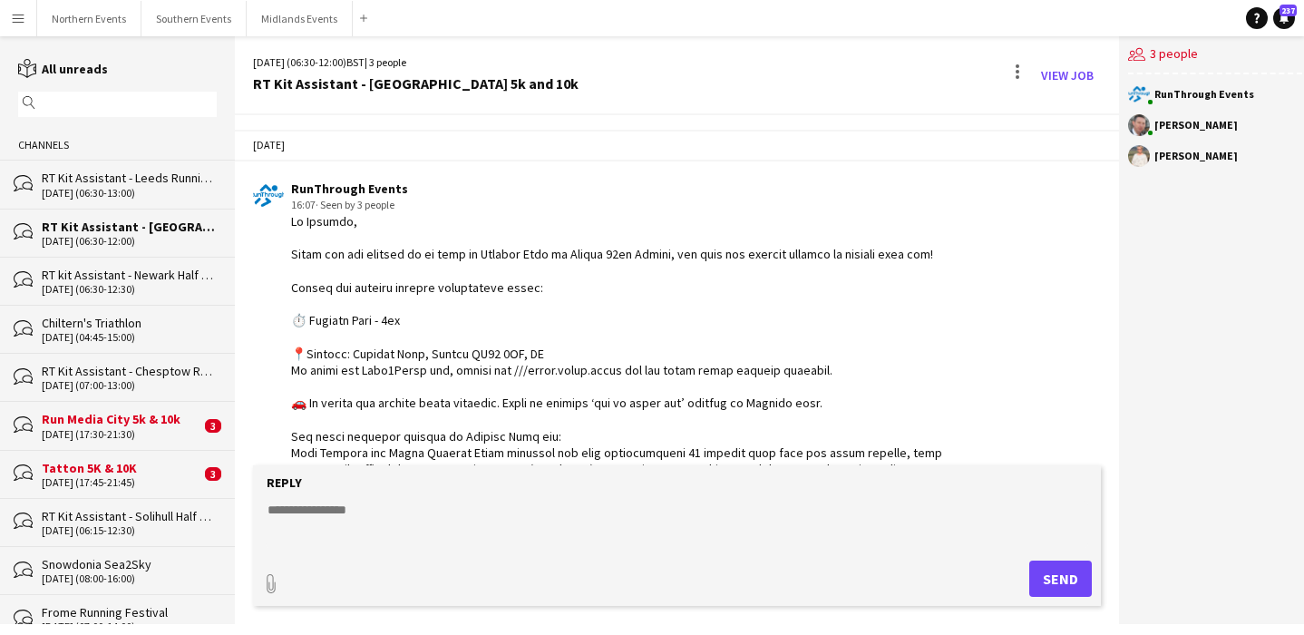
scroll to position [1379, 0]
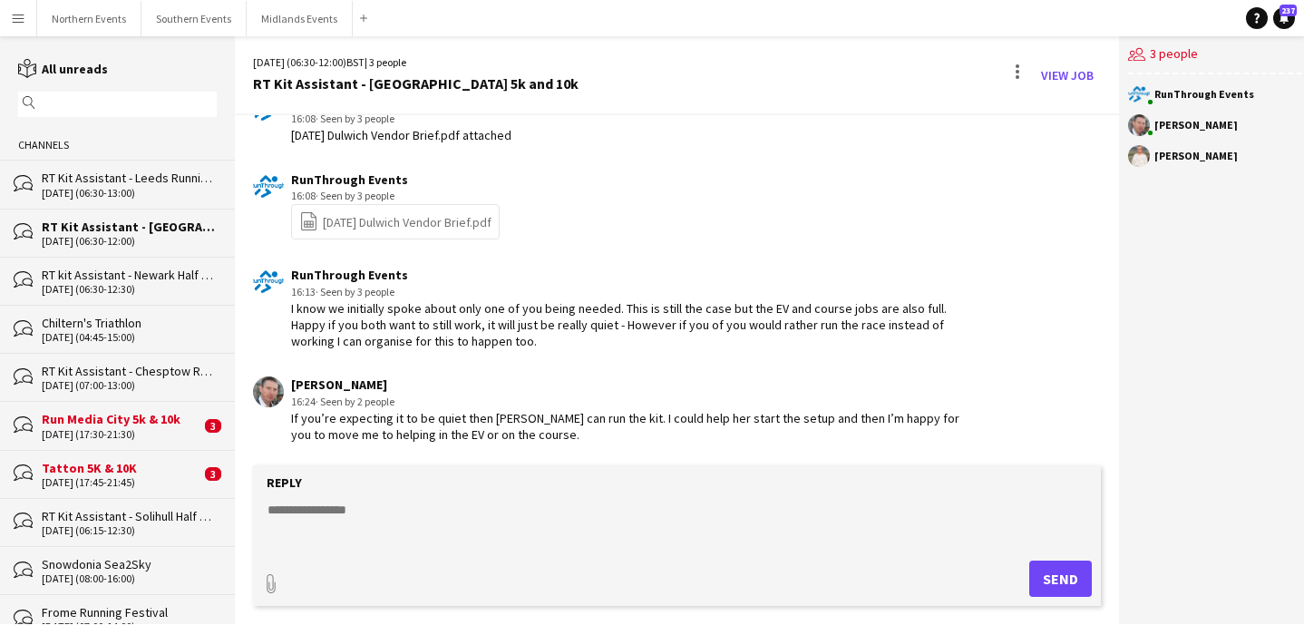
click at [1166, 130] on div "[PERSON_NAME]" at bounding box center [1196, 125] width 83 height 11
click at [180, 14] on button "Southern Events Close" at bounding box center [193, 18] width 105 height 35
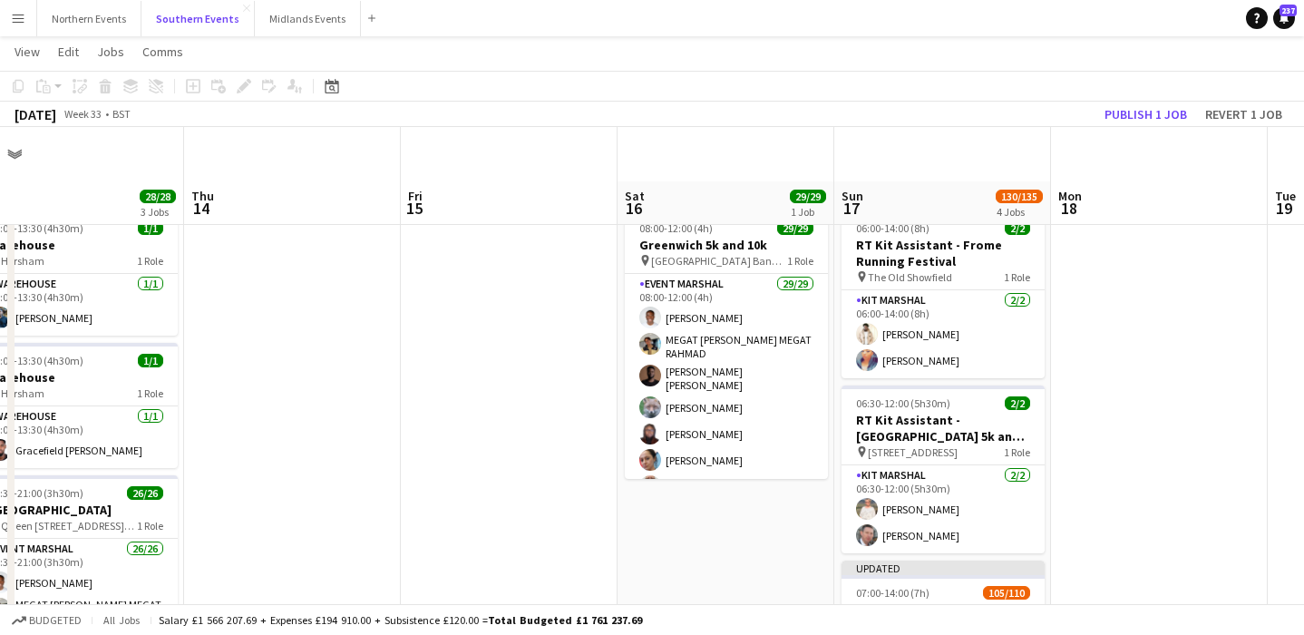
scroll to position [84, 0]
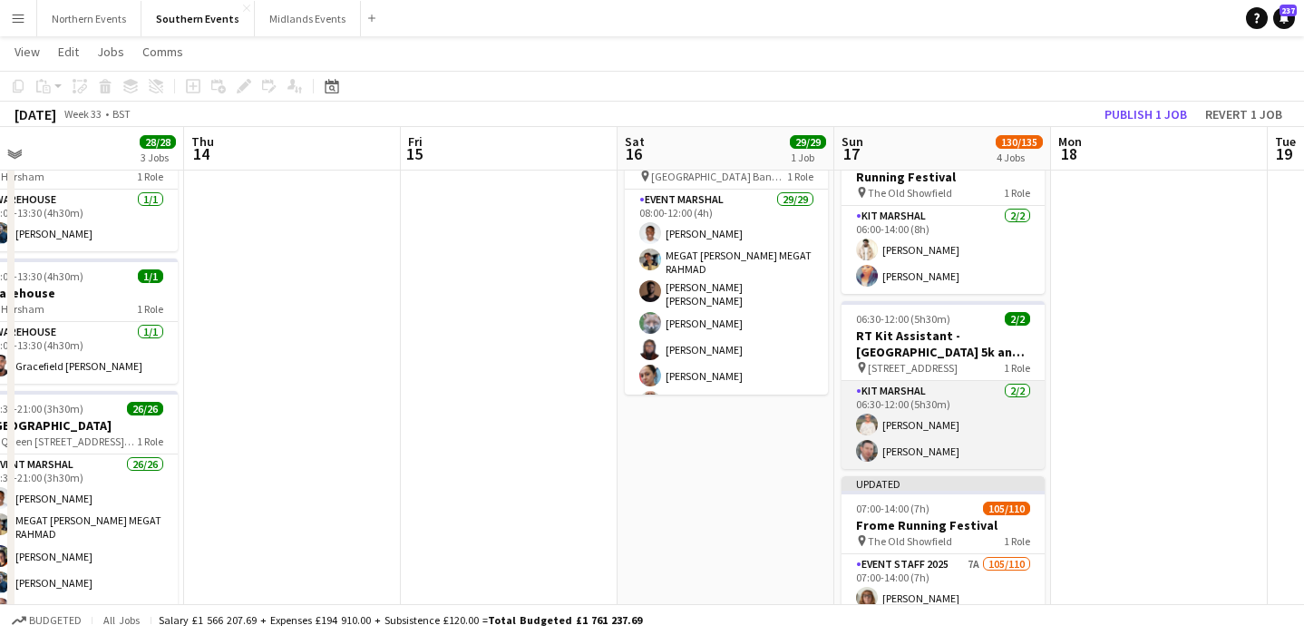
click at [940, 453] on app-card-role "Kit Marshal [DATE] 06:30-12:00 (5h30m) [PERSON_NAME] [PERSON_NAME]" at bounding box center [943, 425] width 203 height 88
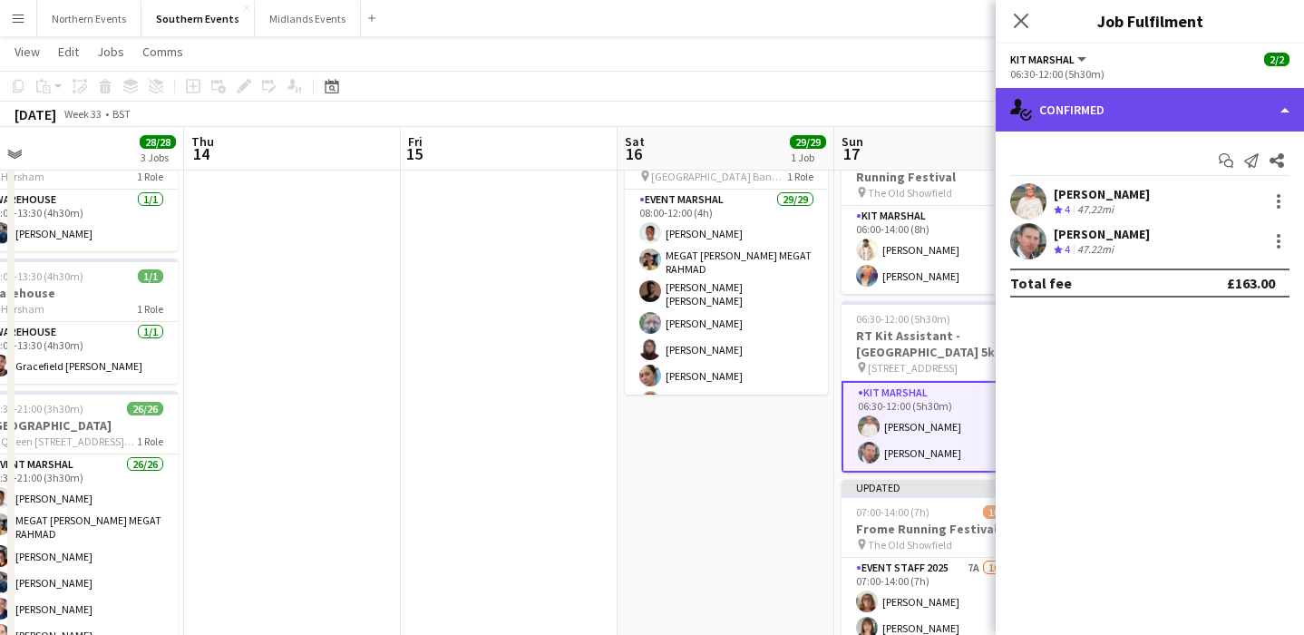
click at [1139, 93] on div "single-neutral-actions-check-2 Confirmed" at bounding box center [1150, 110] width 308 height 44
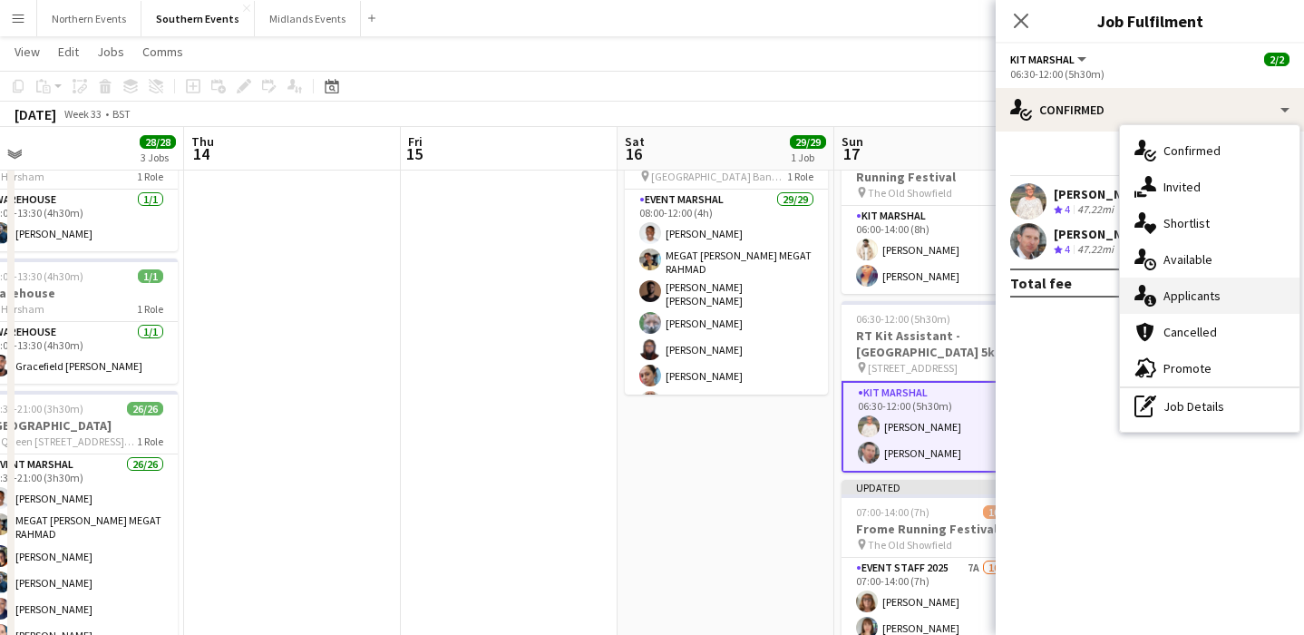
click at [1200, 293] on div "single-neutral-actions-information Applicants" at bounding box center [1210, 296] width 180 height 36
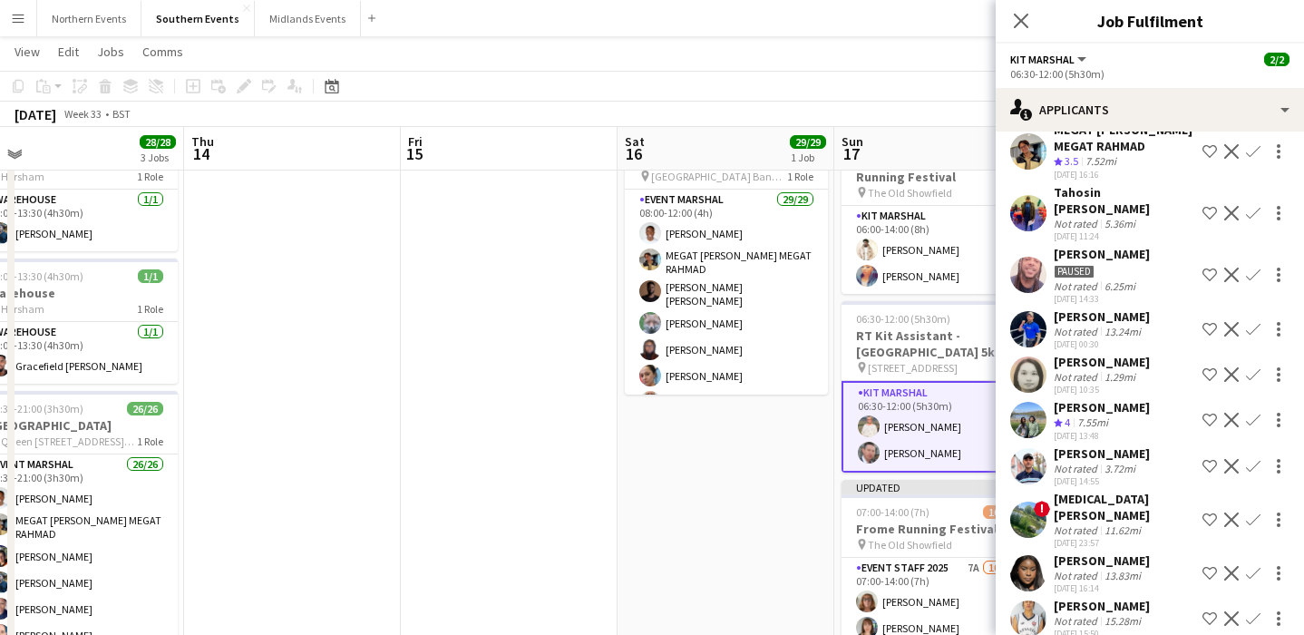
scroll to position [527, 0]
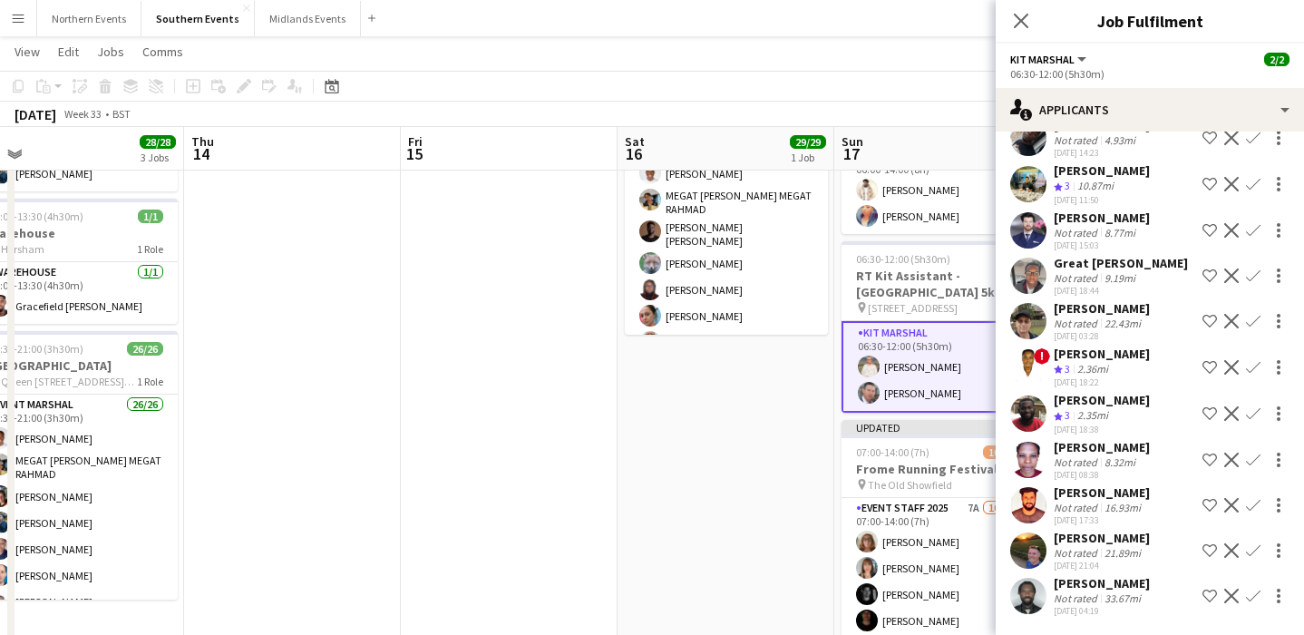
scroll to position [1667, 0]
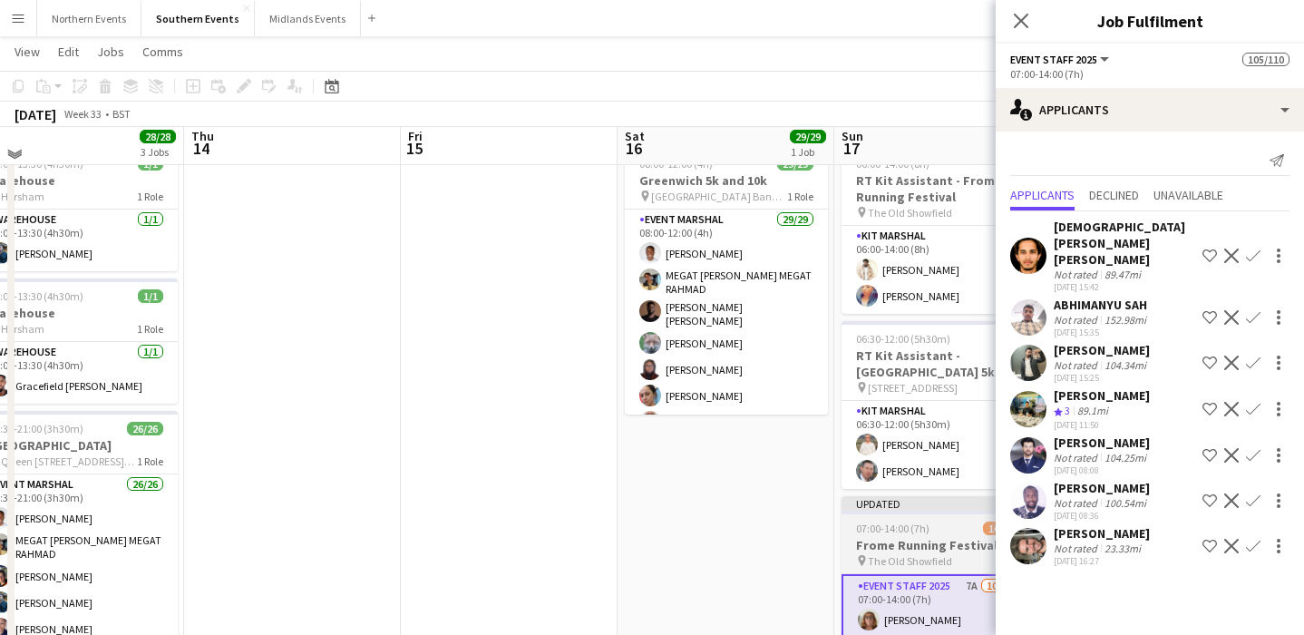
scroll to position [54, 0]
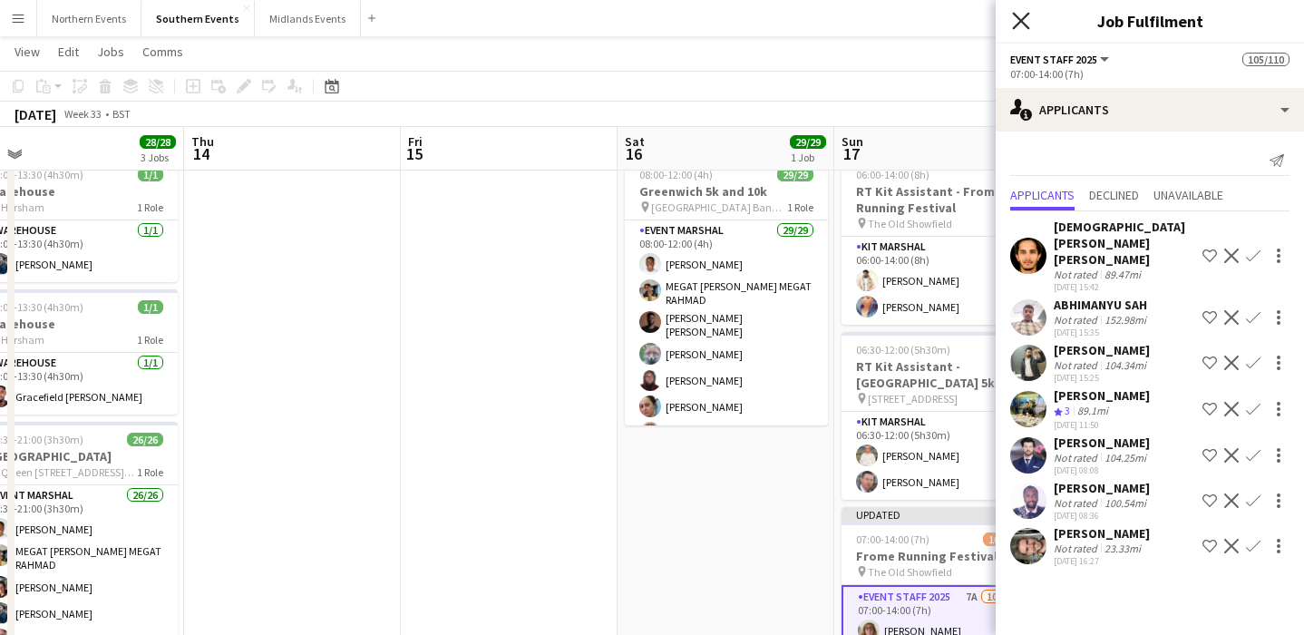
click at [1023, 13] on icon "Close pop-in" at bounding box center [1020, 20] width 17 height 17
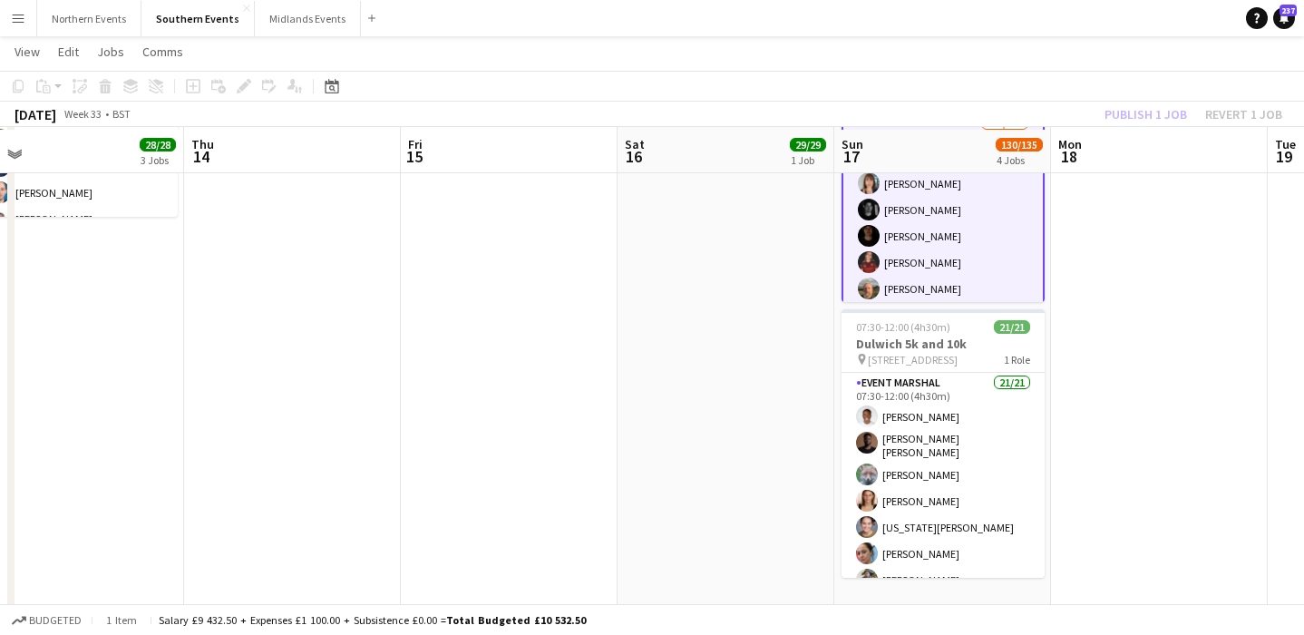
scroll to position [531, 0]
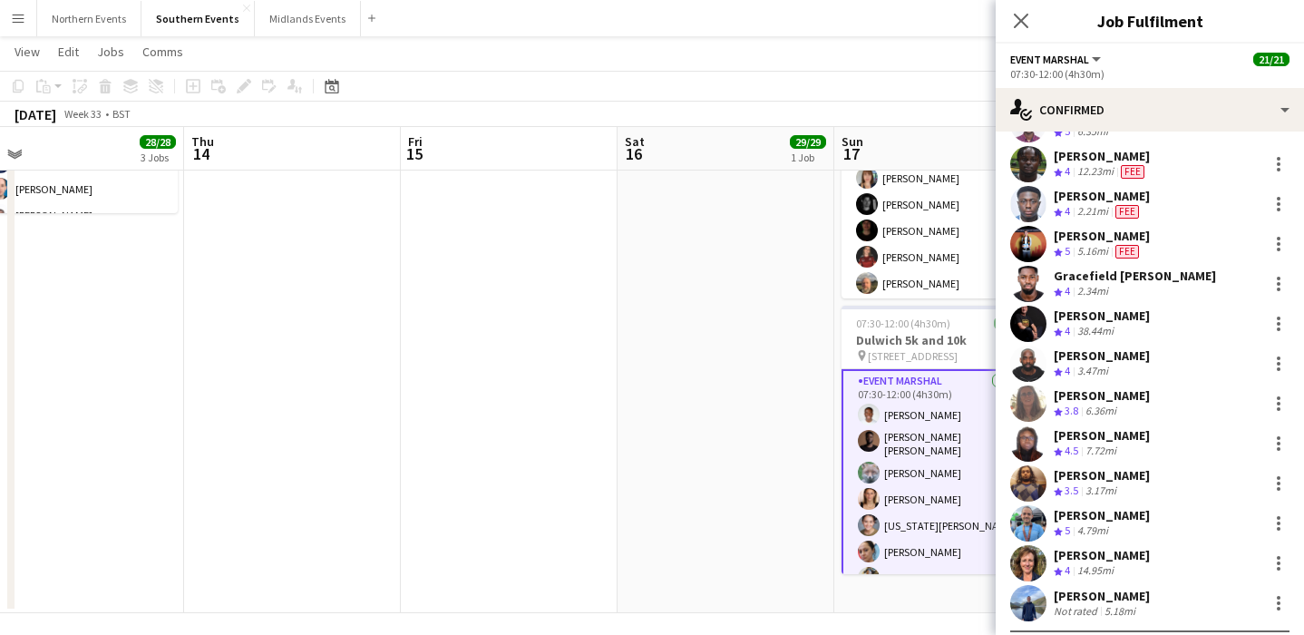
scroll to position [474, 0]
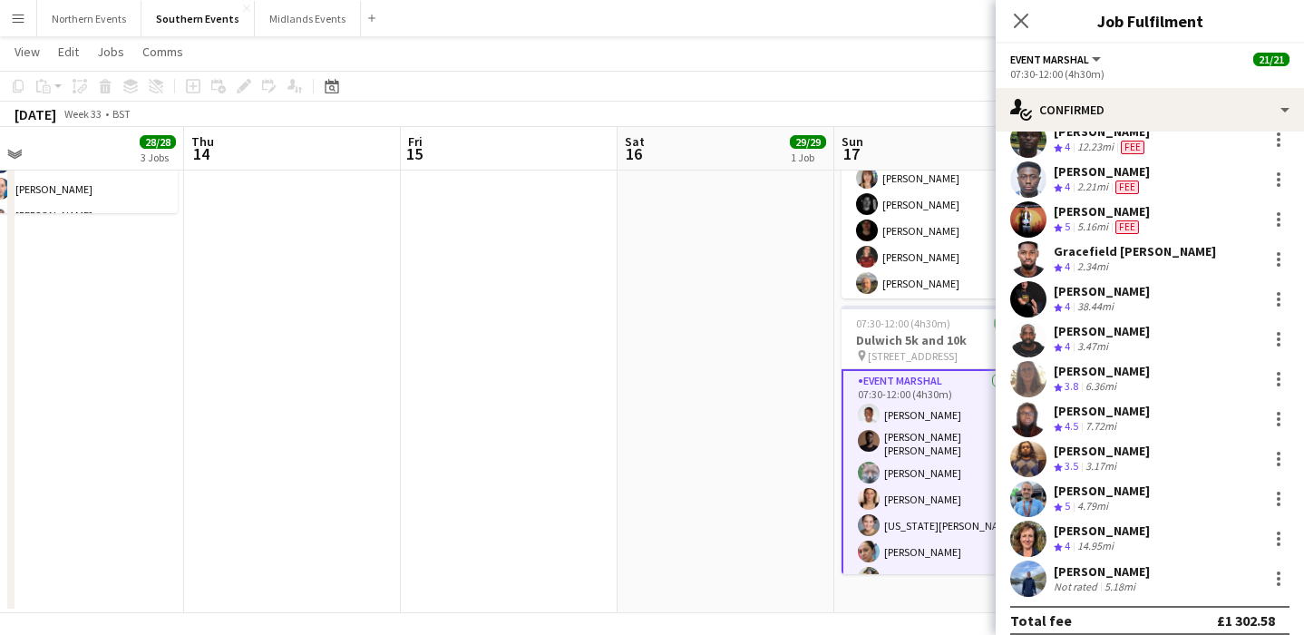
click at [1116, 254] on div "Gracefield [PERSON_NAME]" at bounding box center [1135, 251] width 162 height 16
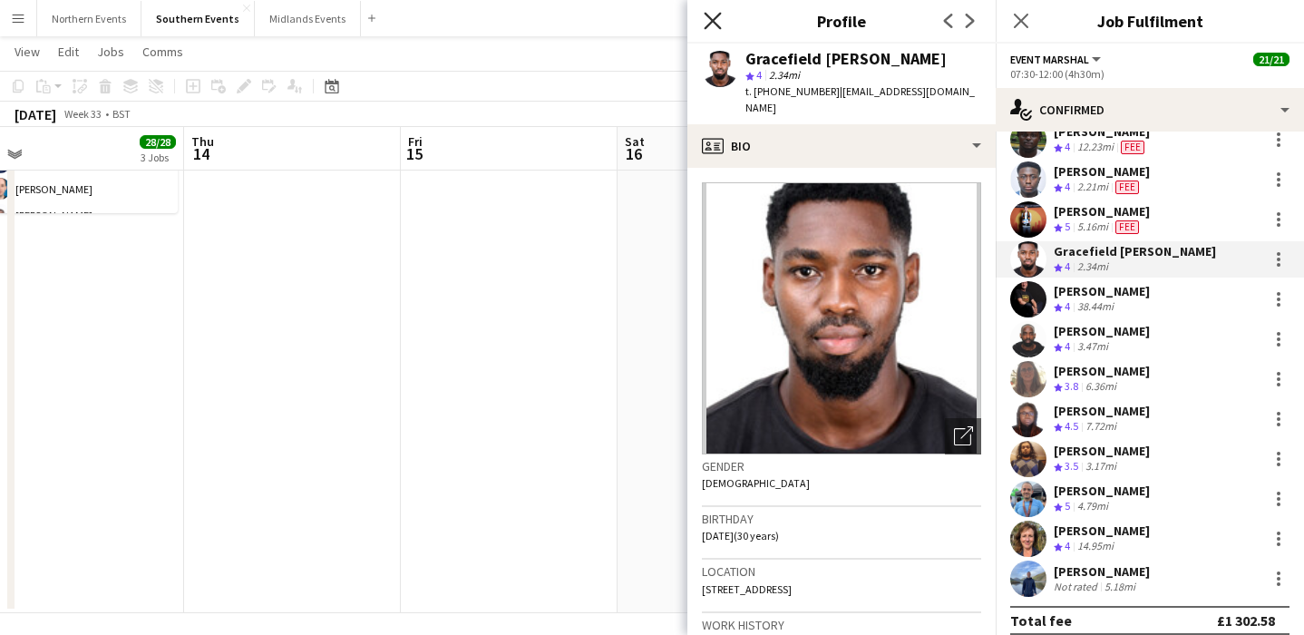
click at [711, 19] on icon at bounding box center [712, 20] width 17 height 17
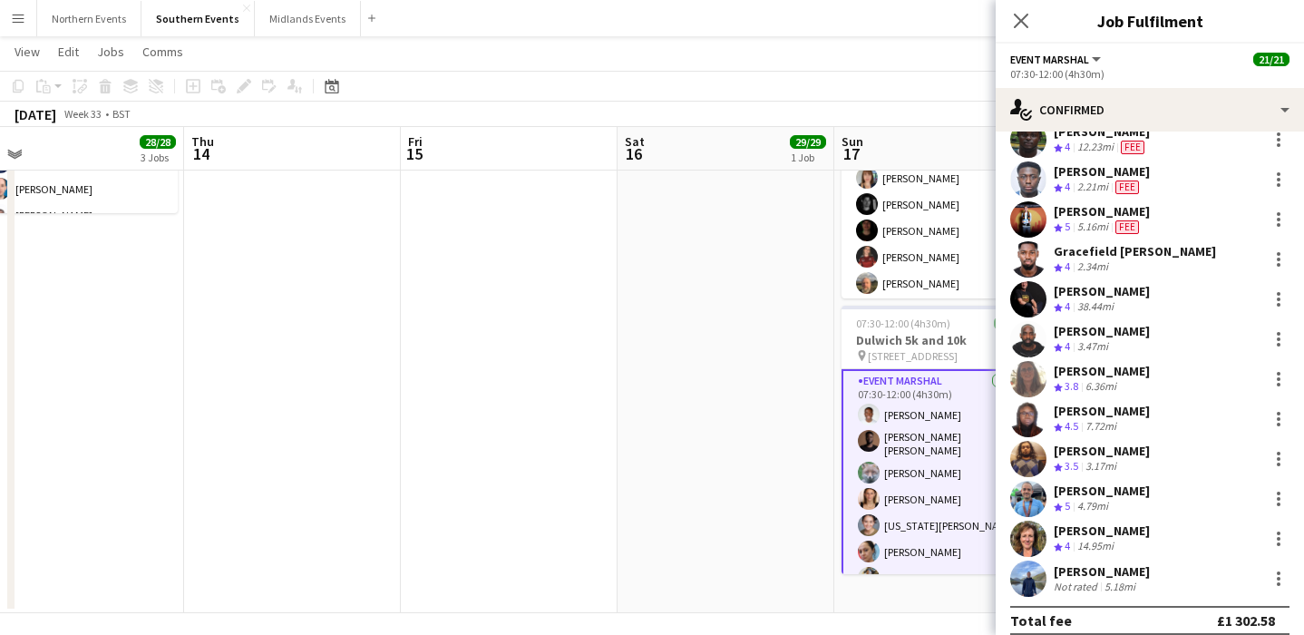
scroll to position [488, 0]
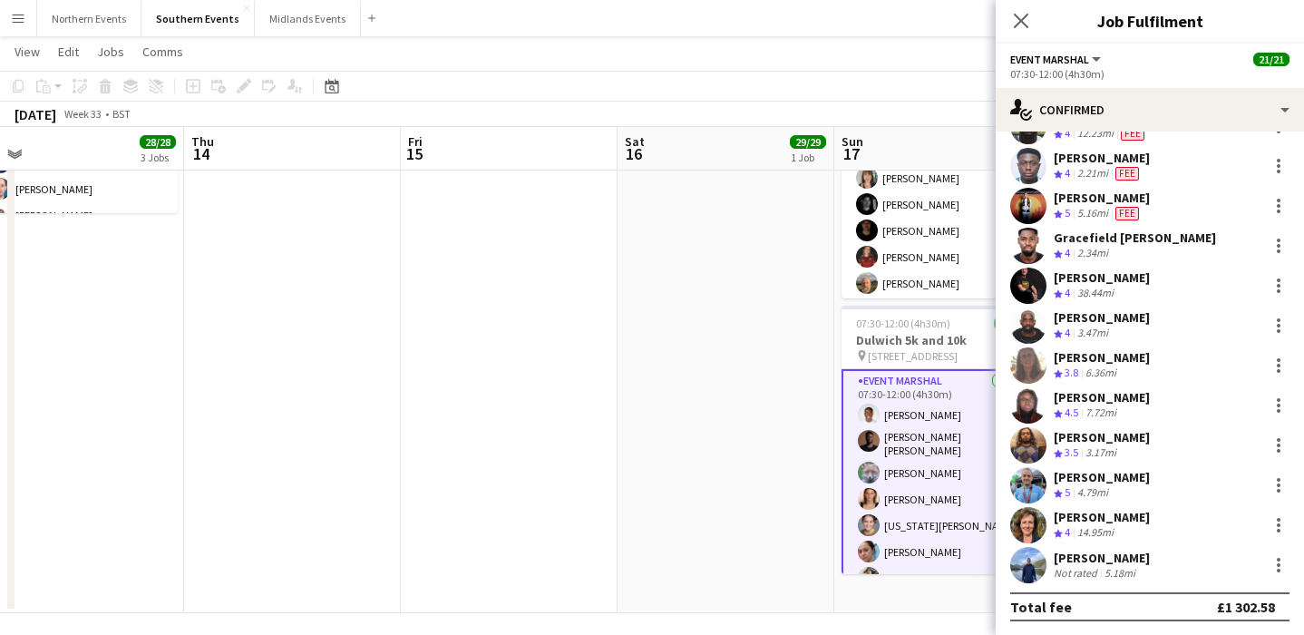
click at [1109, 404] on div "[PERSON_NAME]" at bounding box center [1102, 397] width 96 height 16
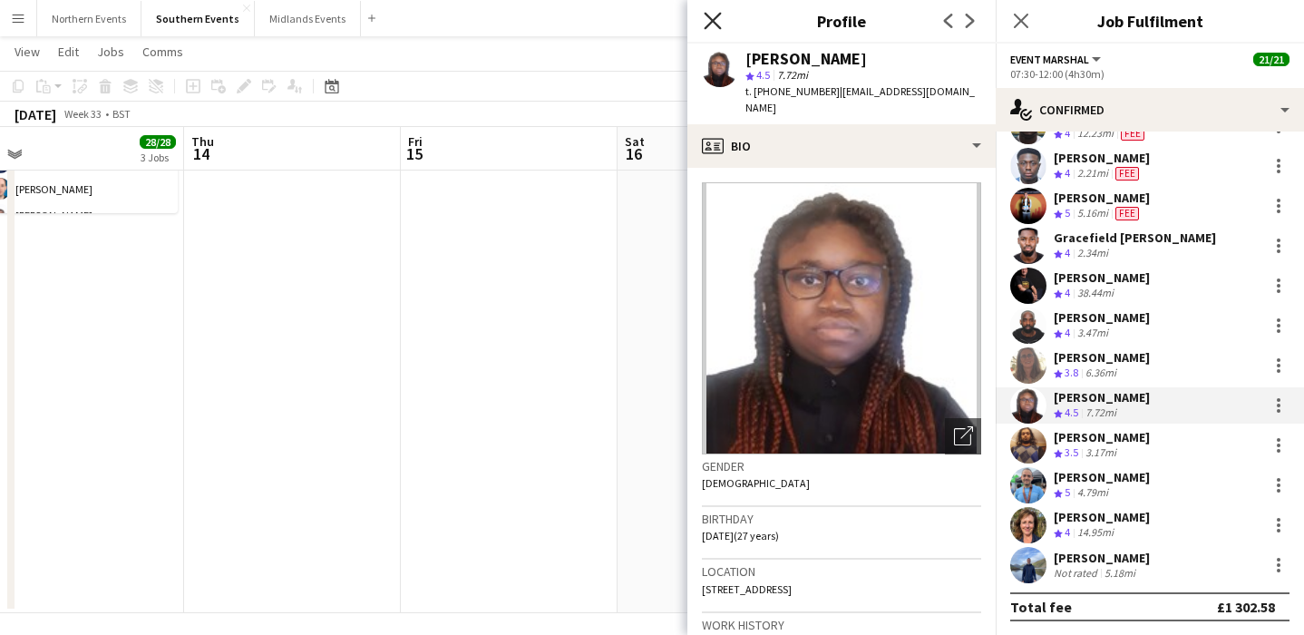
click at [711, 14] on icon "Close pop-in" at bounding box center [712, 20] width 17 height 17
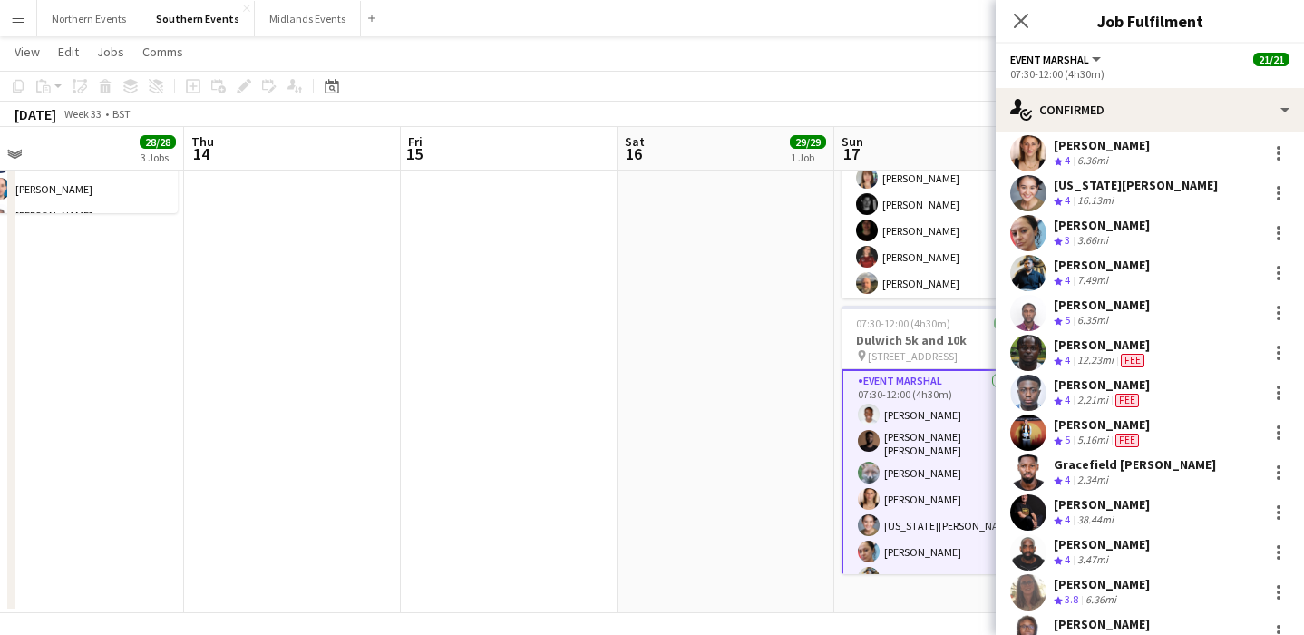
scroll to position [203, 0]
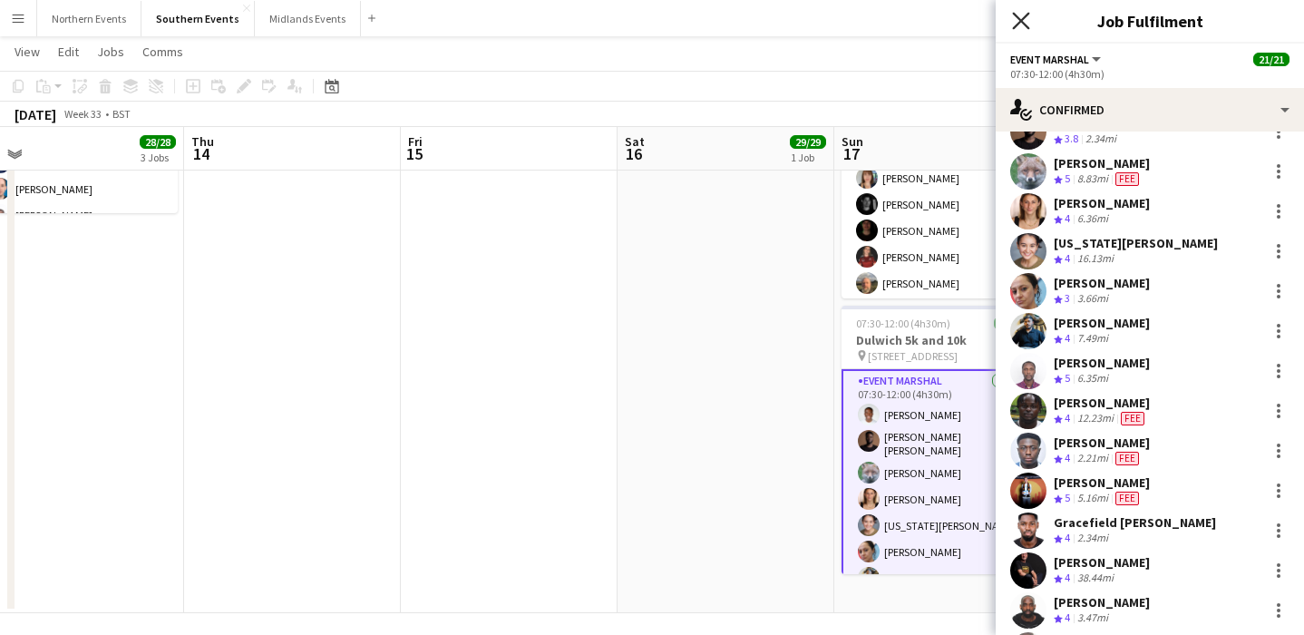
click at [1019, 15] on icon "Close pop-in" at bounding box center [1020, 20] width 17 height 17
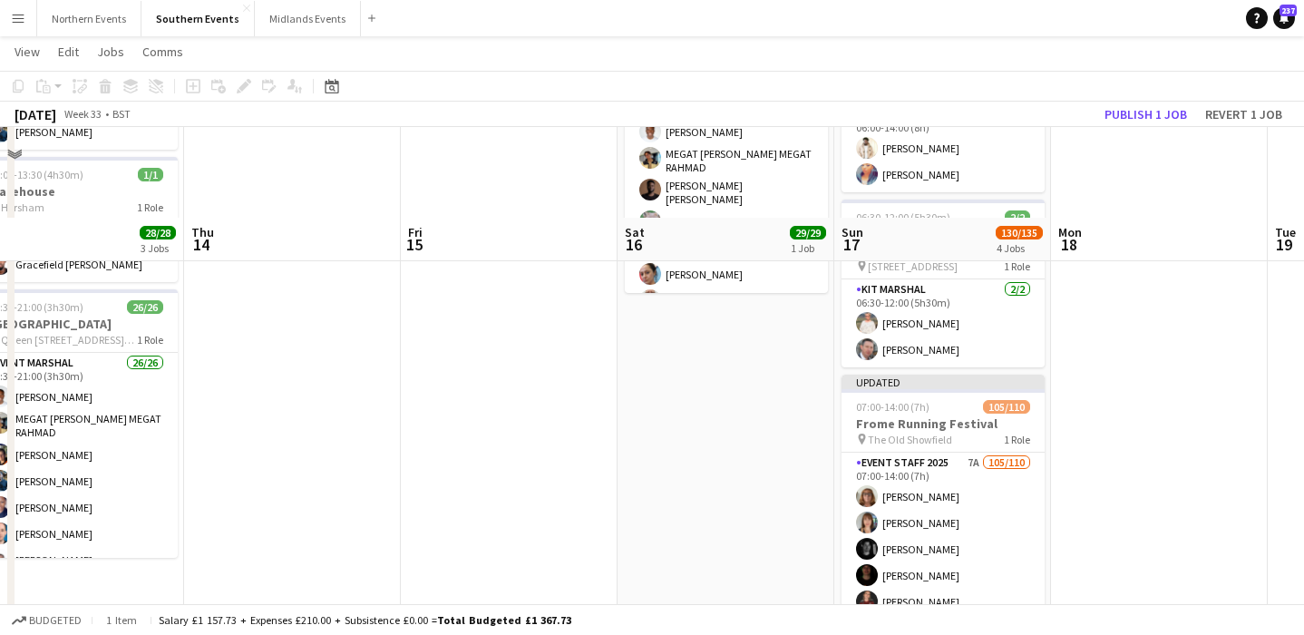
scroll to position [170, 0]
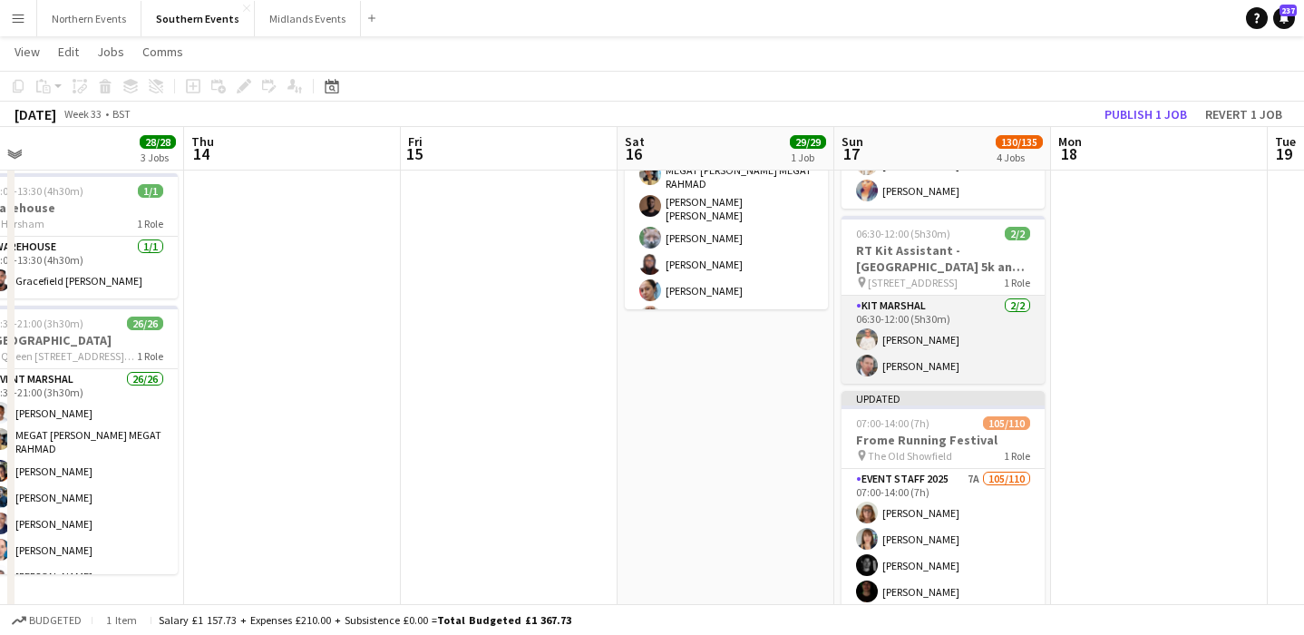
click at [910, 344] on app-card-role "Kit Marshal [DATE] 06:30-12:00 (5h30m) [PERSON_NAME] [PERSON_NAME]" at bounding box center [943, 340] width 203 height 88
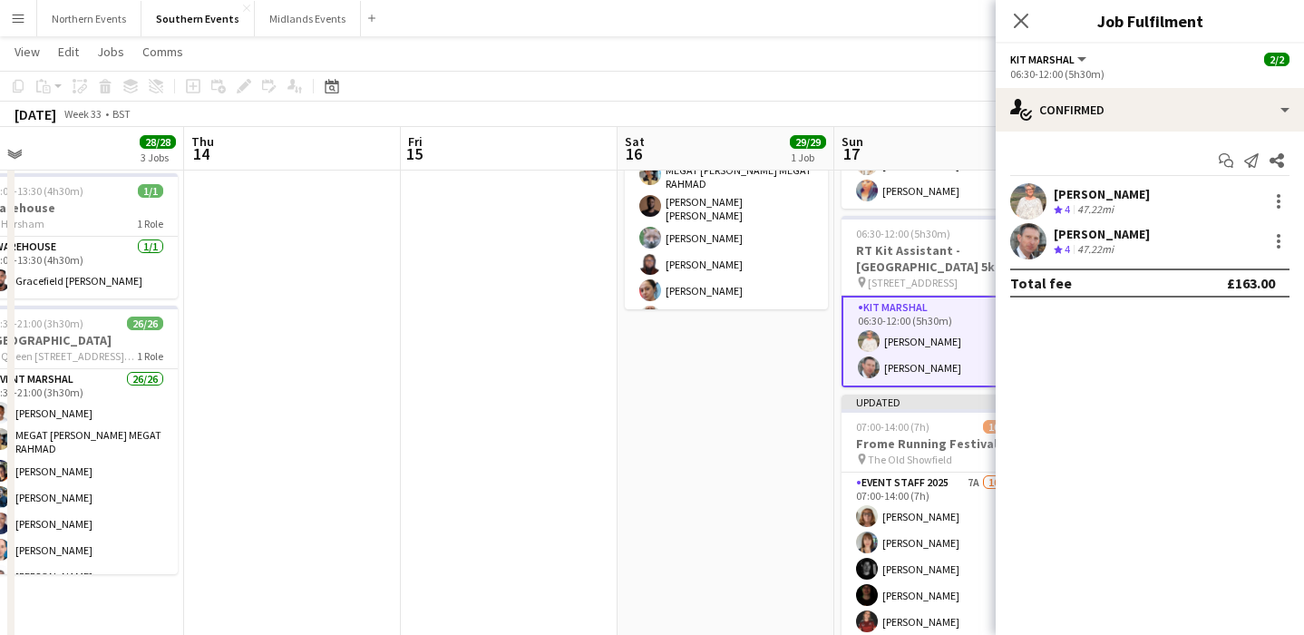
click at [1144, 202] on div "Crew rating 4 47.22mi" at bounding box center [1102, 209] width 96 height 15
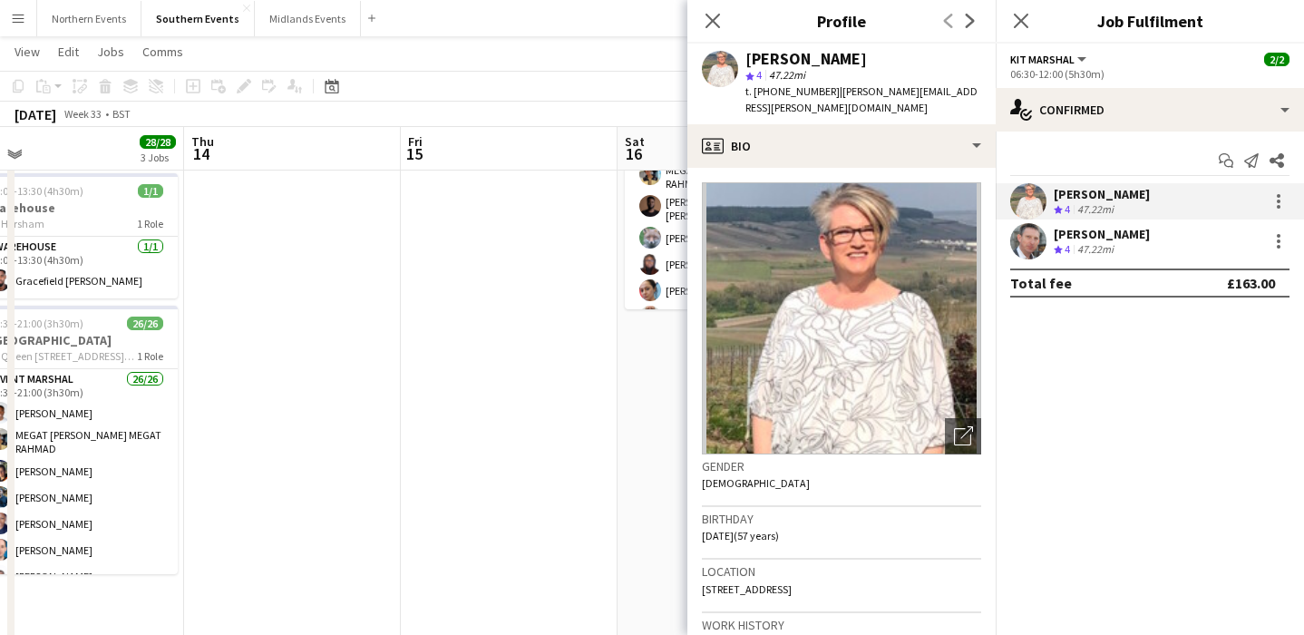
drag, startPoint x: 892, startPoint y: 570, endPoint x: 950, endPoint y: 570, distance: 58.0
click at [950, 570] on div "Location [STREET_ADDRESS]" at bounding box center [841, 586] width 279 height 53
copy span "TN37 7NQ"
click at [1018, 17] on icon at bounding box center [1020, 20] width 17 height 17
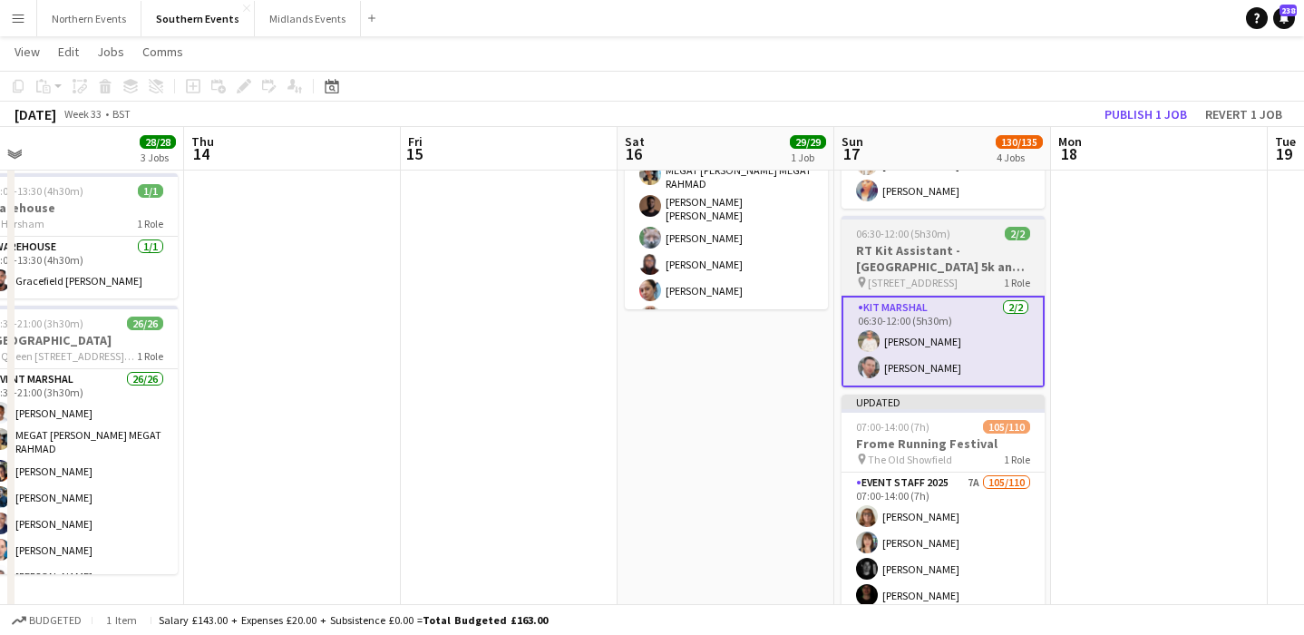
click at [952, 276] on span "[STREET_ADDRESS]" at bounding box center [913, 283] width 90 height 14
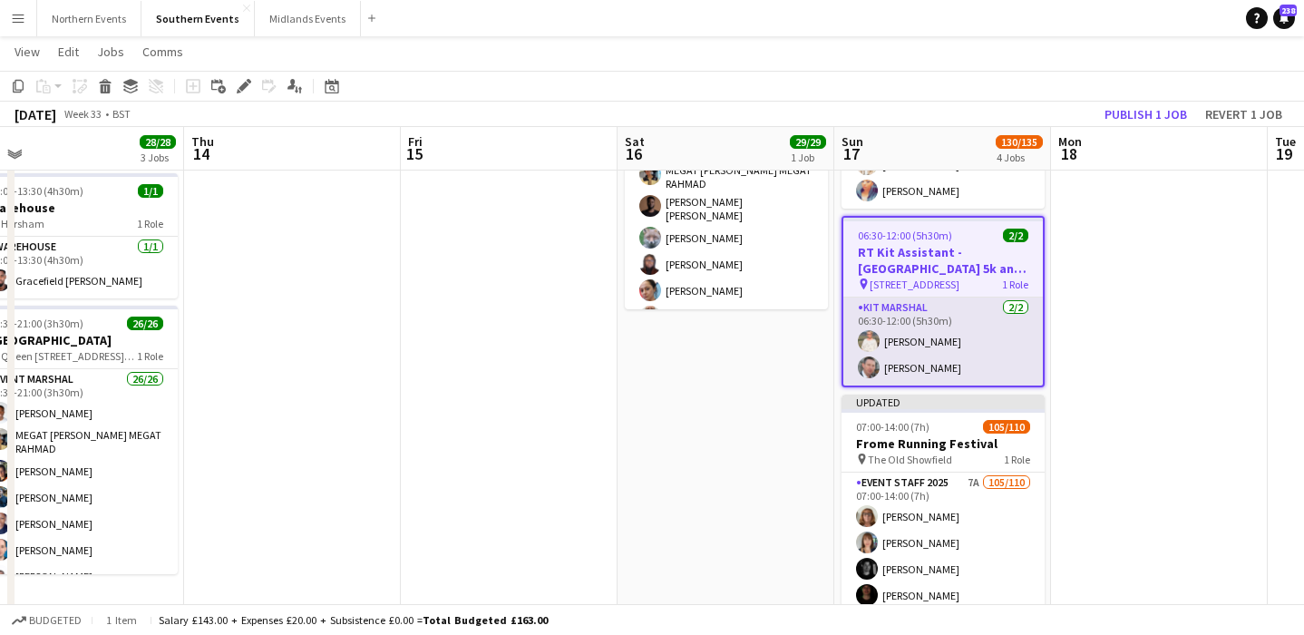
click at [931, 329] on app-card-role "Kit Marshal [DATE] 06:30-12:00 (5h30m) [PERSON_NAME] [PERSON_NAME]" at bounding box center [943, 341] width 200 height 88
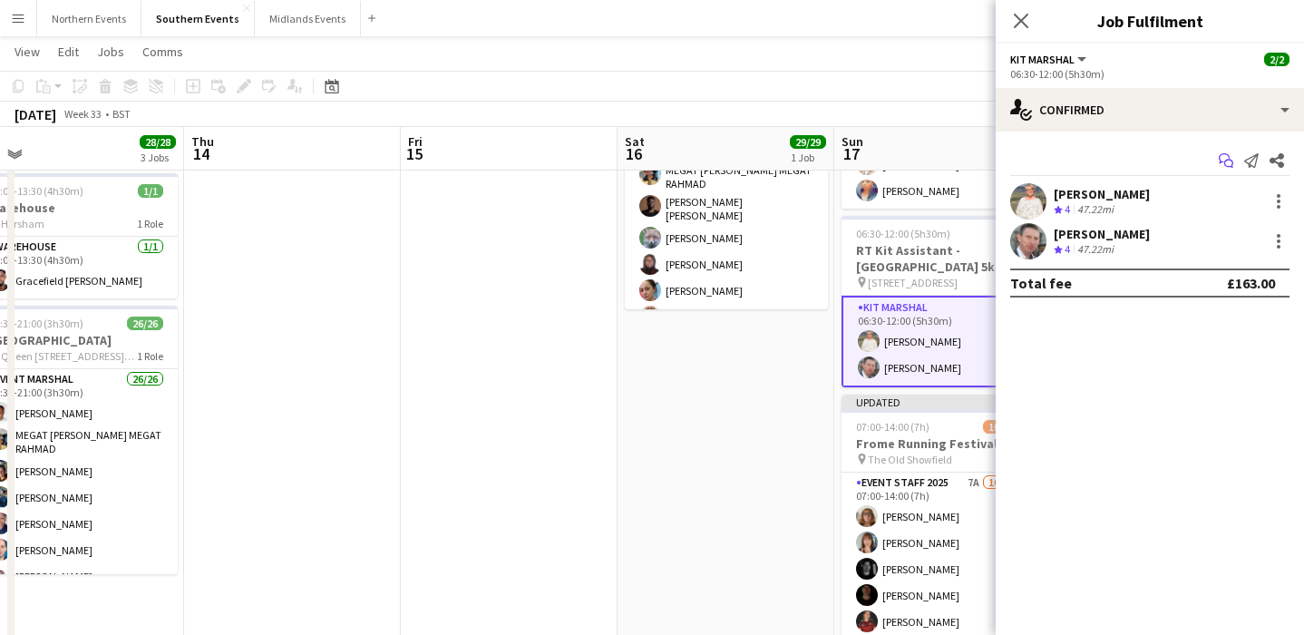
click at [1228, 161] on icon "Start chat" at bounding box center [1226, 160] width 15 height 15
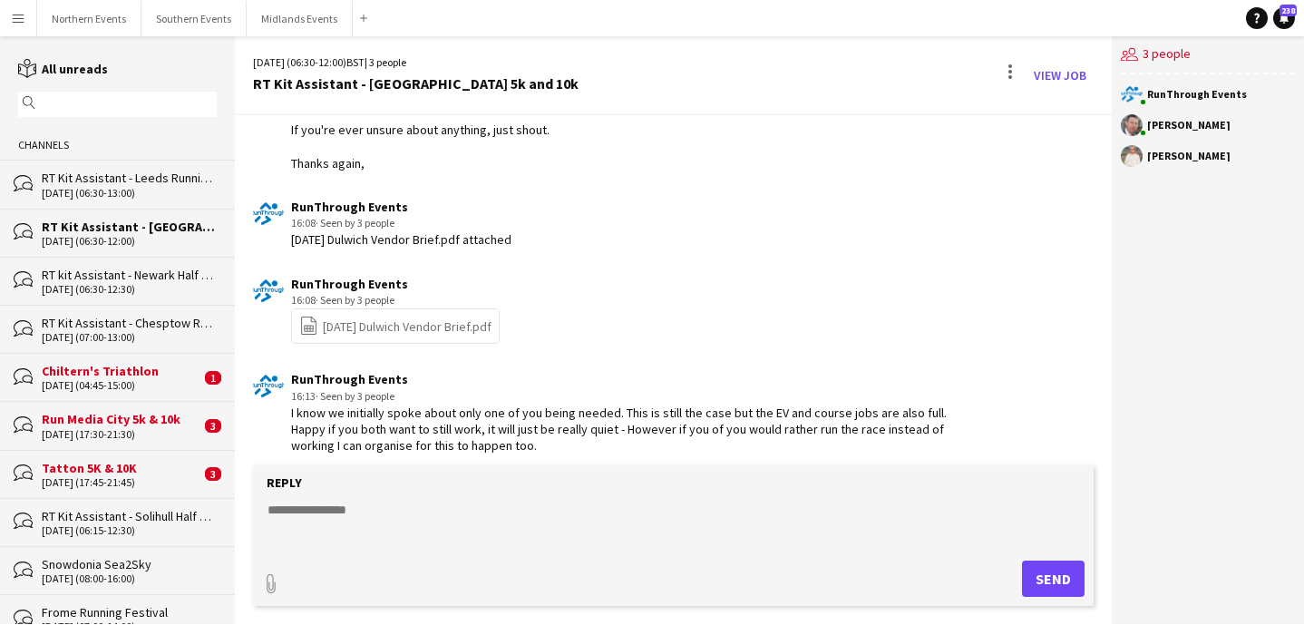
scroll to position [1276, 0]
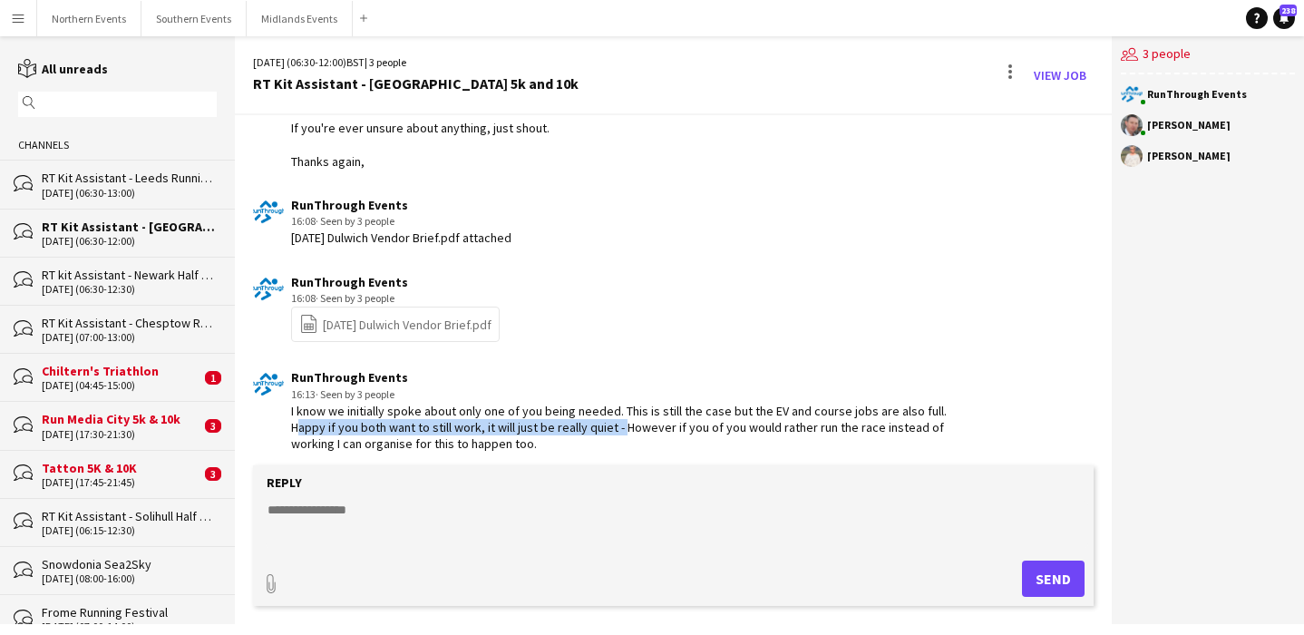
drag, startPoint x: 287, startPoint y: 429, endPoint x: 617, endPoint y: 425, distance: 329.2
click at [617, 425] on div "RunThrough Events 16:13 · Seen by 3 people I know we initially spoke about only…" at bounding box center [604, 410] width 702 height 83
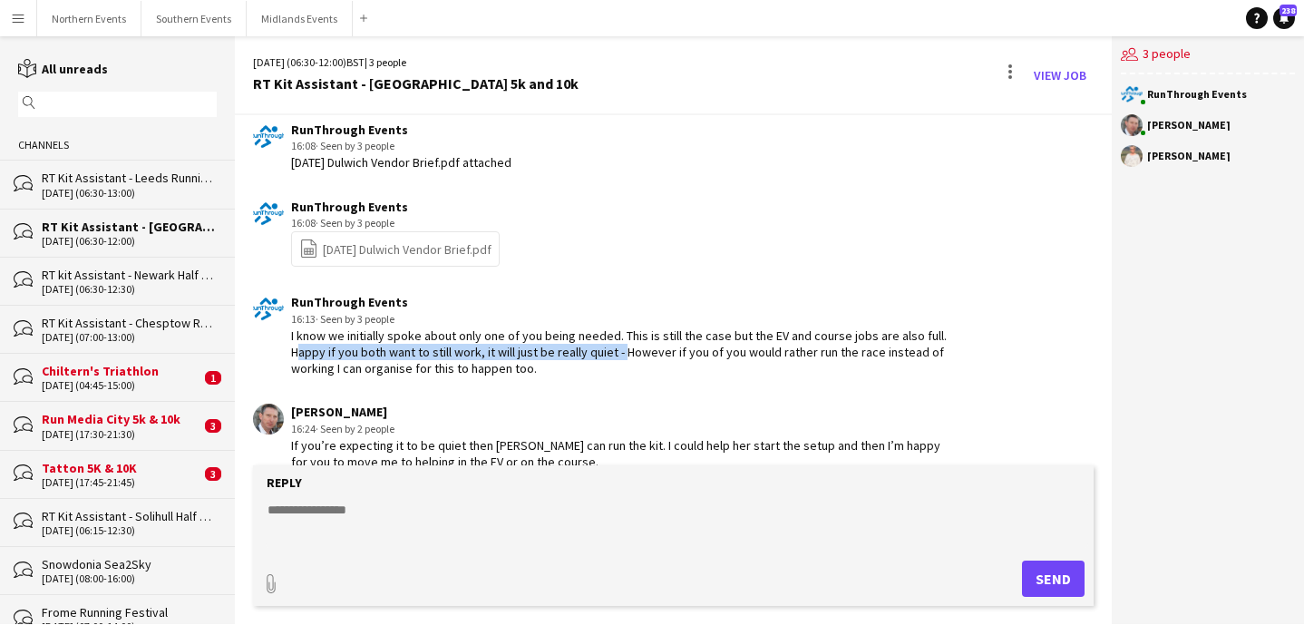
scroll to position [1379, 0]
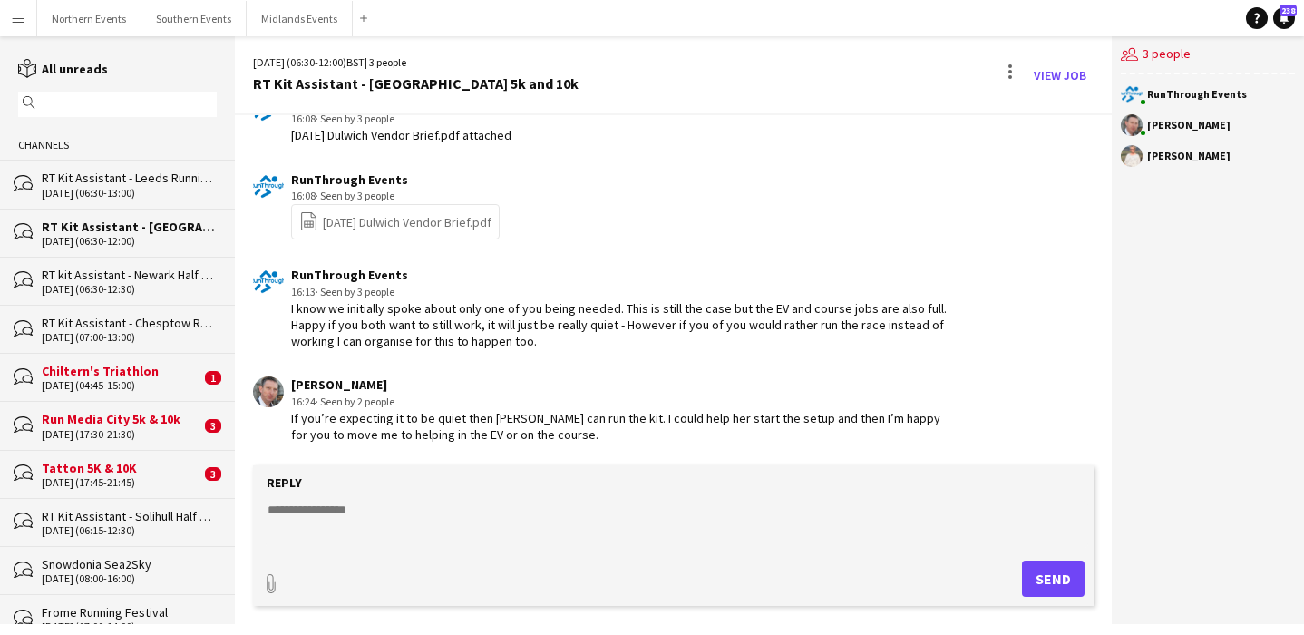
click at [557, 355] on app-chat-message "RunThrough Events 16:13 · Seen by 3 people I know we initially spoke about only…" at bounding box center [673, 308] width 877 height 101
click at [372, 520] on textarea at bounding box center [677, 524] width 823 height 47
paste textarea "**********"
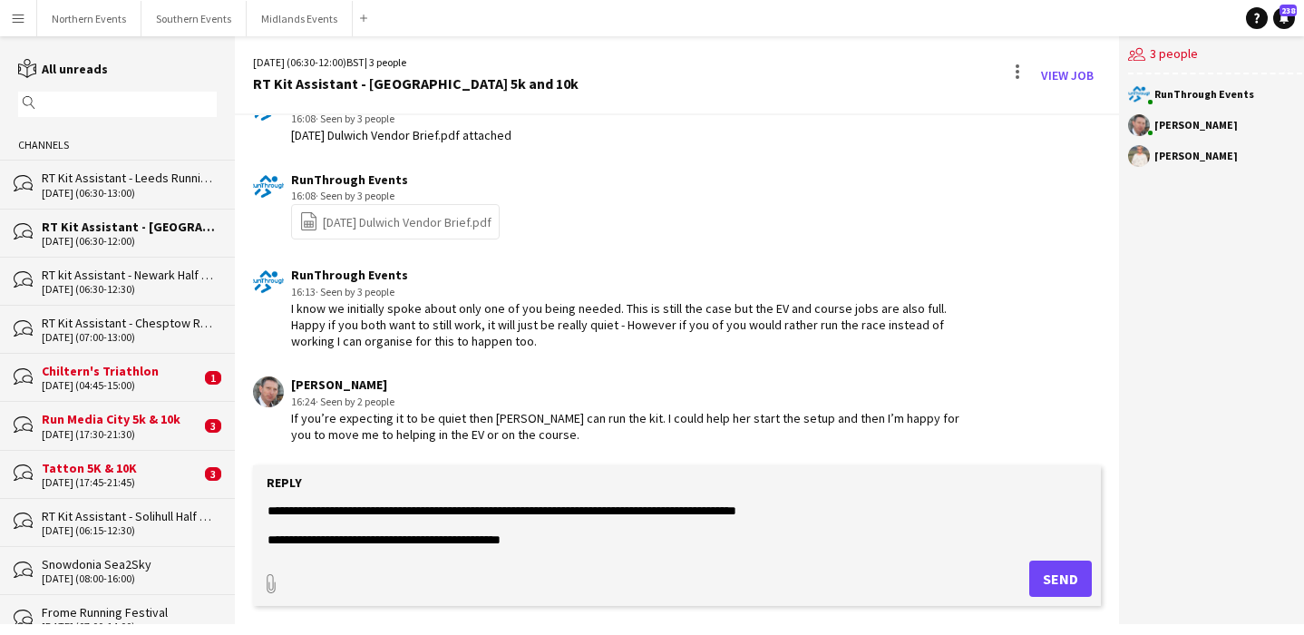
scroll to position [87, 0]
click at [818, 510] on textarea "**********" at bounding box center [677, 524] width 823 height 47
type textarea "**********"
click at [1037, 567] on button "Send" at bounding box center [1060, 578] width 63 height 36
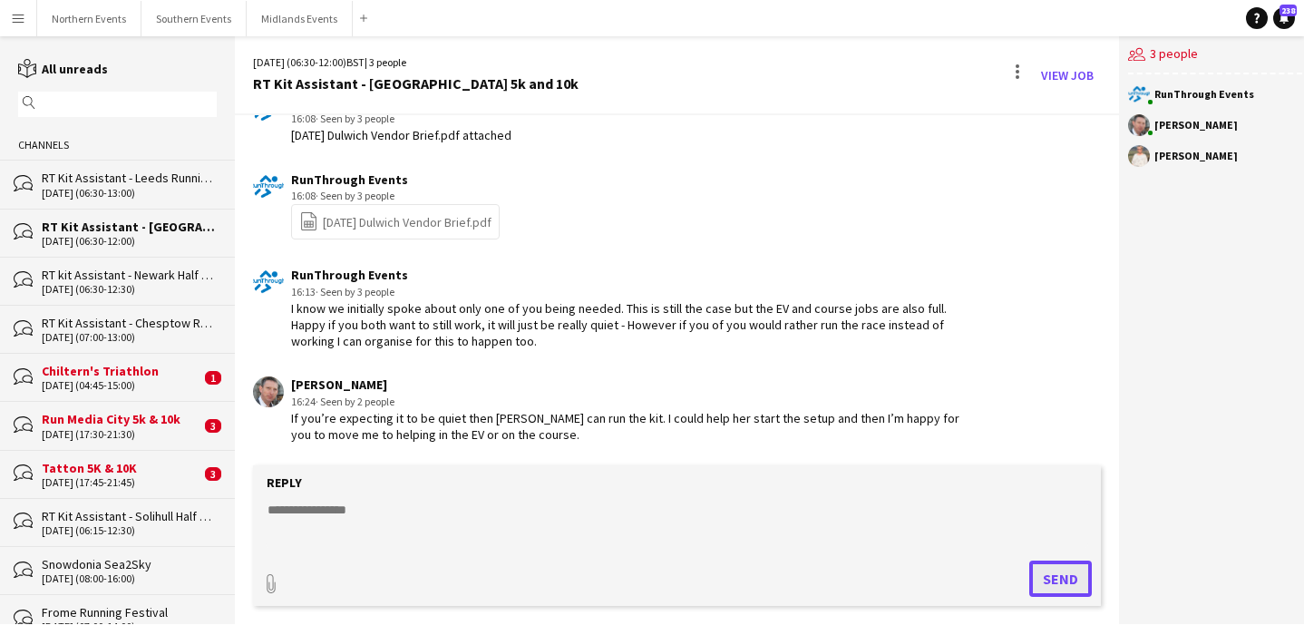
scroll to position [1603, 0]
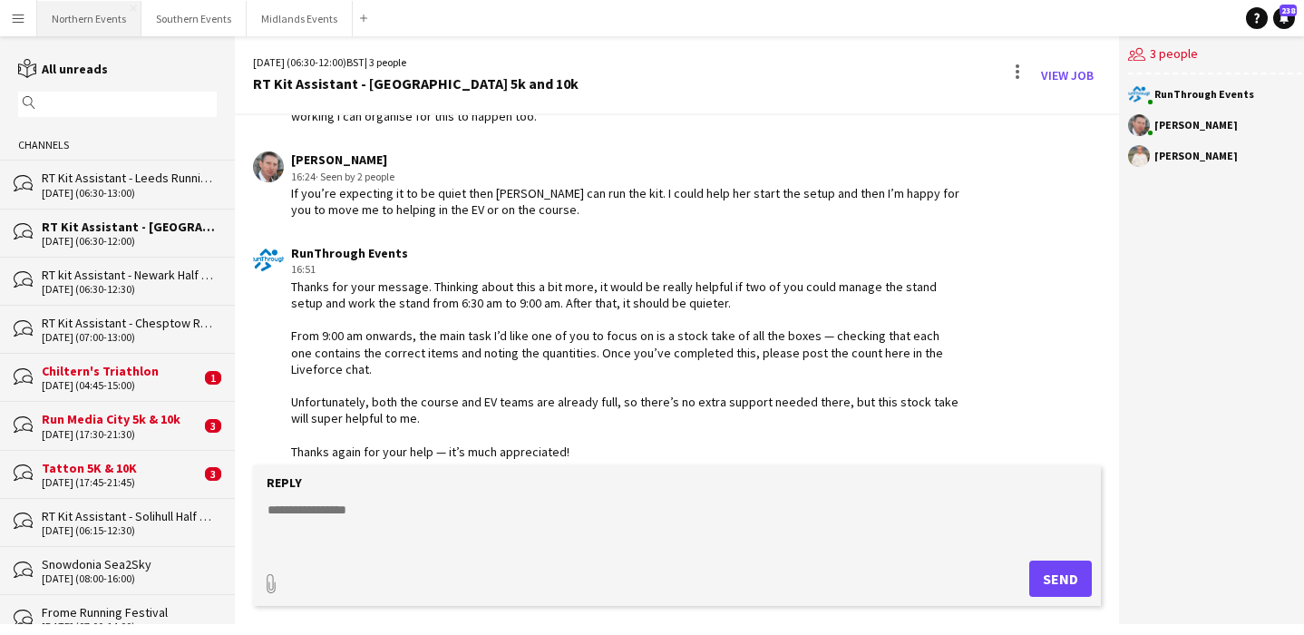
click at [88, 29] on button "Northern Events Close" at bounding box center [89, 18] width 104 height 35
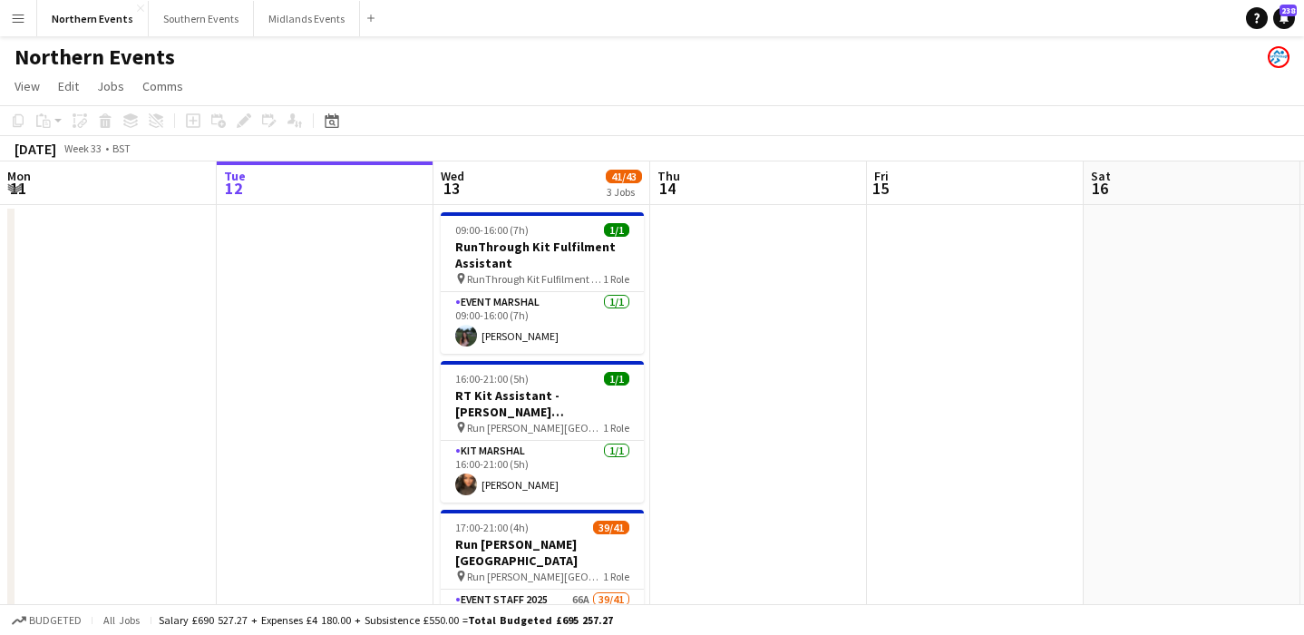
click at [20, 23] on app-icon "Menu" at bounding box center [18, 18] width 15 height 15
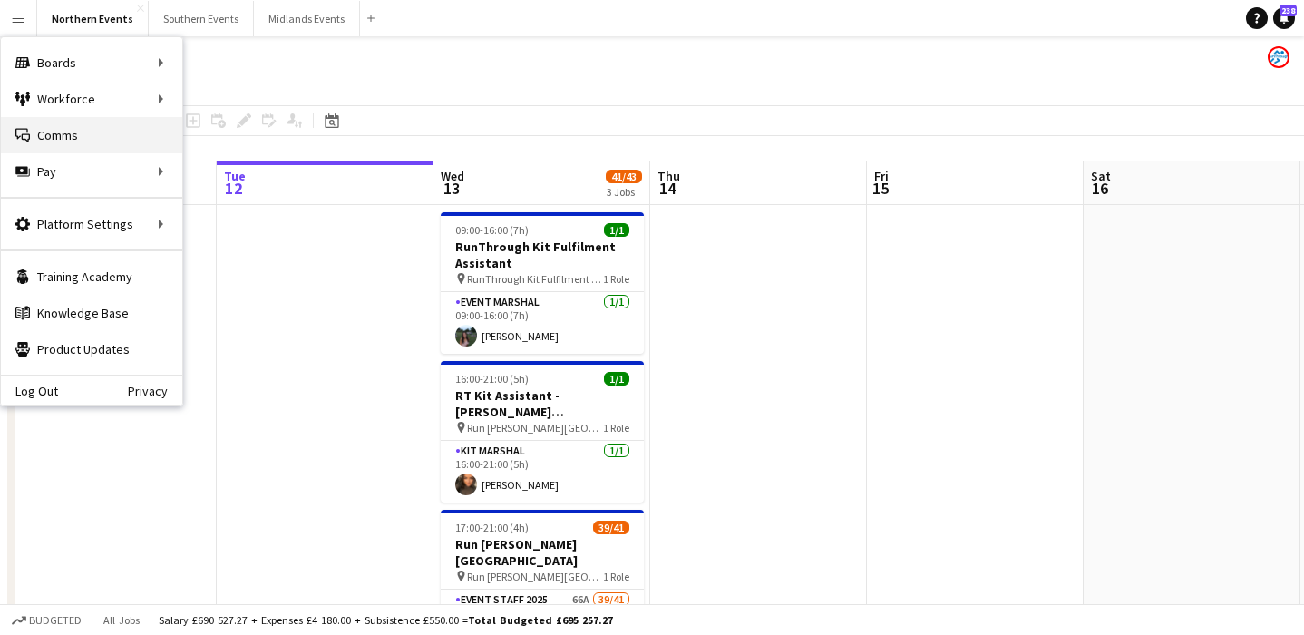
click at [63, 136] on link "Comms Comms" at bounding box center [91, 135] width 181 height 36
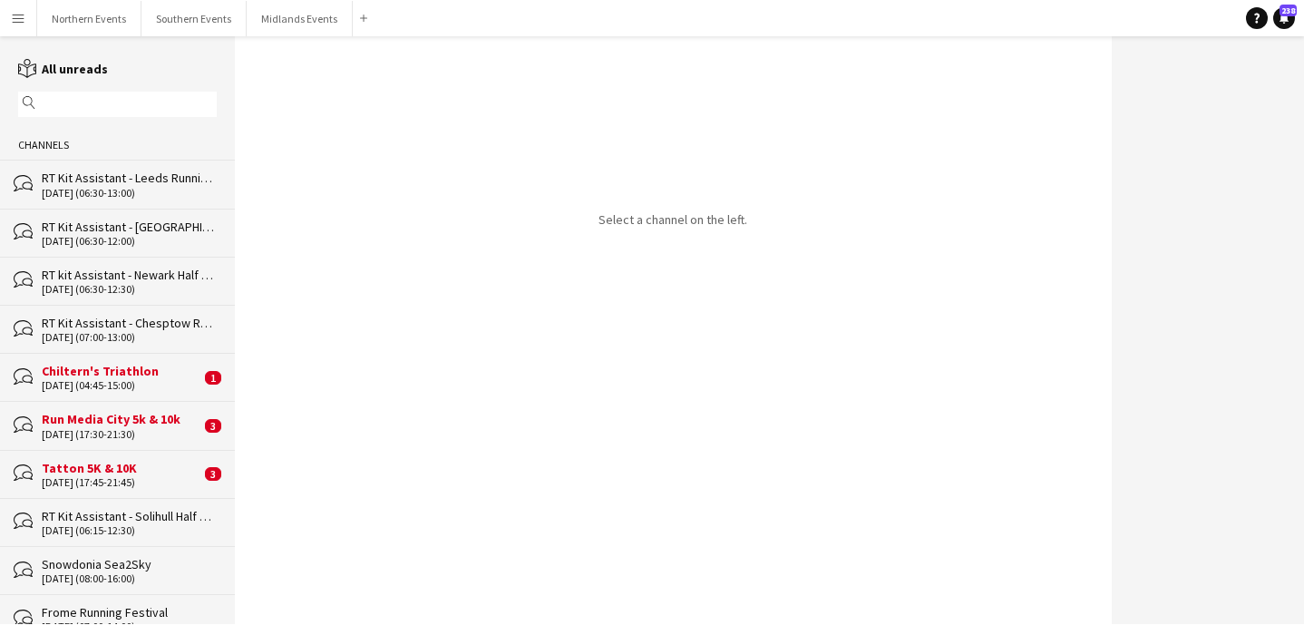
click at [108, 100] on input "text" at bounding box center [126, 104] width 172 height 16
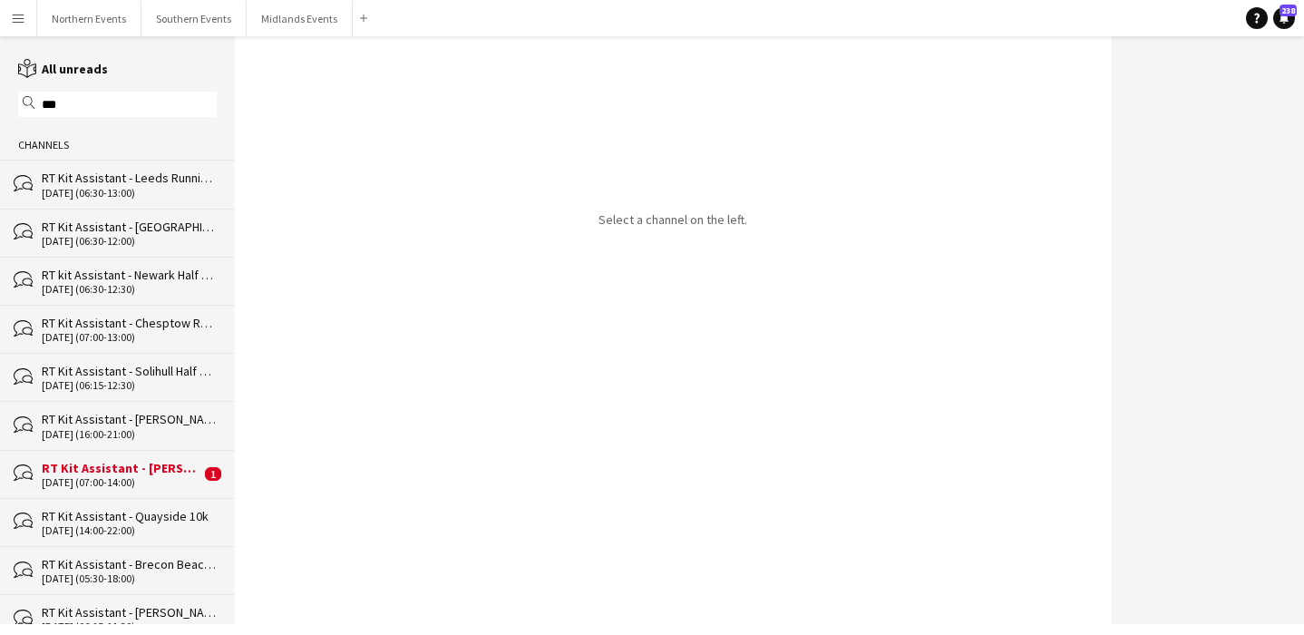
type input "***"
click at [104, 193] on div "[DATE] (06:30-13:00)" at bounding box center [129, 193] width 175 height 13
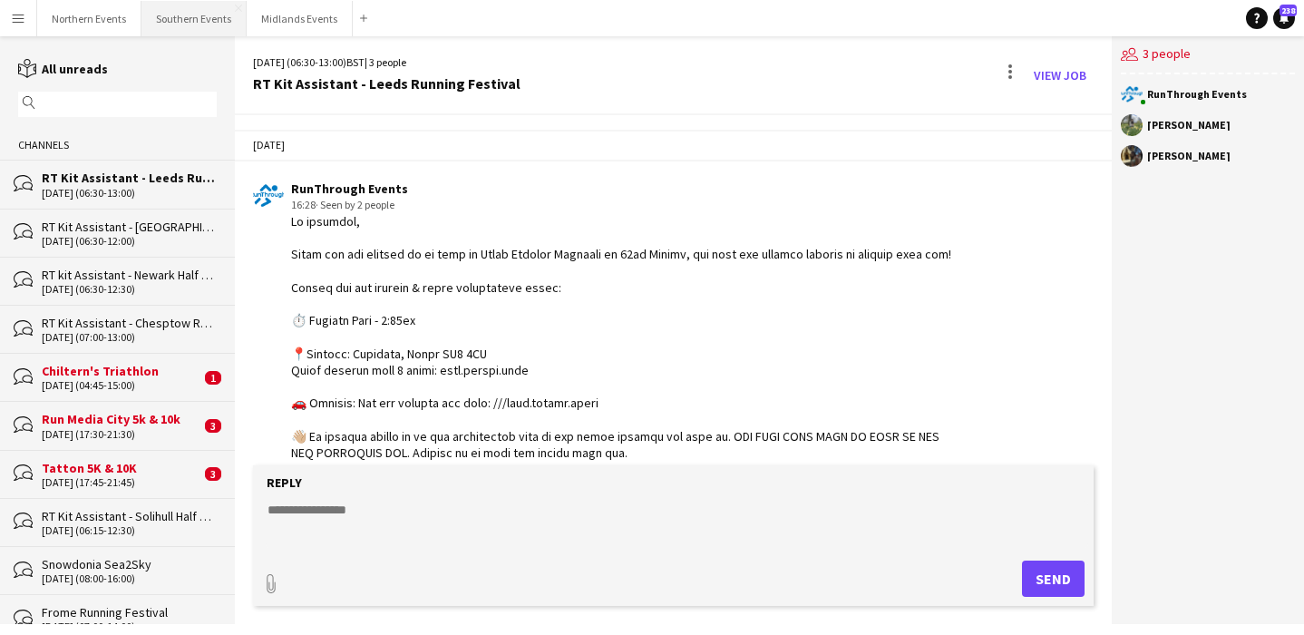
click at [187, 22] on button "Southern Events Close" at bounding box center [193, 18] width 105 height 35
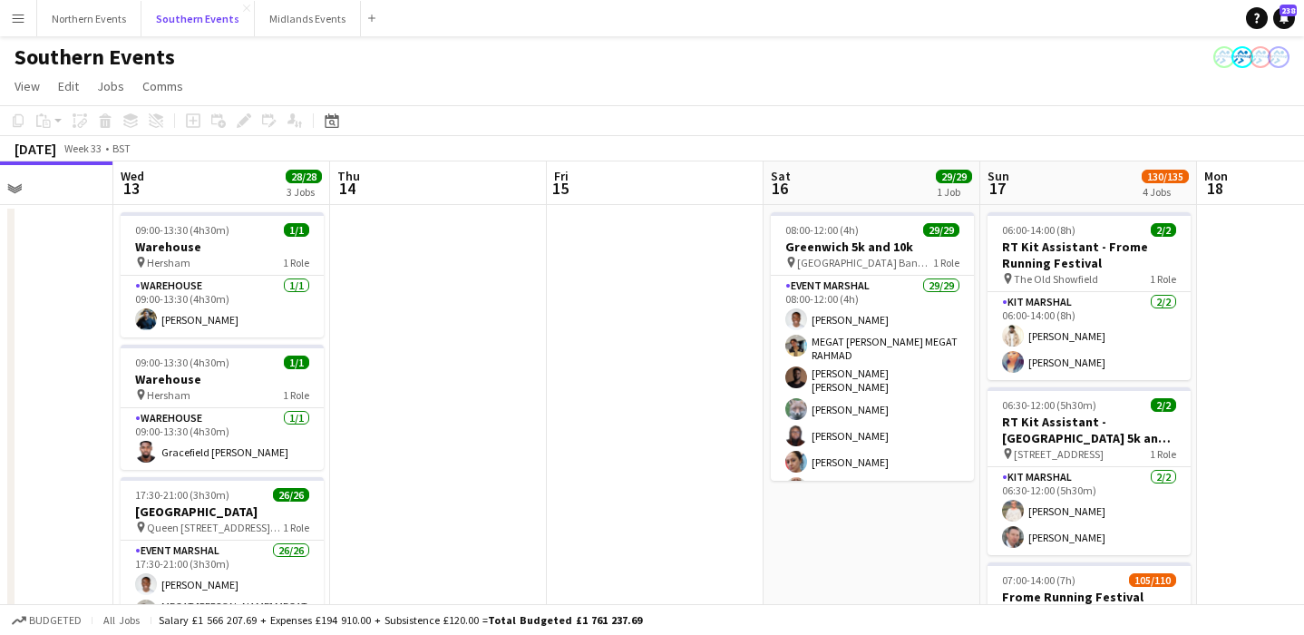
scroll to position [0, 767]
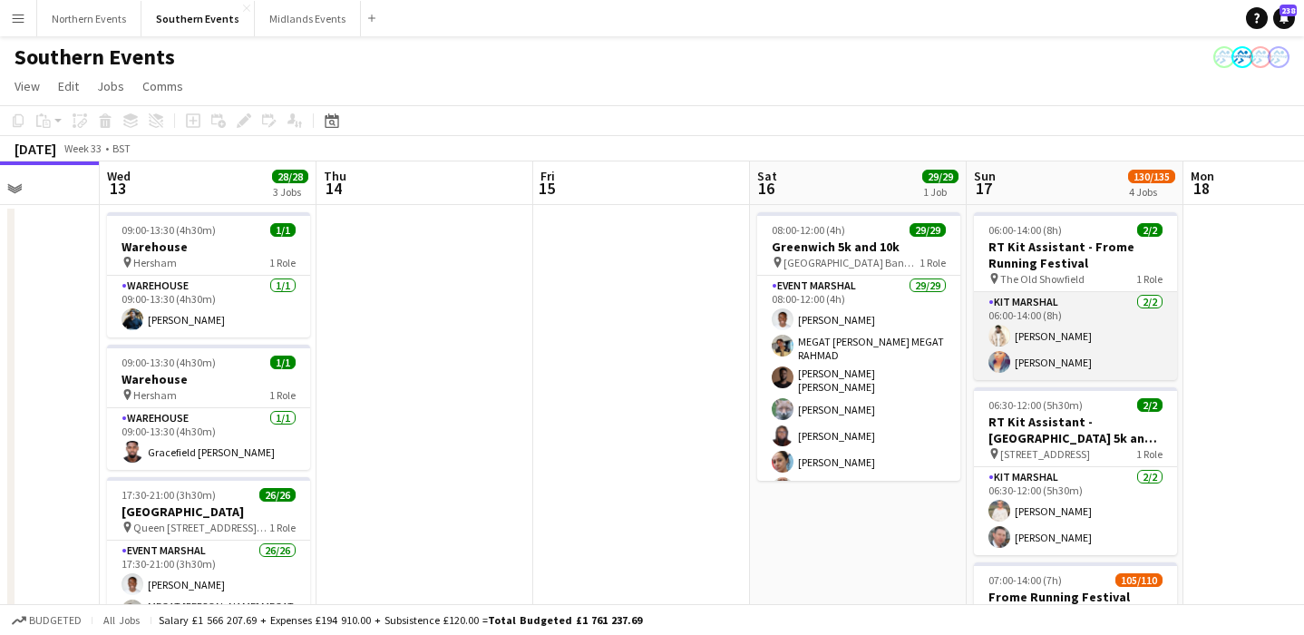
click at [1033, 336] on app-card-role "Kit Marshal [DATE] 06:00-14:00 (8h) [PERSON_NAME] [PERSON_NAME]" at bounding box center [1075, 336] width 203 height 88
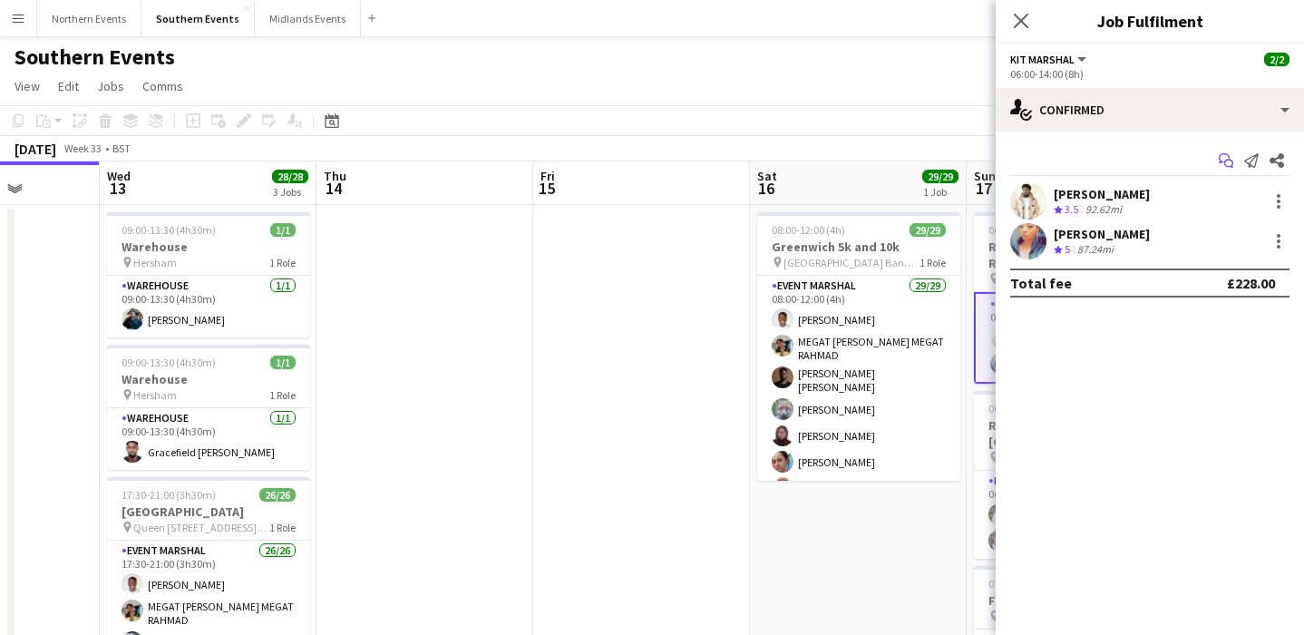
click at [1231, 166] on icon "Start chat" at bounding box center [1226, 160] width 15 height 15
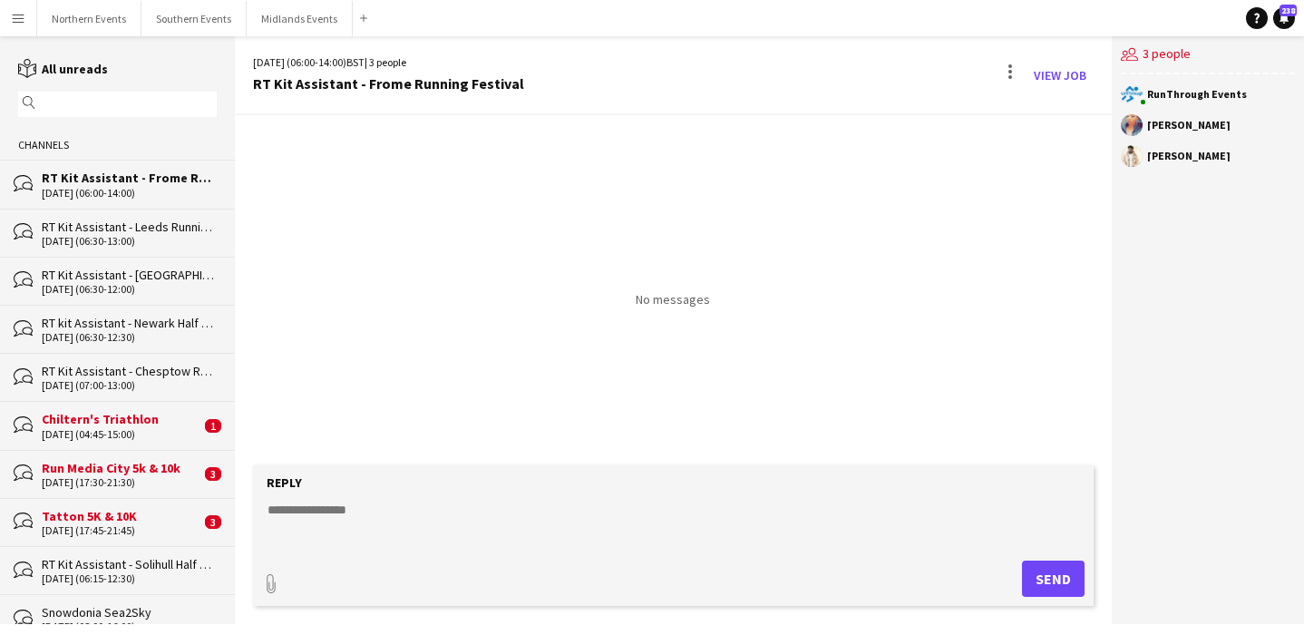
click at [160, 104] on input "text" at bounding box center [126, 104] width 172 height 16
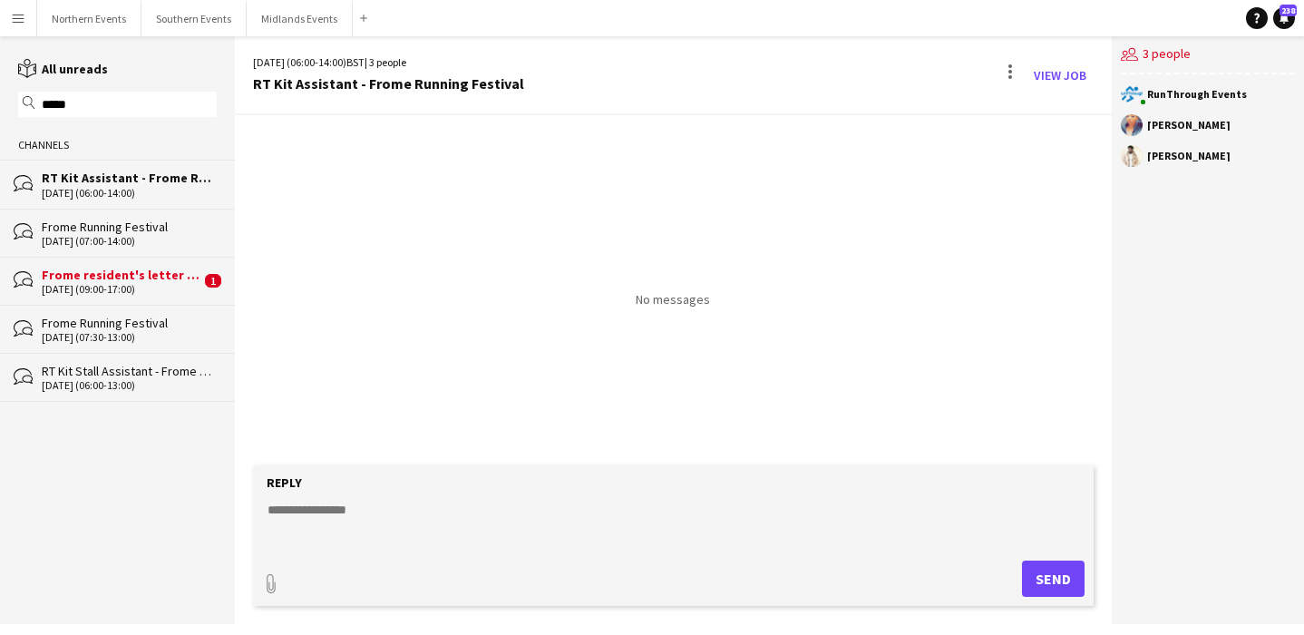
type input "*****"
click at [165, 242] on div "[DATE] (07:00-14:00)" at bounding box center [129, 241] width 175 height 13
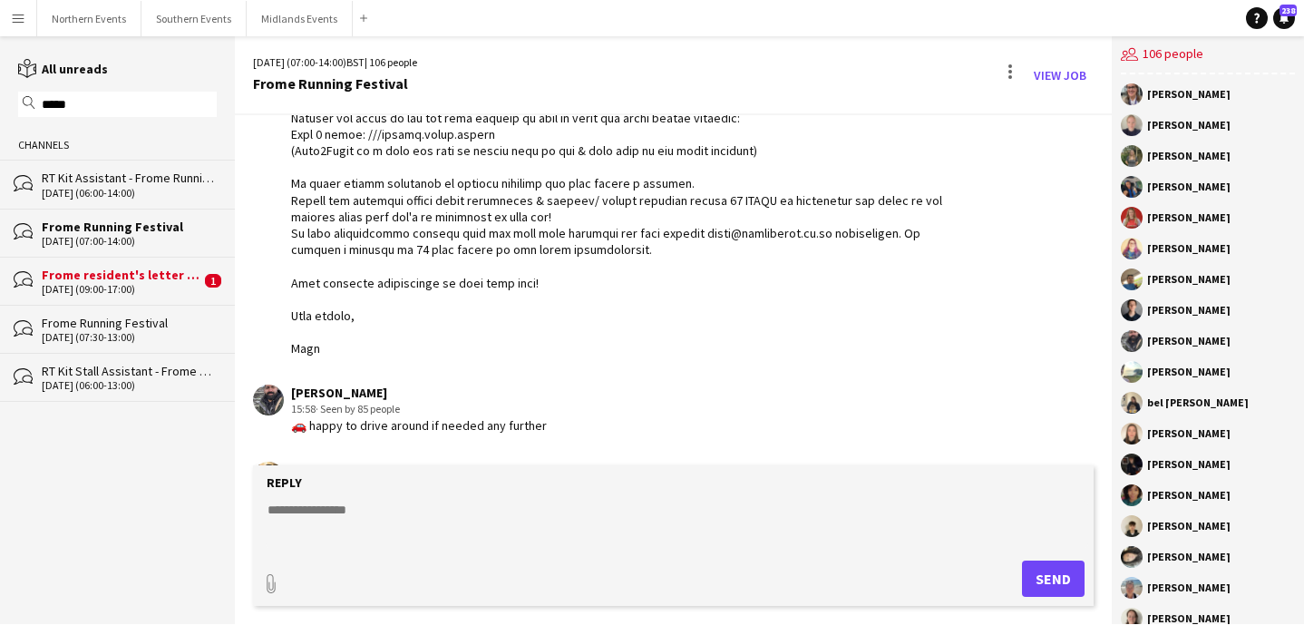
scroll to position [2662, 0]
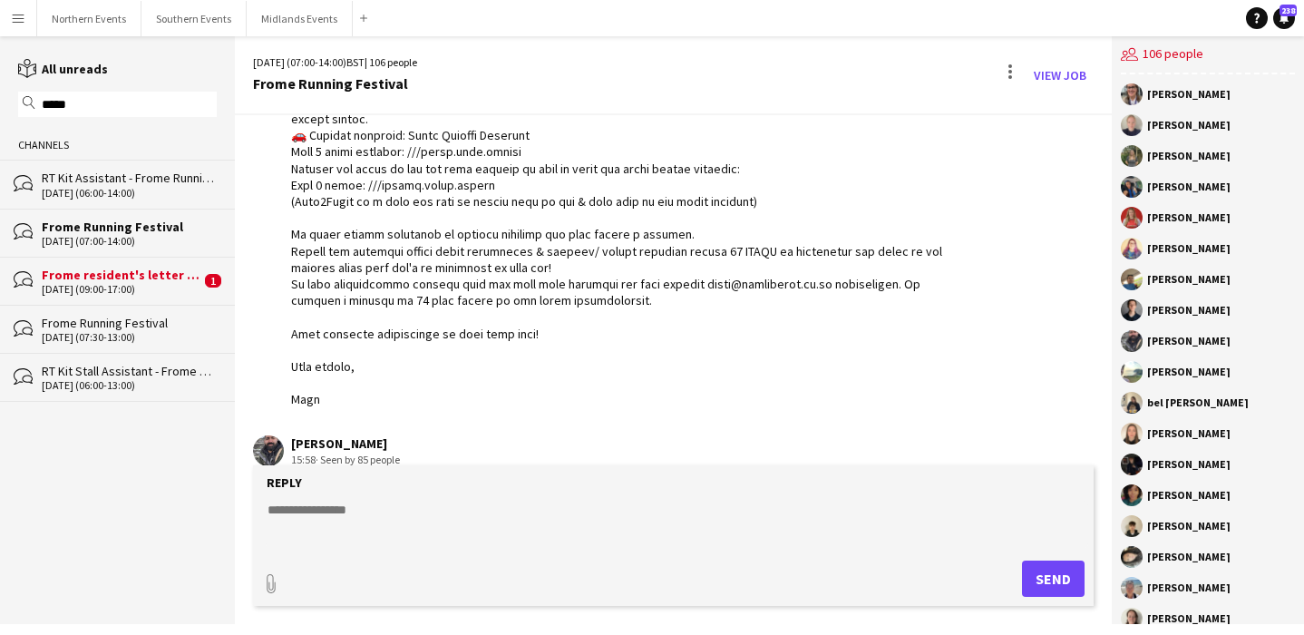
drag, startPoint x: 288, startPoint y: 239, endPoint x: 413, endPoint y: 402, distance: 204.4
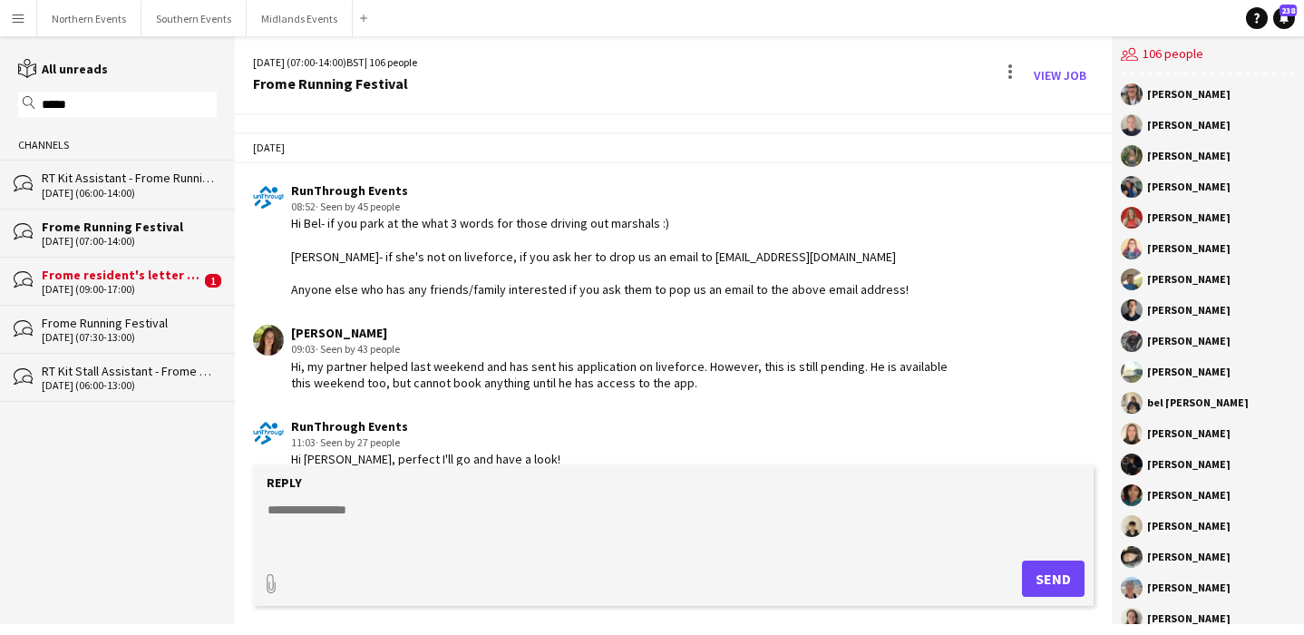
scroll to position [4088, 0]
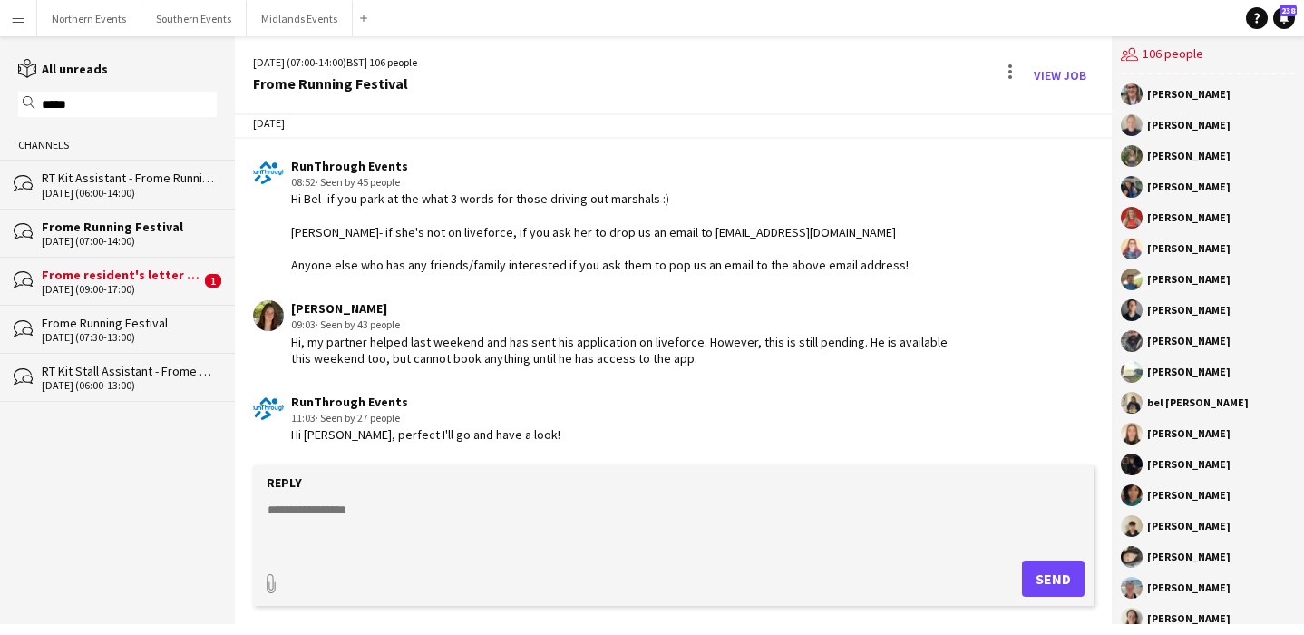
click at [157, 180] on div "RT Kit Assistant - Frome Running Festival" at bounding box center [129, 178] width 175 height 16
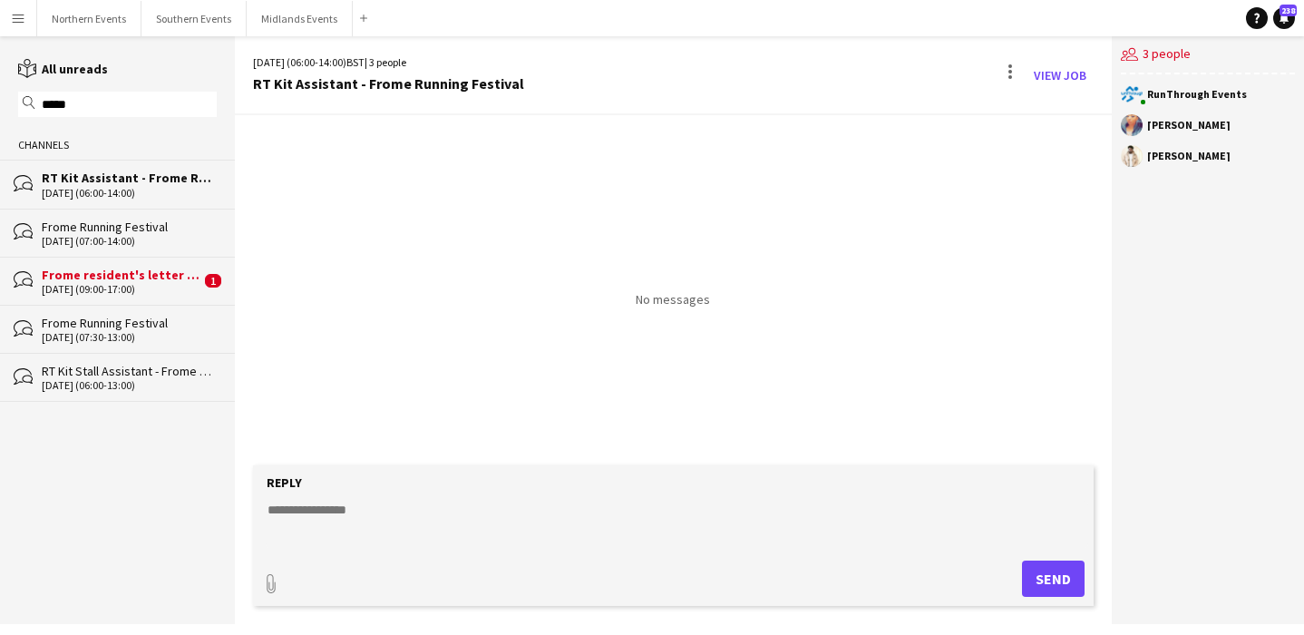
click at [110, 108] on input "*****" at bounding box center [126, 104] width 172 height 16
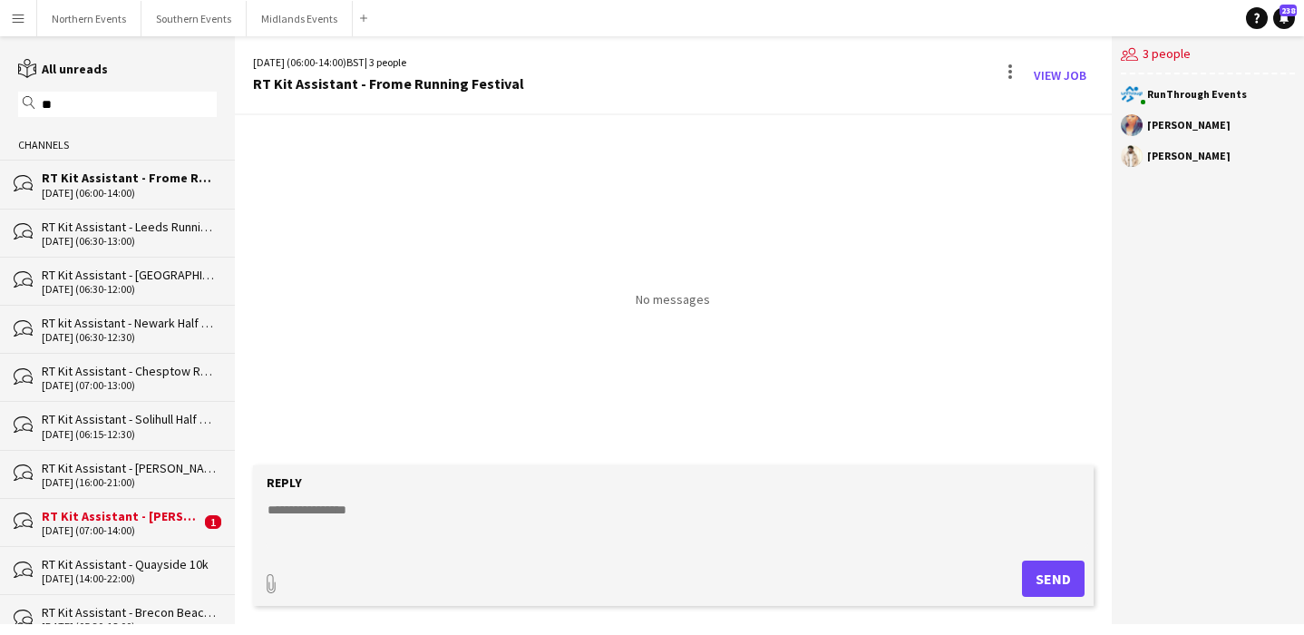
type input "*"
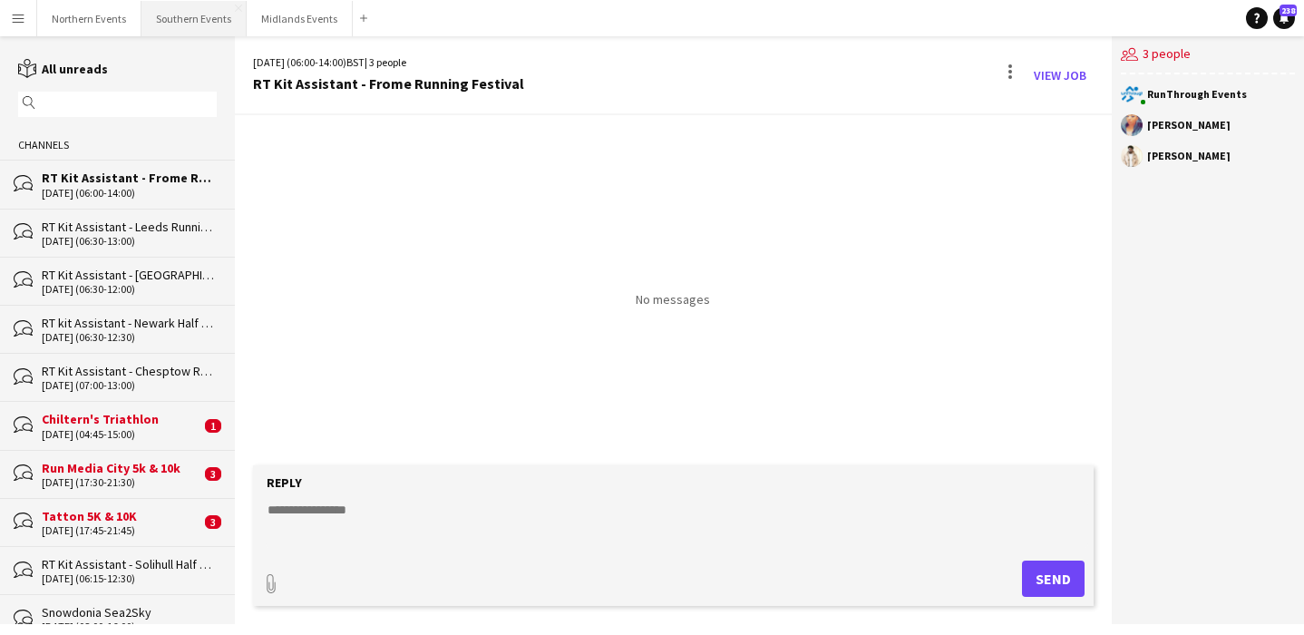
click at [184, 29] on button "Southern Events Close" at bounding box center [193, 18] width 105 height 35
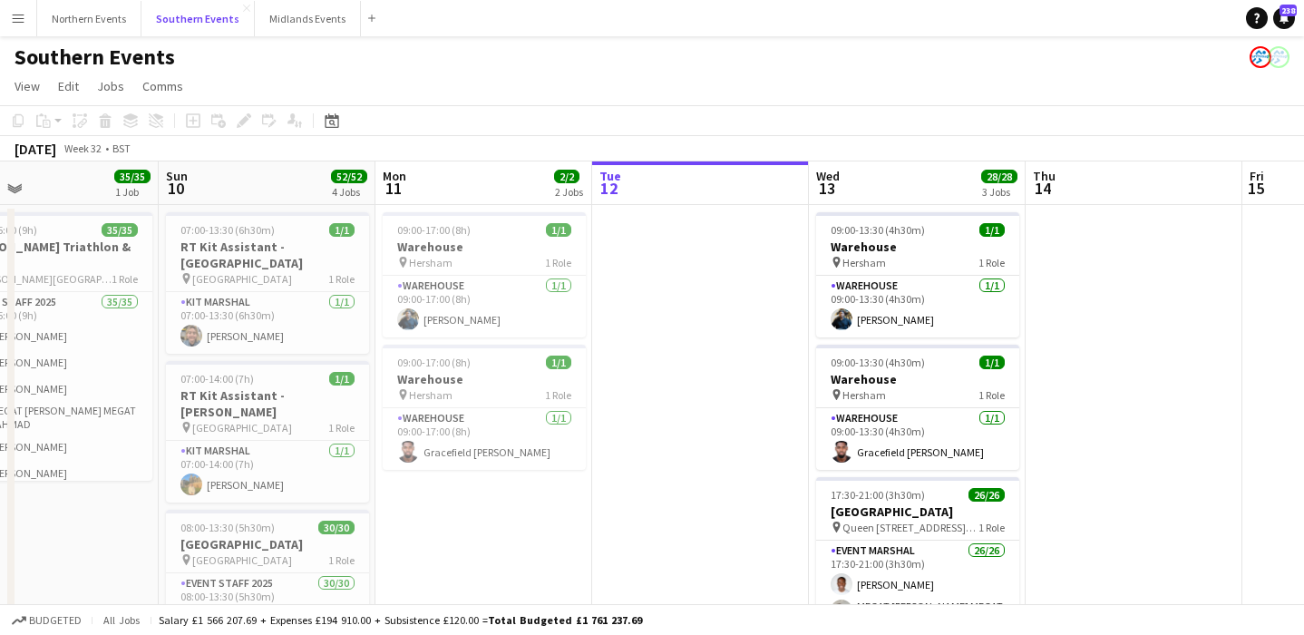
scroll to position [0, 476]
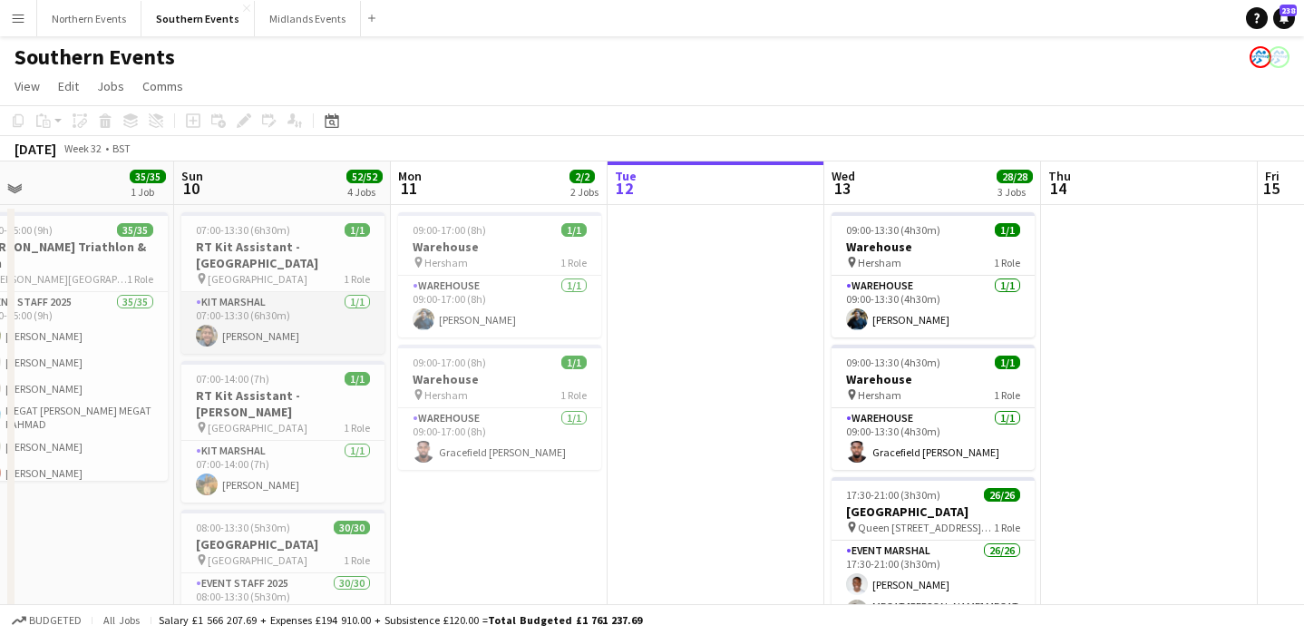
click at [316, 332] on app-card-role "Kit Marshal [DATE] 07:00-13:30 (6h30m) [PERSON_NAME]" at bounding box center [282, 323] width 203 height 62
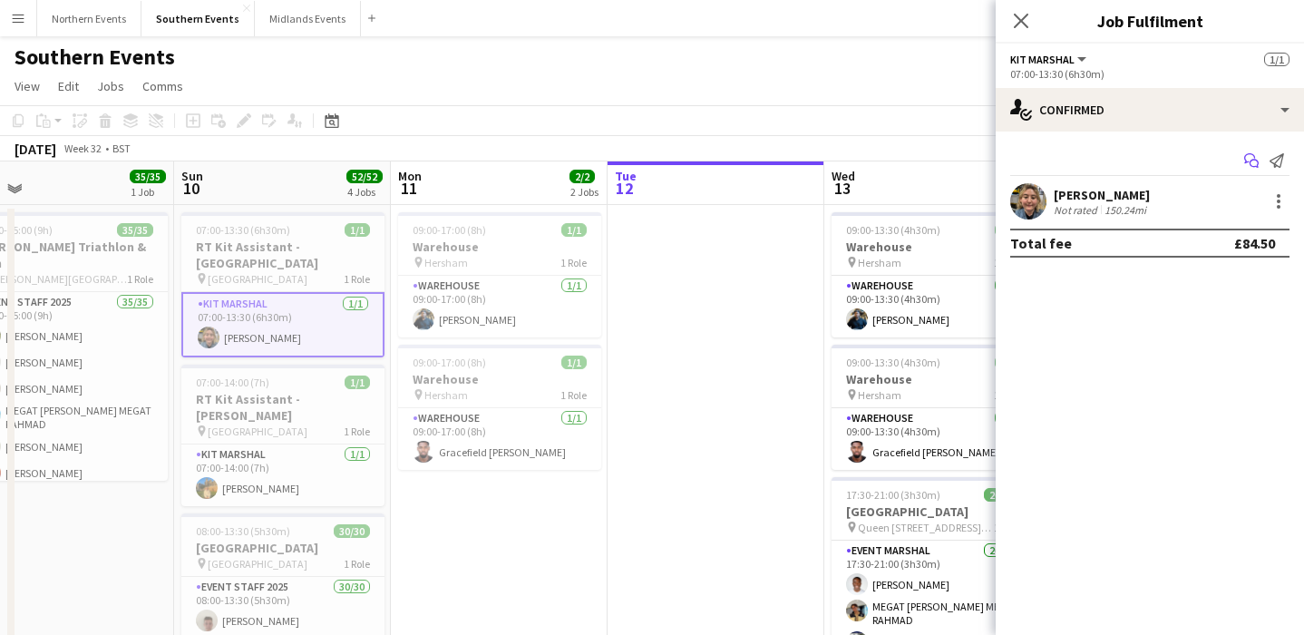
click at [1249, 162] on icon "Start chat" at bounding box center [1251, 160] width 15 height 15
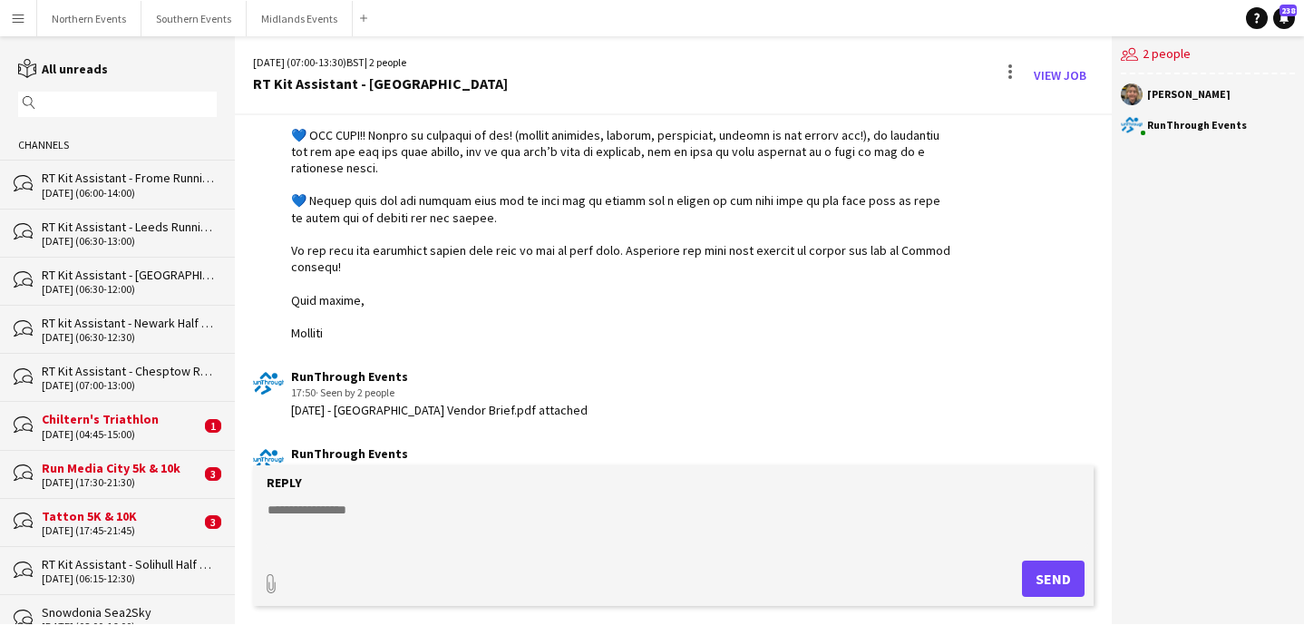
scroll to position [482, 0]
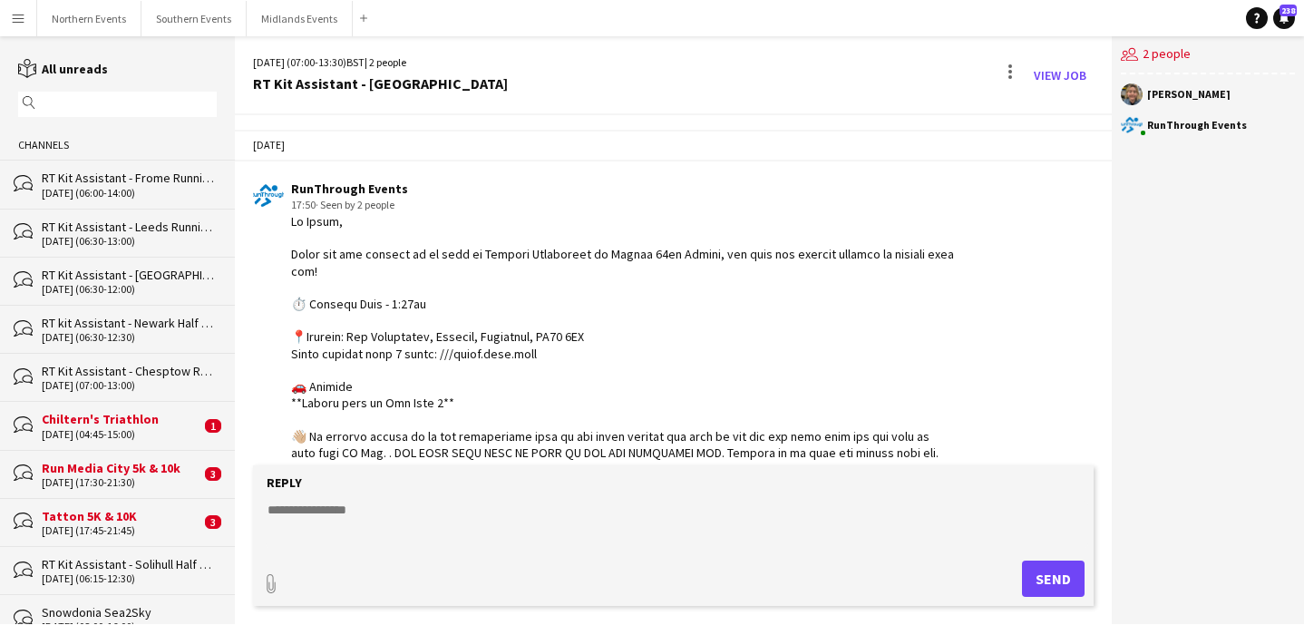
scroll to position [482, 0]
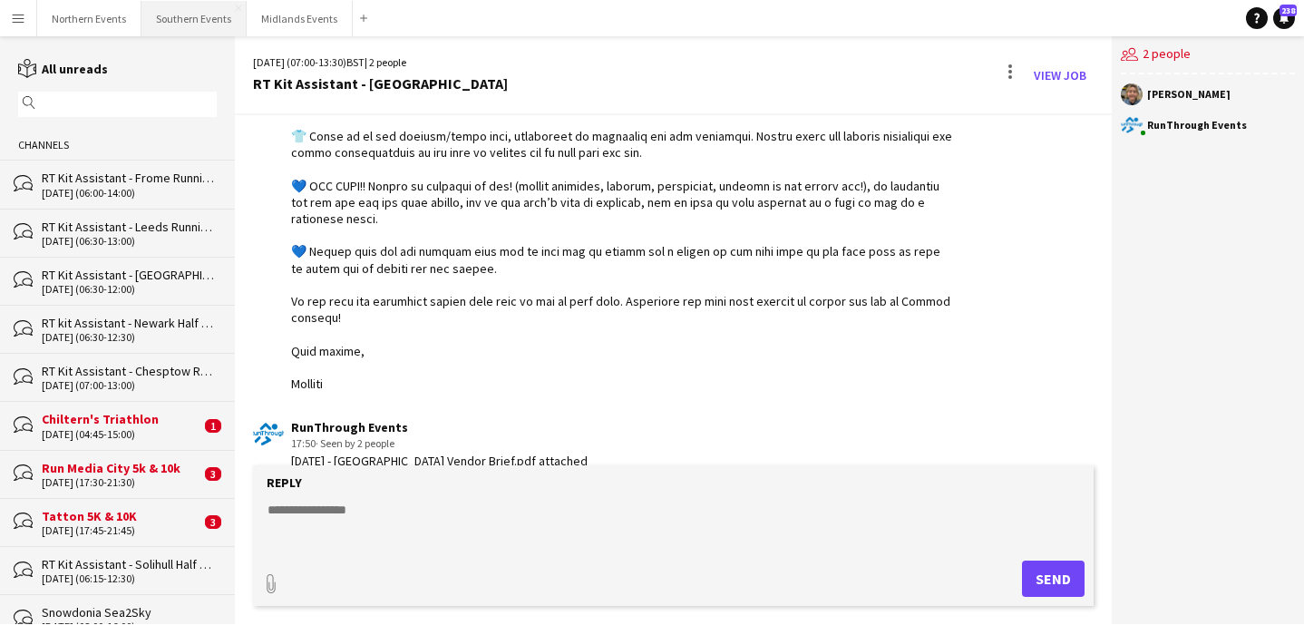
click at [178, 20] on button "Southern Events Close" at bounding box center [193, 18] width 105 height 35
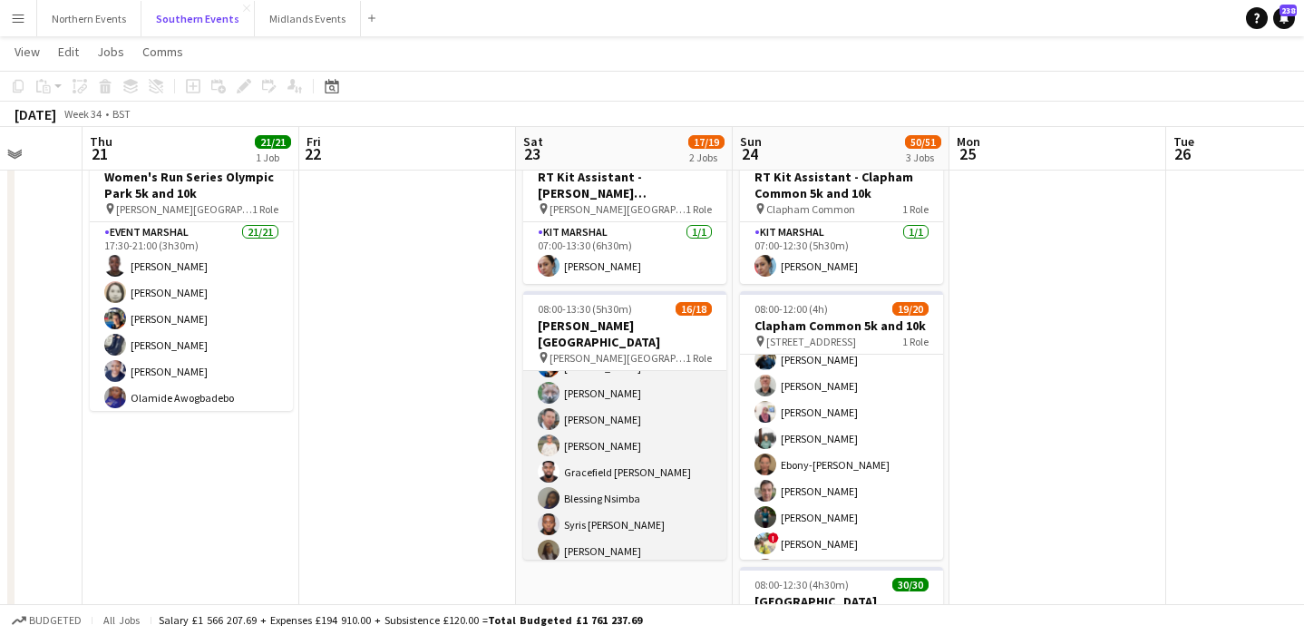
scroll to position [224, 0]
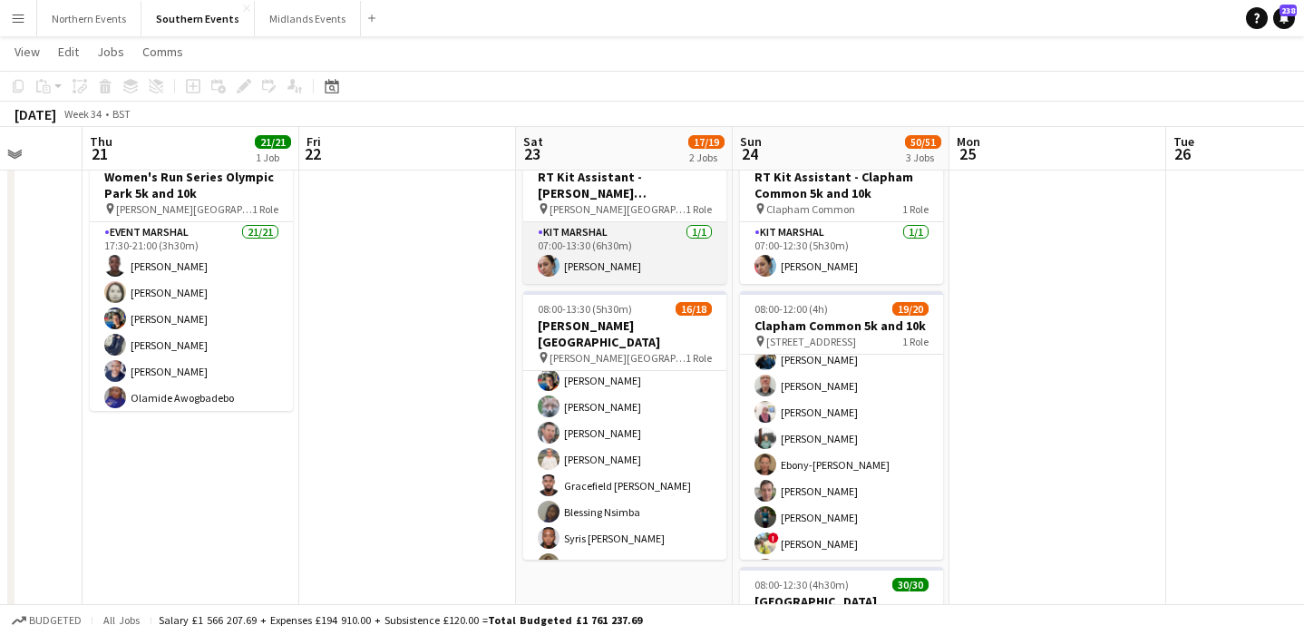
click at [689, 253] on app-card-role "Kit Marshal 1/1 07:00-13:30 (6h30m) Giovanna Hristidis" at bounding box center [624, 253] width 203 height 62
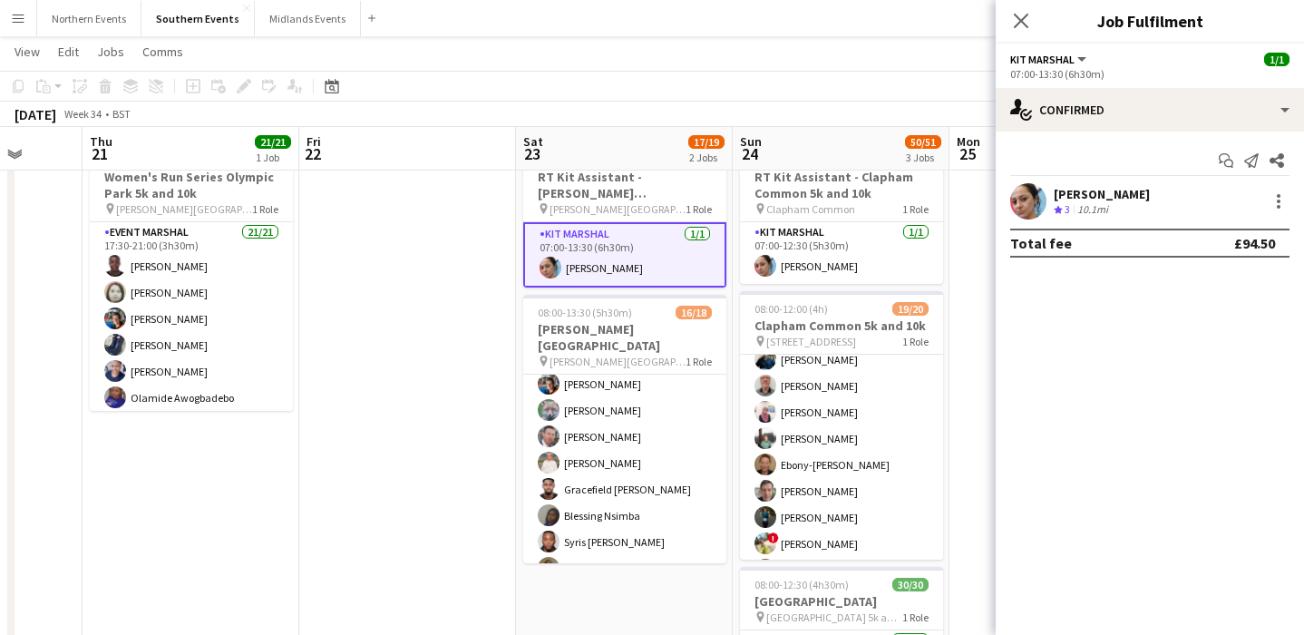
click at [1120, 87] on app-options-switcher "Kit Marshal All roles Kit Marshal 1/1 07:00-13:30 (6h30m)" at bounding box center [1150, 66] width 308 height 44
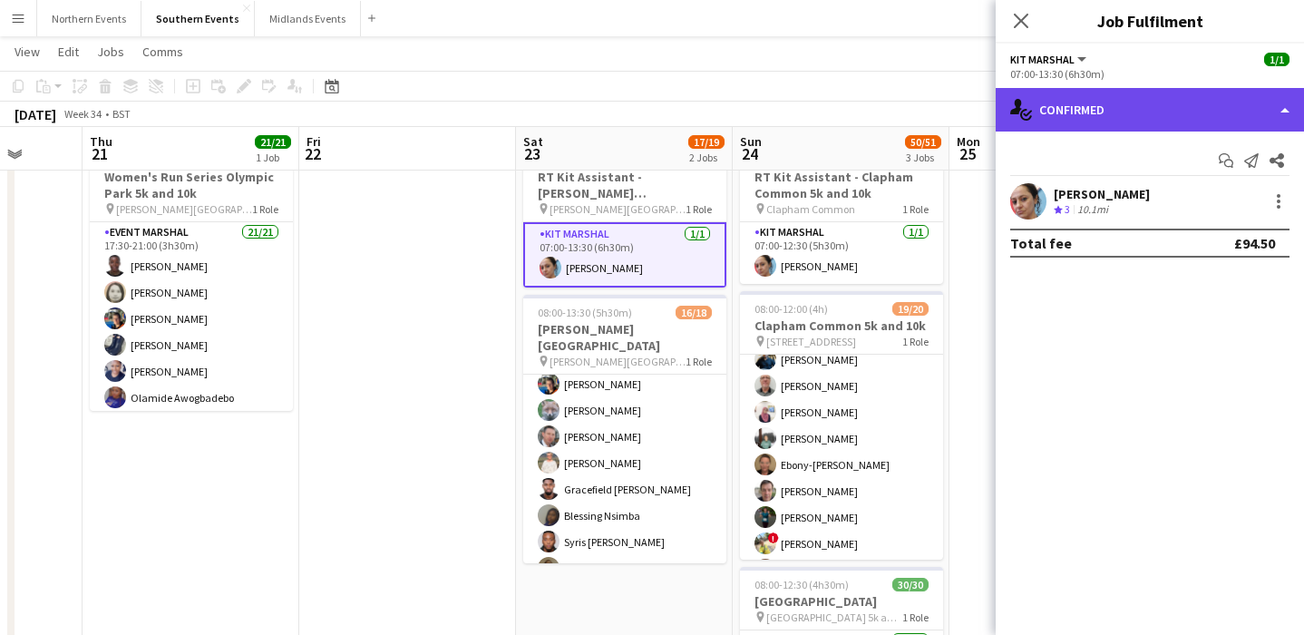
click at [1121, 119] on div "single-neutral-actions-check-2 Confirmed" at bounding box center [1150, 110] width 308 height 44
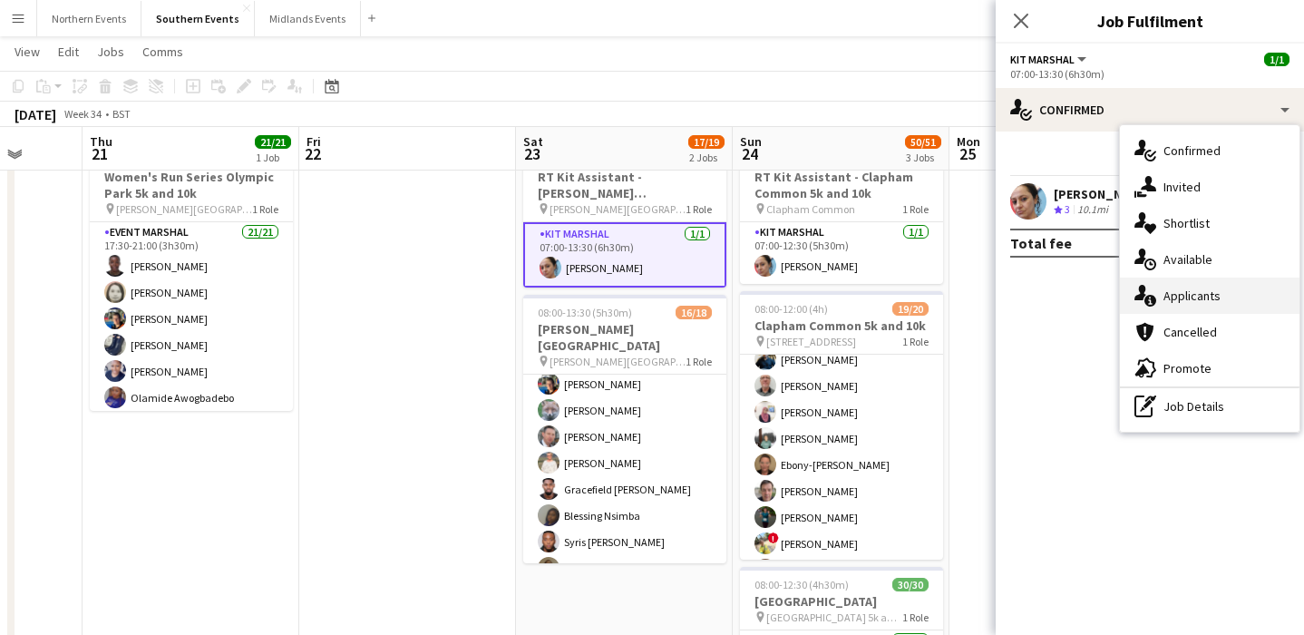
click at [1187, 306] on div "single-neutral-actions-information Applicants" at bounding box center [1210, 296] width 180 height 36
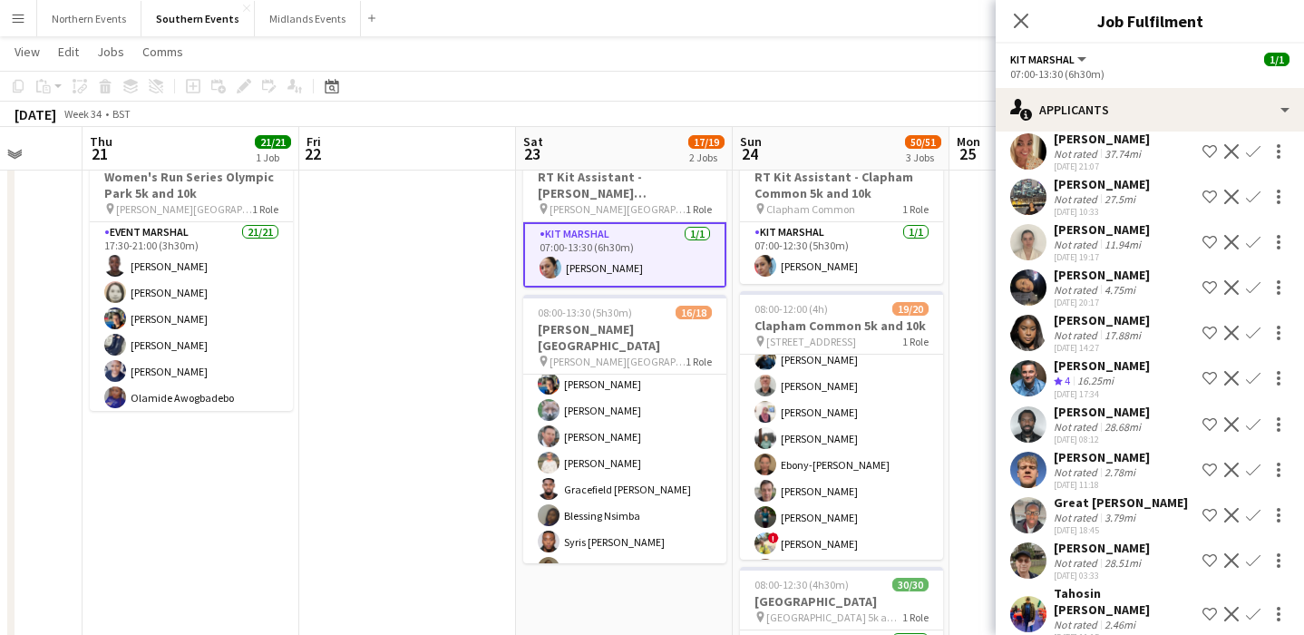
scroll to position [1486, 0]
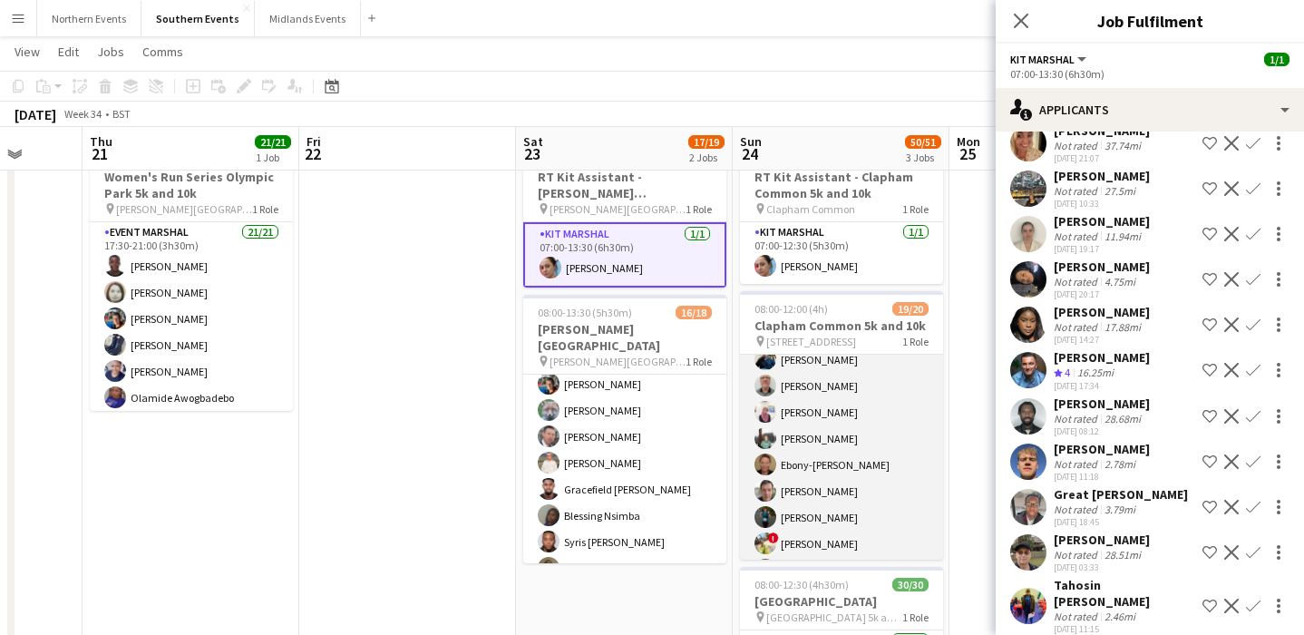
click at [872, 472] on app-card-role "Event Marshal 92A 19/20 08:00-12:00 (4h) Omid Ebrahimnejad Salman Shahrezaei ! …" at bounding box center [841, 441] width 203 height 567
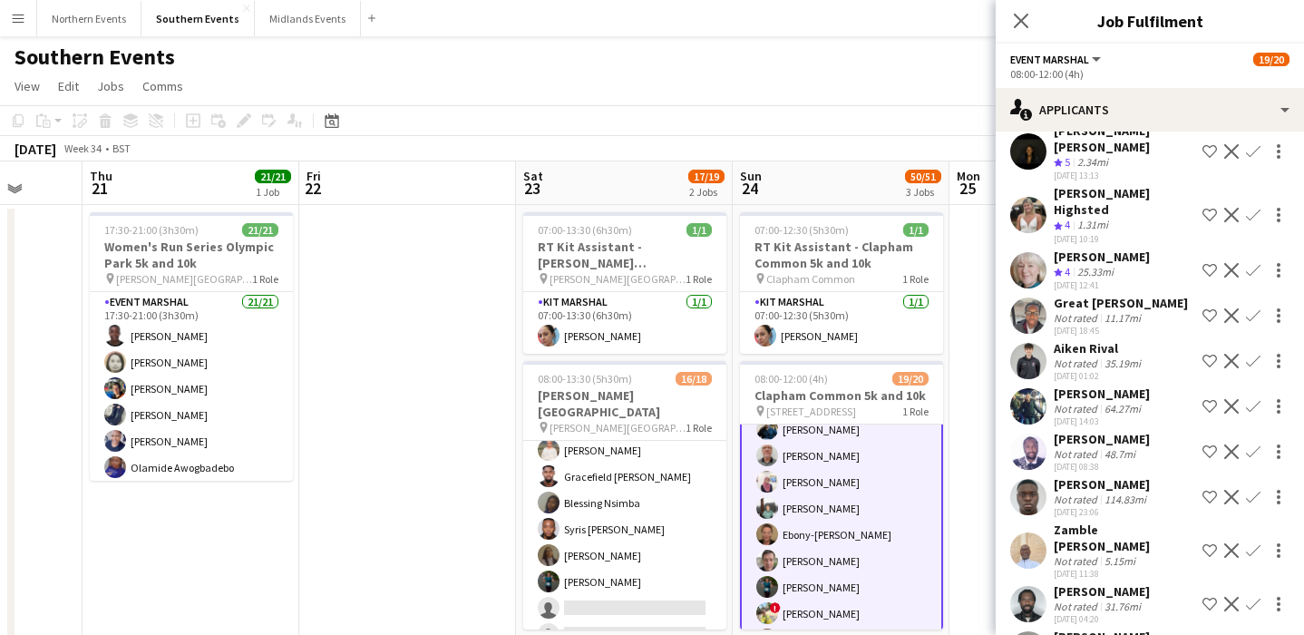
scroll to position [304, 0]
click at [637, 518] on app-card-role "Event Marshal 101A 16/18 08:00-13:30 (5h30m) ALEX KISSI BEDIAKO Devyang Vaniya …" at bounding box center [624, 394] width 203 height 514
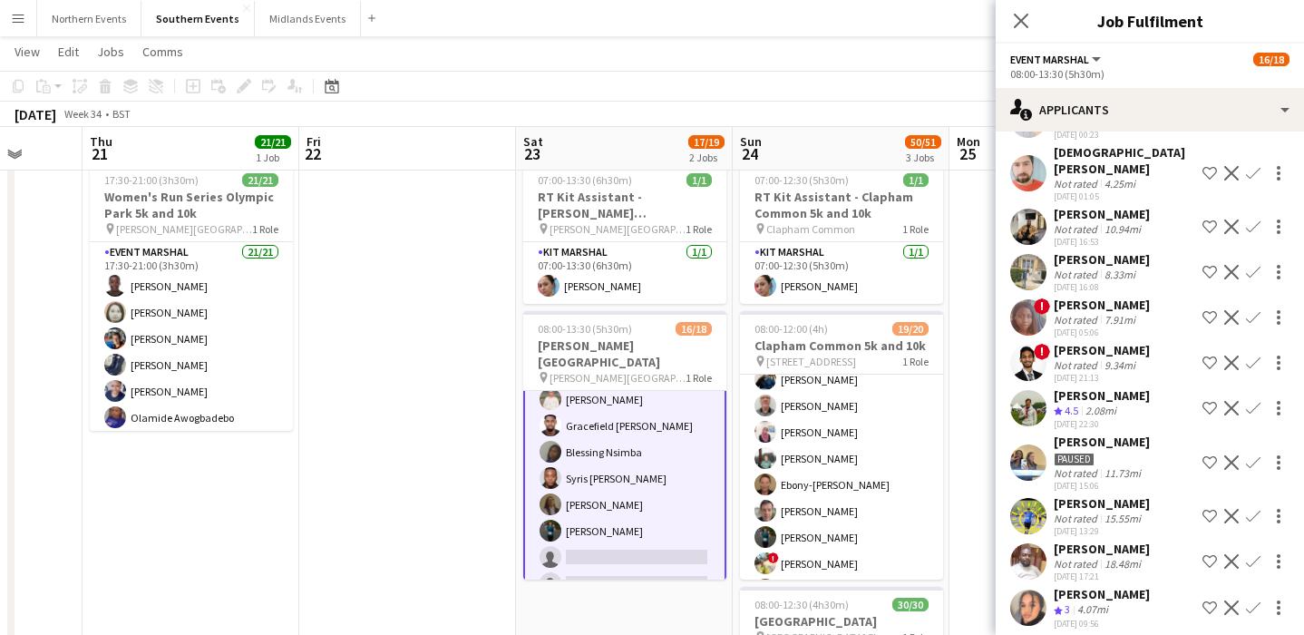
scroll to position [20, 0]
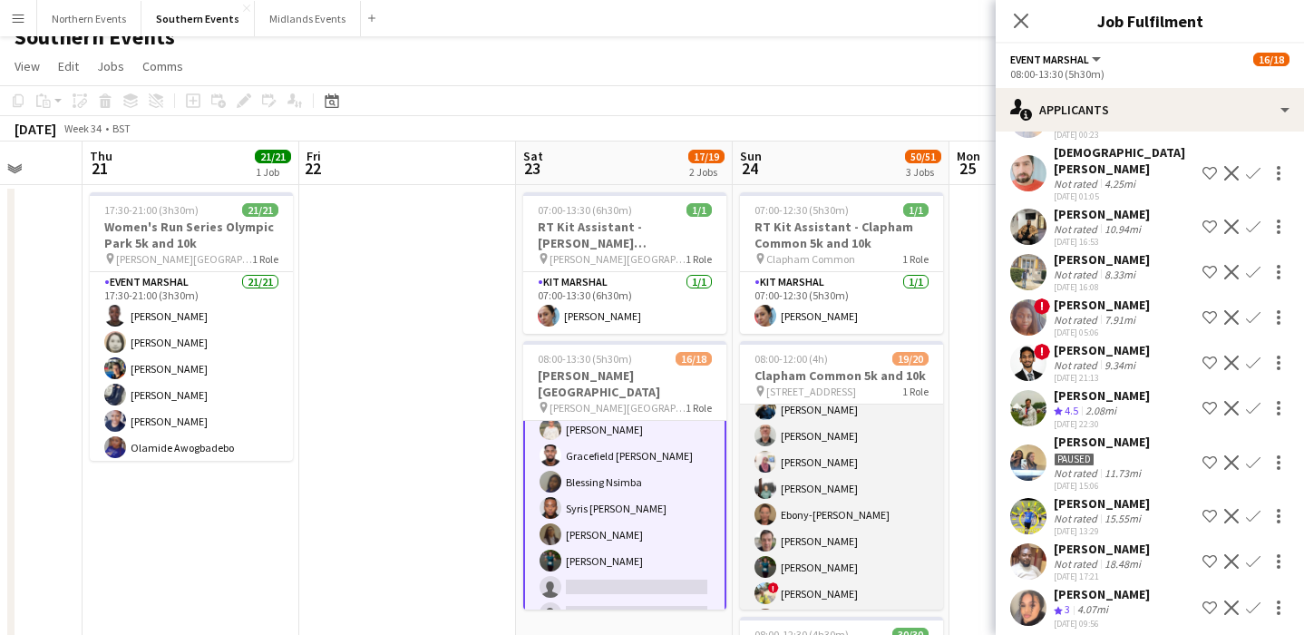
click at [892, 471] on app-card-role "Event Marshal 92A 19/20 08:00-12:00 (4h) Omid Ebrahimnejad Salman Shahrezaei ! …" at bounding box center [841, 491] width 203 height 567
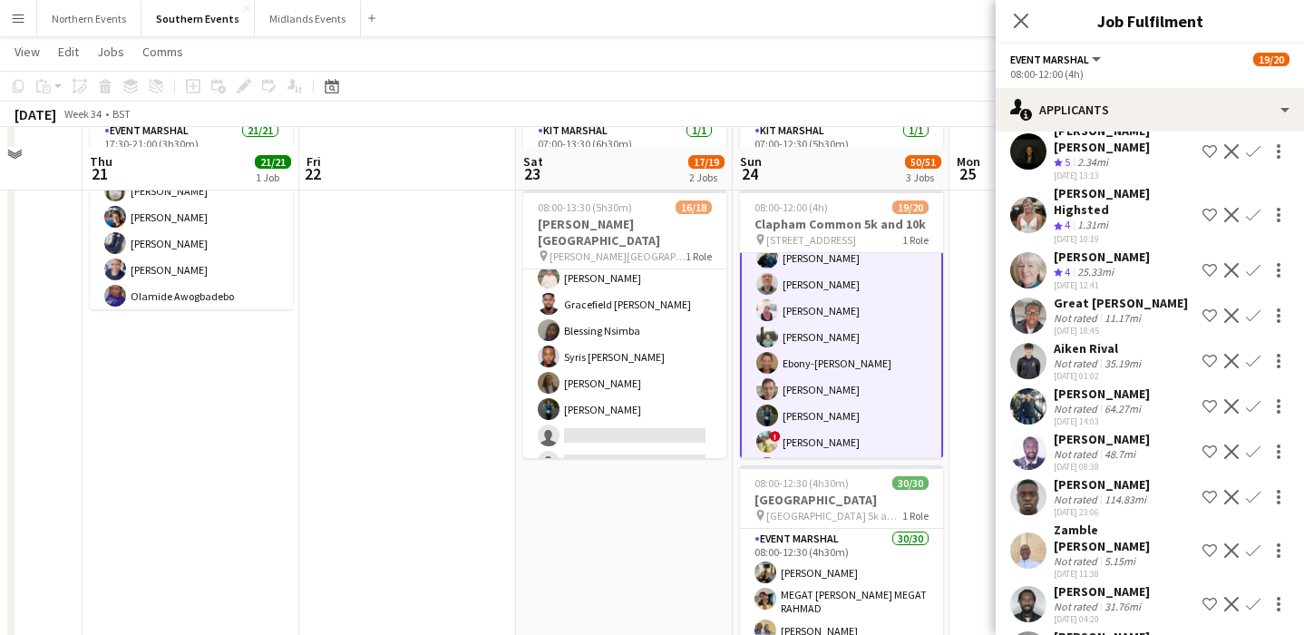
scroll to position [202, 0]
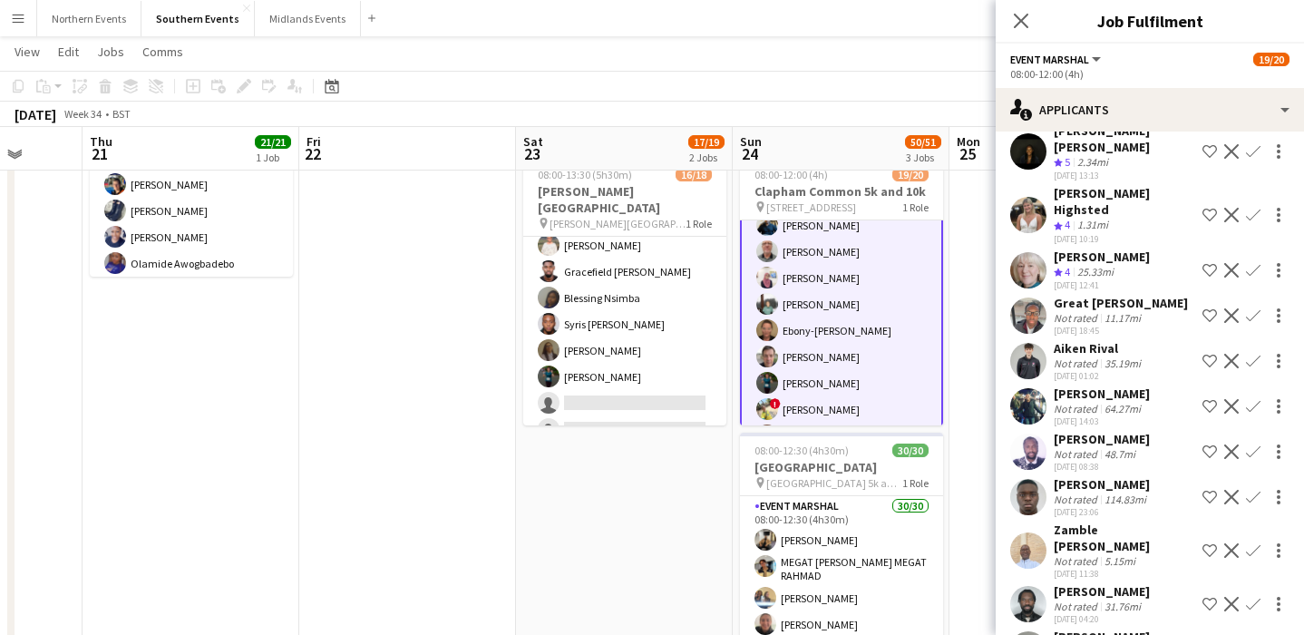
click at [870, 335] on app-card-role "Event Marshal 92A 19/20 08:00-12:00 (4h) Omid Ebrahimnejad Salman Shahrezaei ! …" at bounding box center [841, 307] width 203 height 570
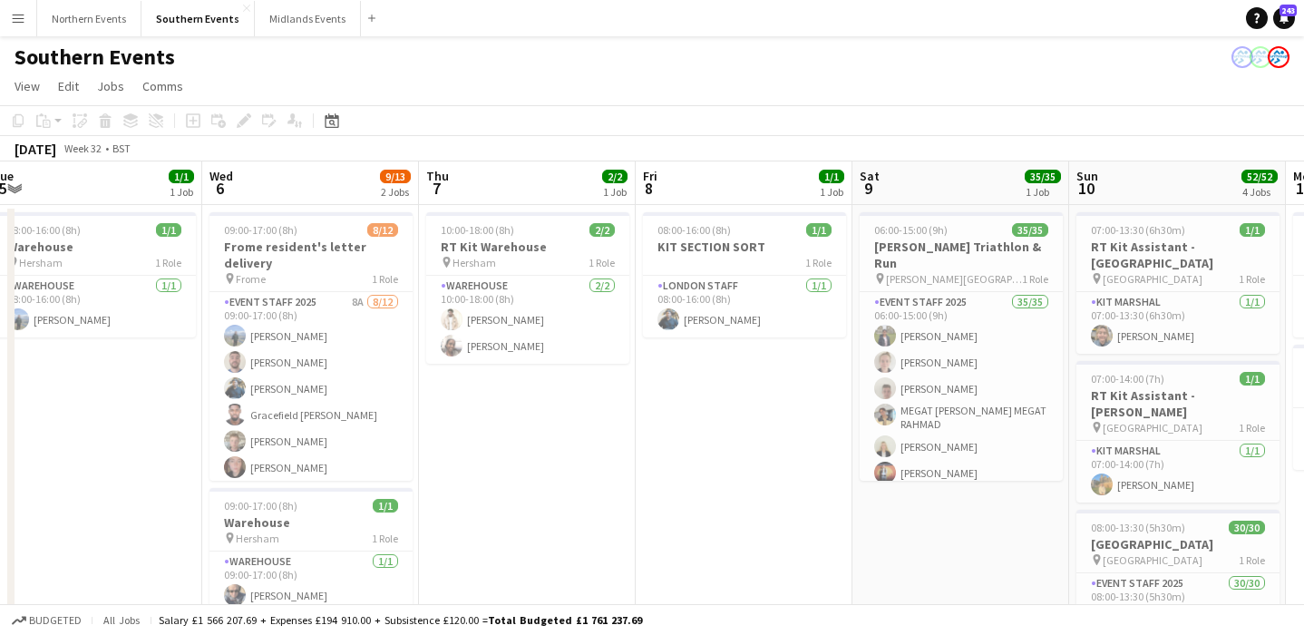
scroll to position [0, 447]
click at [552, 239] on h3 "RT Kit Warehouse" at bounding box center [528, 247] width 203 height 16
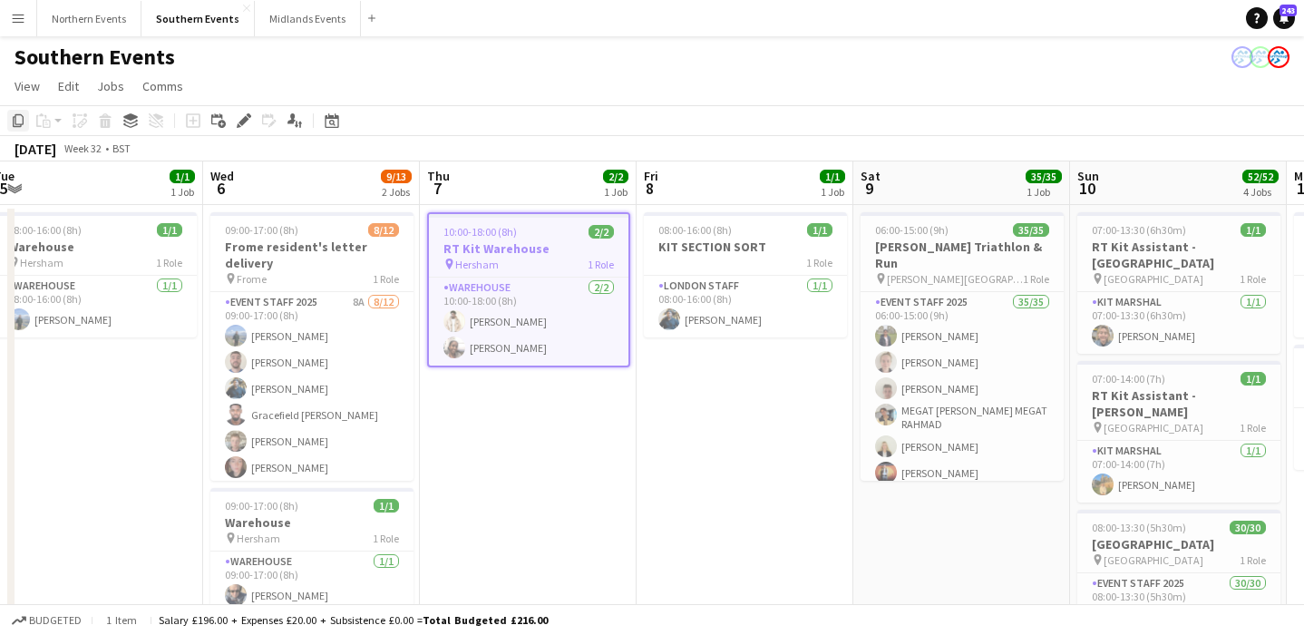
click at [17, 124] on icon at bounding box center [18, 120] width 11 height 13
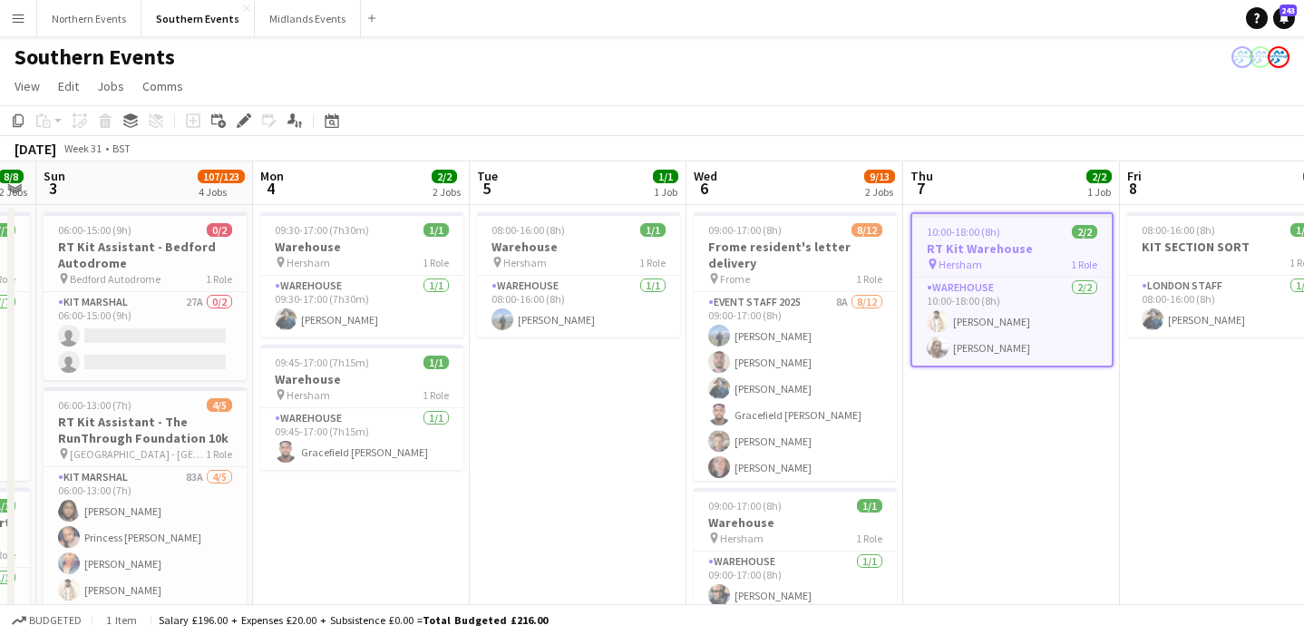
scroll to position [0, 373]
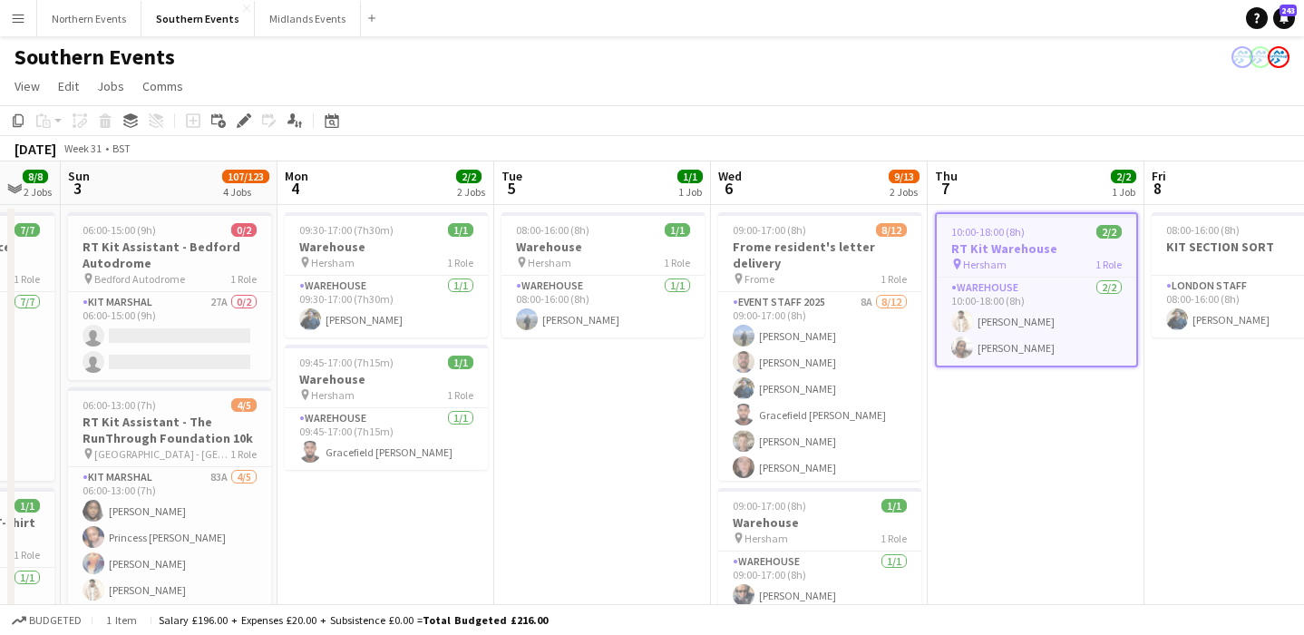
click at [577, 180] on app-board-header-date "Tue 5 1/1 1 Job" at bounding box center [602, 183] width 217 height 44
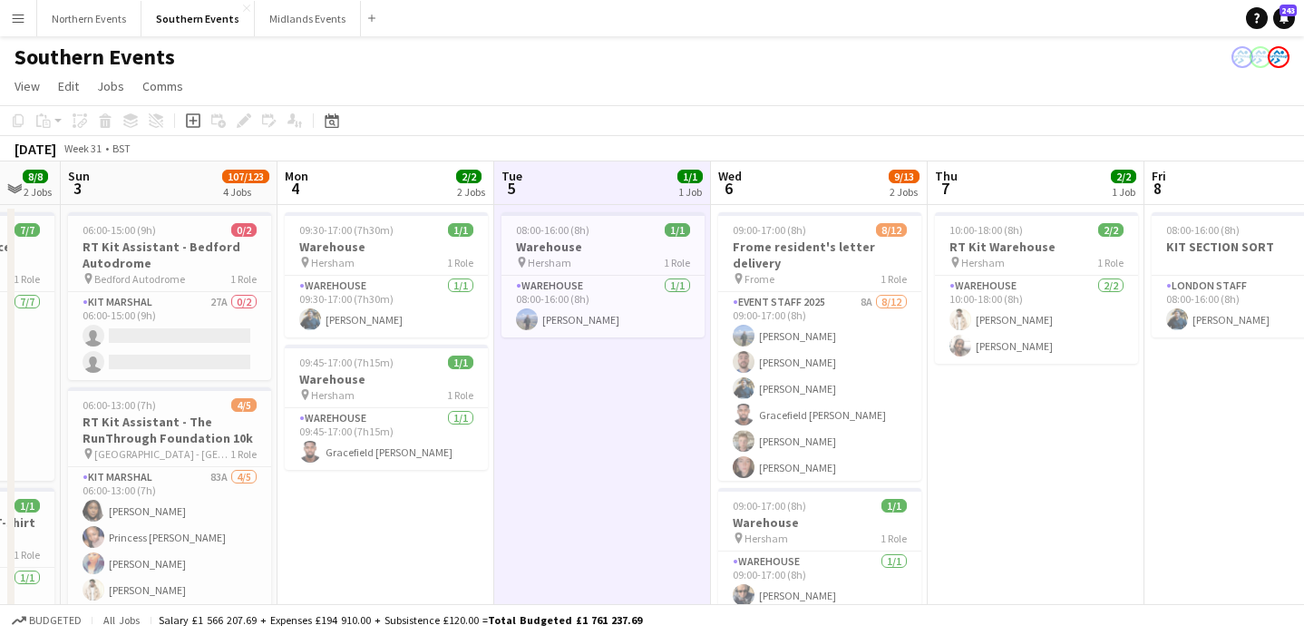
click at [39, 122] on icon "Paste" at bounding box center [43, 120] width 15 height 15
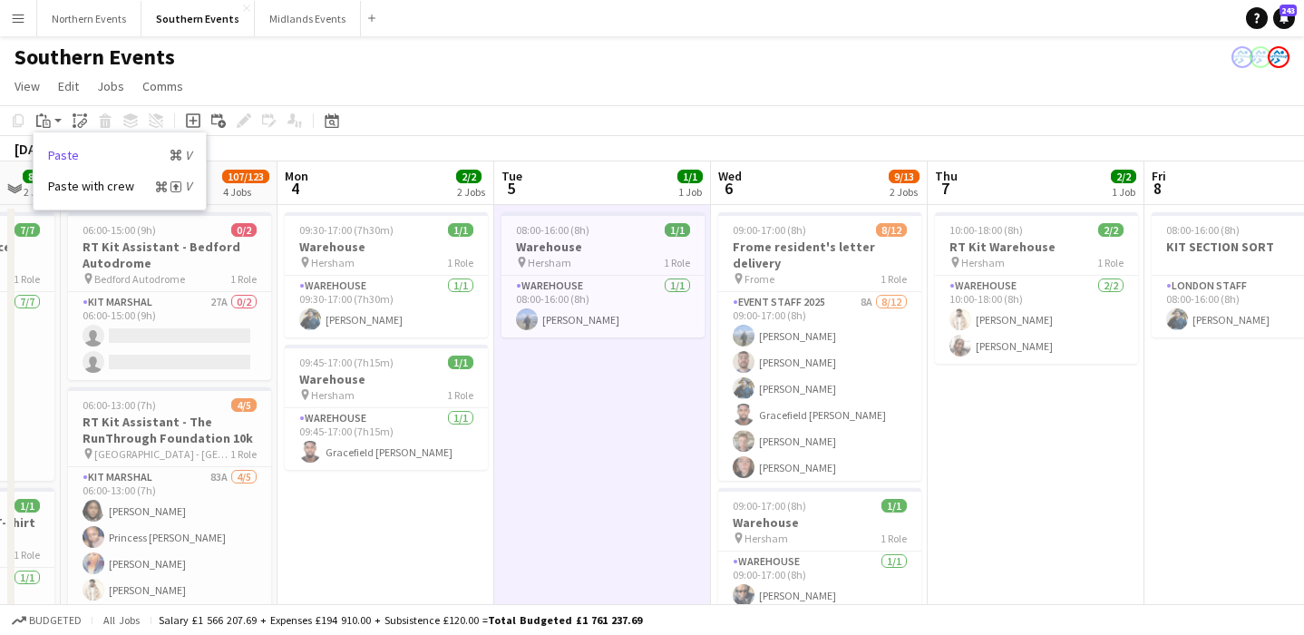
click at [72, 151] on link "Paste Command V" at bounding box center [119, 155] width 143 height 16
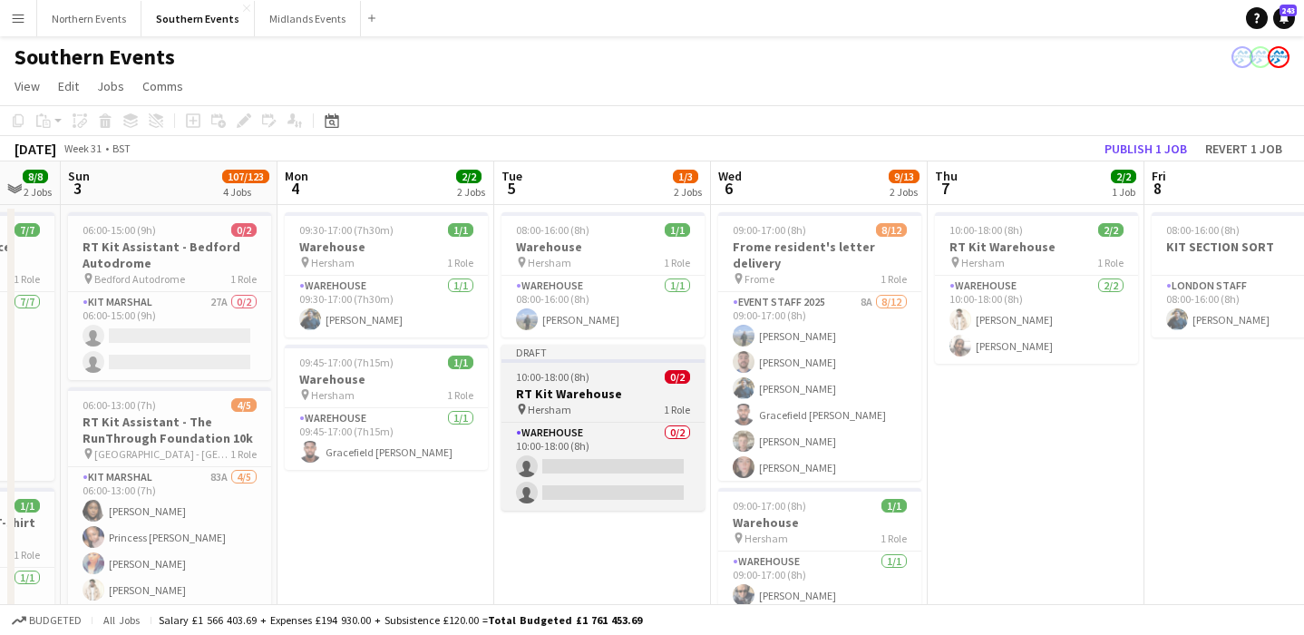
click at [600, 386] on h3 "RT Kit Warehouse" at bounding box center [603, 393] width 203 height 16
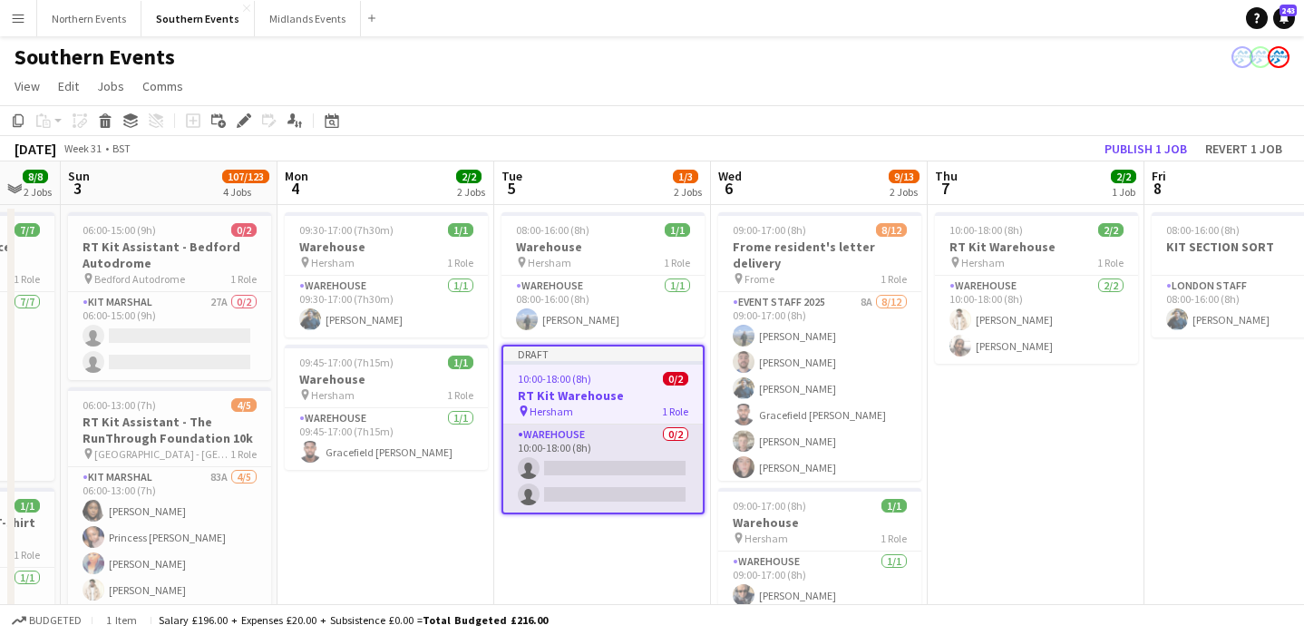
click at [607, 461] on app-card-role "Warehouse 0/2 10:00-18:00 (8h) single-neutral-actions single-neutral-actions" at bounding box center [603, 468] width 200 height 88
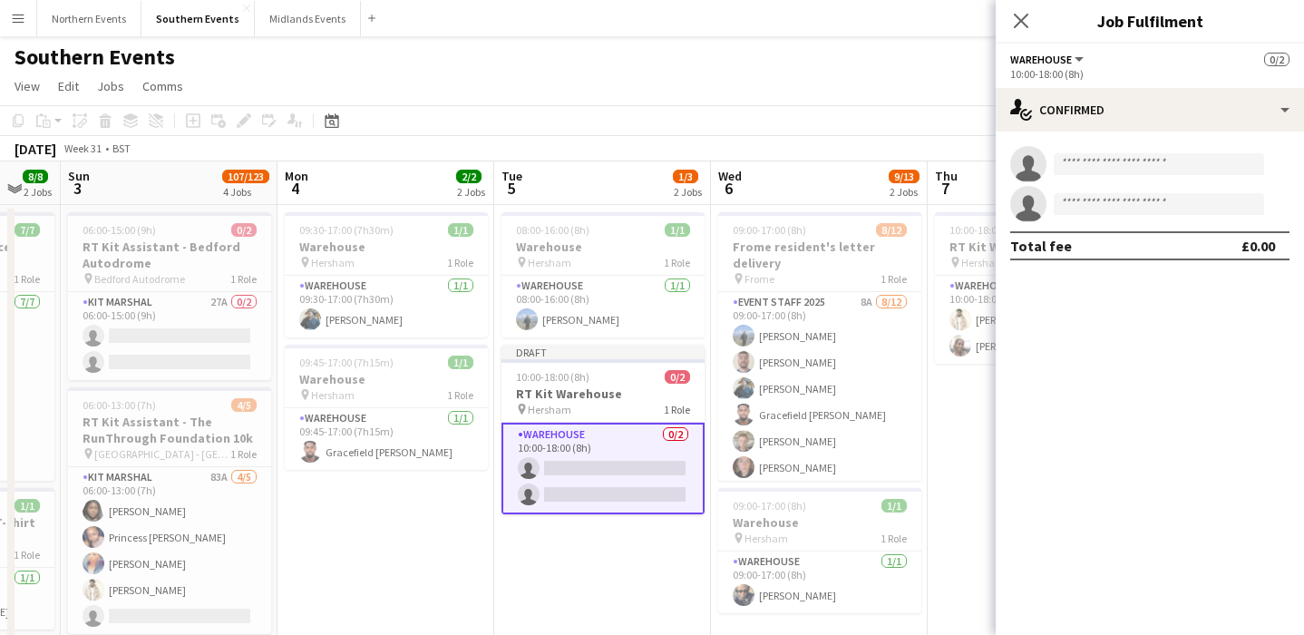
click at [607, 461] on app-card-role "Warehouse 0/2 10:00-18:00 (8h) single-neutral-actions single-neutral-actions" at bounding box center [603, 469] width 203 height 92
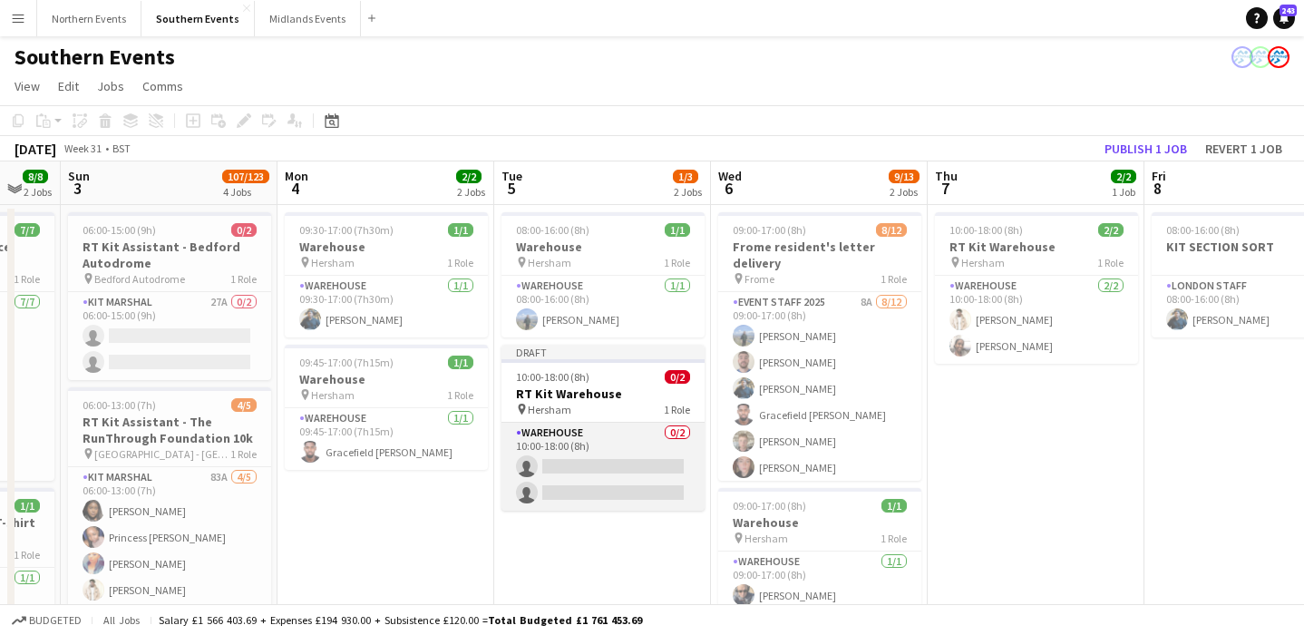
click at [607, 461] on app-card-role "Warehouse 0/2 10:00-18:00 (8h) single-neutral-actions single-neutral-actions" at bounding box center [603, 467] width 203 height 88
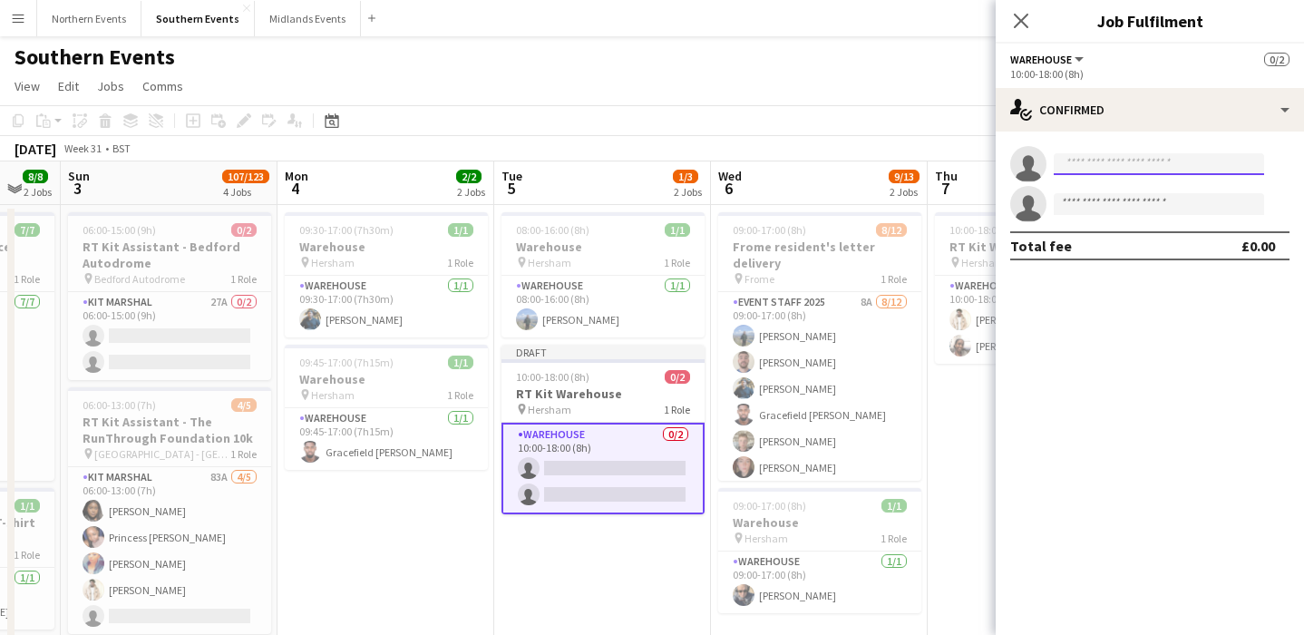
click at [1096, 166] on input at bounding box center [1159, 164] width 210 height 22
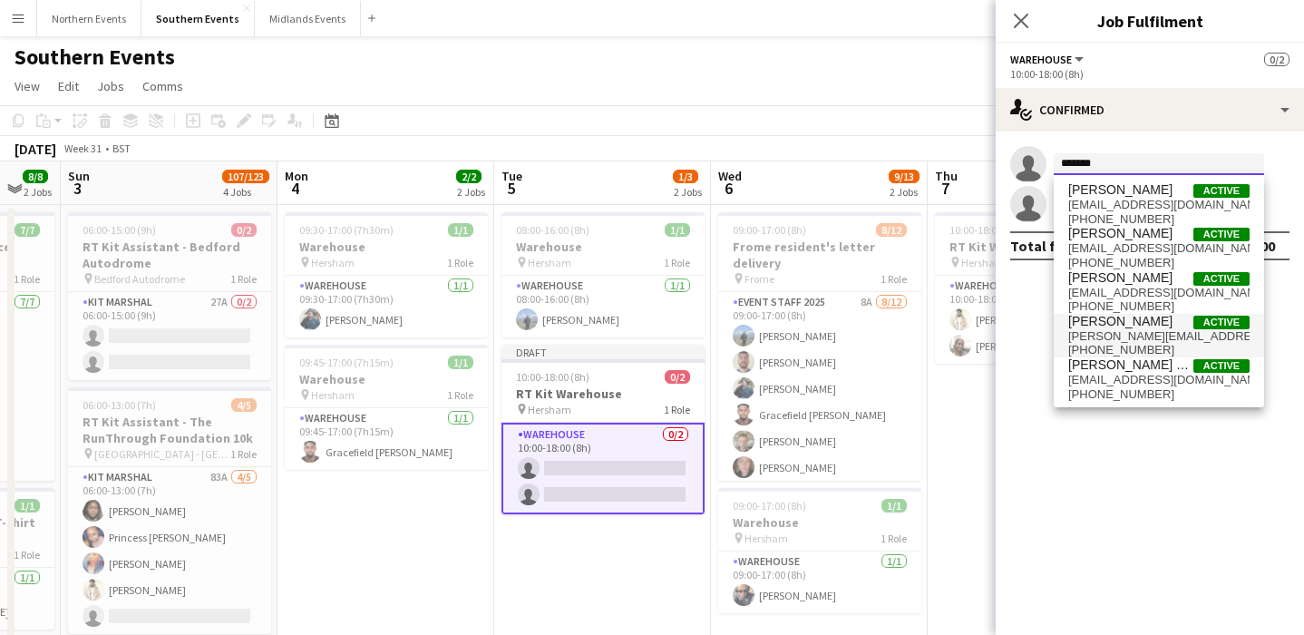
type input "*******"
click at [1164, 337] on span "bethany.louise.law06@gmail.com" at bounding box center [1158, 336] width 181 height 15
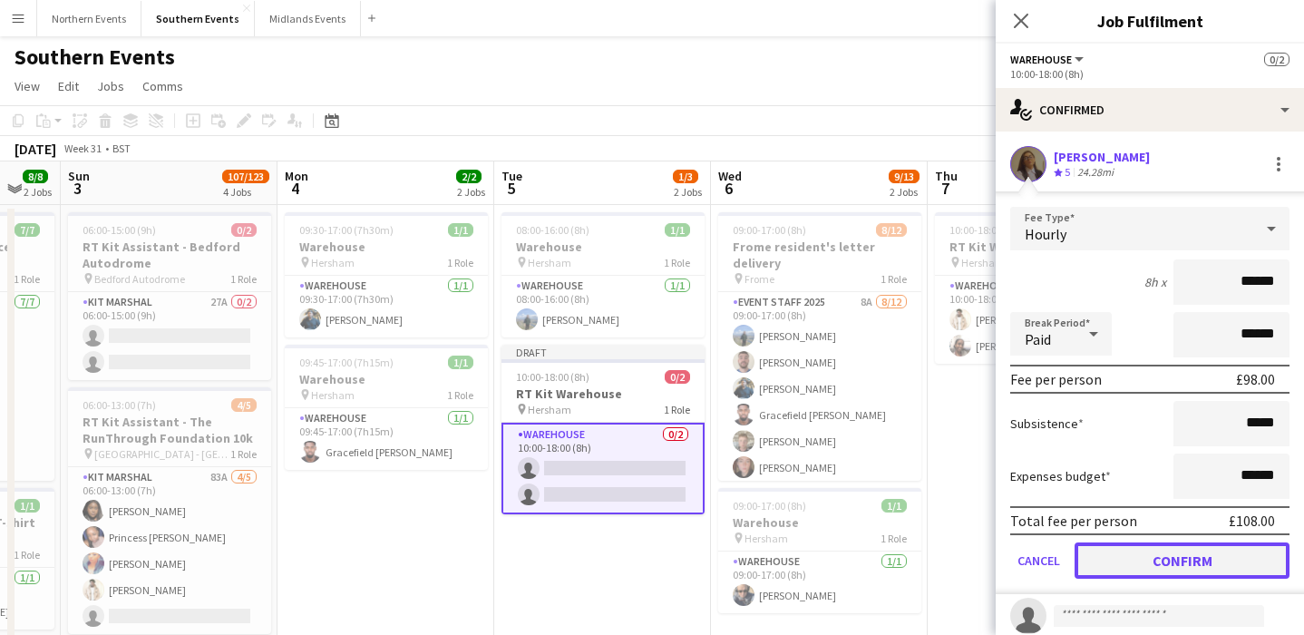
click at [1194, 559] on button "Confirm" at bounding box center [1182, 560] width 215 height 36
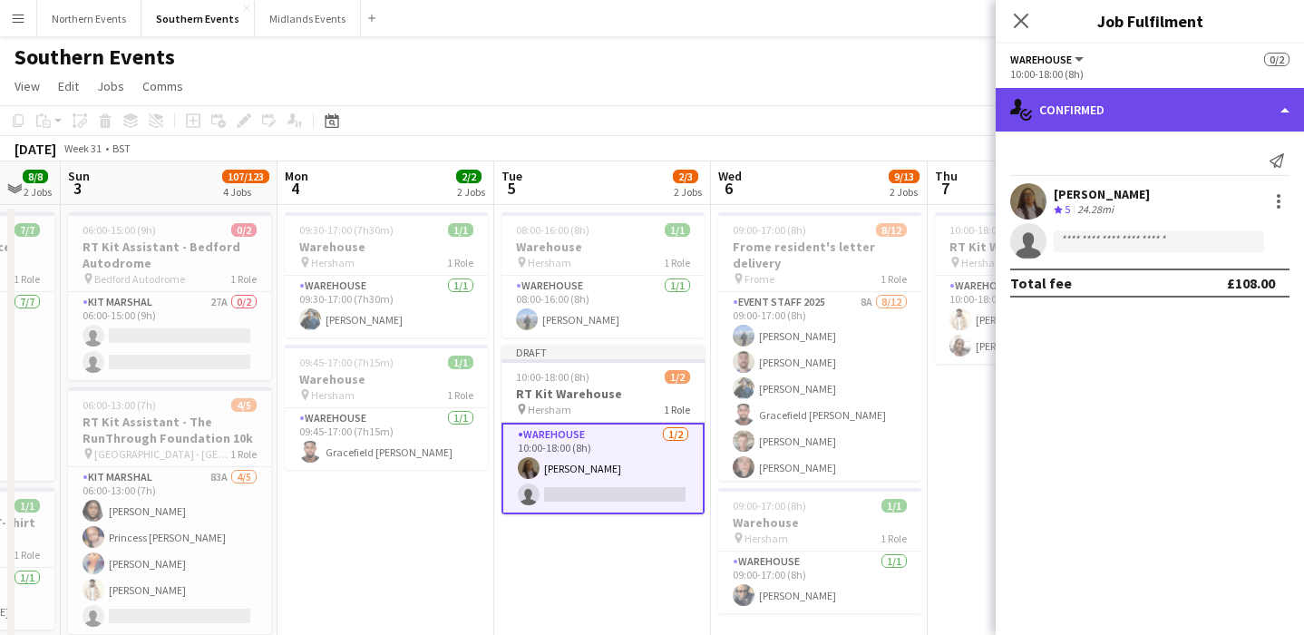
click at [1179, 122] on div "single-neutral-actions-check-2 Confirmed" at bounding box center [1150, 110] width 308 height 44
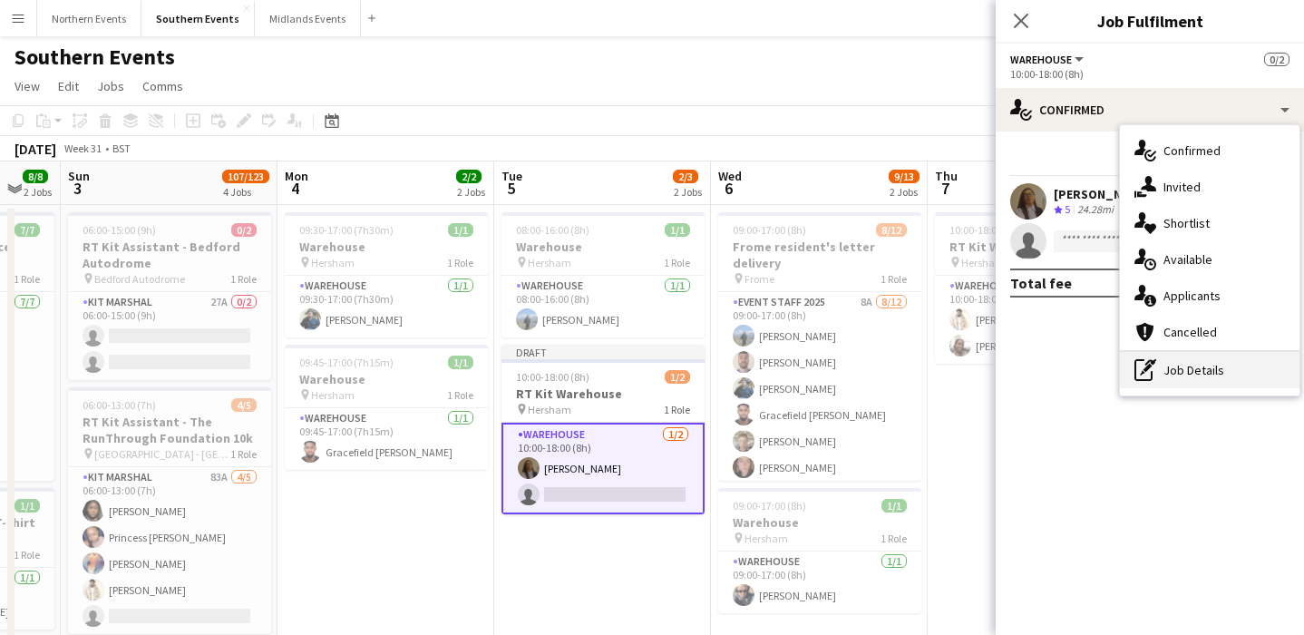
click at [1203, 384] on div "pen-write Job Details" at bounding box center [1210, 370] width 180 height 36
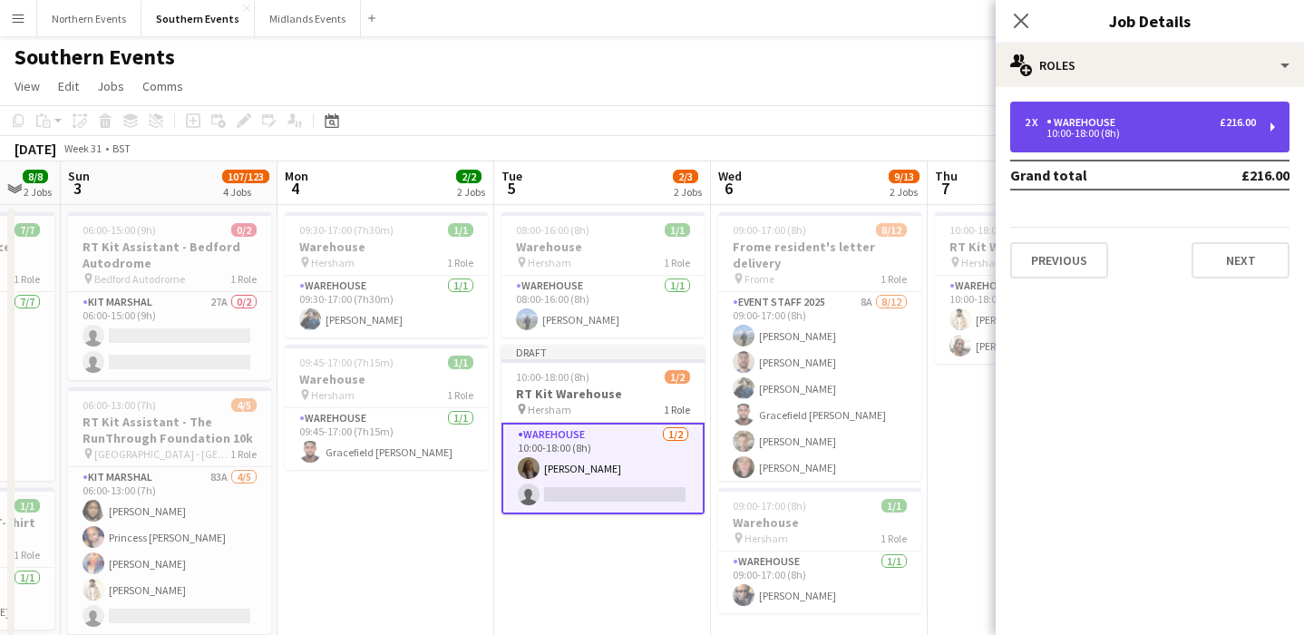
click at [1170, 117] on div "2 x Warehouse £216.00" at bounding box center [1140, 122] width 231 height 13
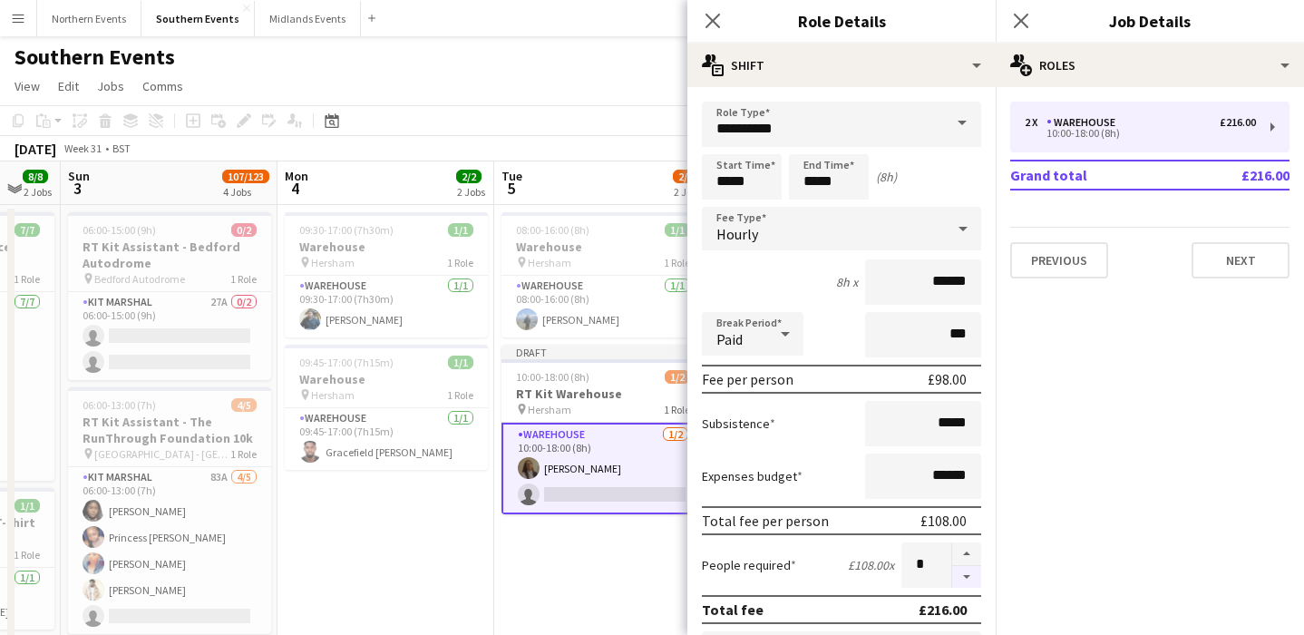
click at [970, 576] on button "button" at bounding box center [966, 577] width 29 height 23
type input "*"
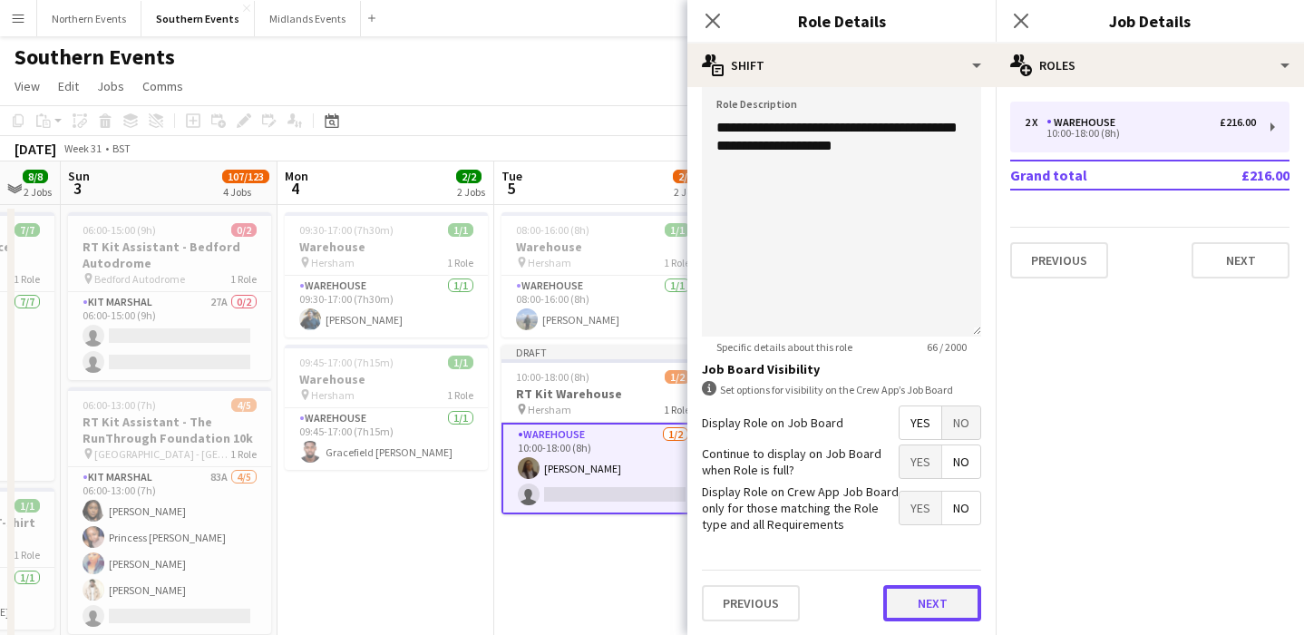
click at [901, 586] on button "Next" at bounding box center [932, 603] width 98 height 36
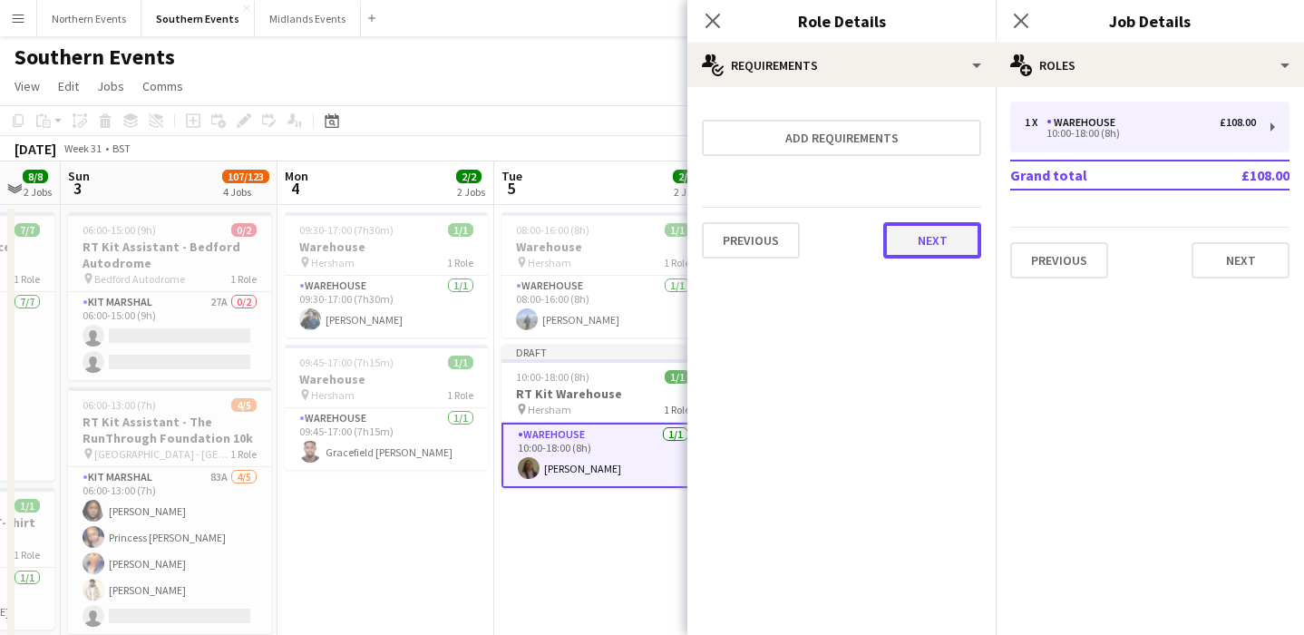
click at [926, 226] on button "Next" at bounding box center [932, 240] width 98 height 36
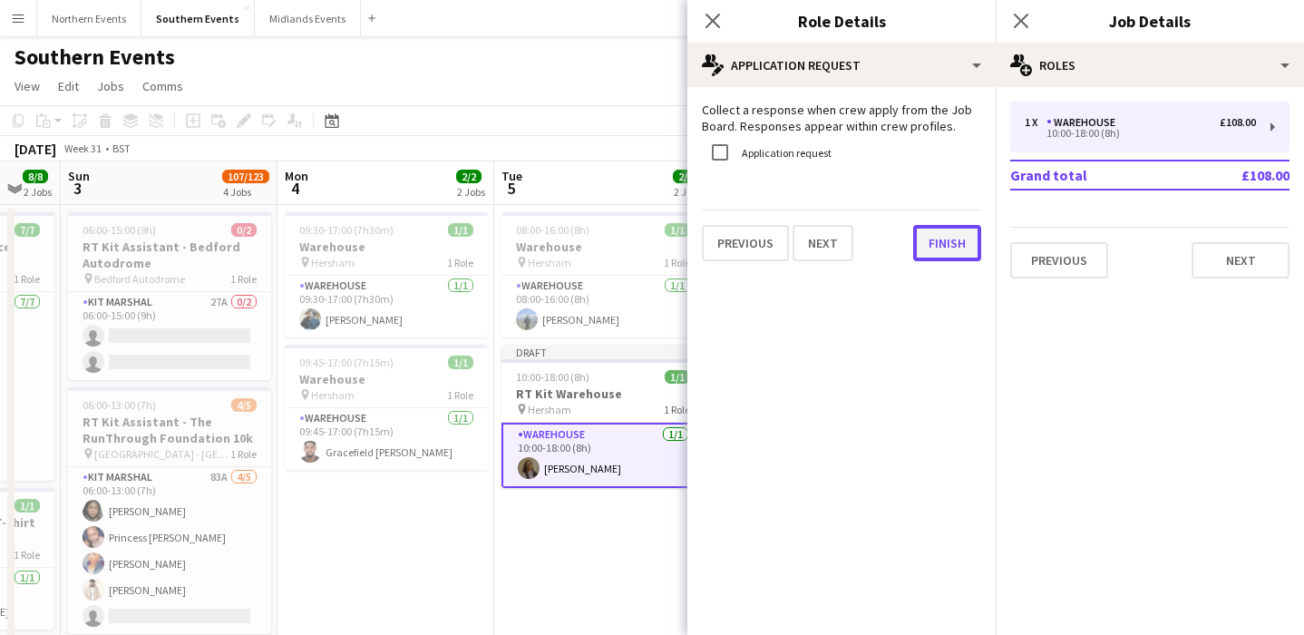
click at [953, 244] on button "Finish" at bounding box center [947, 243] width 68 height 36
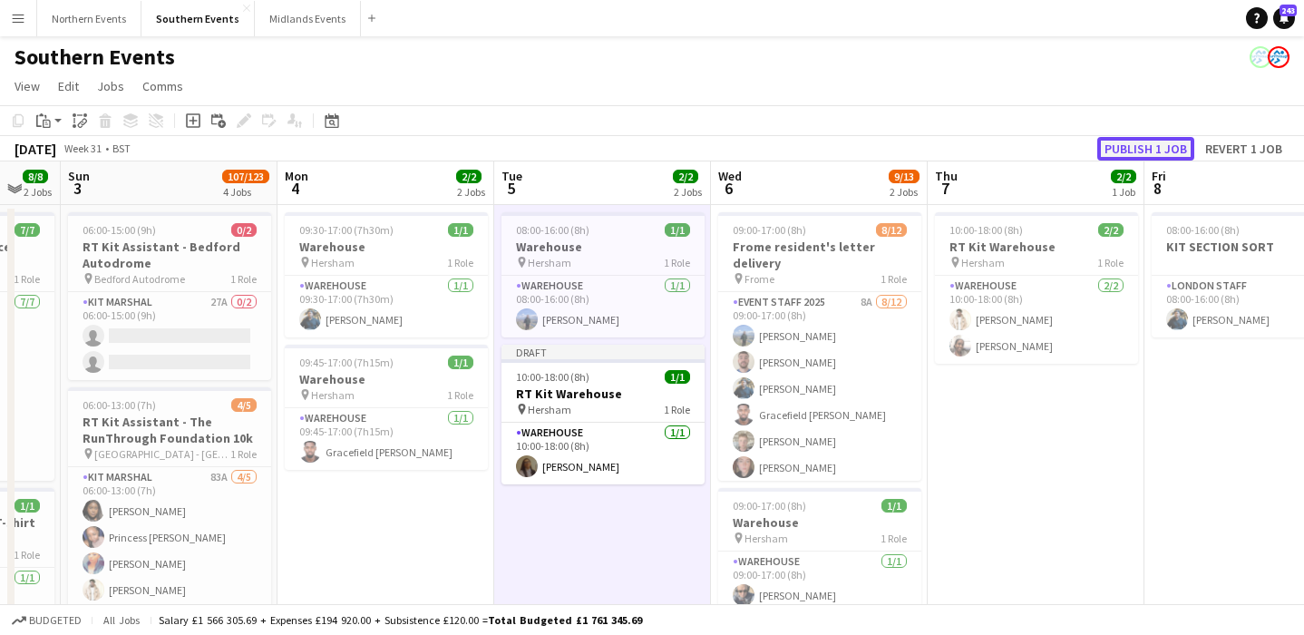
click at [1173, 140] on button "Publish 1 job" at bounding box center [1145, 149] width 97 height 24
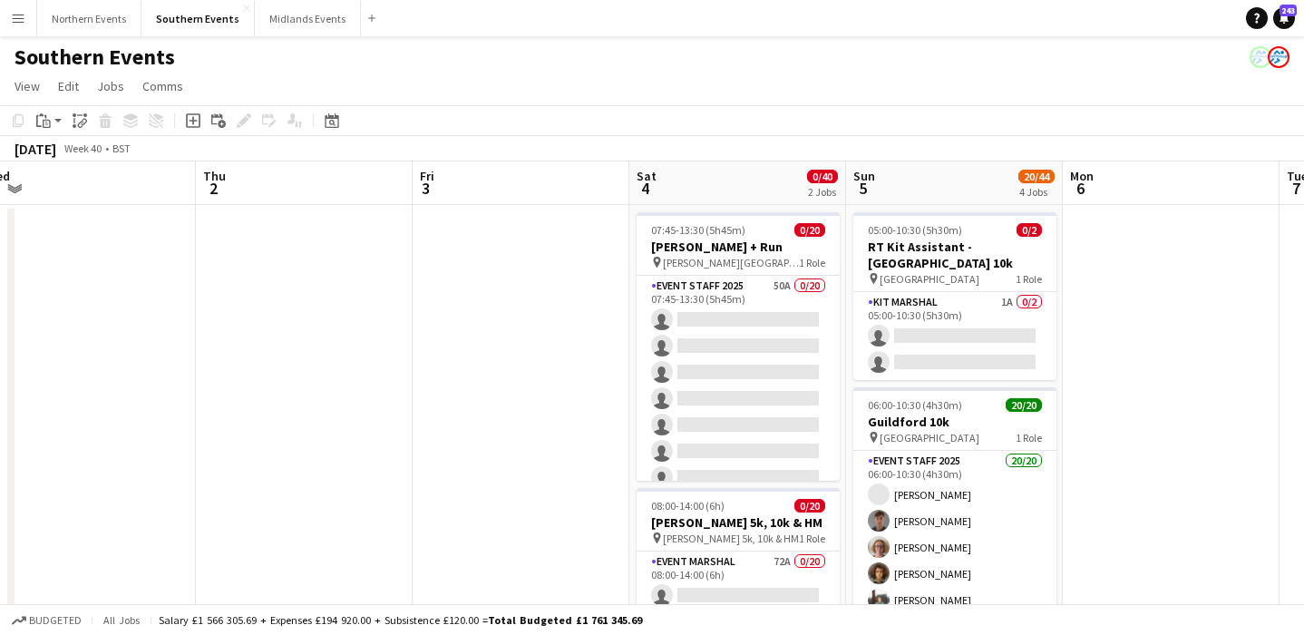
scroll to position [0, 889]
click at [188, 34] on button "Southern Events Close" at bounding box center [197, 18] width 113 height 35
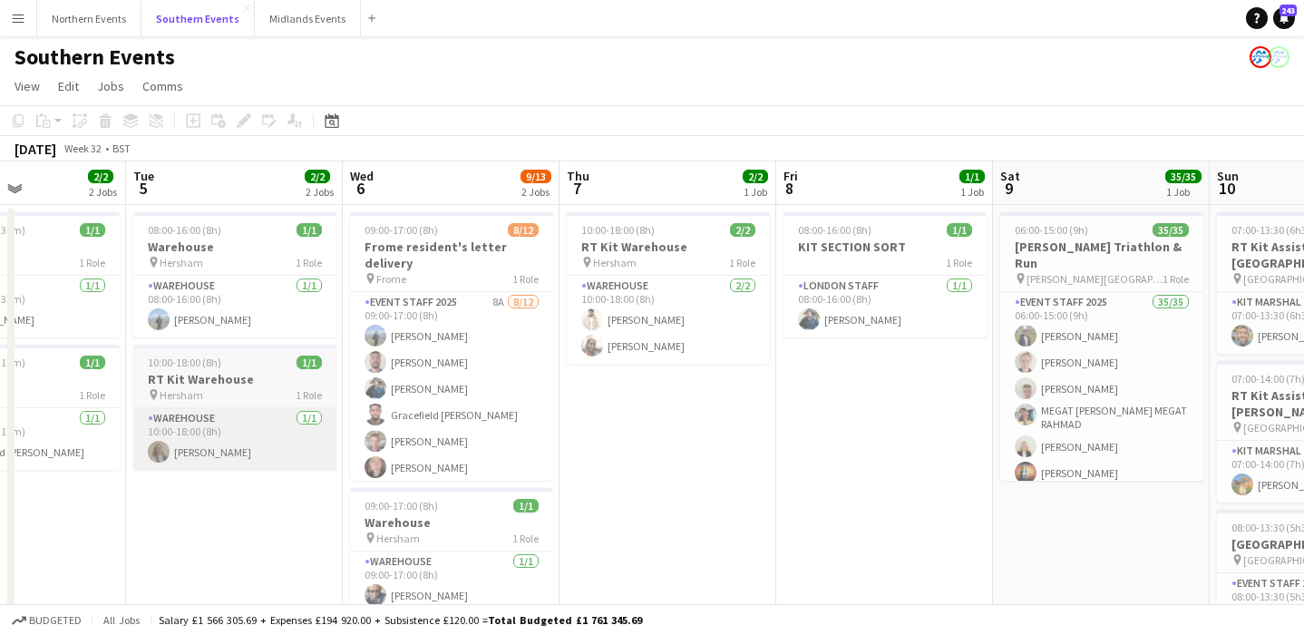
scroll to position [0, 516]
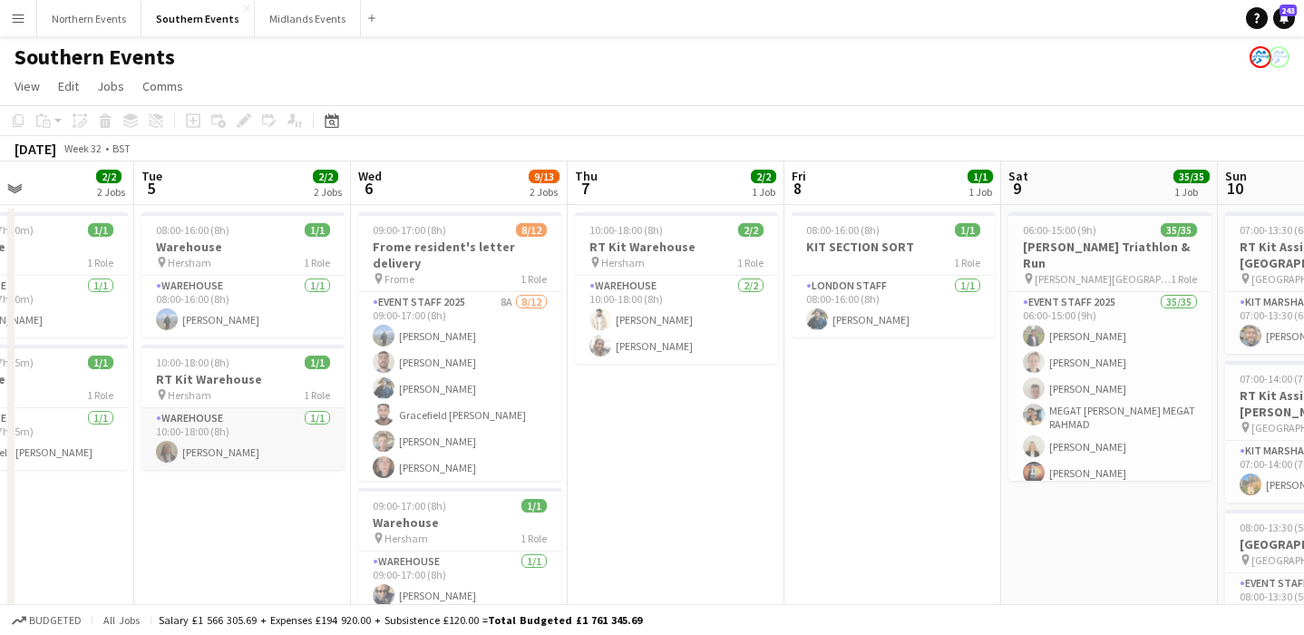
click at [248, 455] on app-card-role "Warehouse 1/1 10:00-18:00 (8h) Bethany Lawrence" at bounding box center [242, 439] width 203 height 62
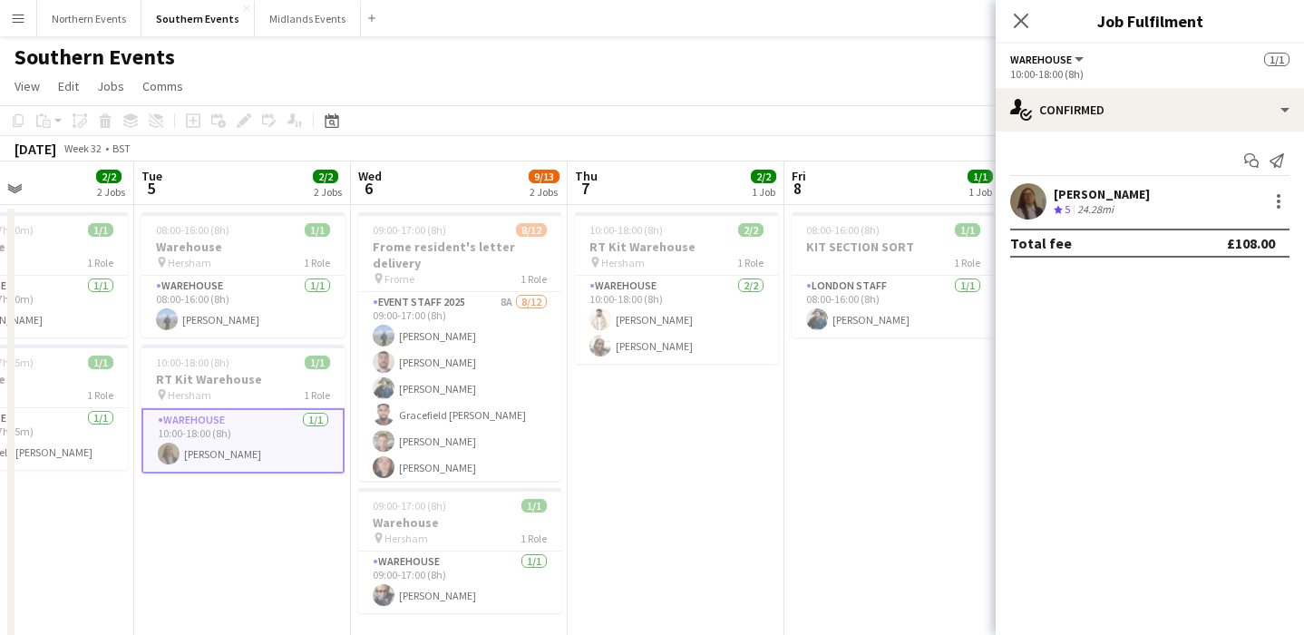
click at [18, 23] on app-icon "Menu" at bounding box center [18, 18] width 15 height 15
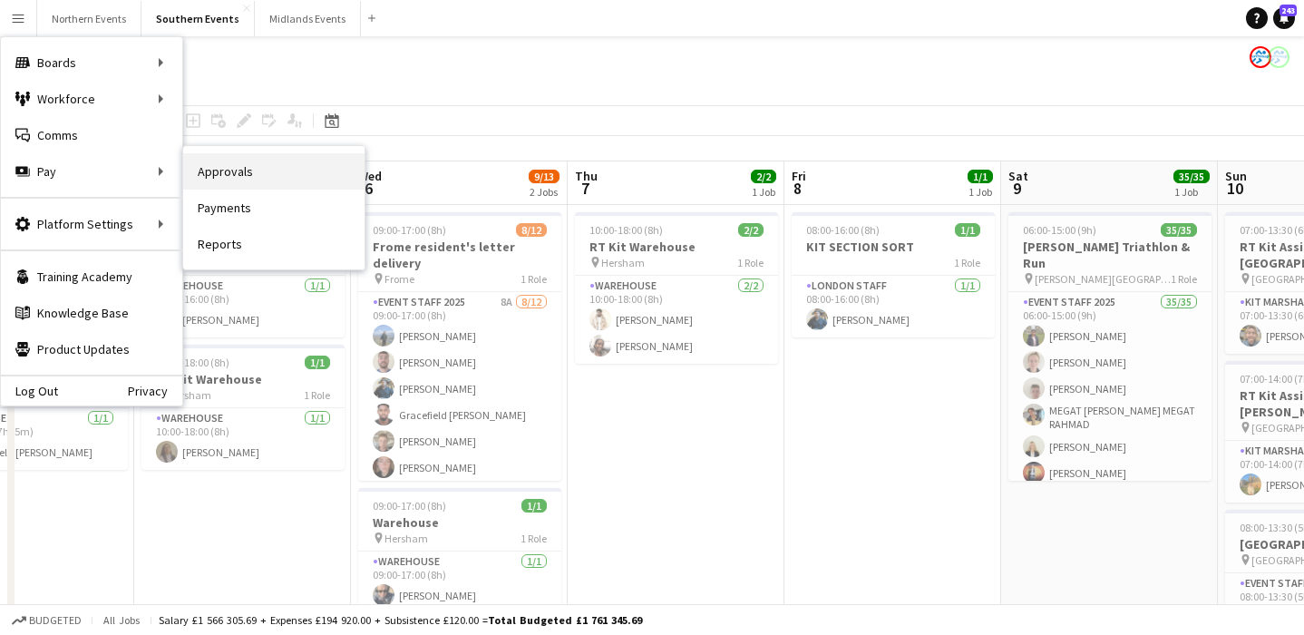
click at [219, 166] on link "Approvals" at bounding box center [273, 171] width 181 height 36
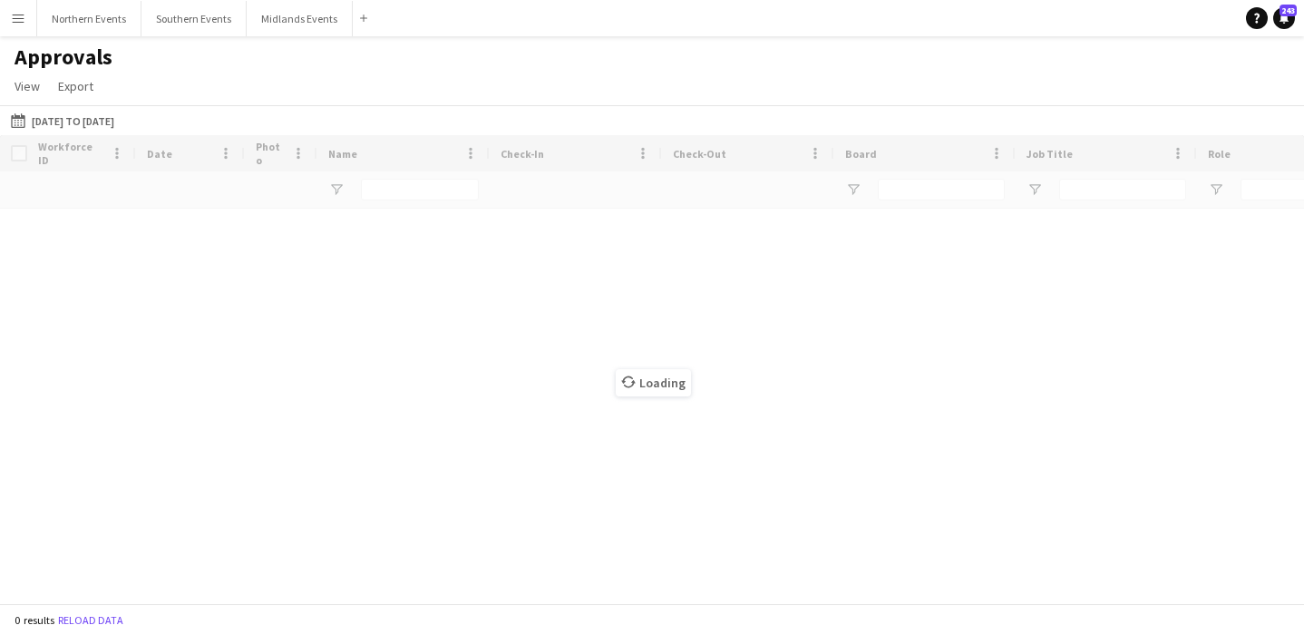
type input "******"
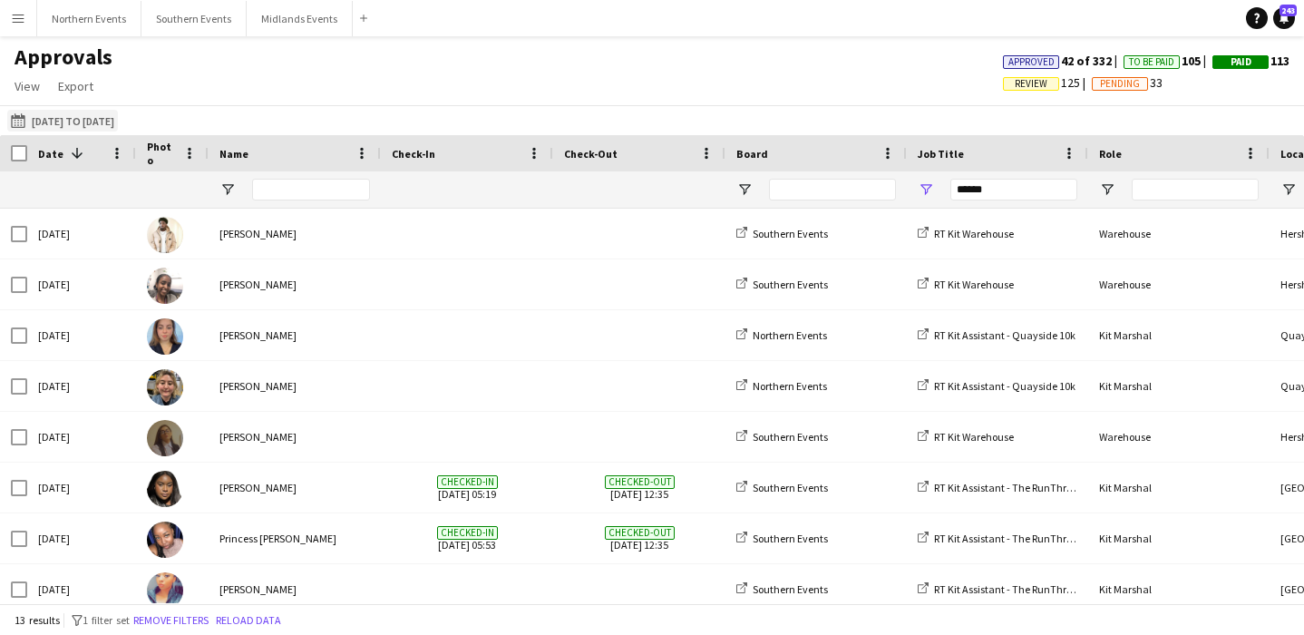
click at [70, 117] on button "01-08-2025 to 08-08-2025 01-08-2025 to 08-08-2025" at bounding box center [62, 121] width 111 height 22
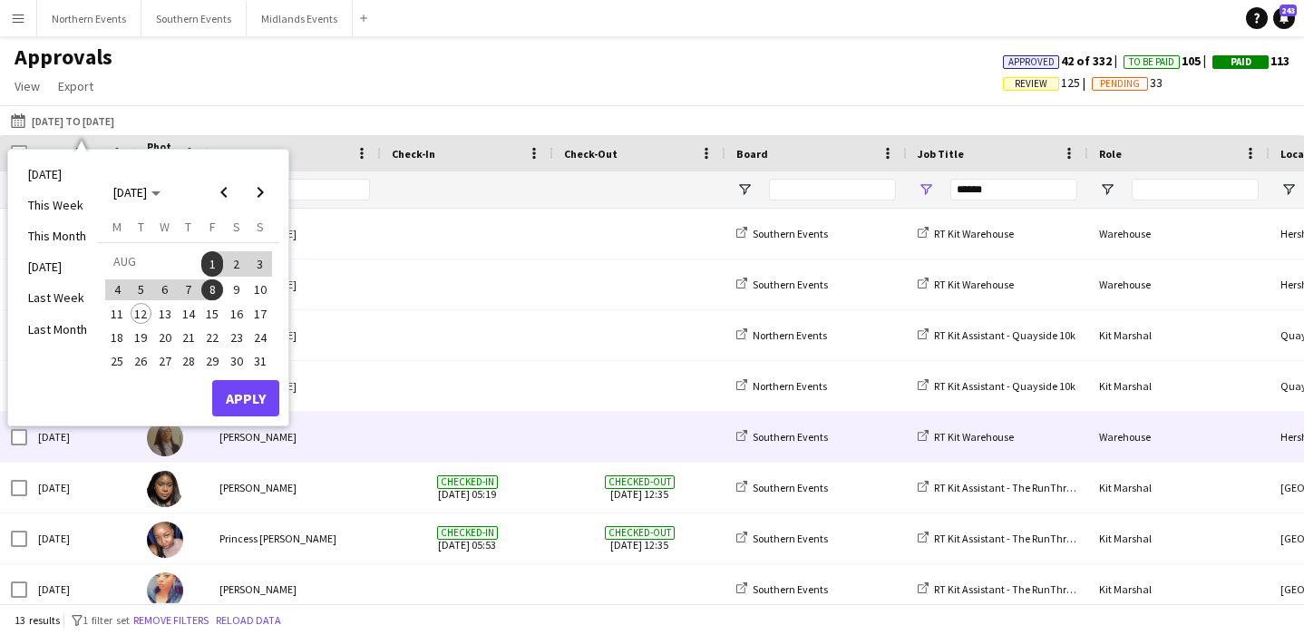
click at [512, 443] on span at bounding box center [467, 437] width 151 height 50
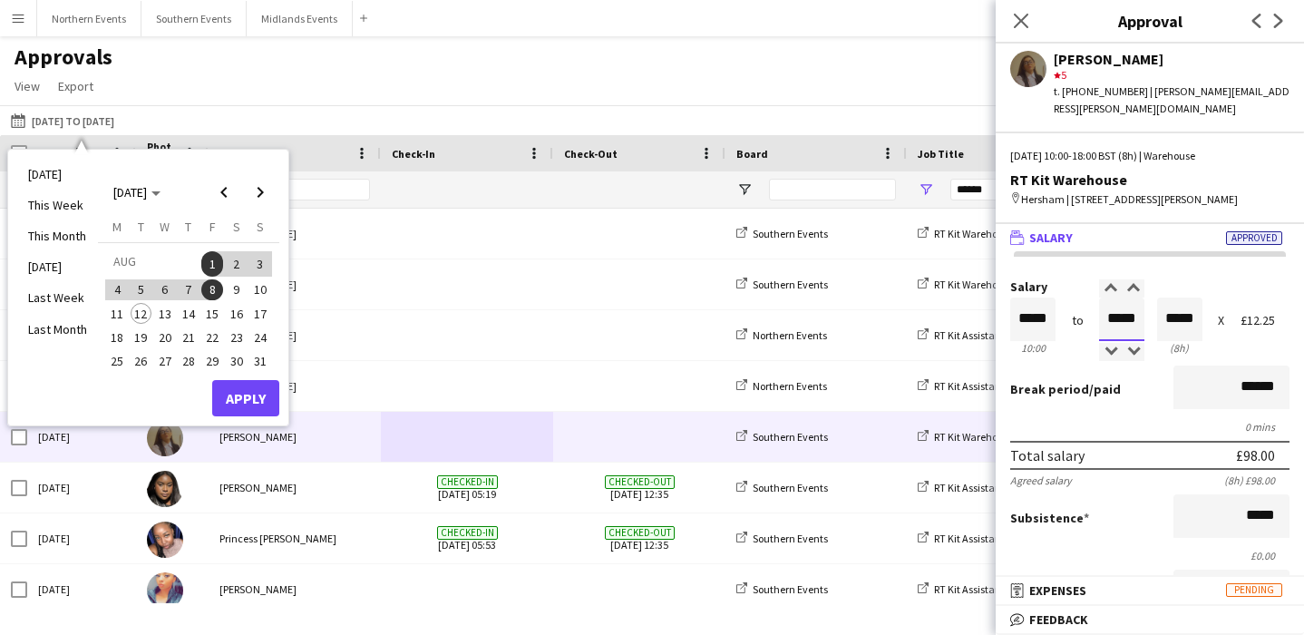
click at [1120, 328] on input "*****" at bounding box center [1121, 319] width 45 height 44
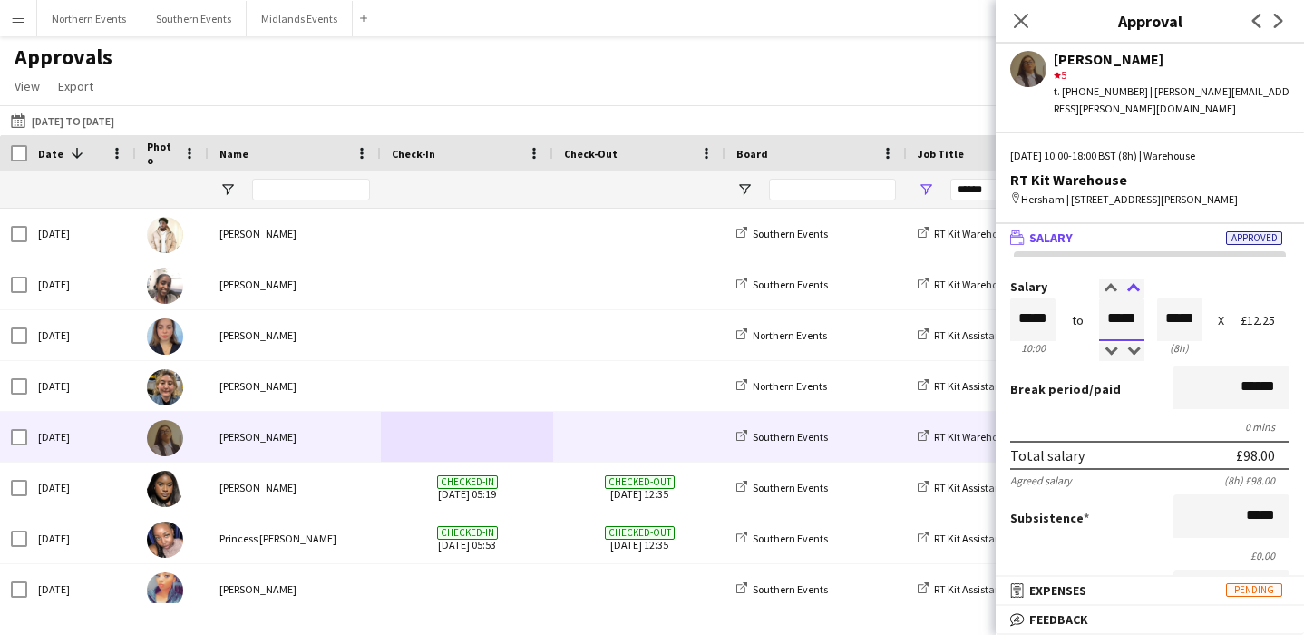
type input "*****"
click at [1131, 297] on div at bounding box center [1133, 288] width 23 height 18
type input "*****"
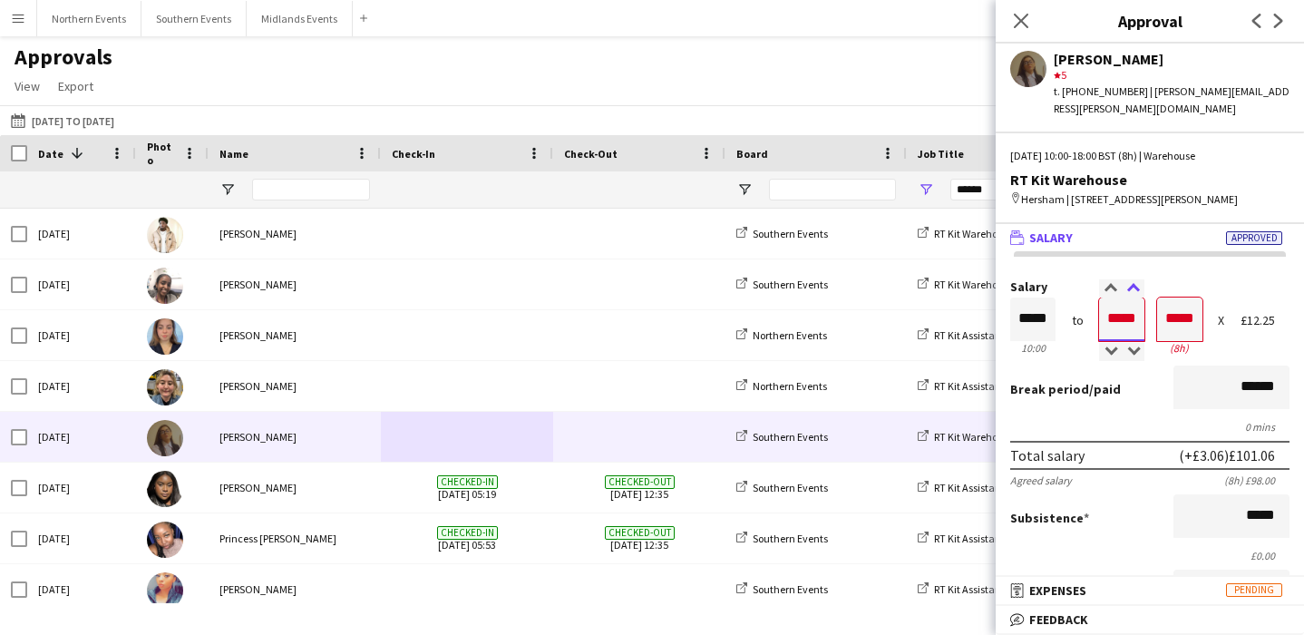
click at [1131, 297] on div at bounding box center [1133, 288] width 23 height 18
click at [1172, 294] on label "Salary" at bounding box center [1149, 287] width 279 height 14
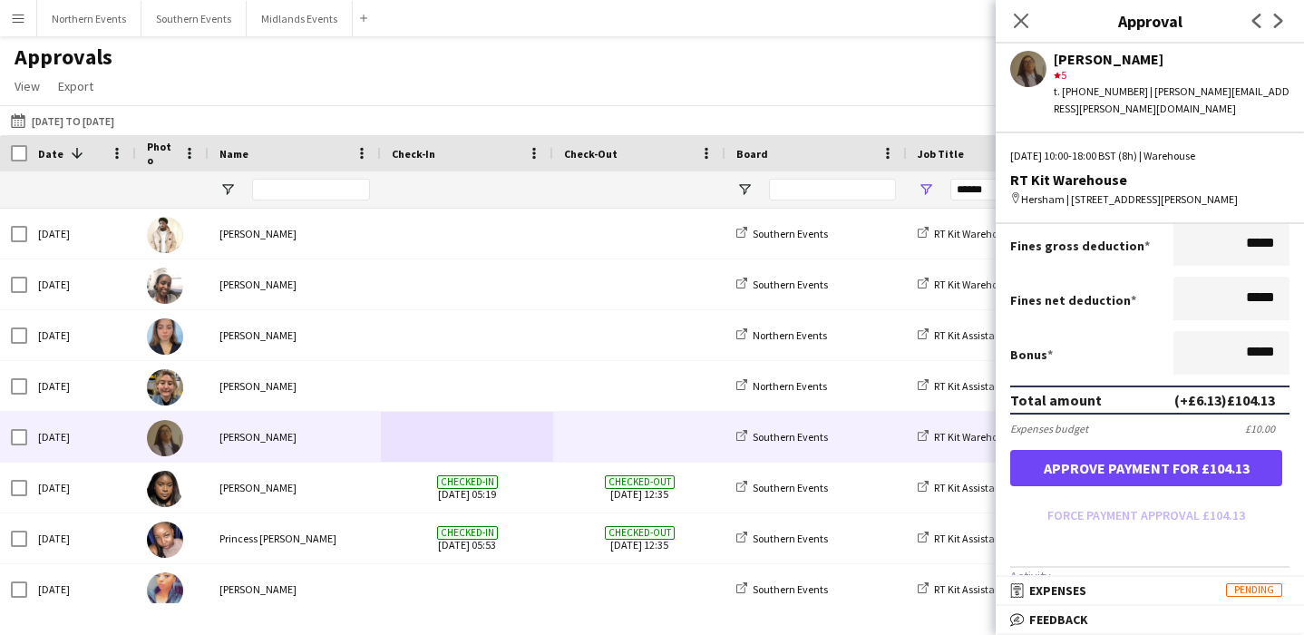
scroll to position [459, 0]
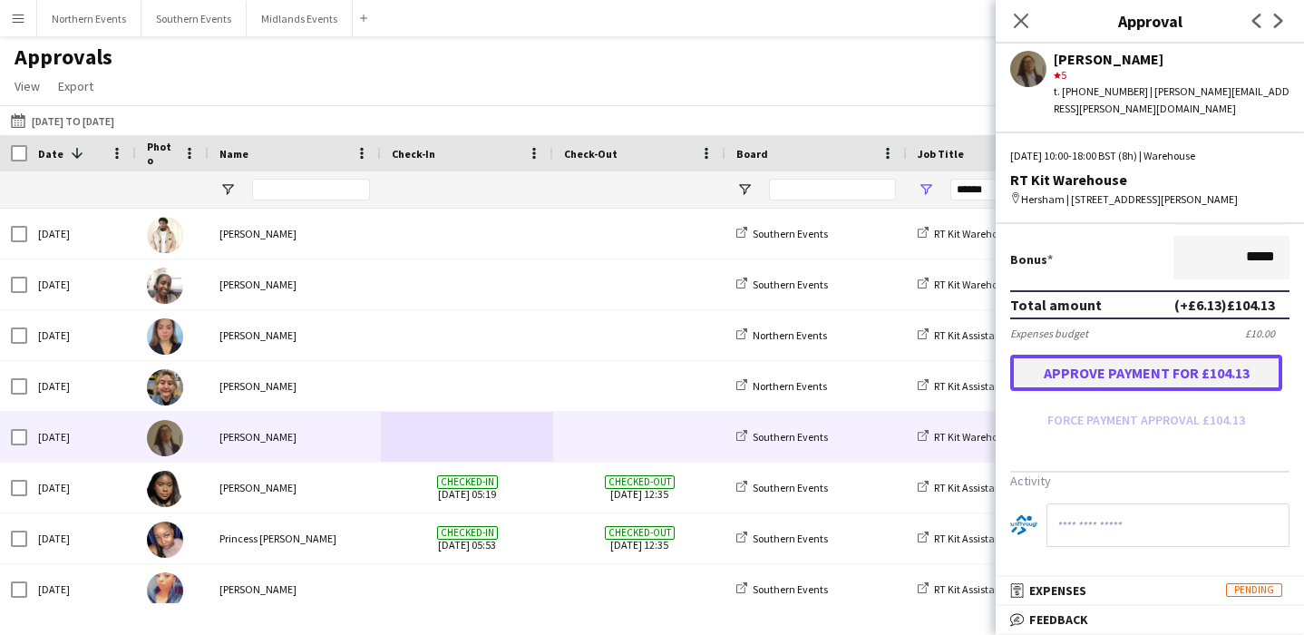
click at [1145, 369] on button "Approve payment for £104.13" at bounding box center [1146, 373] width 272 height 36
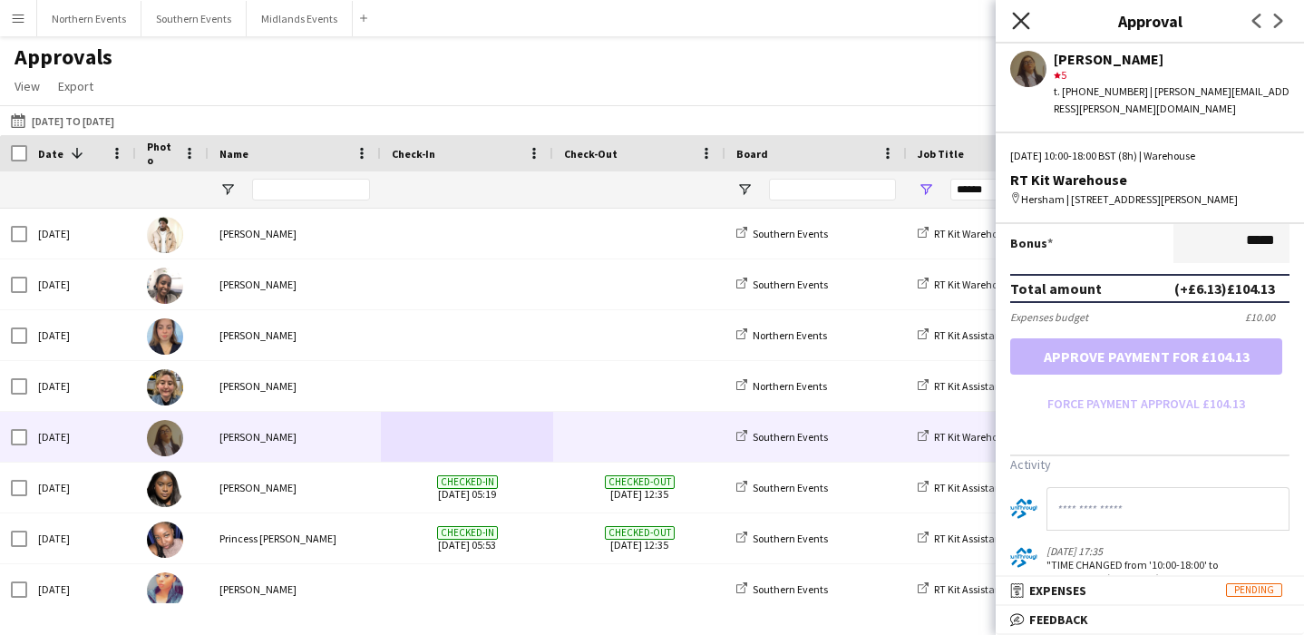
click at [1022, 17] on icon "Close pop-in" at bounding box center [1020, 20] width 17 height 17
